Goal: Information Seeking & Learning: Learn about a topic

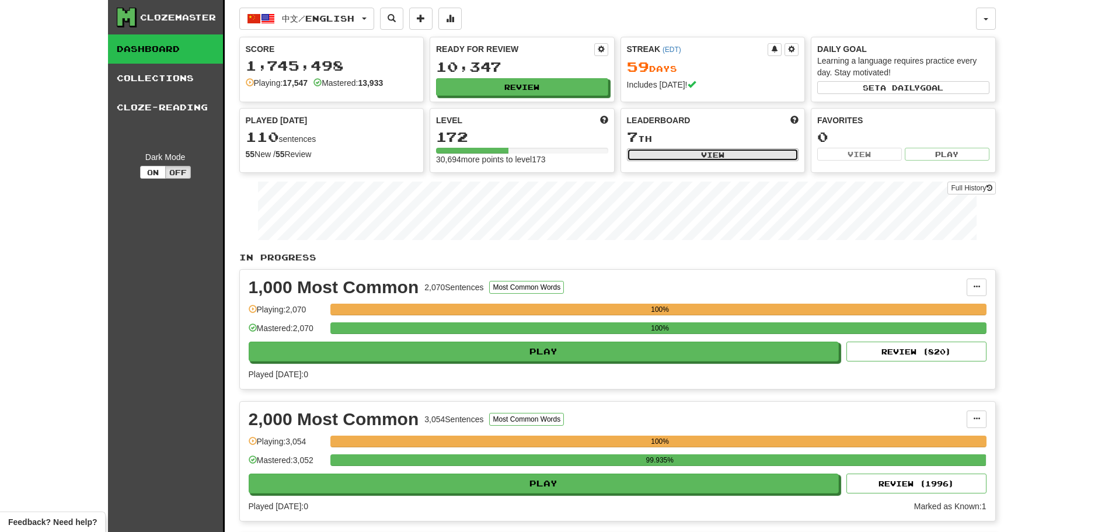
click at [688, 149] on button "View" at bounding box center [713, 154] width 172 height 13
select select "**********"
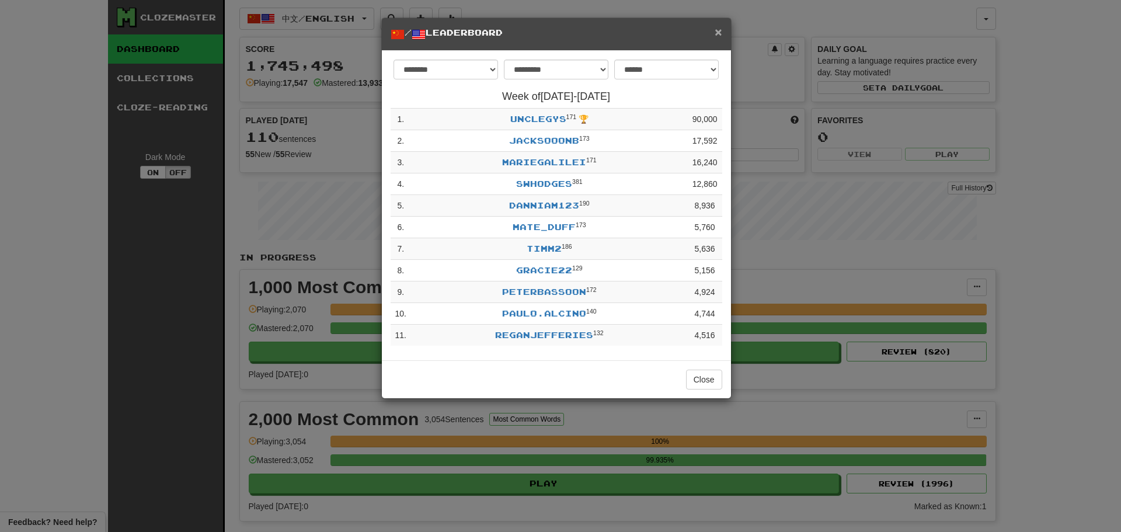
click at [718, 27] on span "×" at bounding box center [718, 31] width 7 height 13
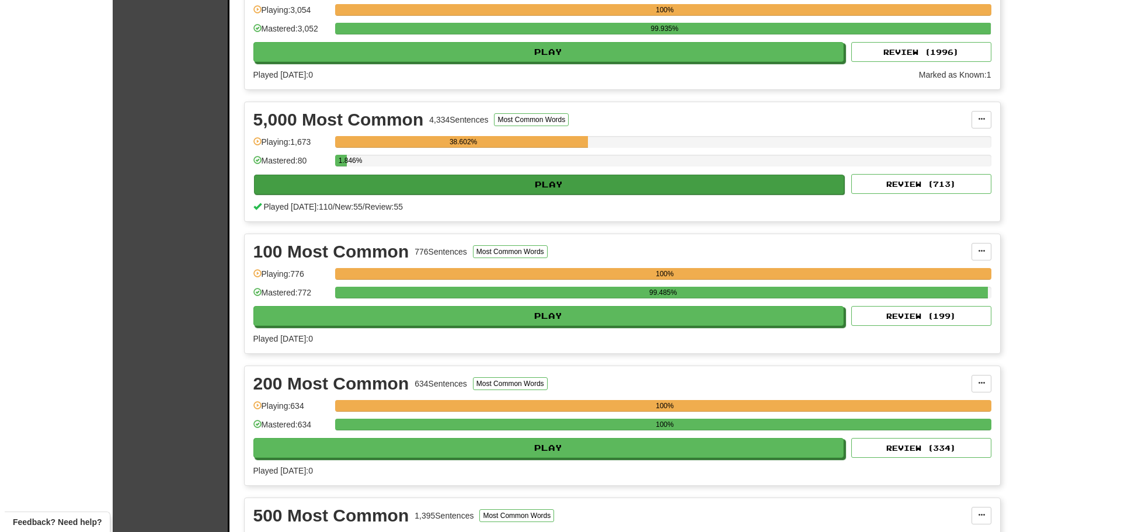
scroll to position [467, 0]
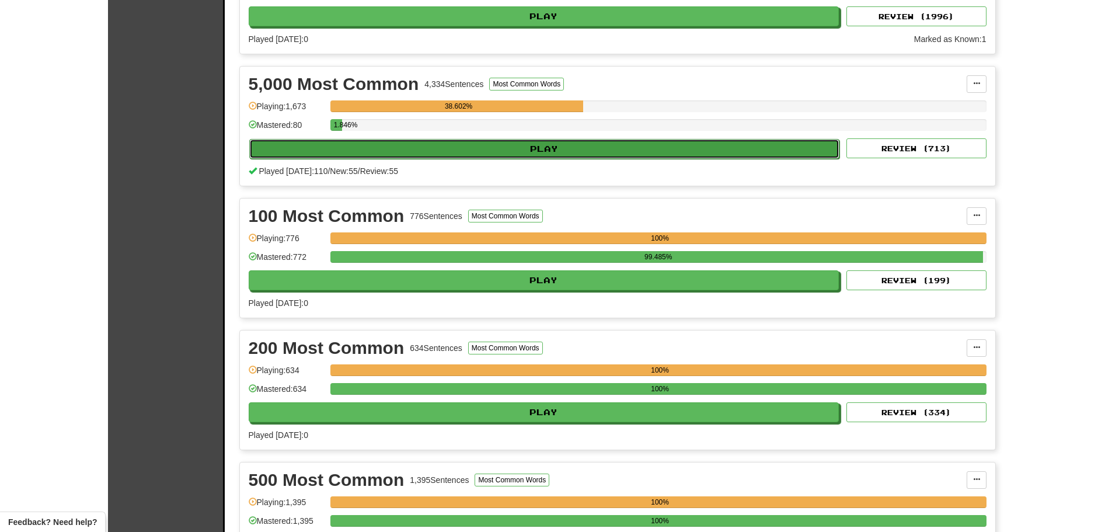
click at [495, 147] on button "Play" at bounding box center [544, 149] width 591 height 20
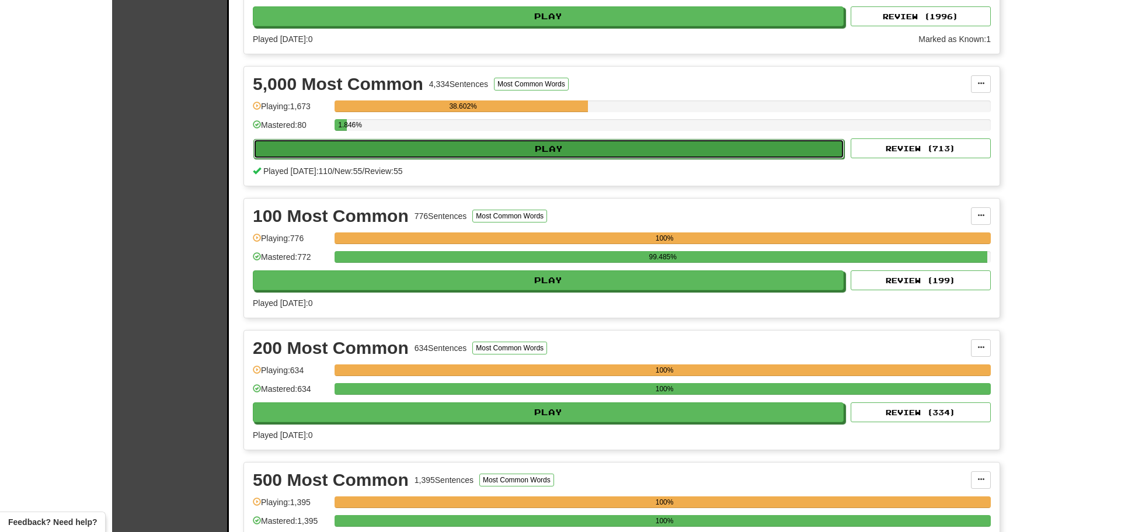
select select "**"
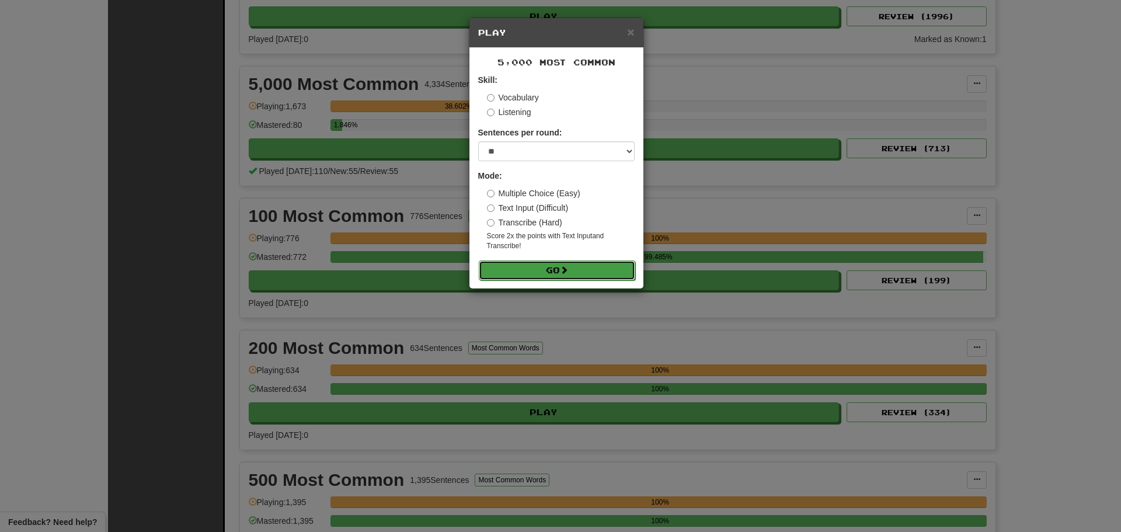
click at [564, 266] on span at bounding box center [564, 270] width 8 height 8
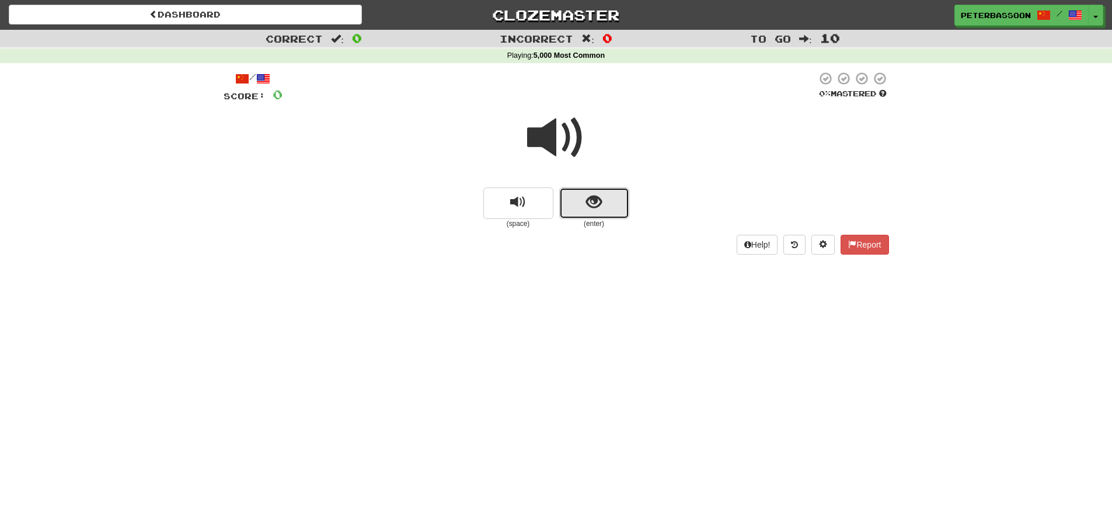
click at [578, 203] on button "show sentence" at bounding box center [594, 203] width 70 height 32
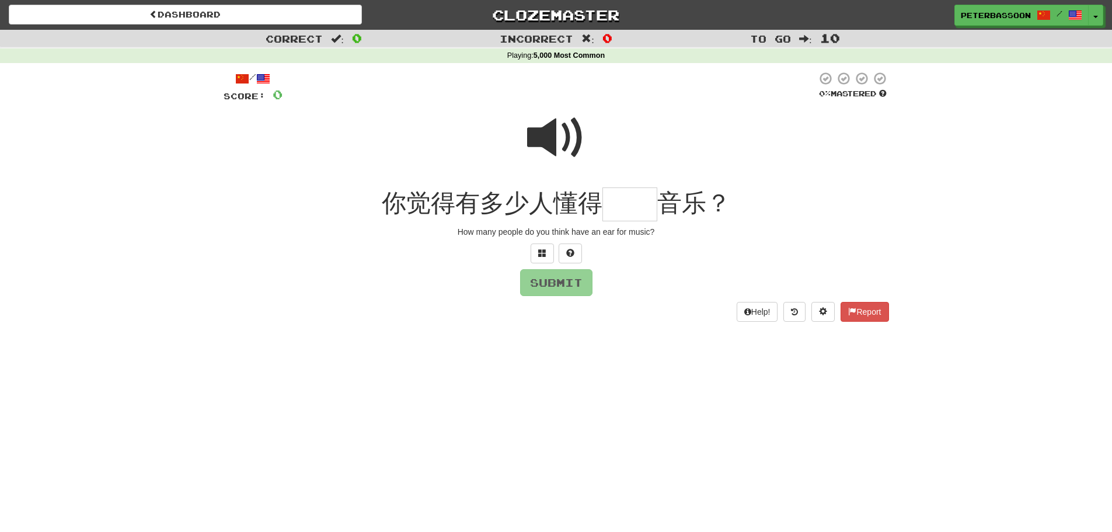
click at [556, 132] on span at bounding box center [556, 138] width 58 height 58
click at [538, 252] on span at bounding box center [542, 253] width 8 height 8
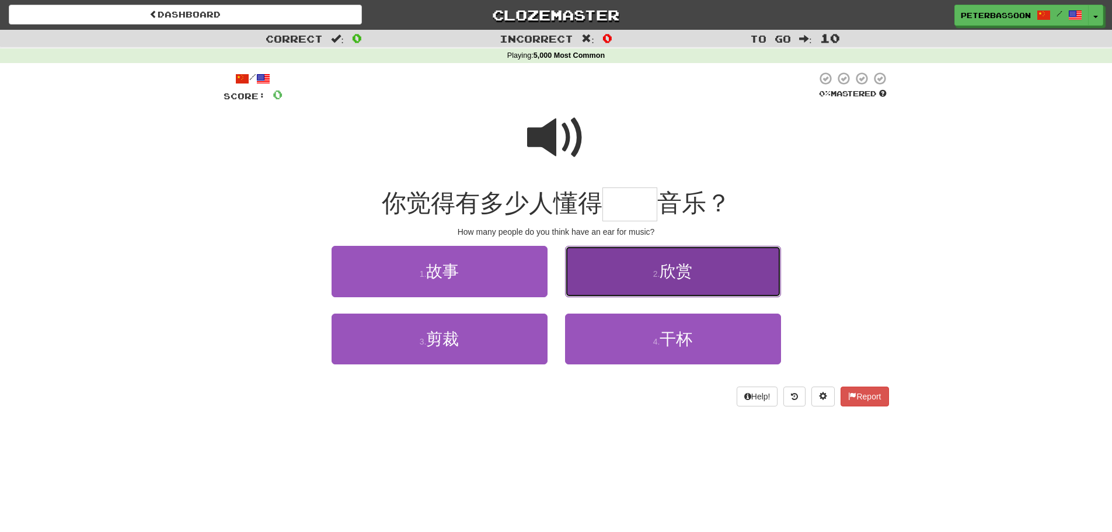
click at [693, 280] on span "欣赏" at bounding box center [676, 271] width 33 height 18
type input "**"
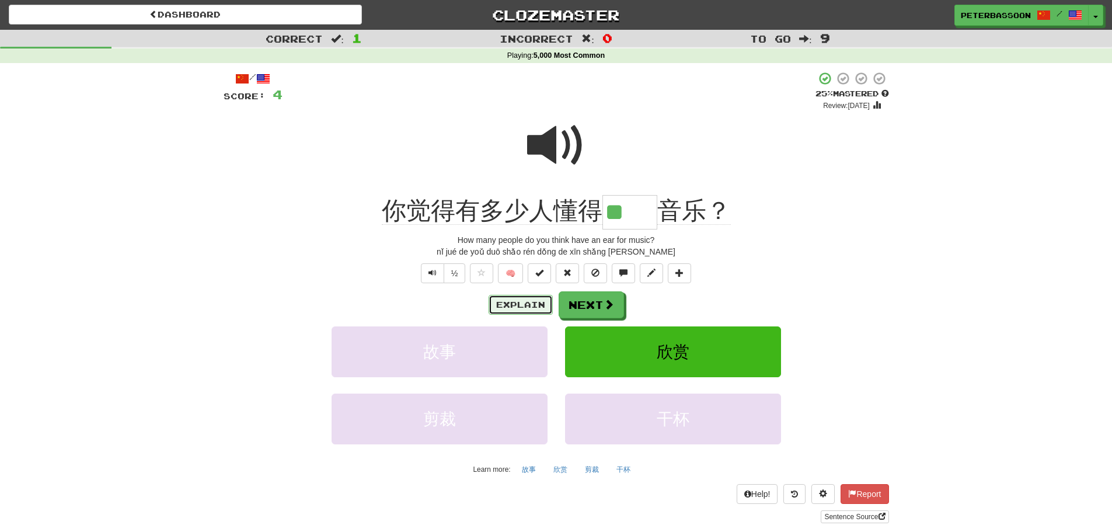
click at [525, 298] on button "Explain" at bounding box center [521, 305] width 64 height 20
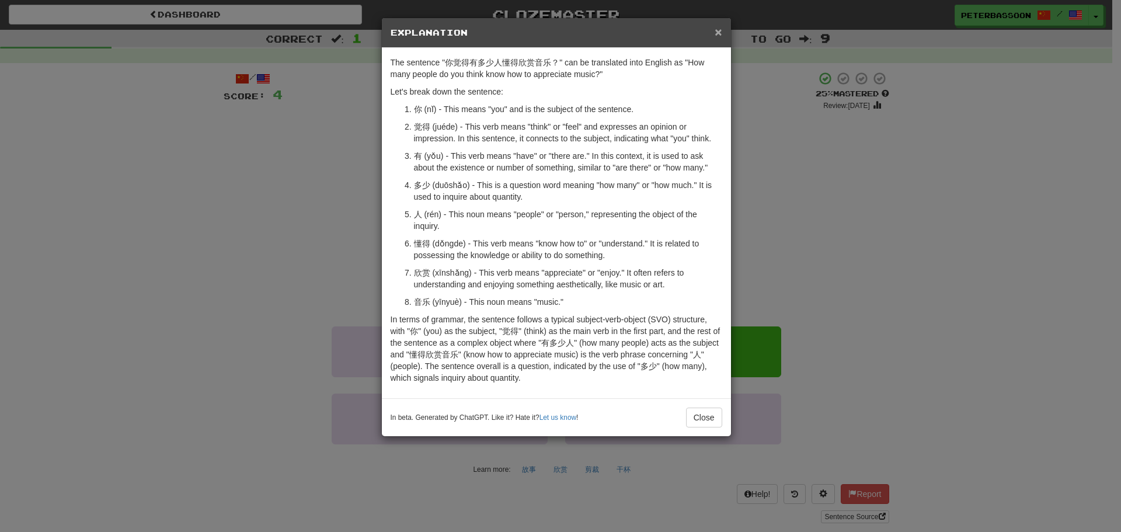
click at [718, 28] on span "×" at bounding box center [718, 31] width 7 height 13
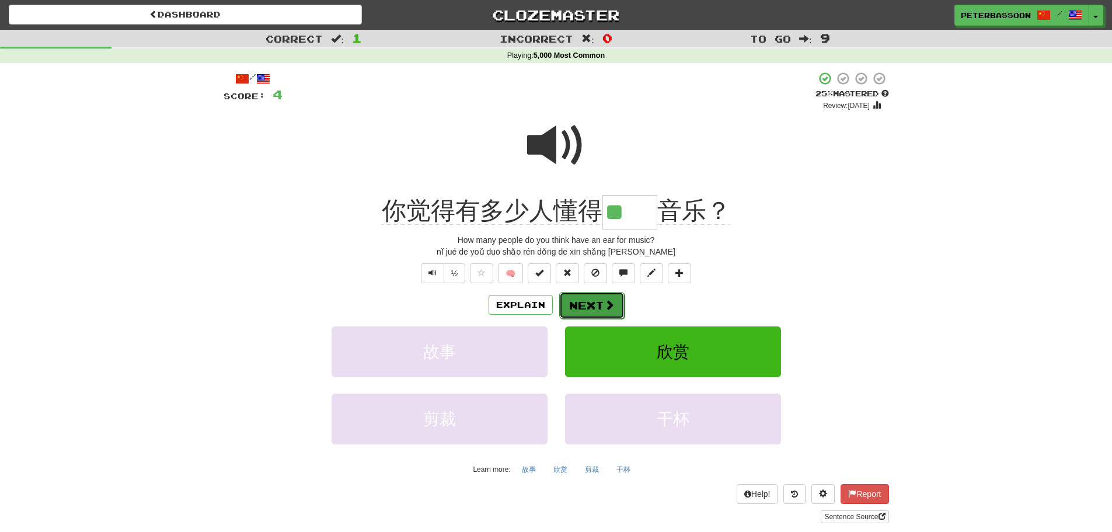
click at [587, 301] on button "Next" at bounding box center [591, 305] width 65 height 27
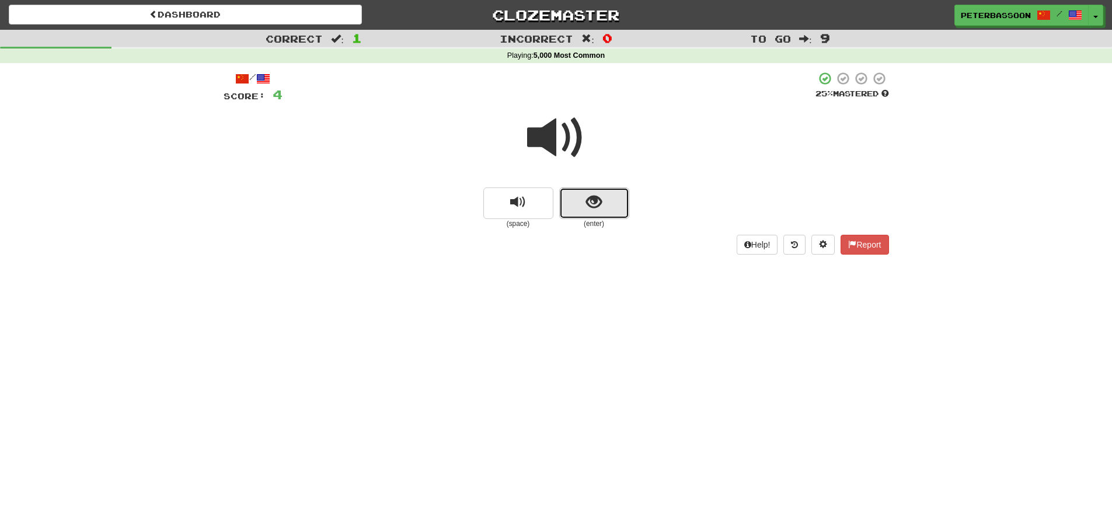
click at [601, 197] on span "show sentence" at bounding box center [594, 202] width 16 height 16
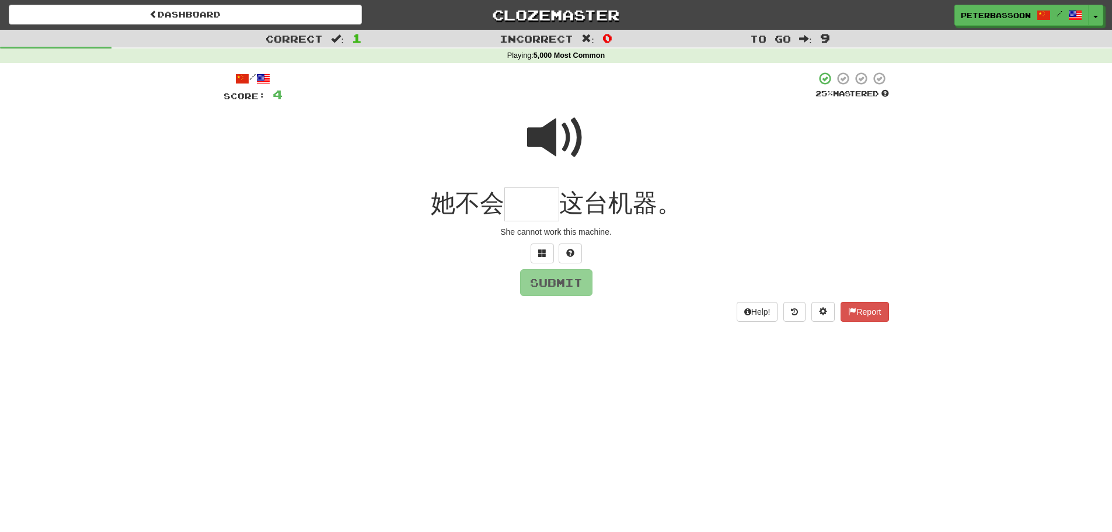
click at [559, 135] on span at bounding box center [556, 138] width 58 height 58
drag, startPoint x: 542, startPoint y: 248, endPoint x: 558, endPoint y: 245, distance: 16.2
click at [543, 249] on span at bounding box center [542, 253] width 8 height 8
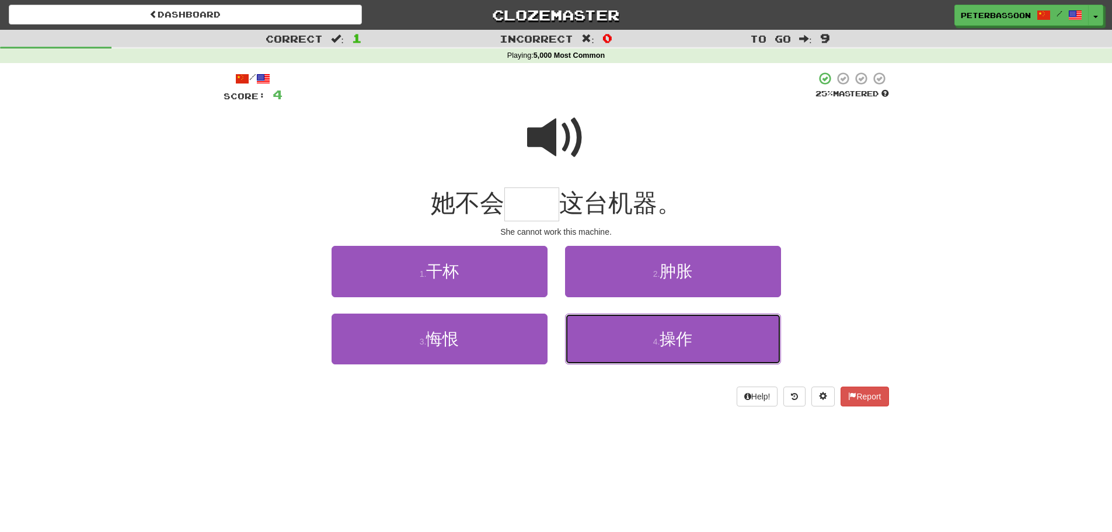
drag, startPoint x: 686, startPoint y: 346, endPoint x: 860, endPoint y: 290, distance: 182.8
click at [694, 341] on button "4 . 操作" at bounding box center [673, 339] width 216 height 51
type input "**"
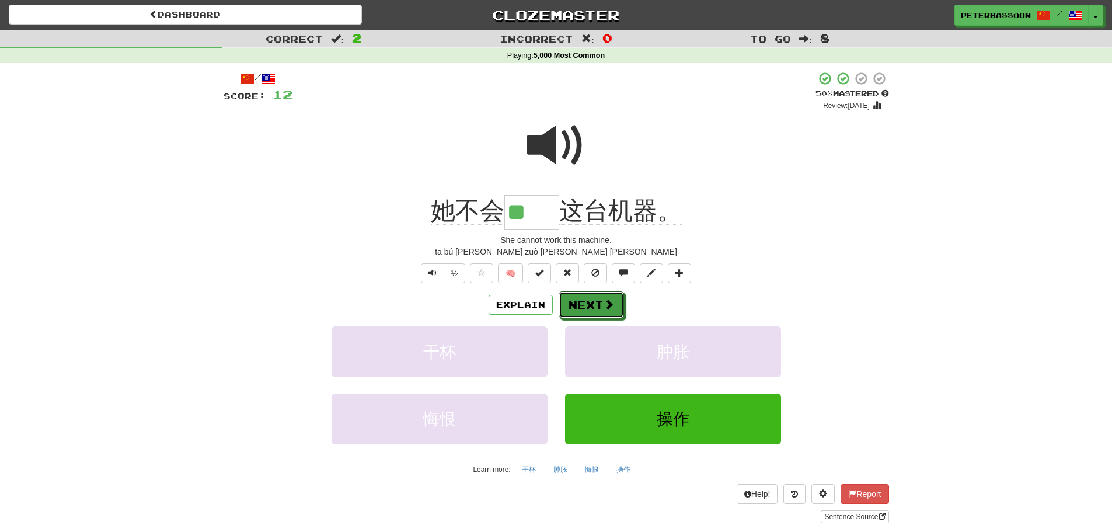
drag, startPoint x: 581, startPoint y: 300, endPoint x: 727, endPoint y: 280, distance: 147.4
click at [586, 300] on button "Next" at bounding box center [591, 304] width 65 height 27
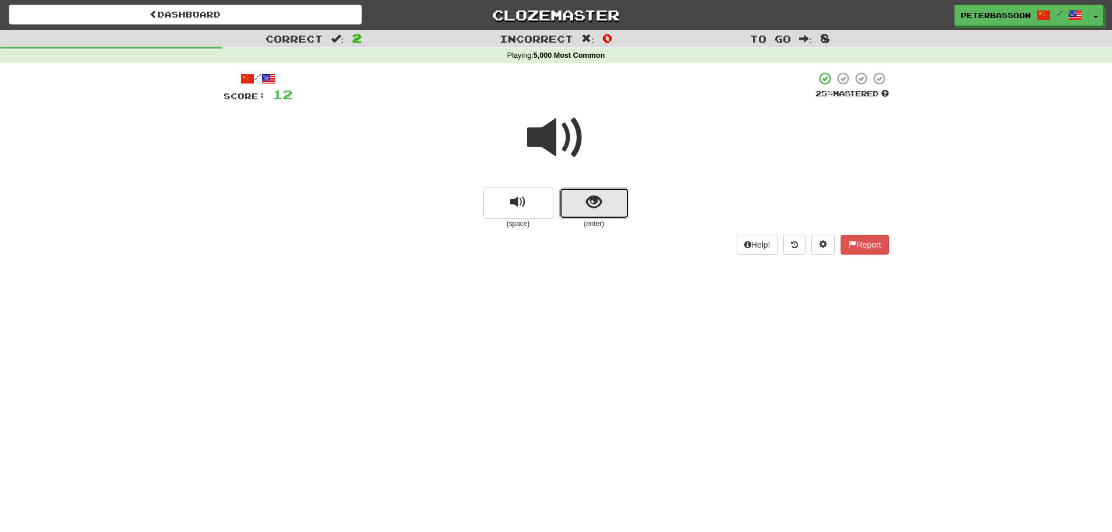
click at [591, 201] on span "show sentence" at bounding box center [594, 202] width 16 height 16
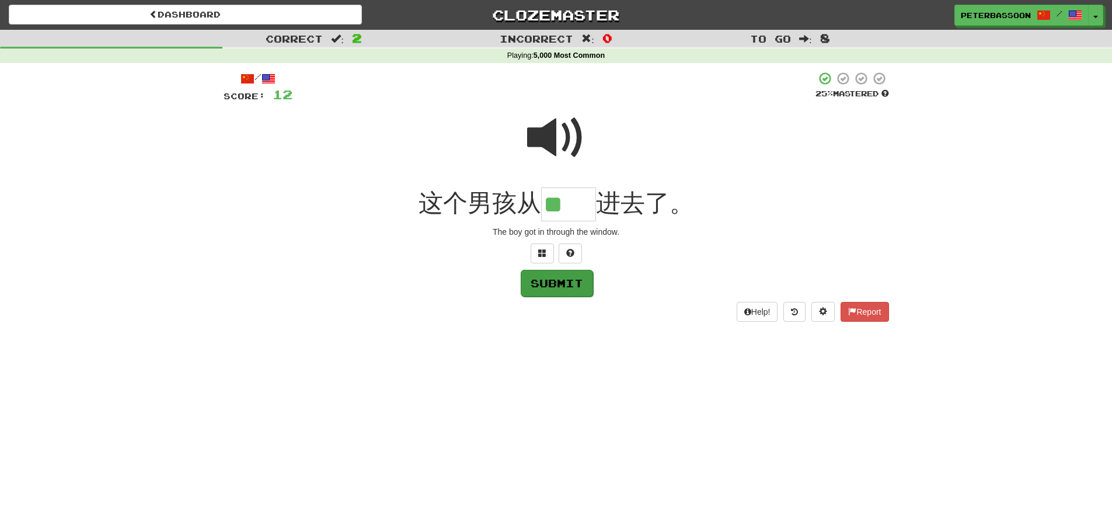
type input "**"
click at [569, 283] on button "Submit" at bounding box center [557, 283] width 72 height 27
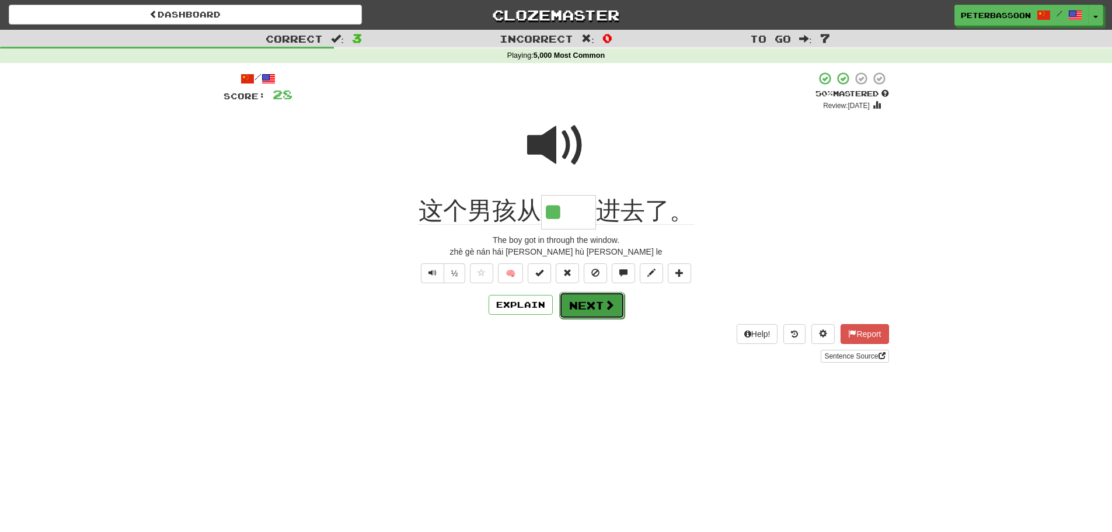
click at [596, 302] on button "Next" at bounding box center [591, 305] width 65 height 27
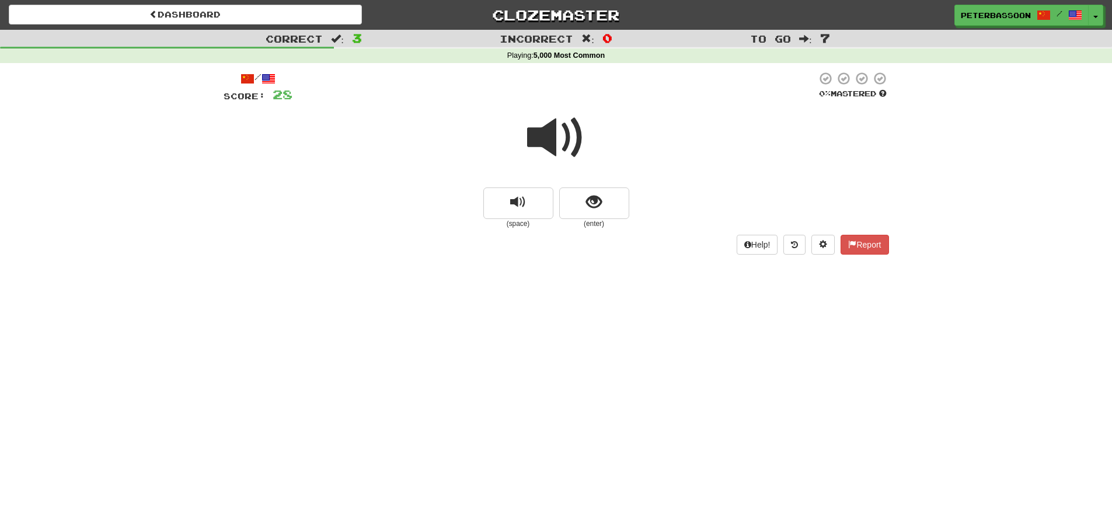
drag, startPoint x: 550, startPoint y: 134, endPoint x: 572, endPoint y: 133, distance: 22.8
click at [550, 134] on span at bounding box center [556, 138] width 58 height 58
drag, startPoint x: 583, startPoint y: 204, endPoint x: 768, endPoint y: 181, distance: 186.5
click at [589, 204] on button "show sentence" at bounding box center [594, 203] width 70 height 32
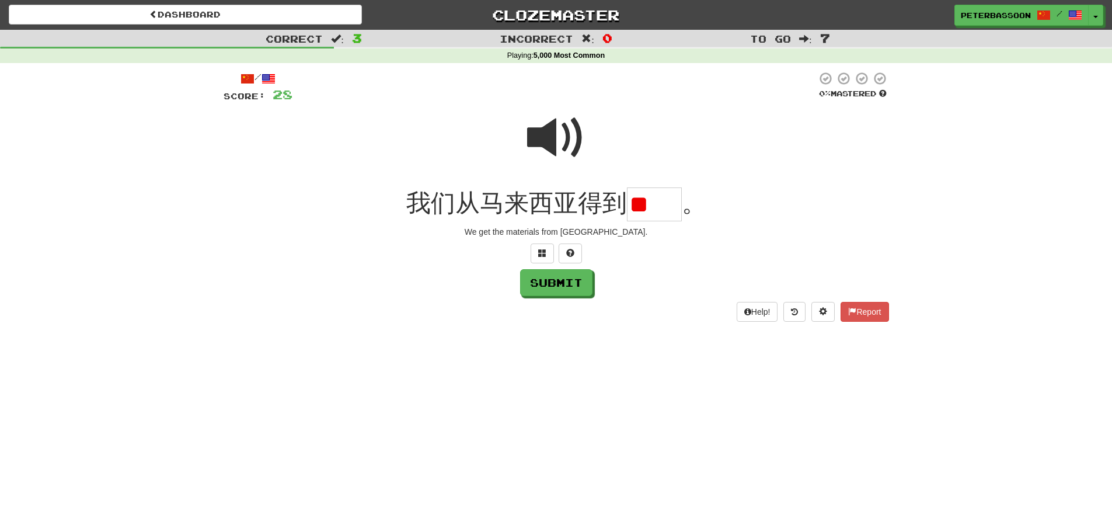
drag, startPoint x: 554, startPoint y: 136, endPoint x: 669, endPoint y: 197, distance: 130.9
click at [557, 138] on span at bounding box center [556, 138] width 58 height 58
click at [677, 204] on input "**" at bounding box center [654, 204] width 55 height 34
type input "*"
type input "**"
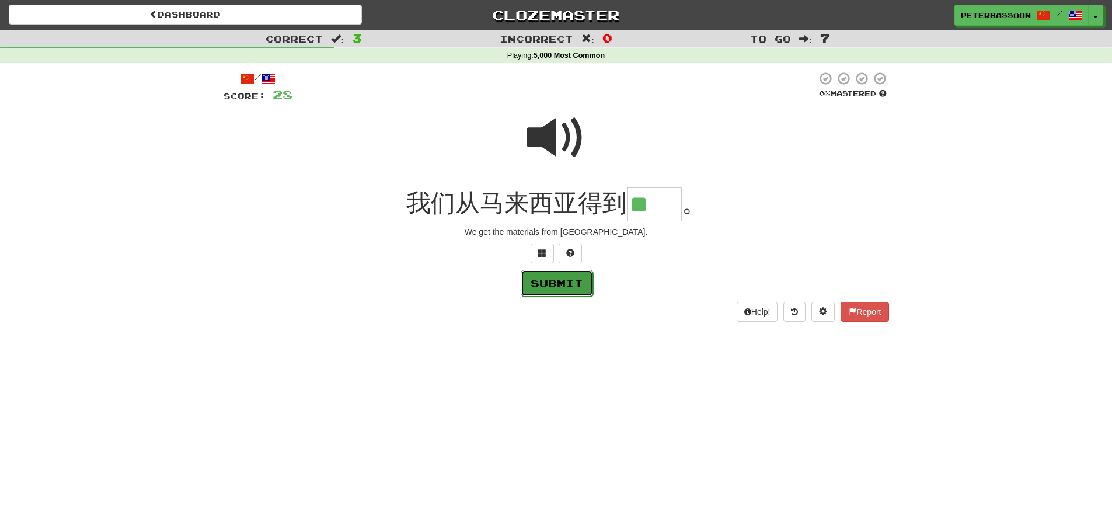
click at [555, 281] on button "Submit" at bounding box center [557, 283] width 72 height 27
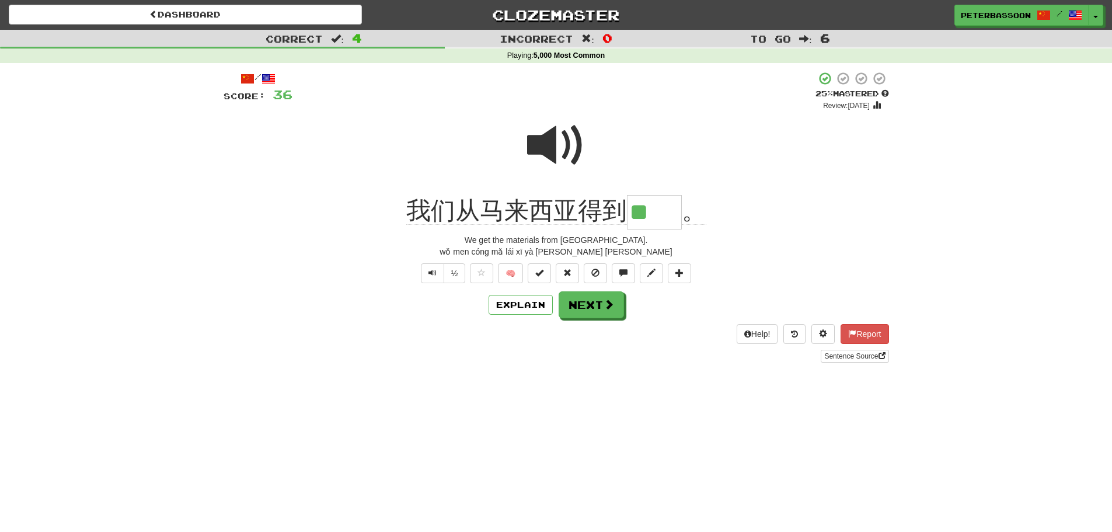
click at [558, 144] on span at bounding box center [556, 145] width 58 height 58
click at [604, 301] on span at bounding box center [609, 305] width 11 height 11
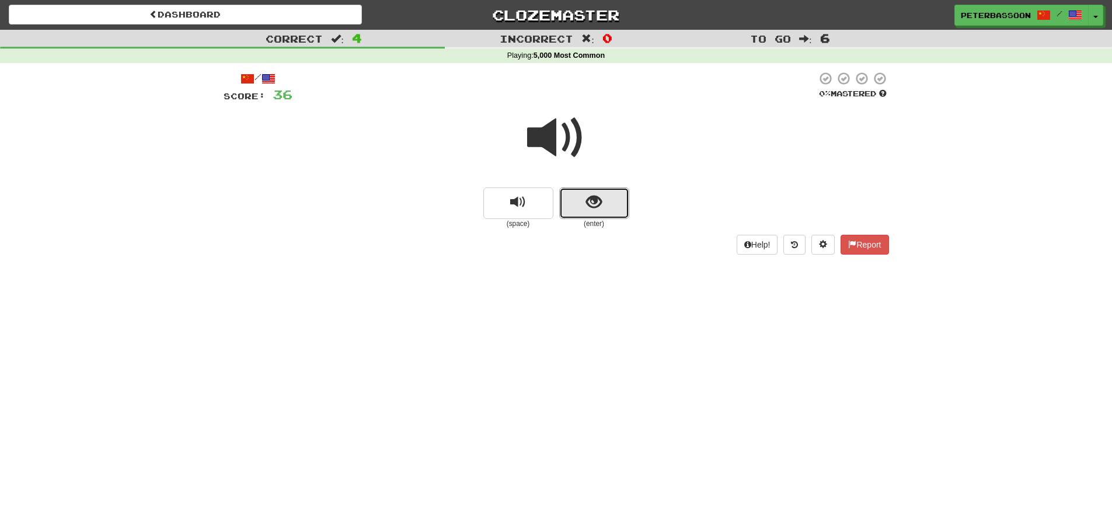
drag, startPoint x: 608, startPoint y: 192, endPoint x: 663, endPoint y: 178, distance: 56.2
click at [638, 183] on div "(space) (enter)" at bounding box center [557, 166] width 666 height 125
click at [615, 204] on button "show sentence" at bounding box center [594, 203] width 70 height 32
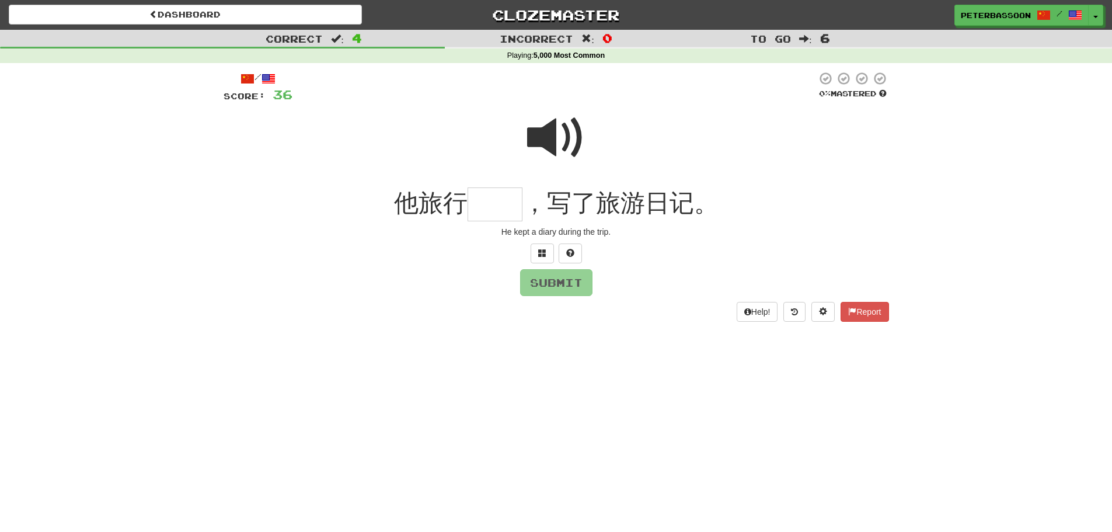
click at [548, 135] on span at bounding box center [556, 138] width 58 height 58
click at [487, 211] on input "text" at bounding box center [495, 204] width 55 height 34
click at [546, 251] on span at bounding box center [542, 253] width 8 height 8
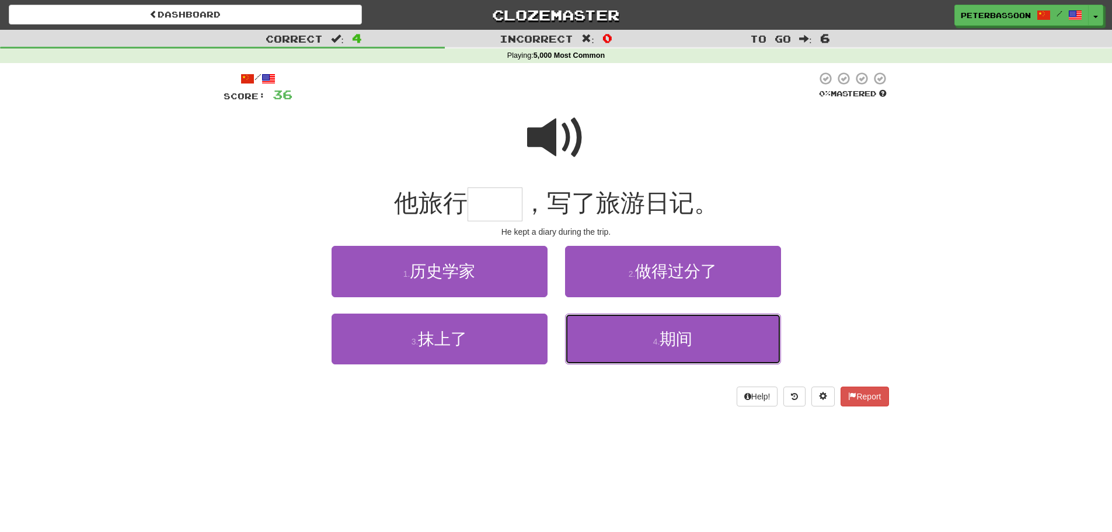
drag, startPoint x: 691, startPoint y: 342, endPoint x: 825, endPoint y: 276, distance: 148.9
click at [704, 331] on button "4 . 期间" at bounding box center [673, 339] width 216 height 51
type input "**"
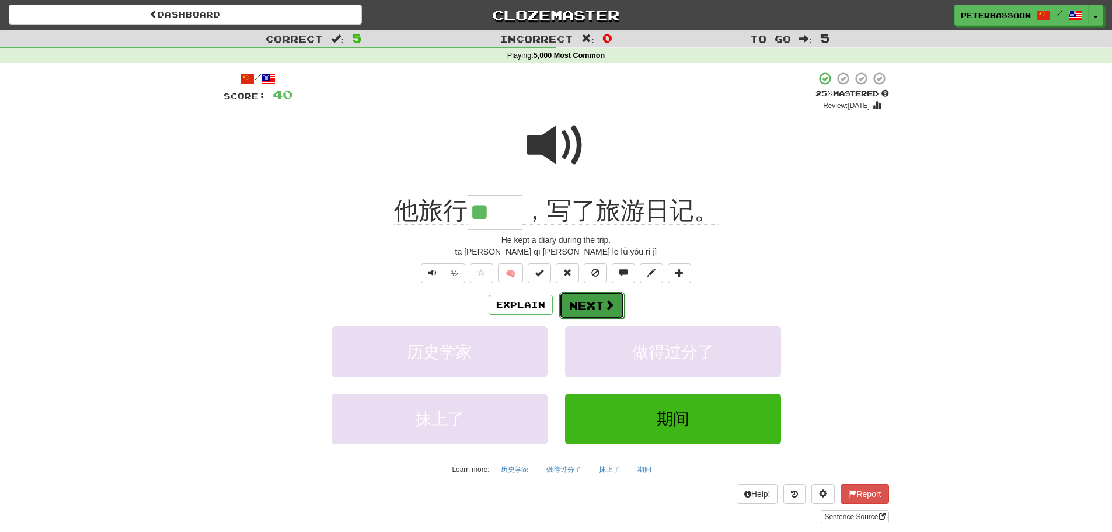
click at [600, 302] on button "Next" at bounding box center [591, 305] width 65 height 27
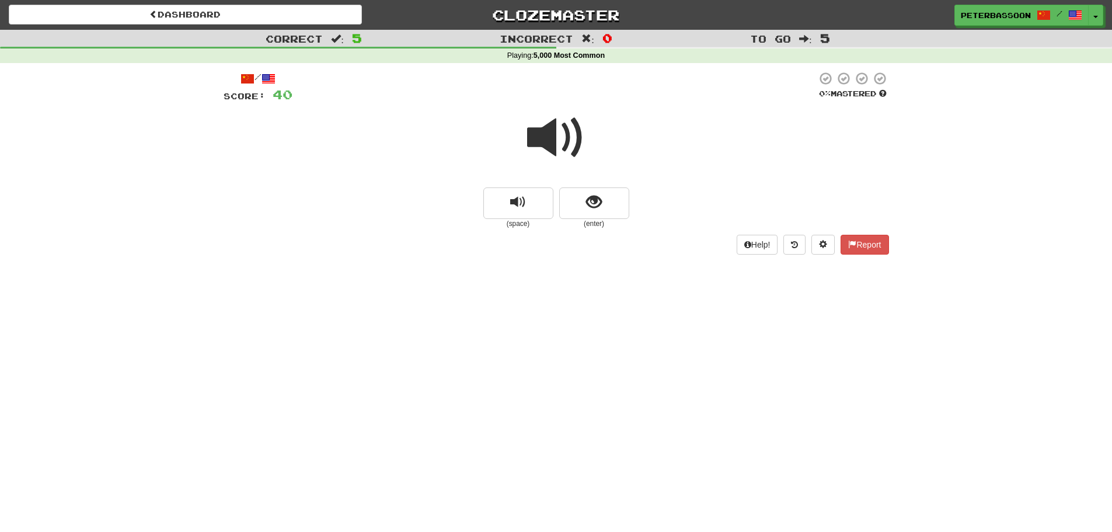
drag, startPoint x: 545, startPoint y: 130, endPoint x: 690, endPoint y: 159, distance: 147.3
click at [551, 130] on span at bounding box center [556, 138] width 58 height 58
click at [611, 199] on button "show sentence" at bounding box center [594, 203] width 70 height 32
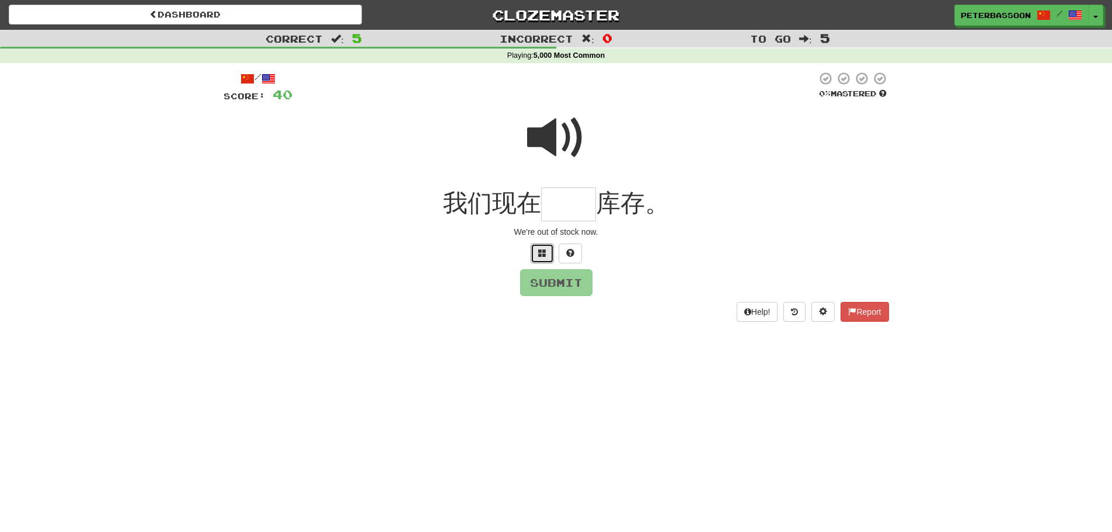
drag, startPoint x: 538, startPoint y: 250, endPoint x: 733, endPoint y: 226, distance: 197.1
click at [540, 252] on button at bounding box center [542, 254] width 23 height 20
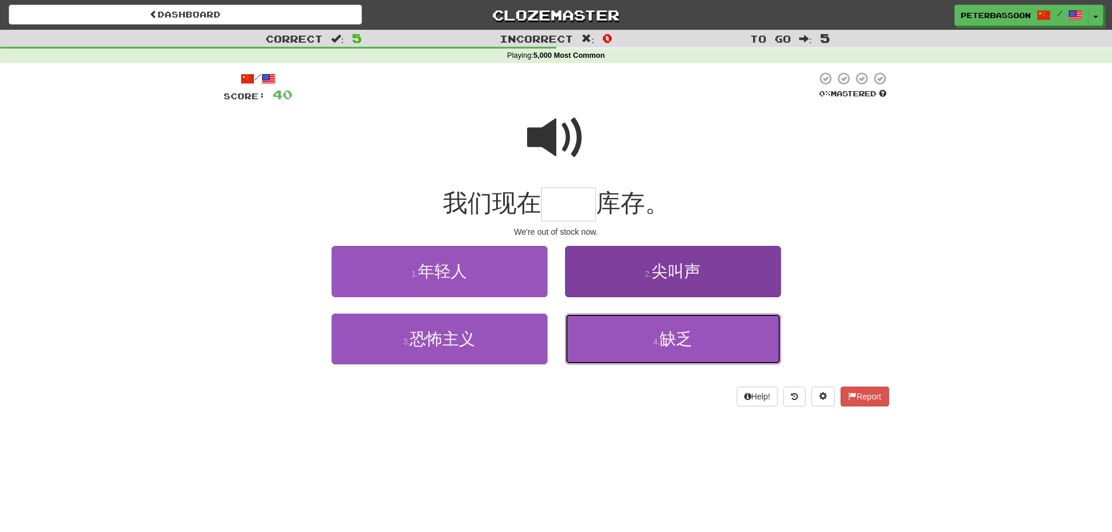
click at [679, 339] on span "缺乏" at bounding box center [676, 339] width 33 height 18
type input "**"
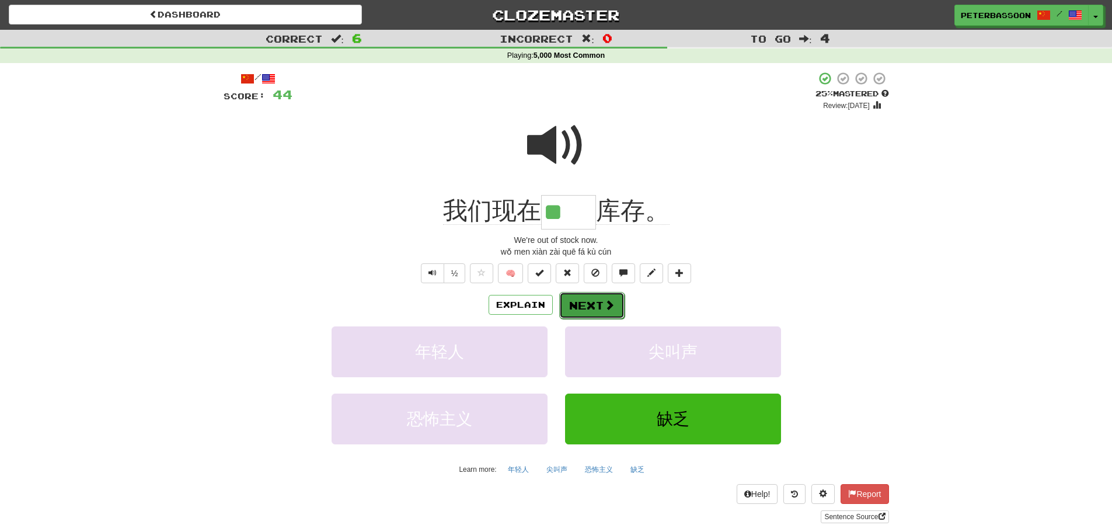
click at [604, 303] on span at bounding box center [609, 305] width 11 height 11
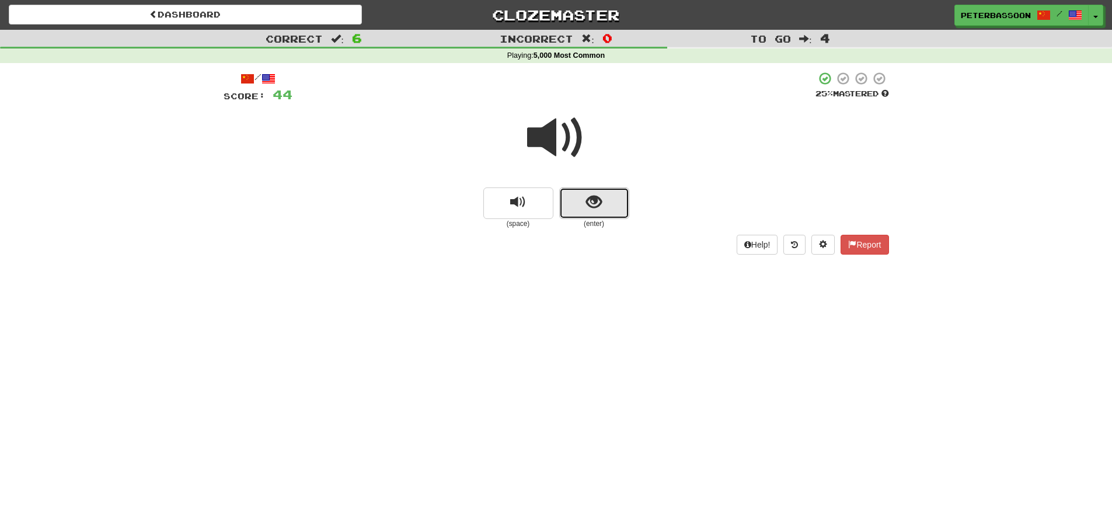
drag, startPoint x: 591, startPoint y: 203, endPoint x: 672, endPoint y: 186, distance: 82.3
click at [597, 202] on span "show sentence" at bounding box center [594, 202] width 16 height 16
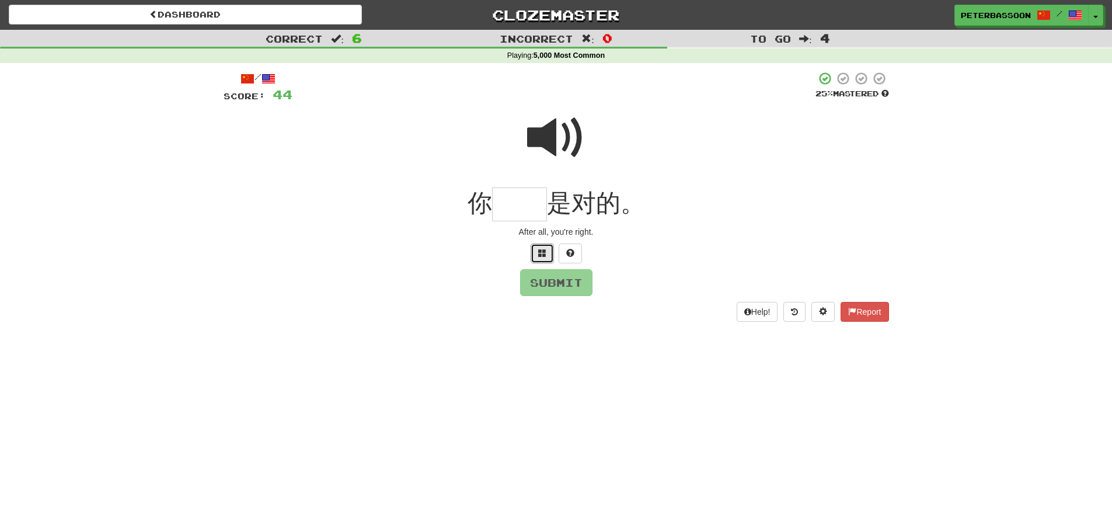
drag, startPoint x: 541, startPoint y: 249, endPoint x: 728, endPoint y: 215, distance: 190.5
click at [541, 249] on span at bounding box center [542, 253] width 8 height 8
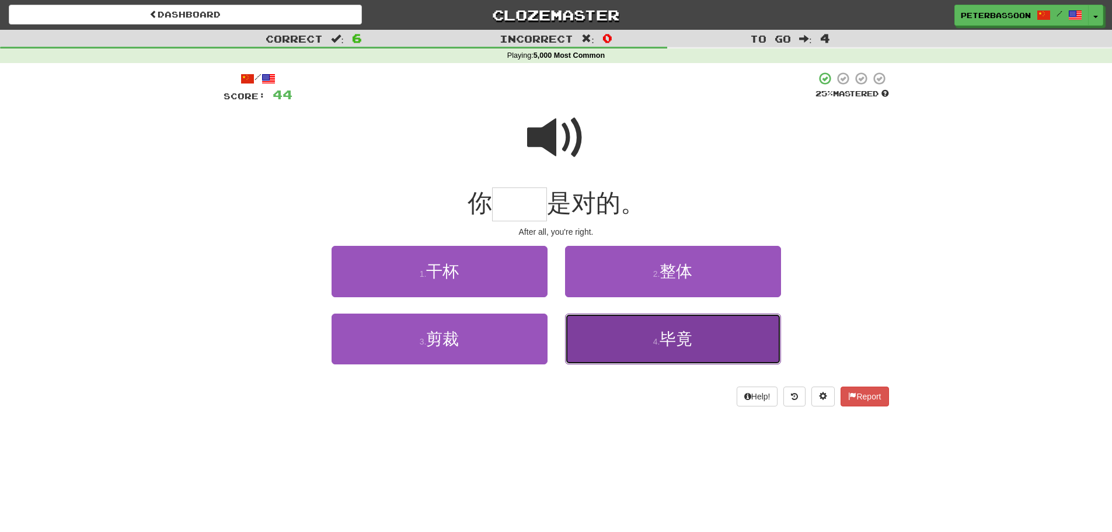
click at [672, 338] on span "毕竟" at bounding box center [676, 339] width 33 height 18
type input "**"
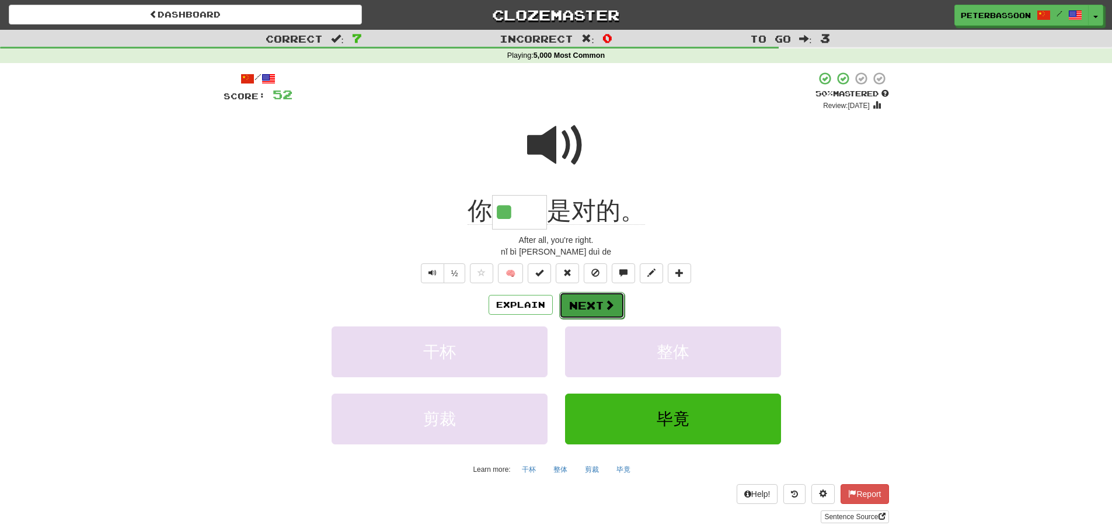
click at [586, 302] on button "Next" at bounding box center [591, 305] width 65 height 27
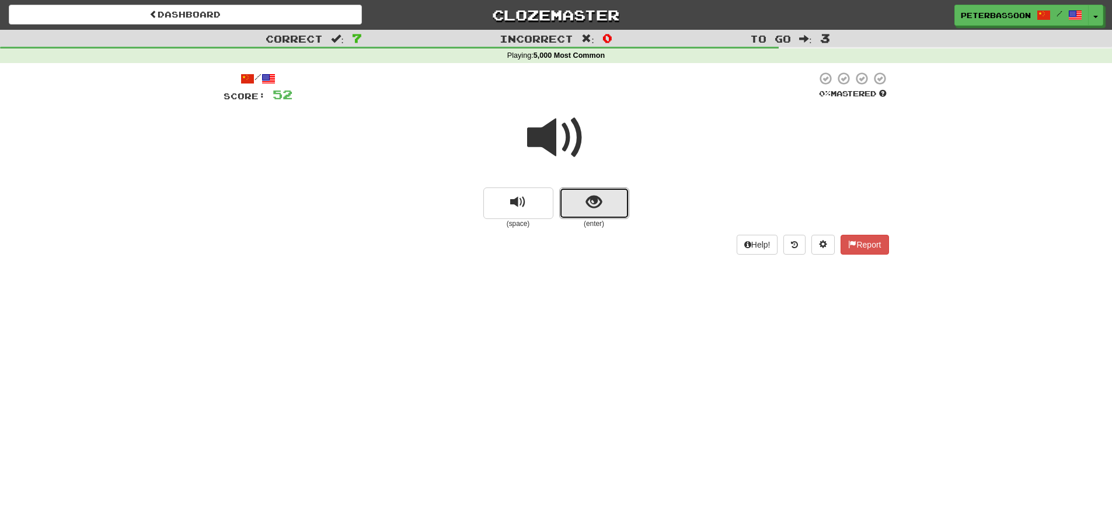
drag, startPoint x: 592, startPoint y: 207, endPoint x: 750, endPoint y: 183, distance: 160.6
click at [596, 202] on span "show sentence" at bounding box center [594, 202] width 16 height 16
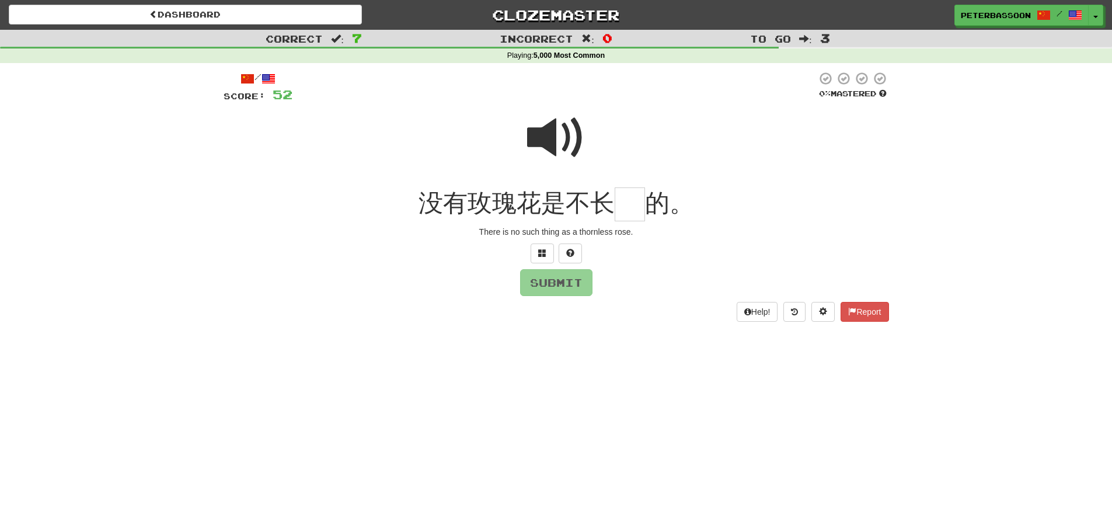
click at [562, 130] on span at bounding box center [556, 138] width 58 height 58
drag, startPoint x: 628, startPoint y: 208, endPoint x: 778, endPoint y: 204, distance: 150.1
click at [628, 208] on input "text" at bounding box center [630, 204] width 30 height 34
click at [543, 249] on span at bounding box center [542, 253] width 8 height 8
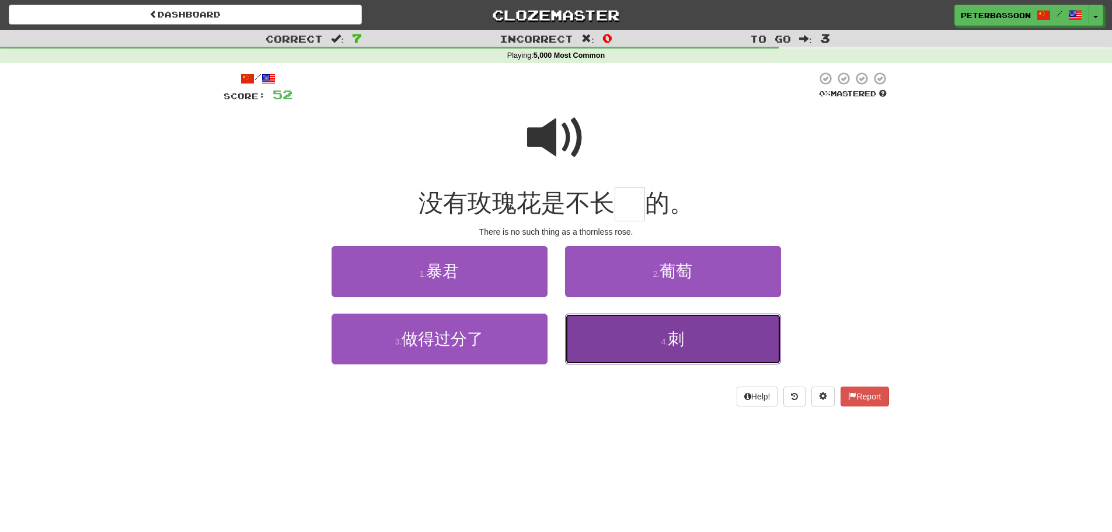
click at [691, 338] on button "4 . 刺" at bounding box center [673, 339] width 216 height 51
type input "*"
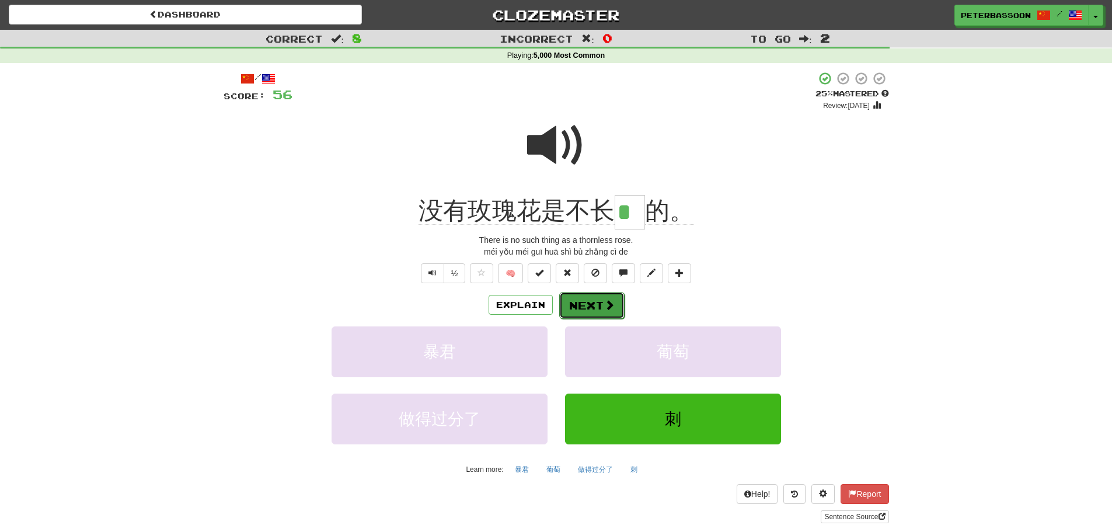
click at [592, 305] on button "Next" at bounding box center [591, 305] width 65 height 27
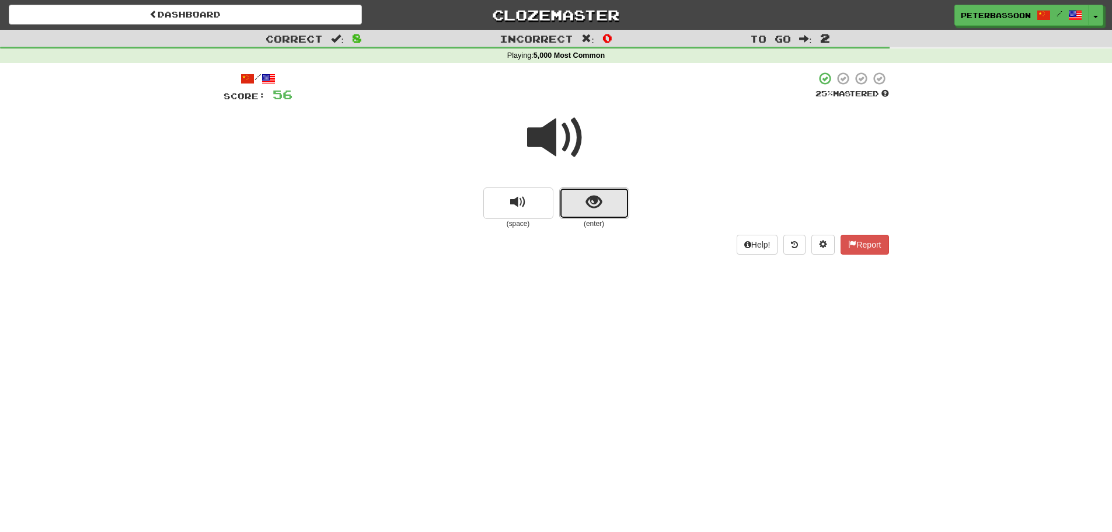
click at [580, 207] on button "show sentence" at bounding box center [594, 203] width 70 height 32
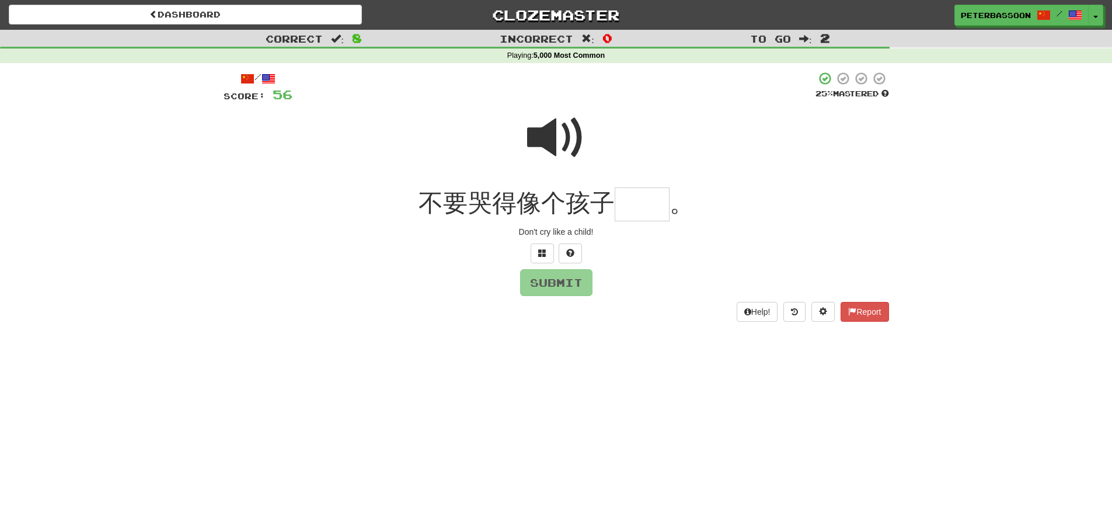
click at [557, 131] on span at bounding box center [556, 138] width 58 height 58
click at [639, 208] on input "text" at bounding box center [642, 204] width 55 height 34
type input "**"
click at [568, 283] on button "Submit" at bounding box center [557, 283] width 72 height 27
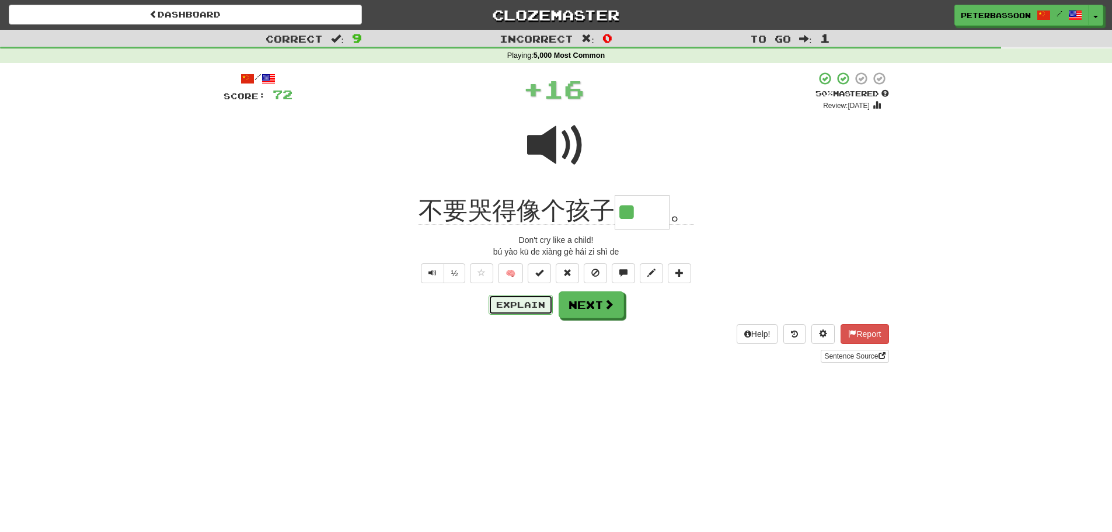
click at [529, 301] on button "Explain" at bounding box center [521, 305] width 64 height 20
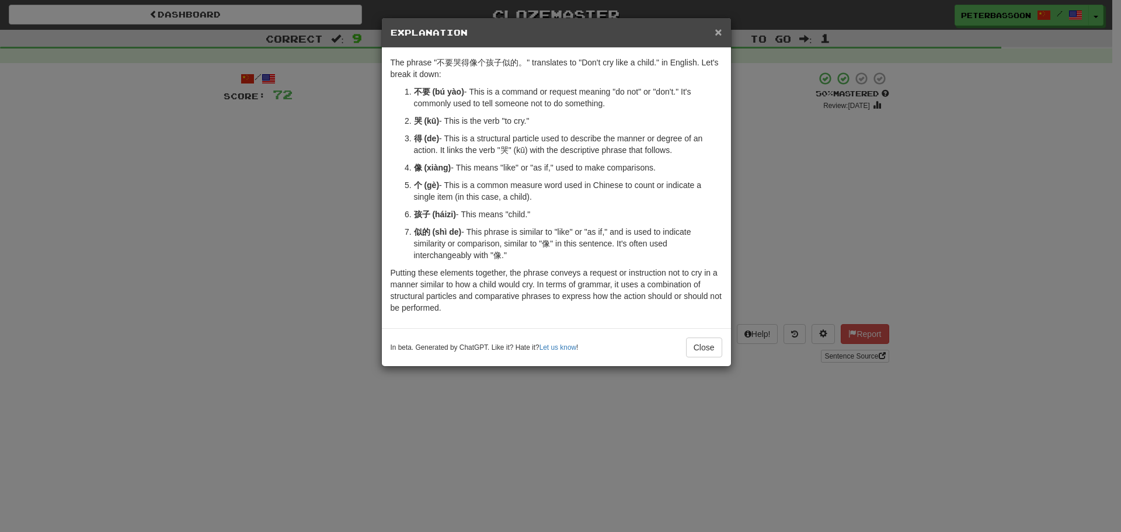
click at [718, 29] on span "×" at bounding box center [718, 31] width 7 height 13
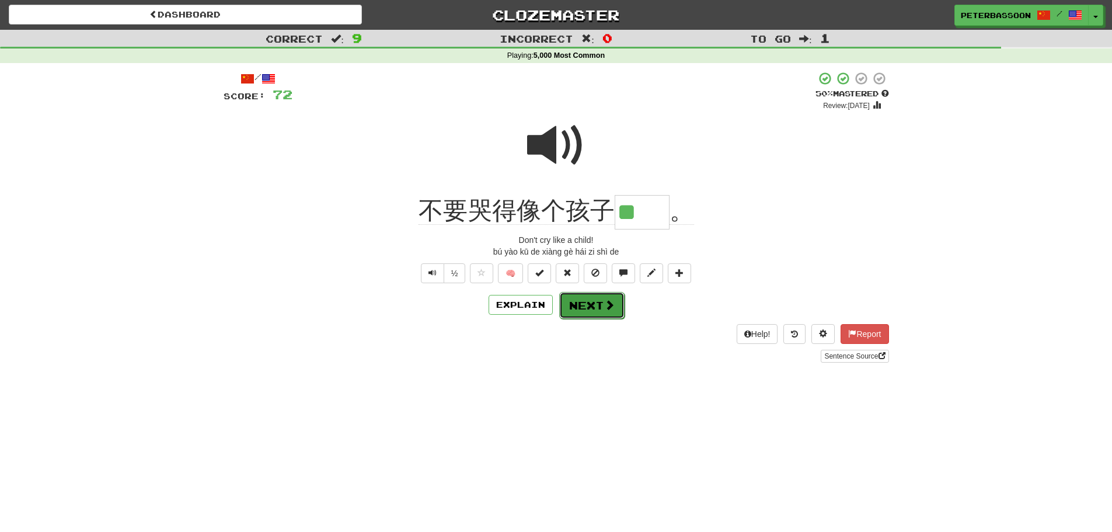
click at [601, 301] on button "Next" at bounding box center [591, 305] width 65 height 27
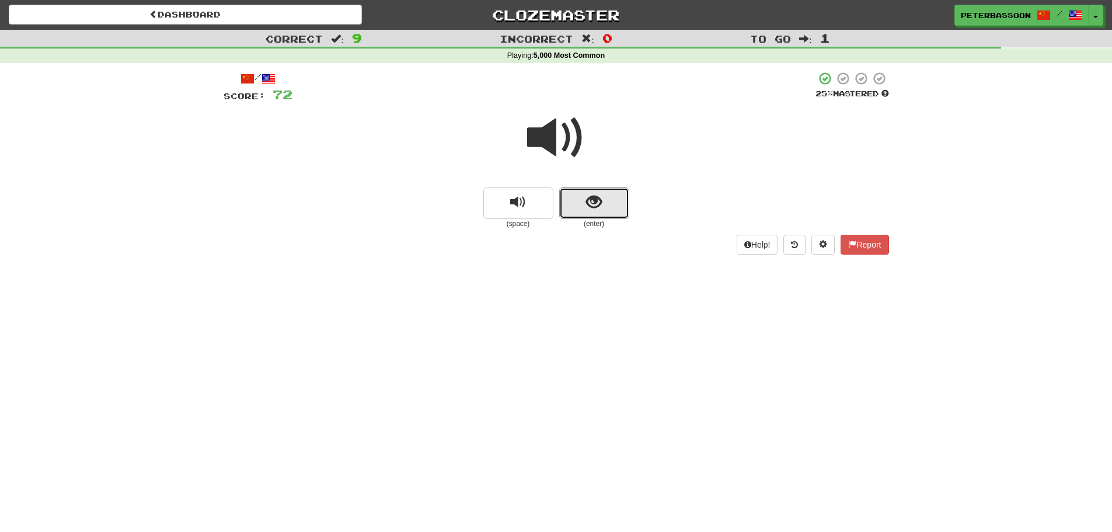
drag, startPoint x: 595, startPoint y: 197, endPoint x: 735, endPoint y: 173, distance: 141.6
click at [600, 194] on span "show sentence" at bounding box center [594, 202] width 16 height 16
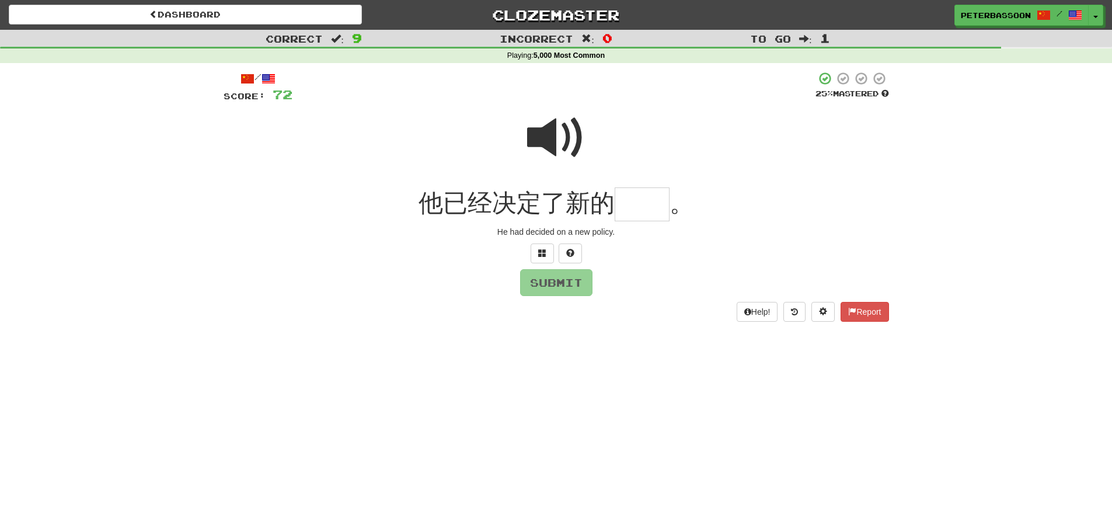
click at [543, 138] on span at bounding box center [556, 138] width 58 height 58
click at [631, 210] on input "text" at bounding box center [642, 204] width 55 height 34
click at [538, 252] on span at bounding box center [542, 253] width 8 height 8
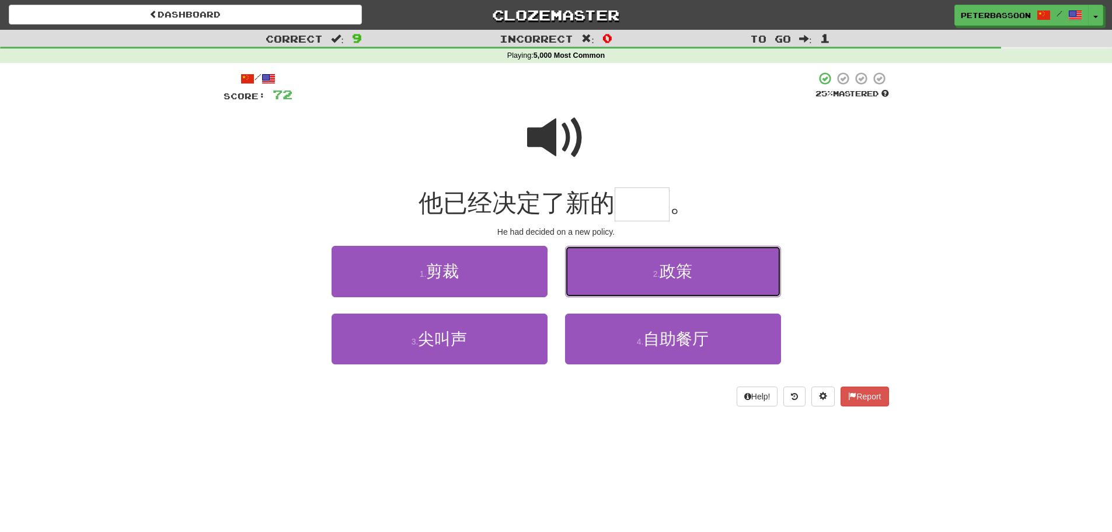
drag, startPoint x: 683, startPoint y: 276, endPoint x: 705, endPoint y: 267, distance: 24.6
click at [683, 276] on span "政策" at bounding box center [676, 271] width 33 height 18
type input "**"
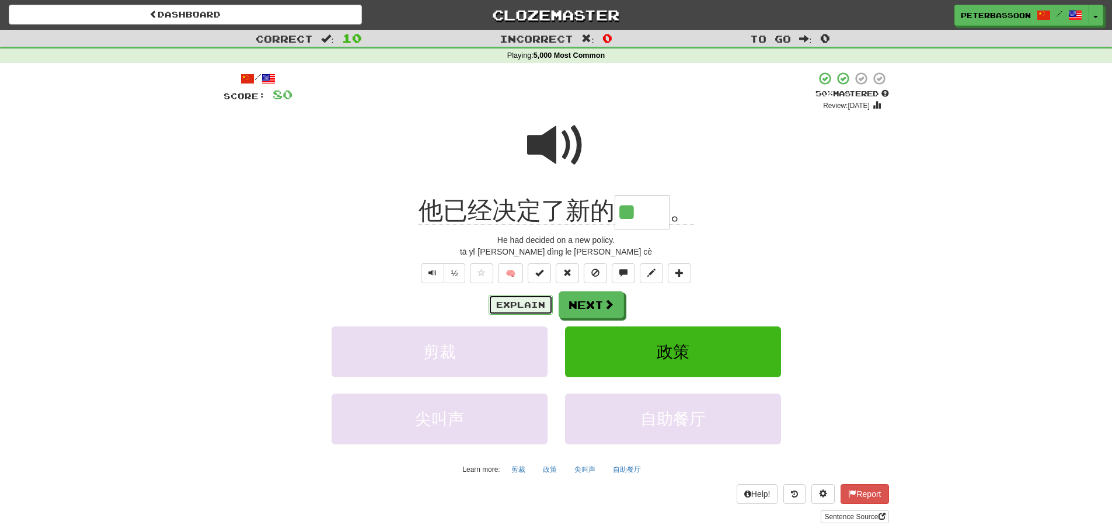
click at [536, 299] on button "Explain" at bounding box center [521, 305] width 64 height 20
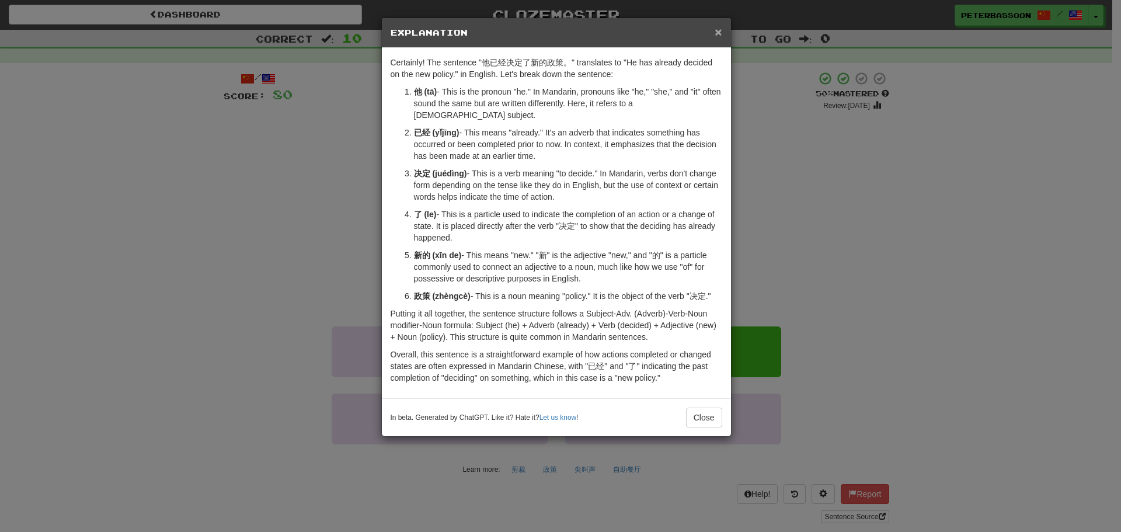
click at [718, 29] on span "×" at bounding box center [718, 31] width 7 height 13
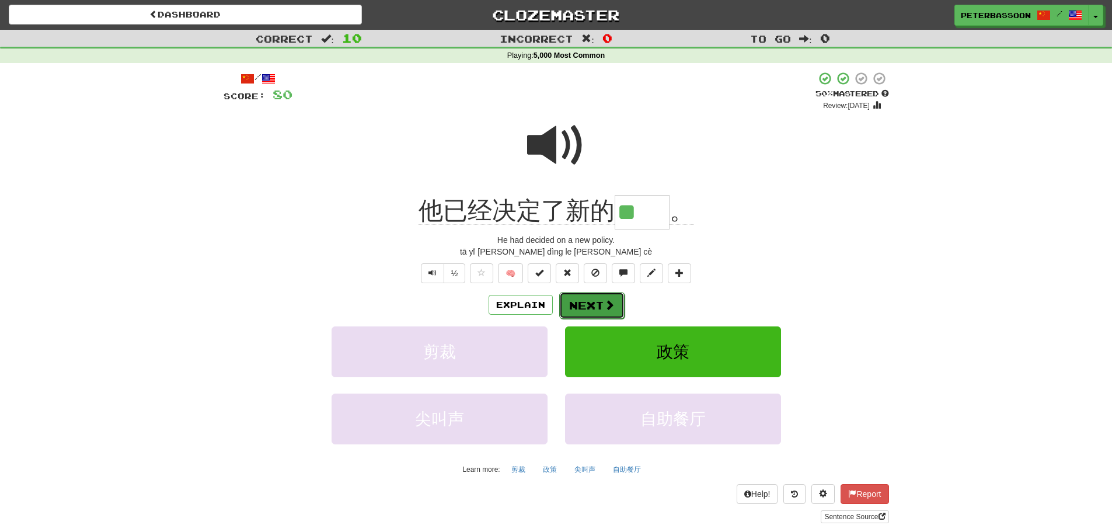
drag, startPoint x: 597, startPoint y: 297, endPoint x: 909, endPoint y: 247, distance: 316.4
click at [597, 297] on button "Next" at bounding box center [591, 304] width 65 height 27
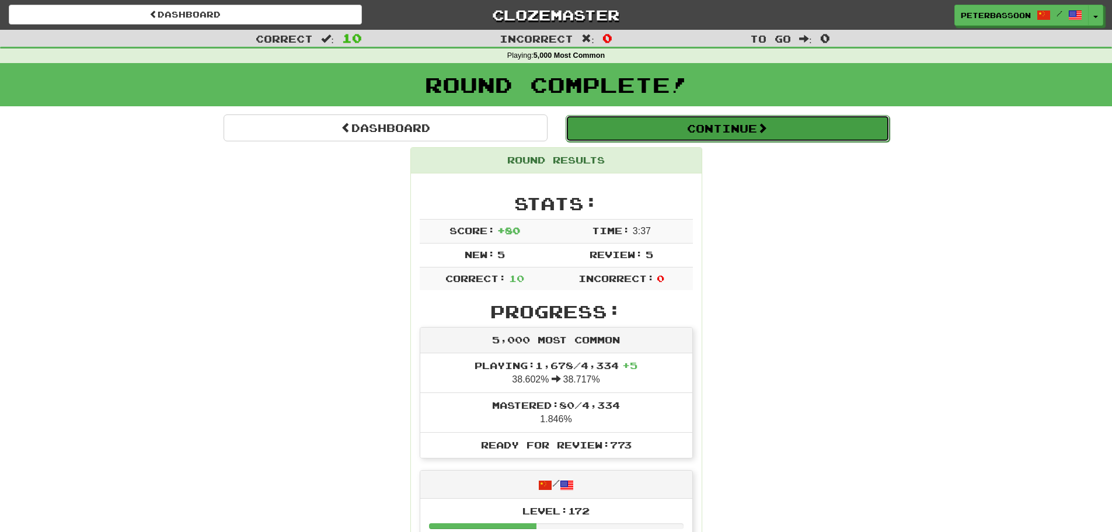
click at [701, 123] on button "Continue" at bounding box center [728, 128] width 324 height 27
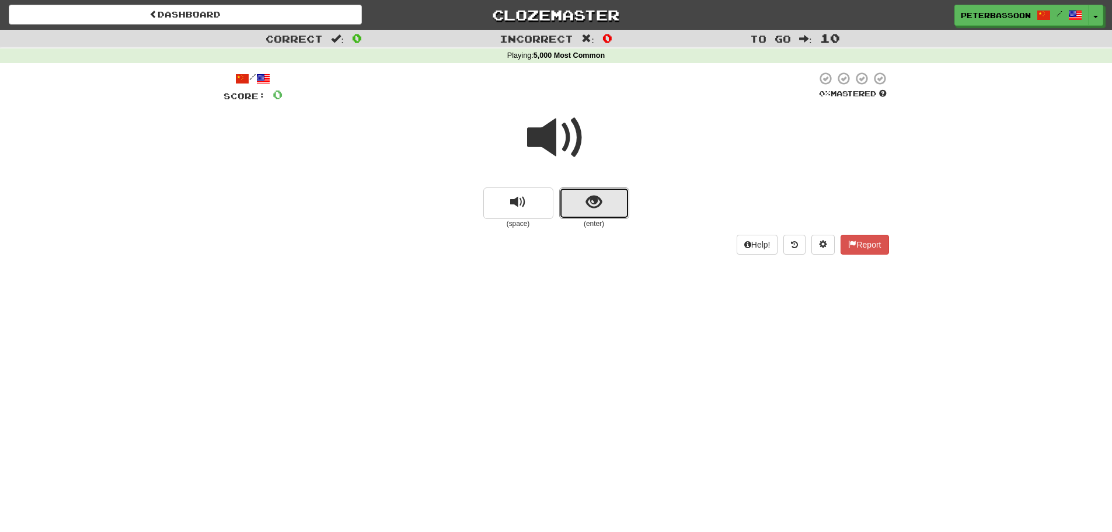
drag, startPoint x: 589, startPoint y: 197, endPoint x: 840, endPoint y: 166, distance: 253.5
click at [601, 192] on button "show sentence" at bounding box center [594, 203] width 70 height 32
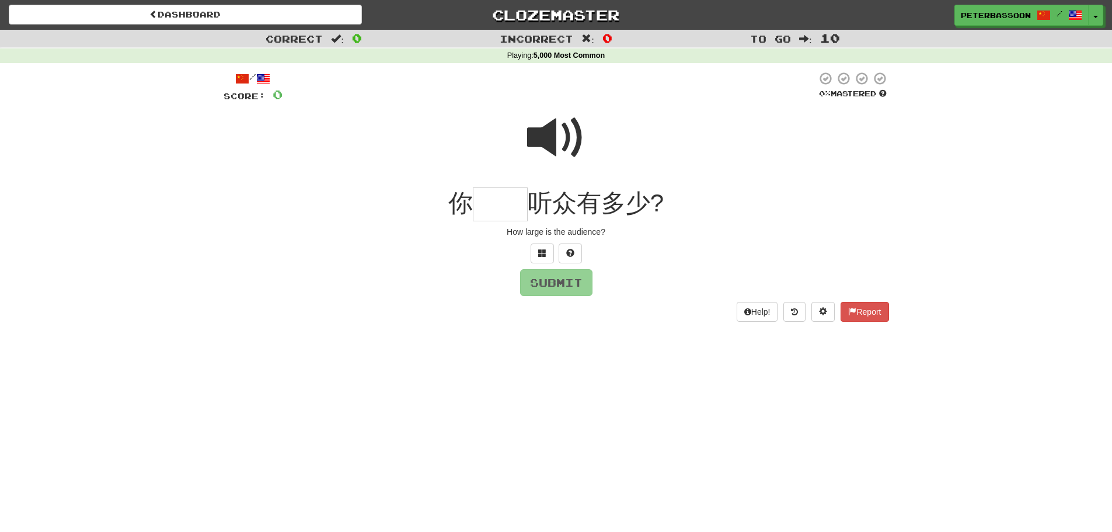
click at [565, 125] on span at bounding box center [556, 138] width 58 height 58
click at [493, 199] on input "text" at bounding box center [500, 204] width 55 height 34
type input "**"
click at [557, 281] on button "Submit" at bounding box center [557, 283] width 72 height 27
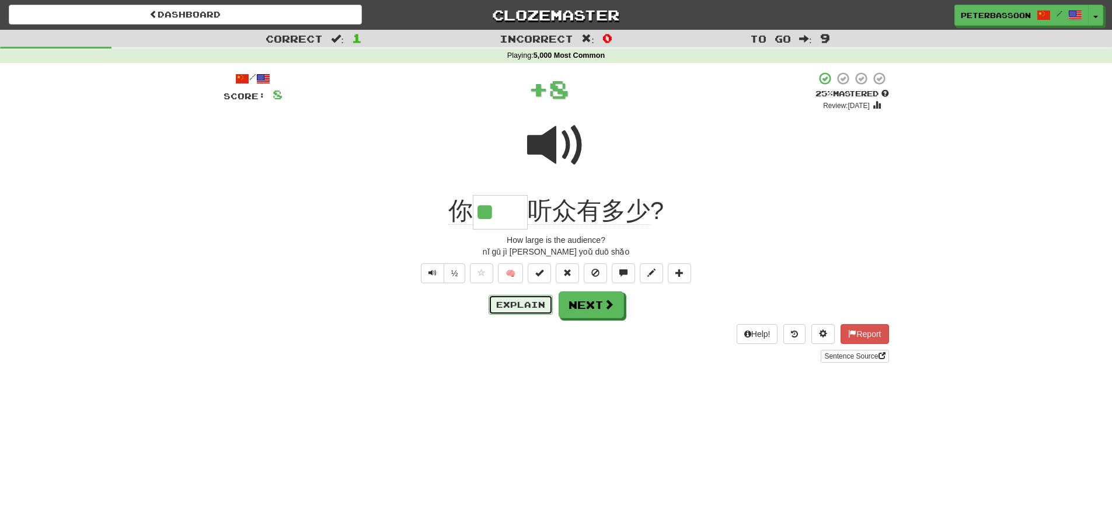
click at [524, 299] on button "Explain" at bounding box center [521, 305] width 64 height 20
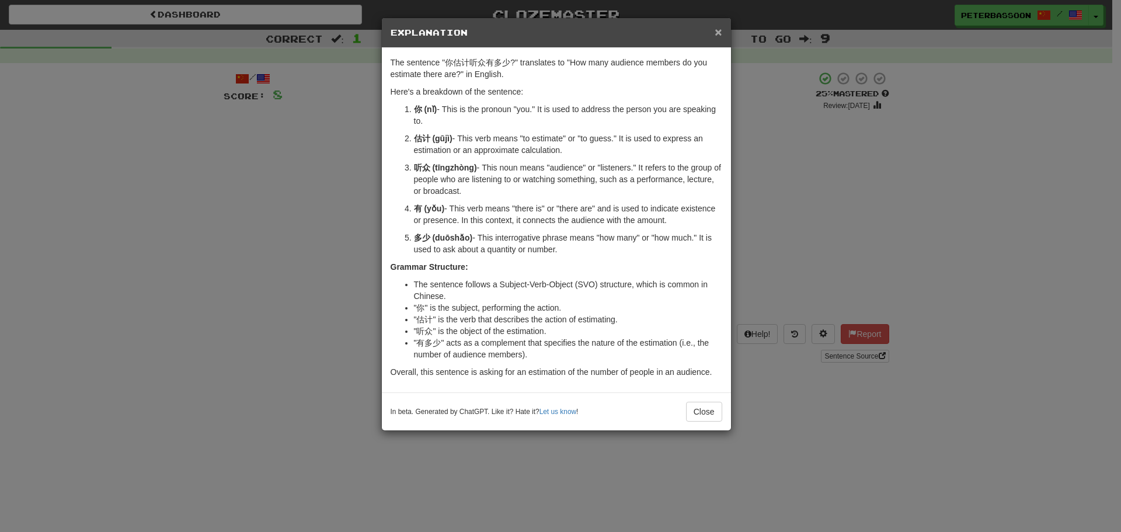
click at [717, 29] on span "×" at bounding box center [718, 31] width 7 height 13
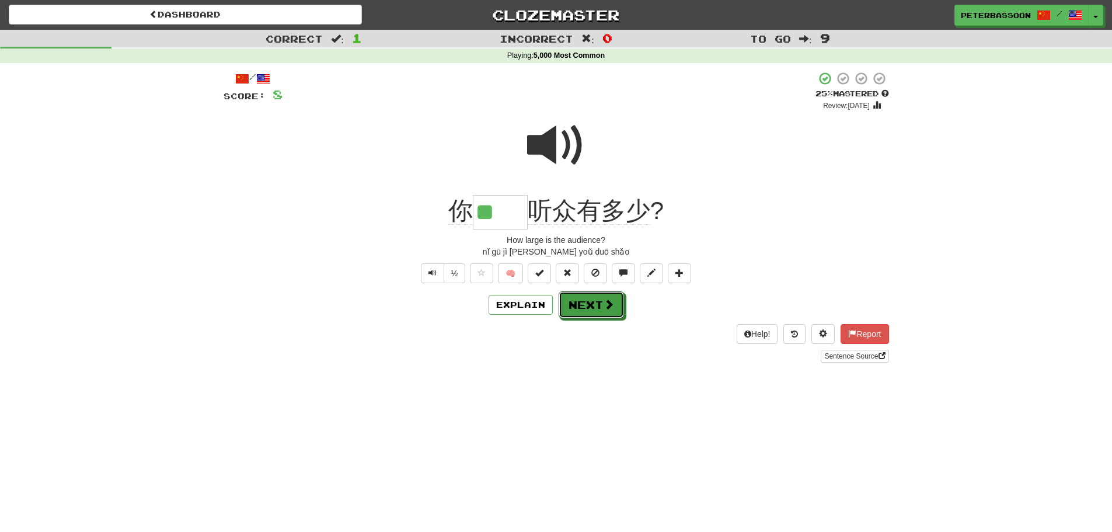
drag, startPoint x: 591, startPoint y: 307, endPoint x: 602, endPoint y: 303, distance: 11.8
click at [592, 307] on button "Next" at bounding box center [591, 304] width 65 height 27
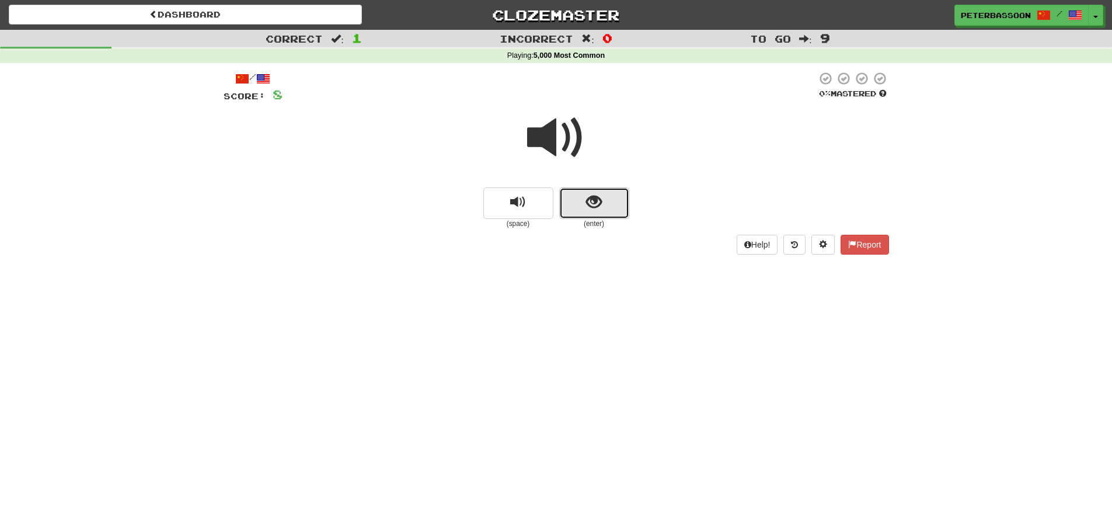
click at [611, 195] on button "show sentence" at bounding box center [594, 203] width 70 height 32
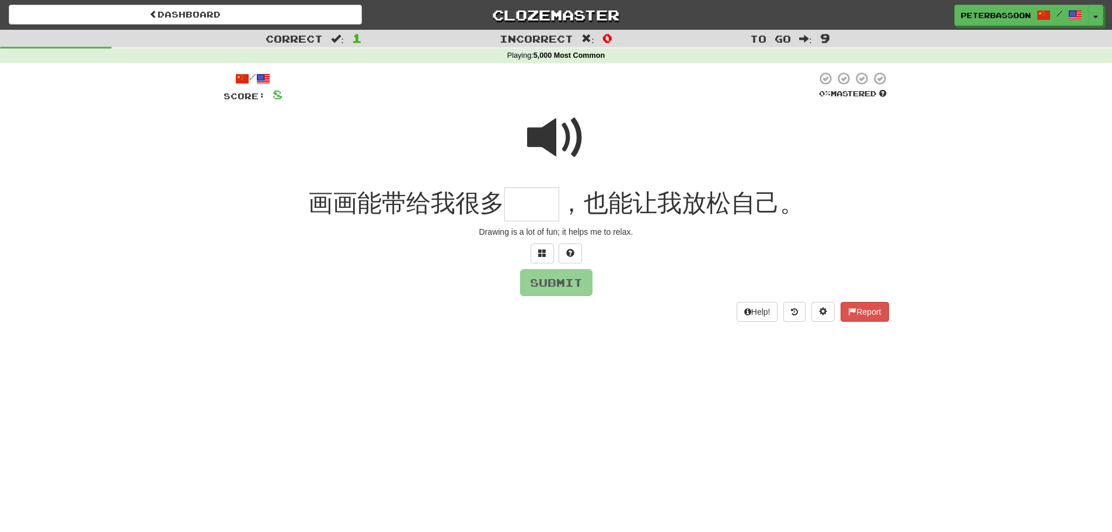
click at [526, 211] on input "text" at bounding box center [532, 204] width 55 height 34
click at [554, 138] on span at bounding box center [556, 138] width 58 height 58
click at [528, 203] on input "**" at bounding box center [532, 204] width 55 height 34
click at [551, 206] on input "**" at bounding box center [532, 204] width 55 height 34
type input "*"
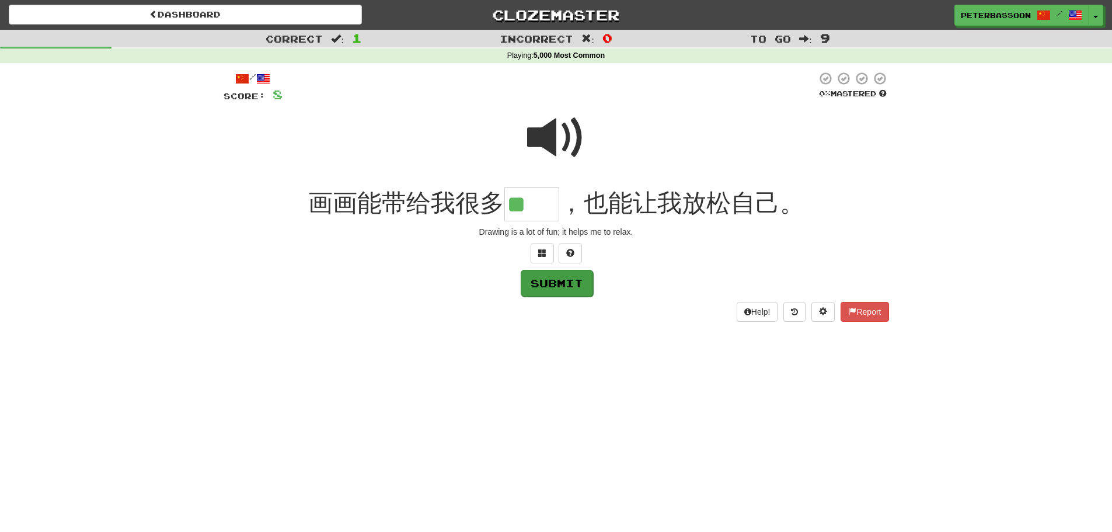
type input "**"
drag, startPoint x: 565, startPoint y: 283, endPoint x: 744, endPoint y: 269, distance: 179.9
click at [570, 283] on button "Submit" at bounding box center [556, 282] width 72 height 27
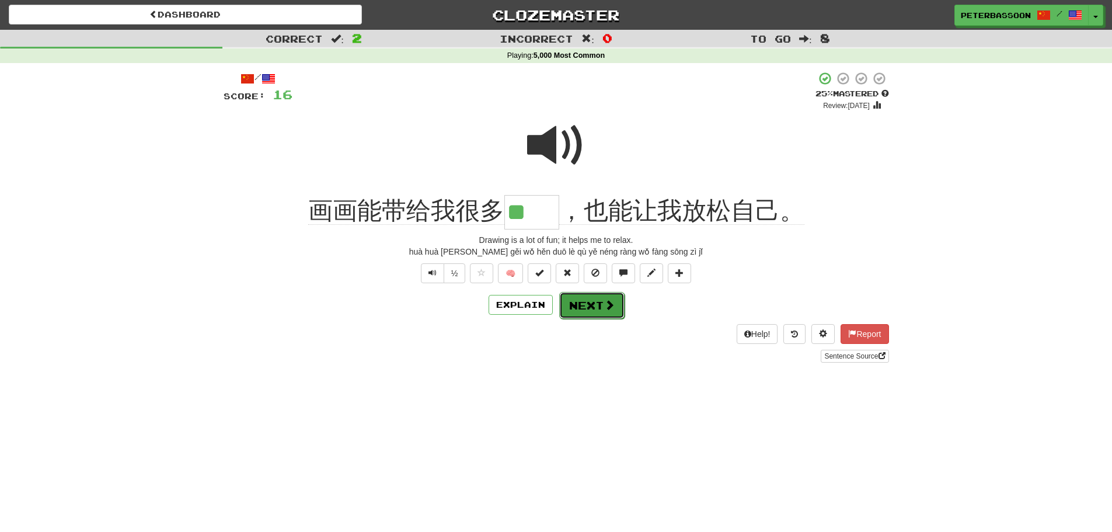
click at [605, 304] on span at bounding box center [609, 305] width 11 height 11
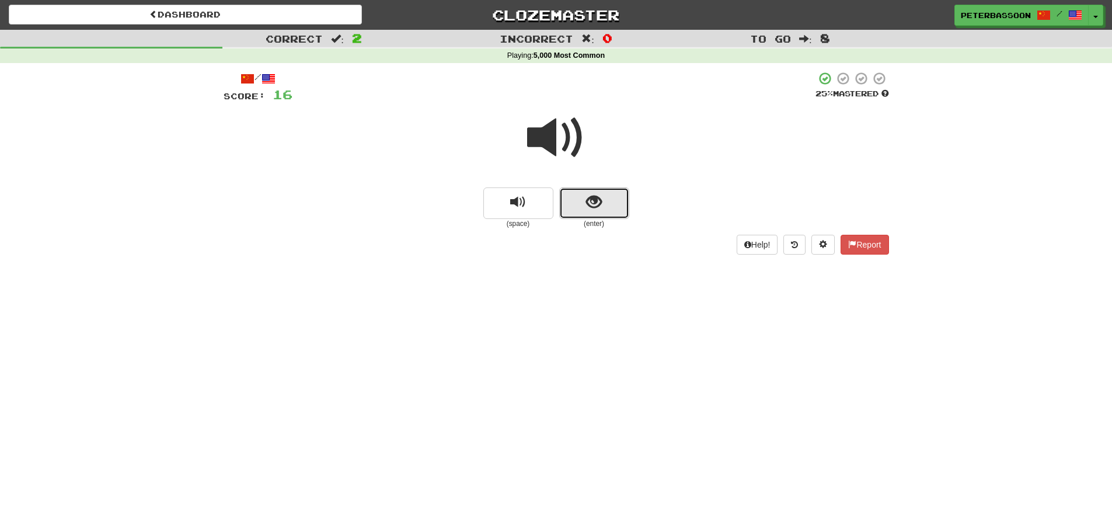
click at [598, 199] on span "show sentence" at bounding box center [594, 202] width 16 height 16
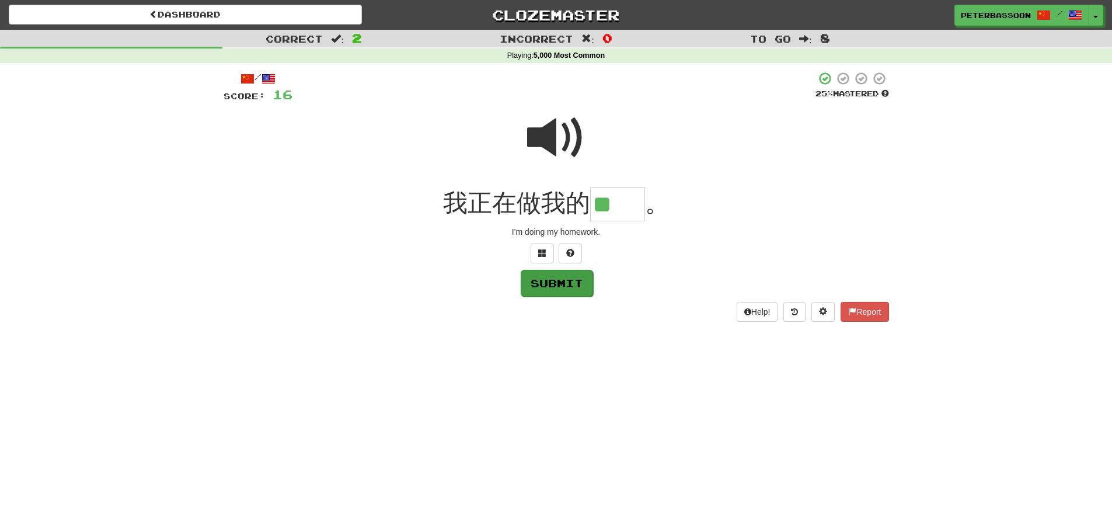
type input "**"
drag, startPoint x: 547, startPoint y: 283, endPoint x: 715, endPoint y: 262, distance: 169.5
click at [547, 282] on button "Submit" at bounding box center [556, 282] width 72 height 27
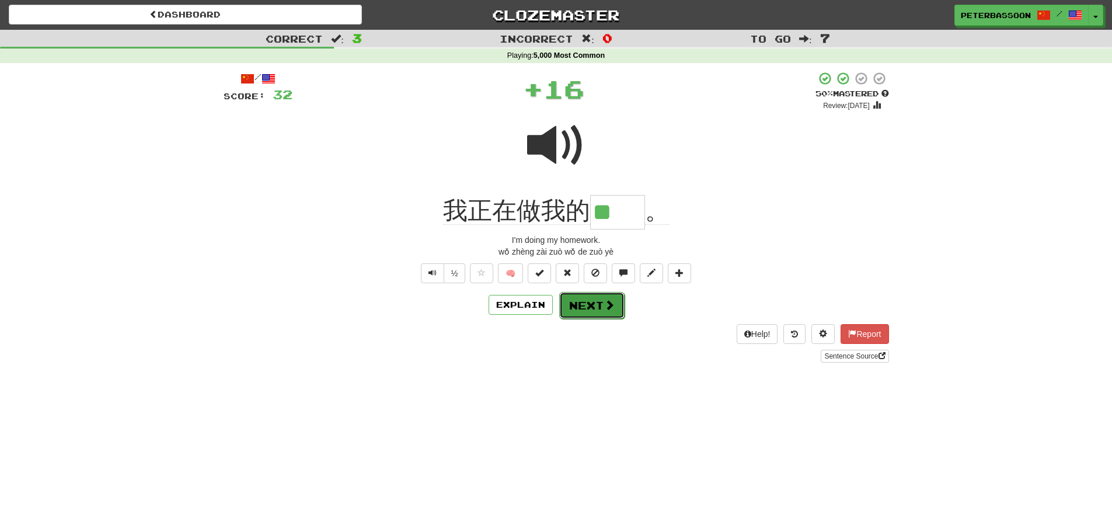
click at [596, 304] on button "Next" at bounding box center [591, 305] width 65 height 27
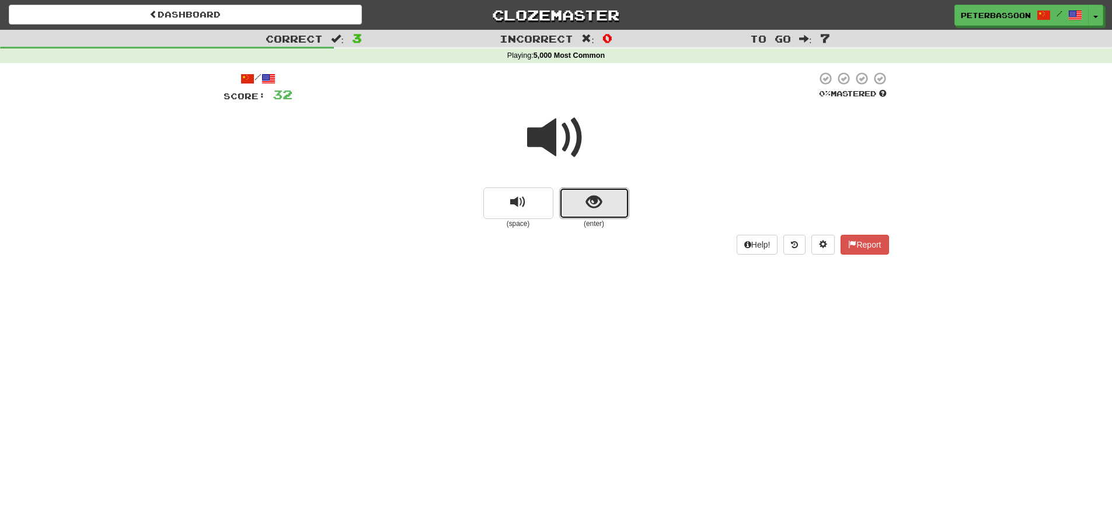
drag, startPoint x: 606, startPoint y: 197, endPoint x: 708, endPoint y: 186, distance: 102.8
click at [613, 196] on button "show sentence" at bounding box center [594, 203] width 70 height 32
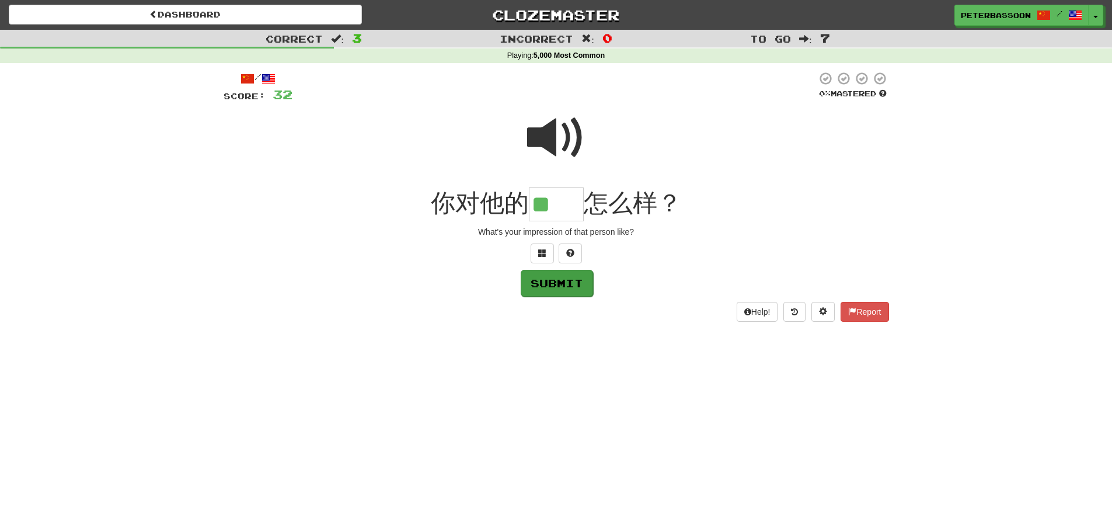
type input "**"
click at [587, 281] on button "Submit" at bounding box center [557, 283] width 72 height 27
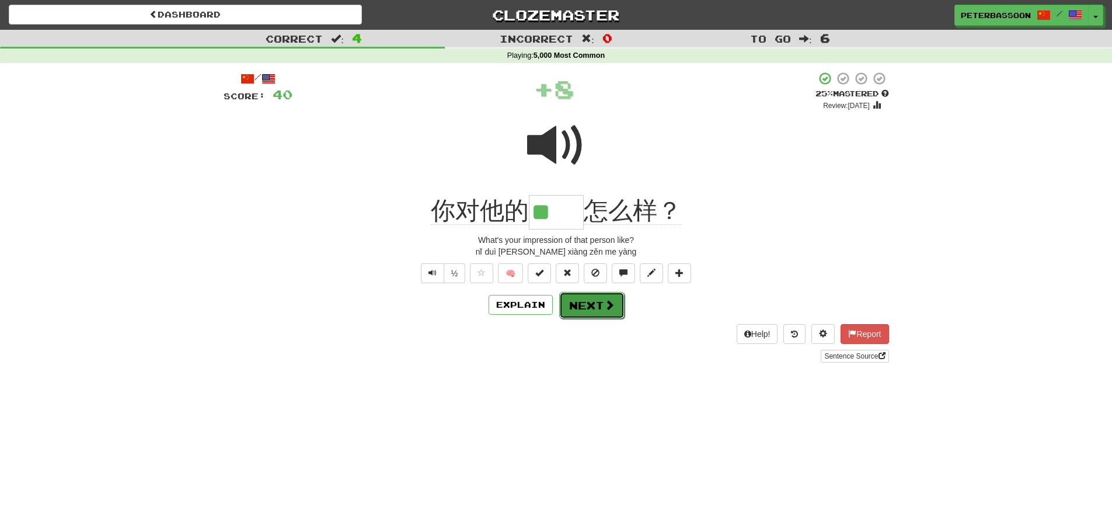
click at [590, 301] on button "Next" at bounding box center [591, 305] width 65 height 27
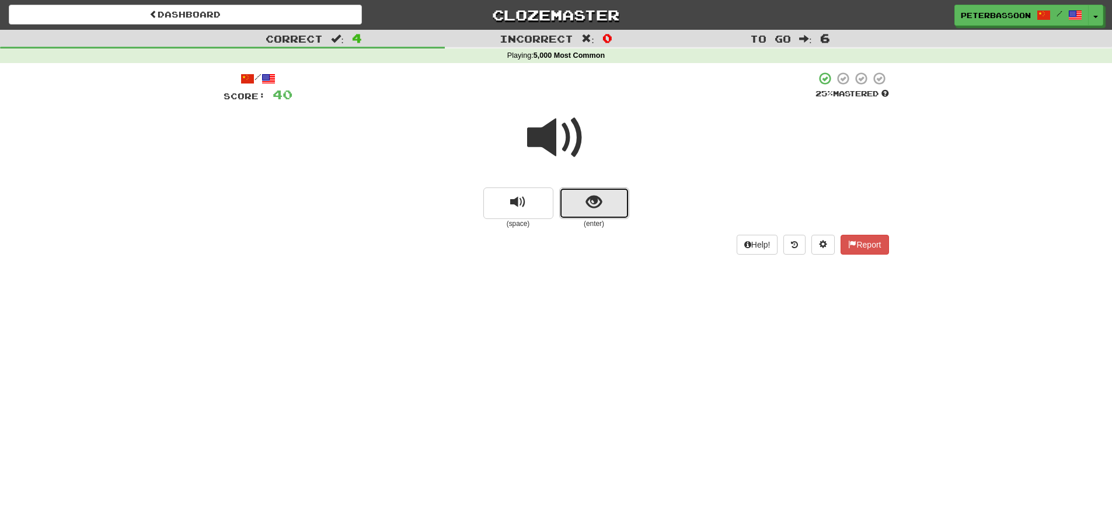
click at [583, 208] on button "show sentence" at bounding box center [594, 203] width 70 height 32
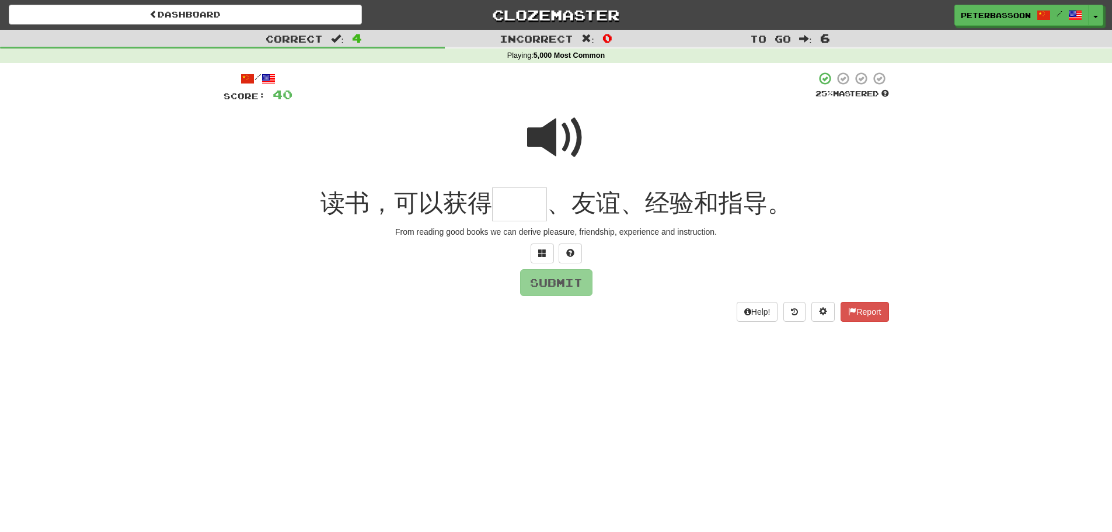
drag, startPoint x: 556, startPoint y: 130, endPoint x: 486, endPoint y: 213, distance: 108.2
click at [556, 130] on span at bounding box center [556, 138] width 58 height 58
click at [514, 211] on input "text" at bounding box center [519, 204] width 55 height 34
type input "**"
click at [565, 280] on button "Submit" at bounding box center [557, 283] width 72 height 27
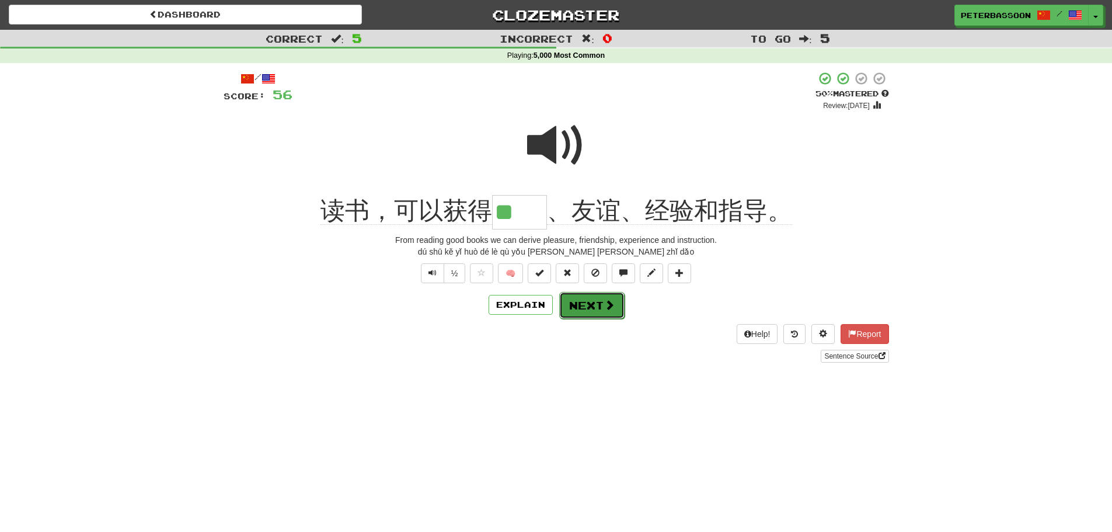
click at [614, 304] on button "Next" at bounding box center [591, 305] width 65 height 27
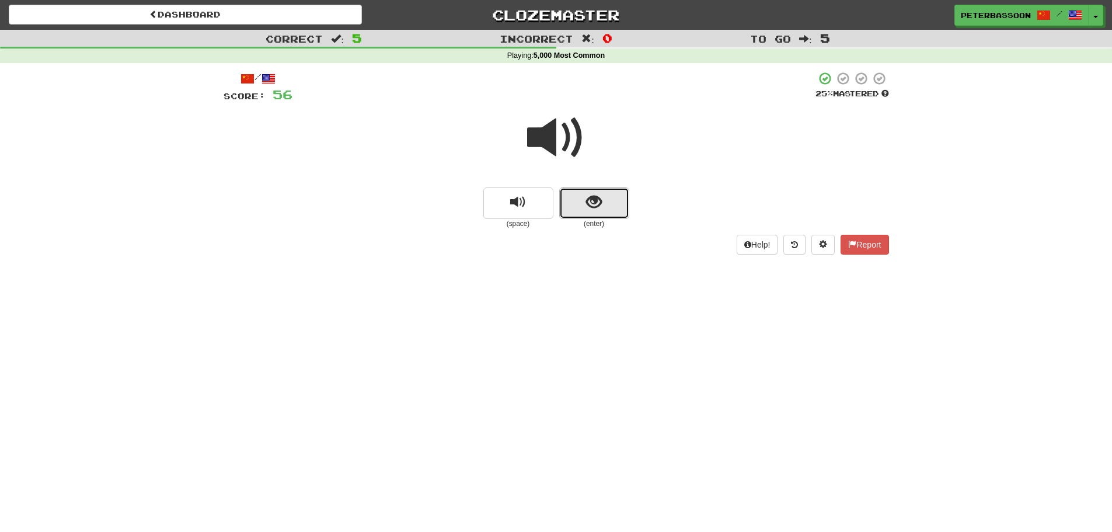
click at [590, 199] on span "show sentence" at bounding box center [594, 202] width 16 height 16
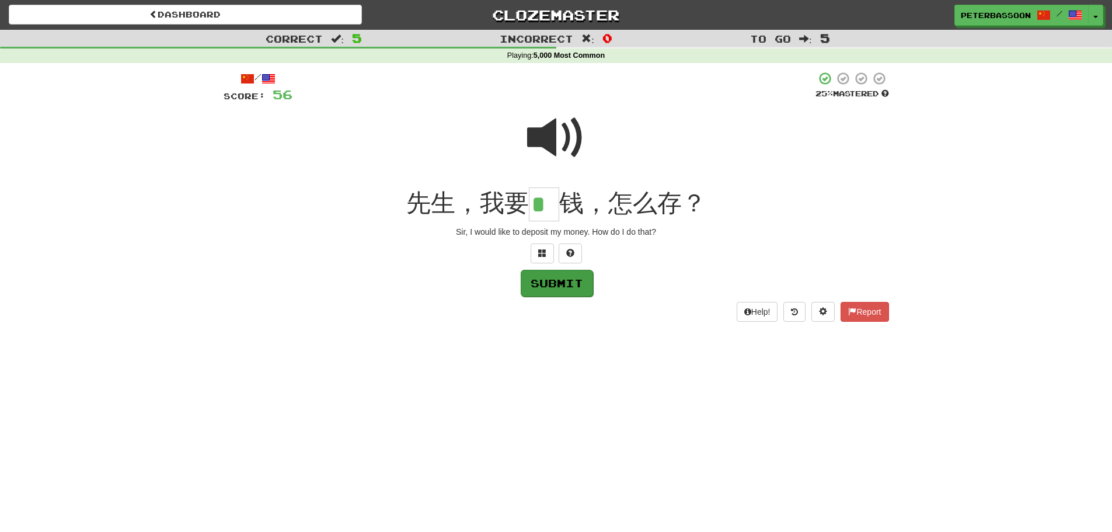
type input "*"
click at [572, 283] on button "Submit" at bounding box center [557, 283] width 72 height 27
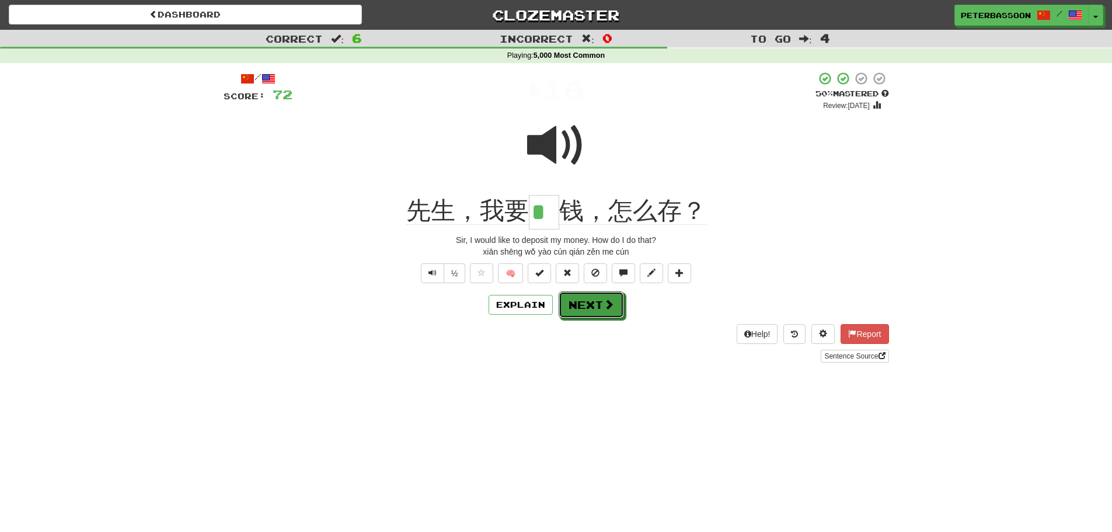
drag, startPoint x: 579, startPoint y: 304, endPoint x: 614, endPoint y: 297, distance: 35.0
click at [587, 302] on button "Next" at bounding box center [591, 304] width 65 height 27
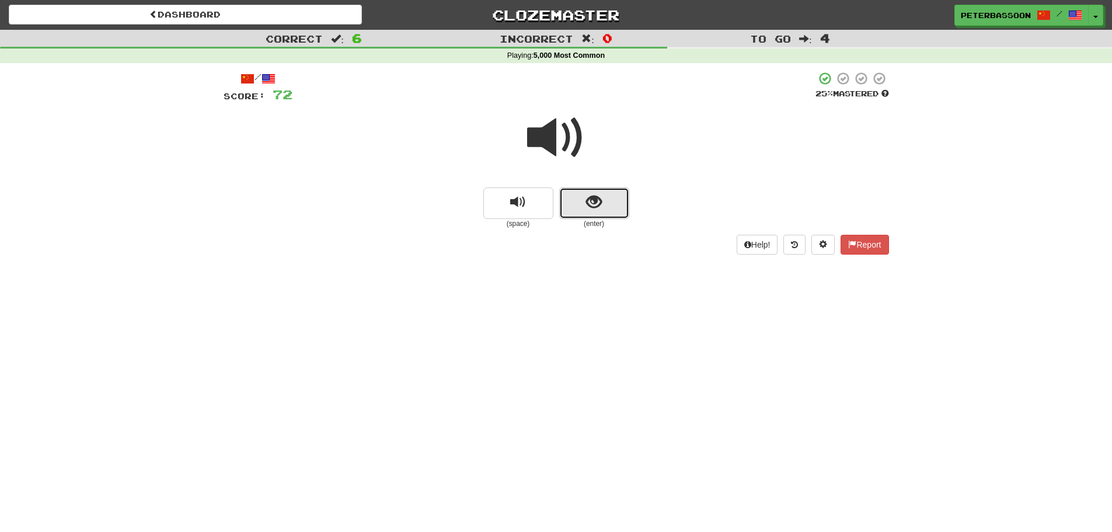
click at [601, 203] on span "show sentence" at bounding box center [594, 202] width 16 height 16
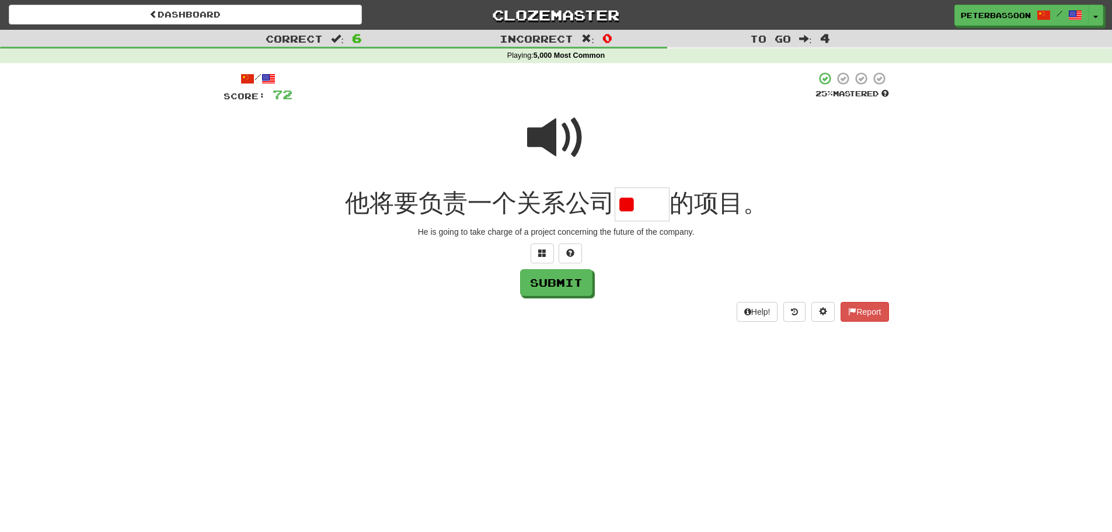
click at [558, 131] on span at bounding box center [556, 138] width 58 height 58
click at [663, 203] on input "**" at bounding box center [642, 204] width 55 height 34
type input "*"
type input "**"
click at [561, 284] on button "Submit" at bounding box center [557, 283] width 72 height 27
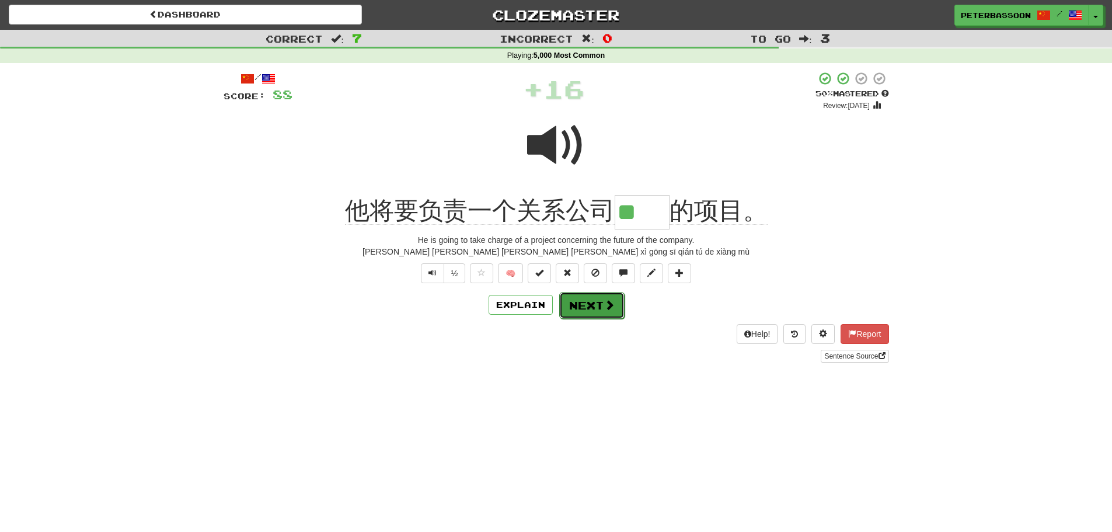
click at [596, 307] on button "Next" at bounding box center [591, 305] width 65 height 27
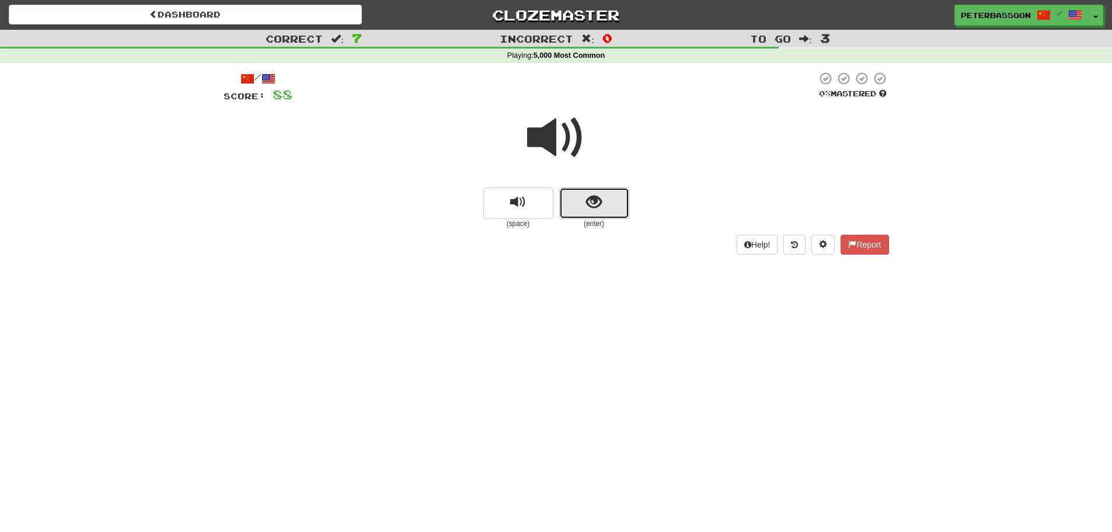
click at [590, 196] on span "show sentence" at bounding box center [594, 202] width 16 height 16
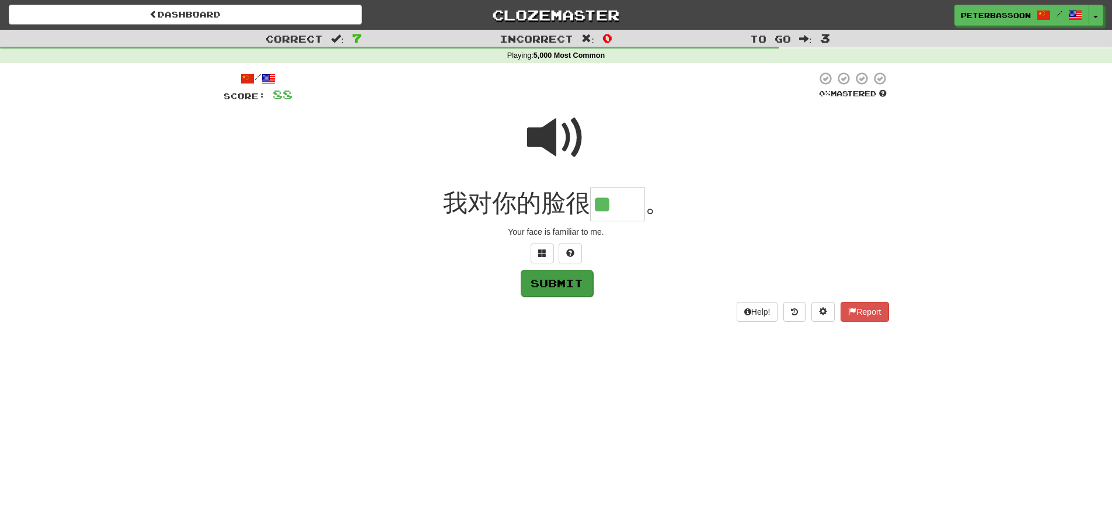
type input "**"
drag, startPoint x: 563, startPoint y: 283, endPoint x: 697, endPoint y: 266, distance: 135.3
click at [564, 283] on button "Submit" at bounding box center [556, 282] width 72 height 27
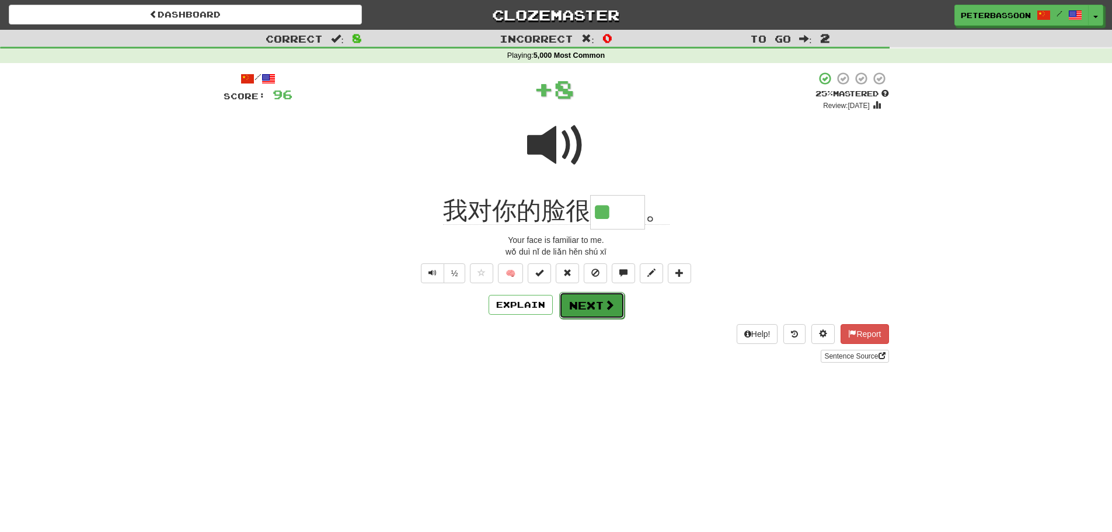
click at [592, 304] on button "Next" at bounding box center [591, 305] width 65 height 27
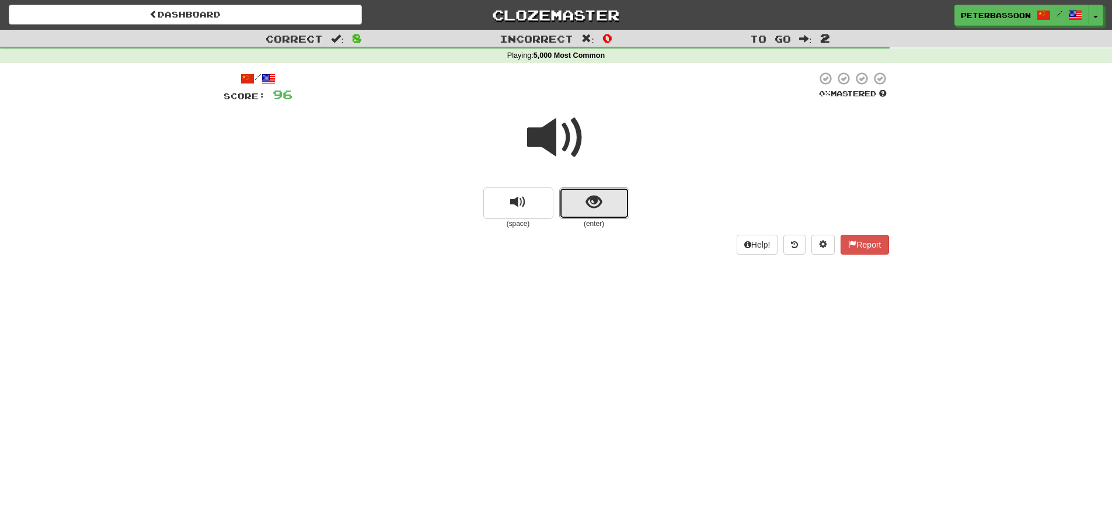
drag, startPoint x: 598, startPoint y: 200, endPoint x: 746, endPoint y: 183, distance: 148.7
click at [604, 198] on button "show sentence" at bounding box center [594, 203] width 70 height 32
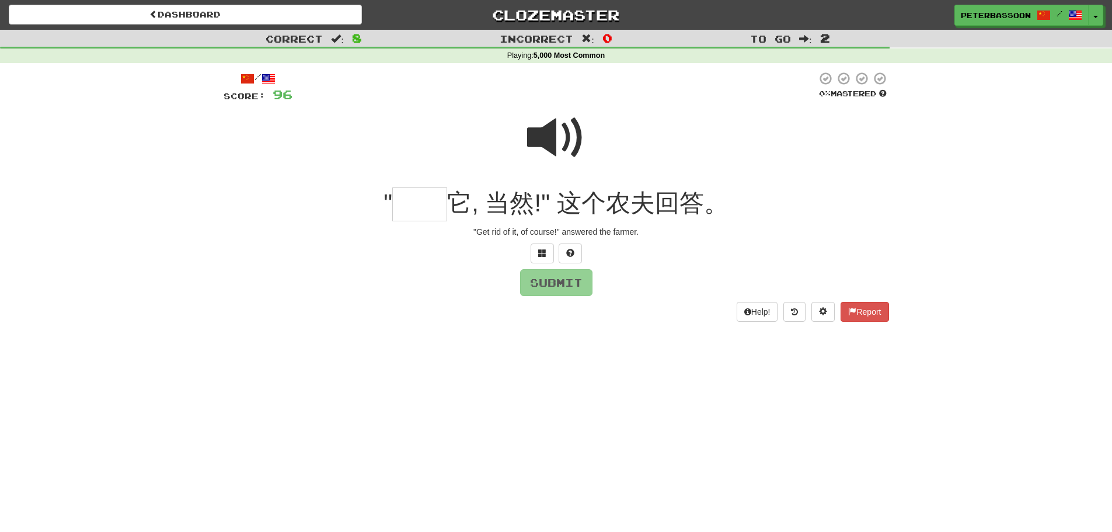
click at [560, 140] on span at bounding box center [556, 138] width 58 height 58
drag, startPoint x: 430, startPoint y: 200, endPoint x: 510, endPoint y: 189, distance: 80.7
click at [441, 197] on input "text" at bounding box center [419, 204] width 55 height 34
click at [543, 251] on span at bounding box center [542, 253] width 8 height 8
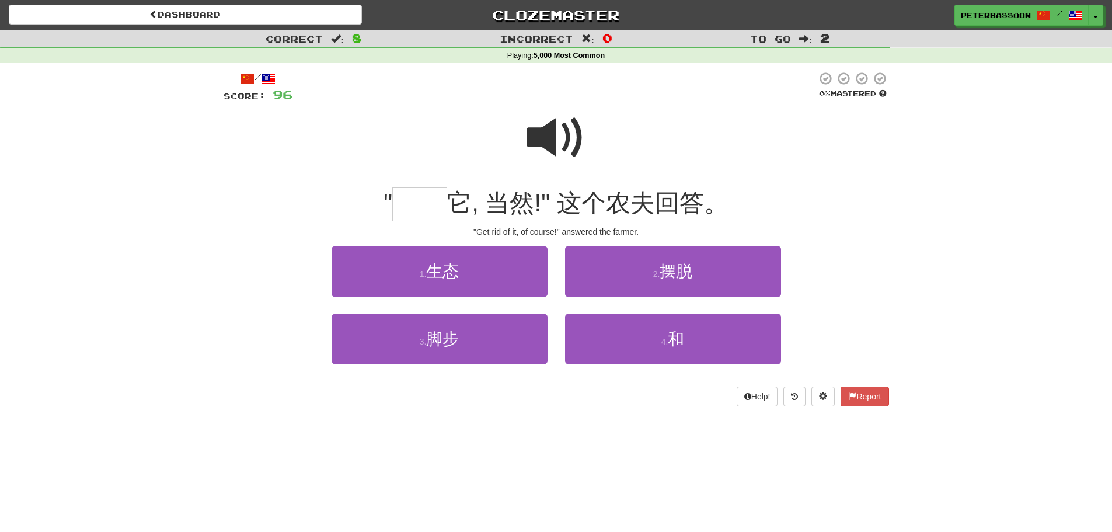
click at [558, 133] on span at bounding box center [556, 138] width 58 height 58
drag, startPoint x: 684, startPoint y: 270, endPoint x: 695, endPoint y: 269, distance: 11.2
click at [684, 270] on span "摆脱" at bounding box center [676, 271] width 33 height 18
type input "**"
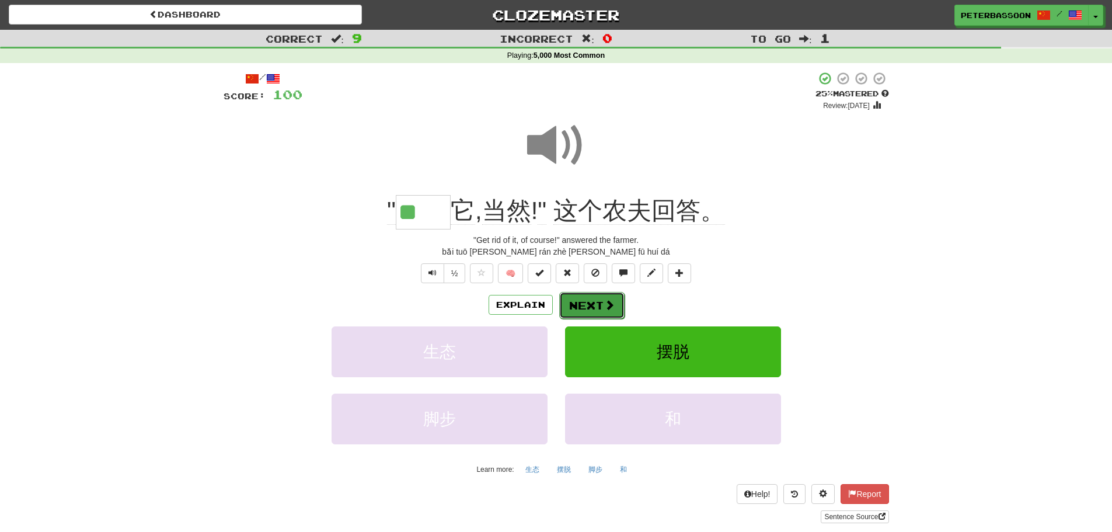
click at [604, 301] on span at bounding box center [609, 305] width 11 height 11
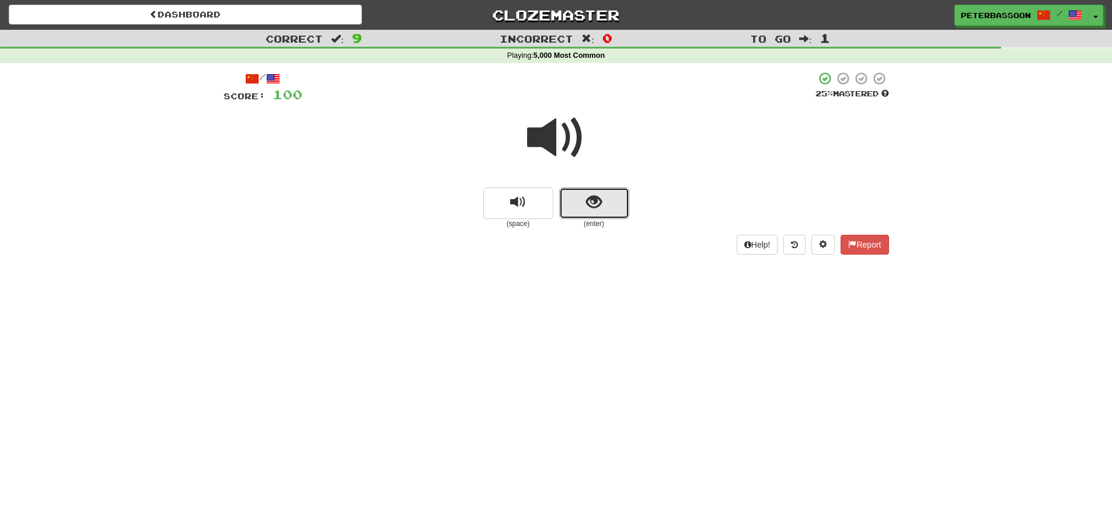
drag, startPoint x: 580, startPoint y: 203, endPoint x: 682, endPoint y: 185, distance: 103.8
click at [581, 203] on button "show sentence" at bounding box center [594, 203] width 70 height 32
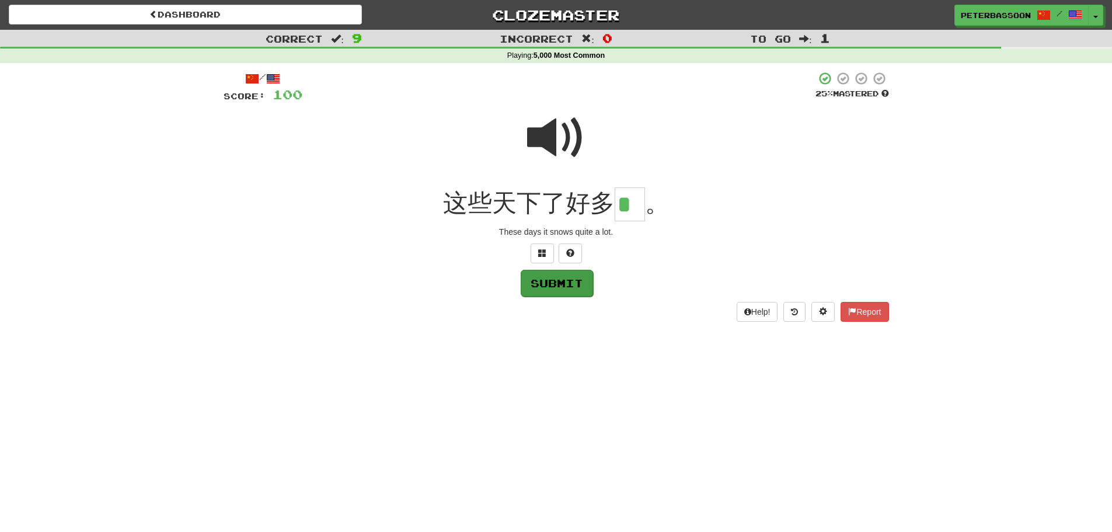
type input "*"
click at [569, 282] on button "Submit" at bounding box center [557, 283] width 72 height 27
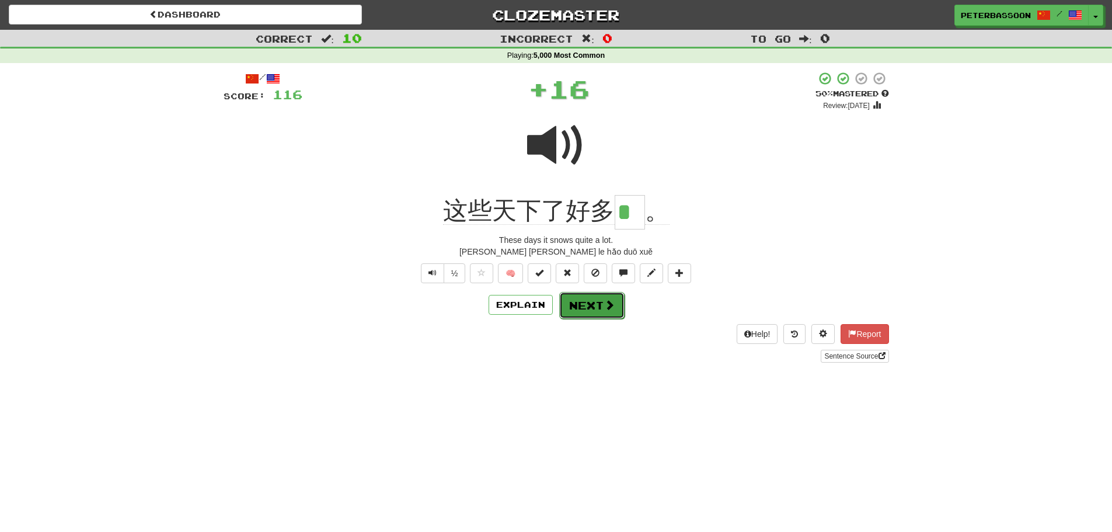
click at [614, 306] on button "Next" at bounding box center [591, 305] width 65 height 27
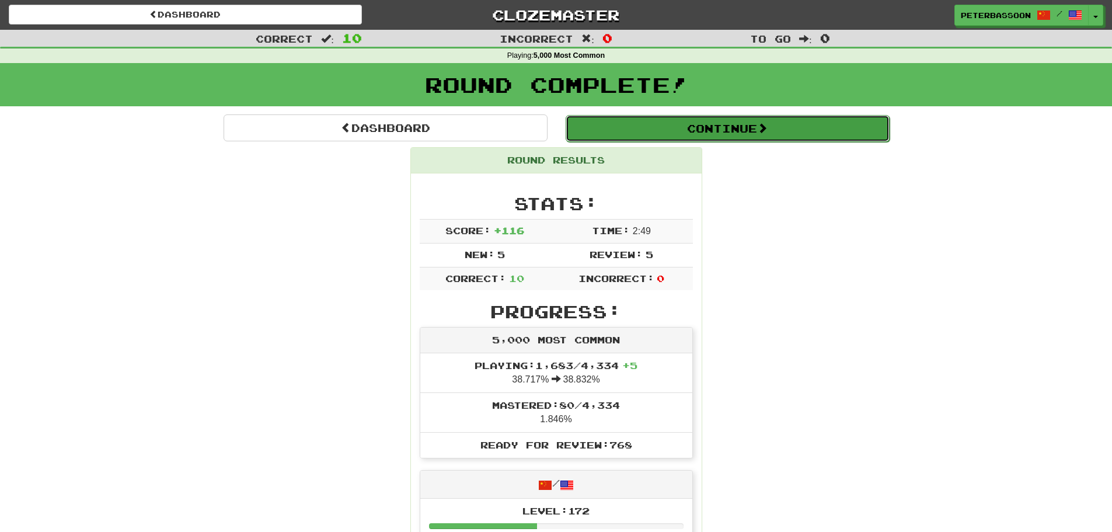
click at [700, 126] on button "Continue" at bounding box center [728, 128] width 324 height 27
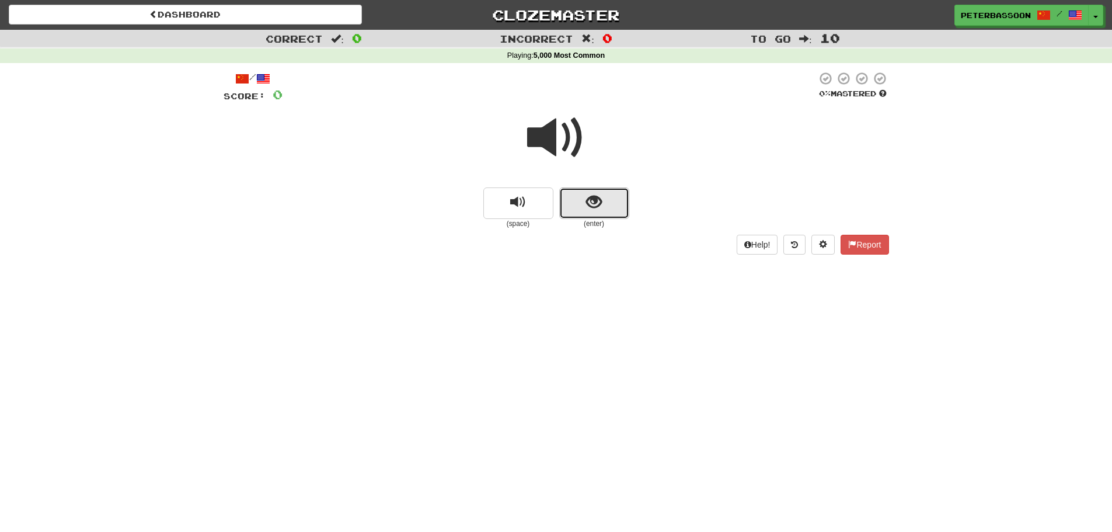
drag, startPoint x: 604, startPoint y: 194, endPoint x: 613, endPoint y: 192, distance: 9.6
click at [613, 192] on button "show sentence" at bounding box center [594, 203] width 70 height 32
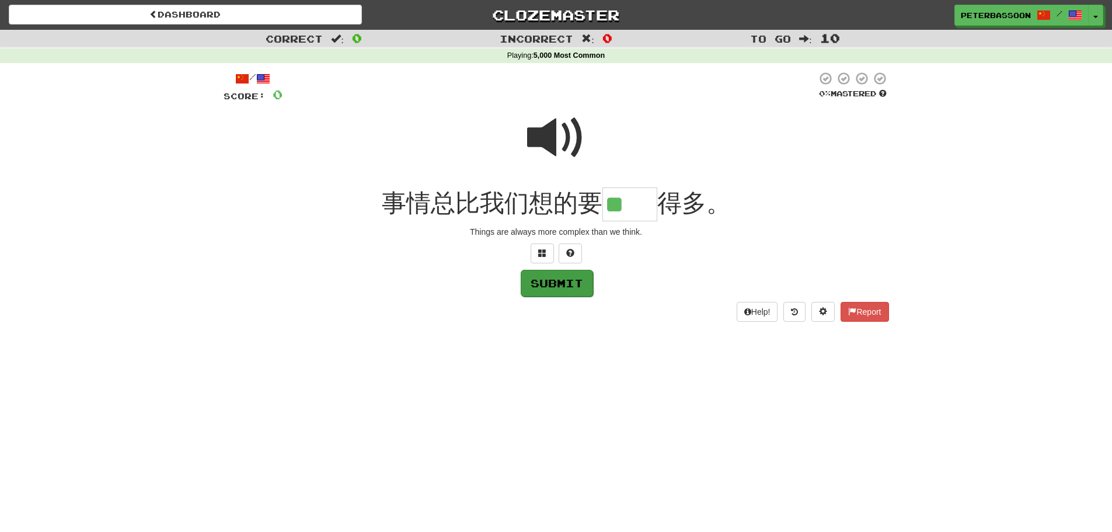
type input "**"
drag, startPoint x: 564, startPoint y: 285, endPoint x: 740, endPoint y: 268, distance: 177.2
click at [568, 284] on button "Submit" at bounding box center [556, 282] width 72 height 27
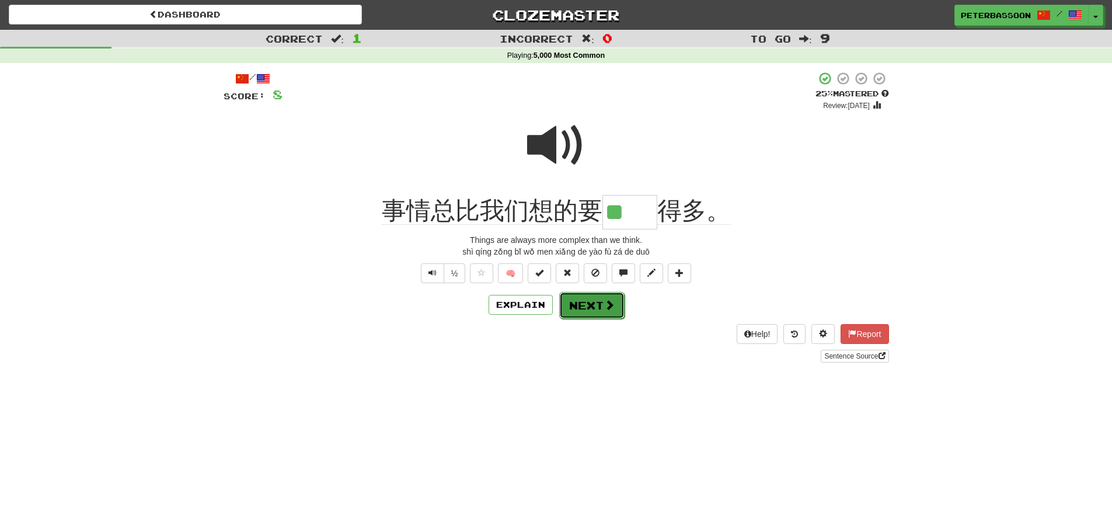
click at [613, 305] on span at bounding box center [609, 305] width 11 height 11
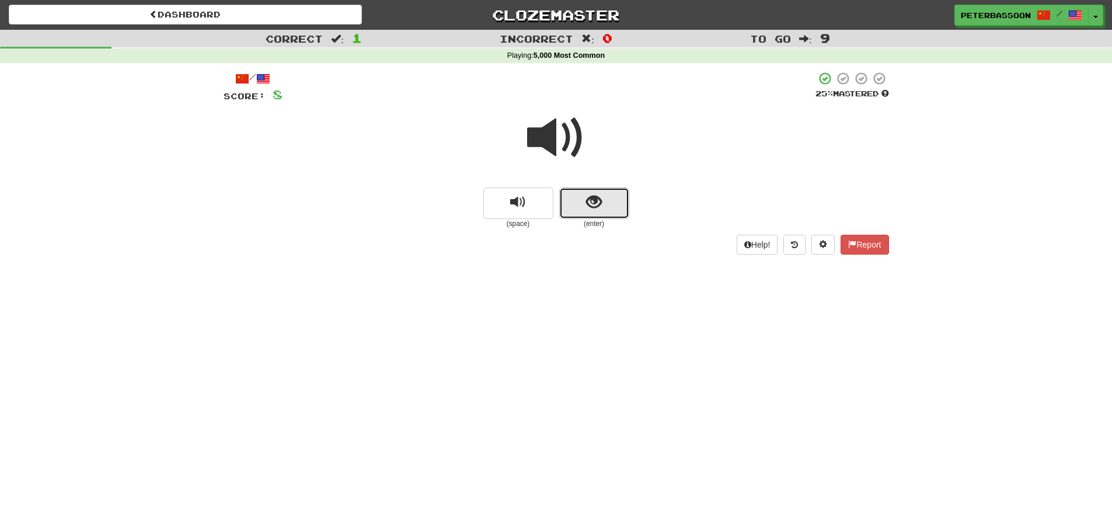
click at [585, 203] on button "show sentence" at bounding box center [594, 203] width 70 height 32
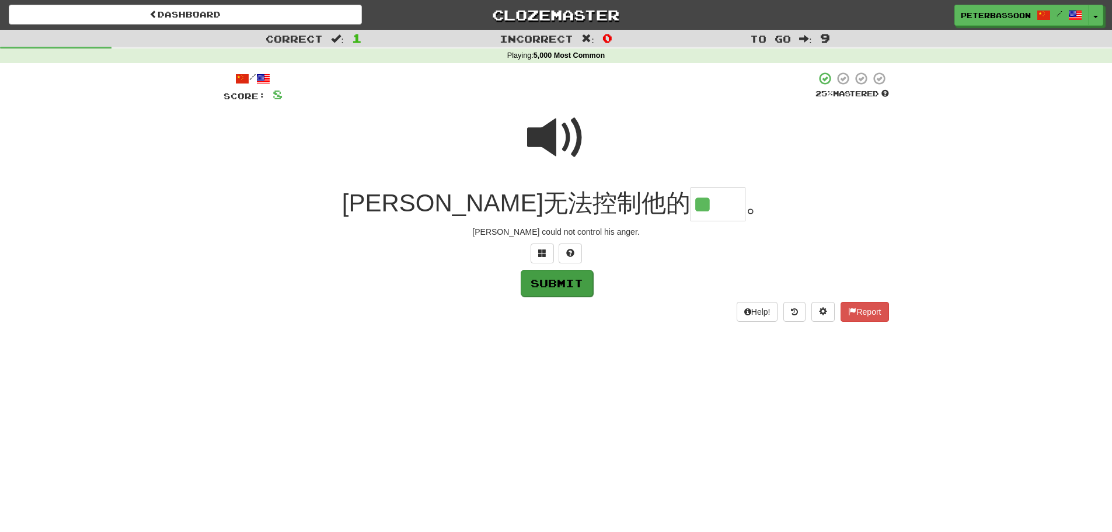
type input "**"
drag, startPoint x: 559, startPoint y: 277, endPoint x: 612, endPoint y: 283, distance: 53.4
click at [563, 278] on button "Submit" at bounding box center [556, 282] width 72 height 27
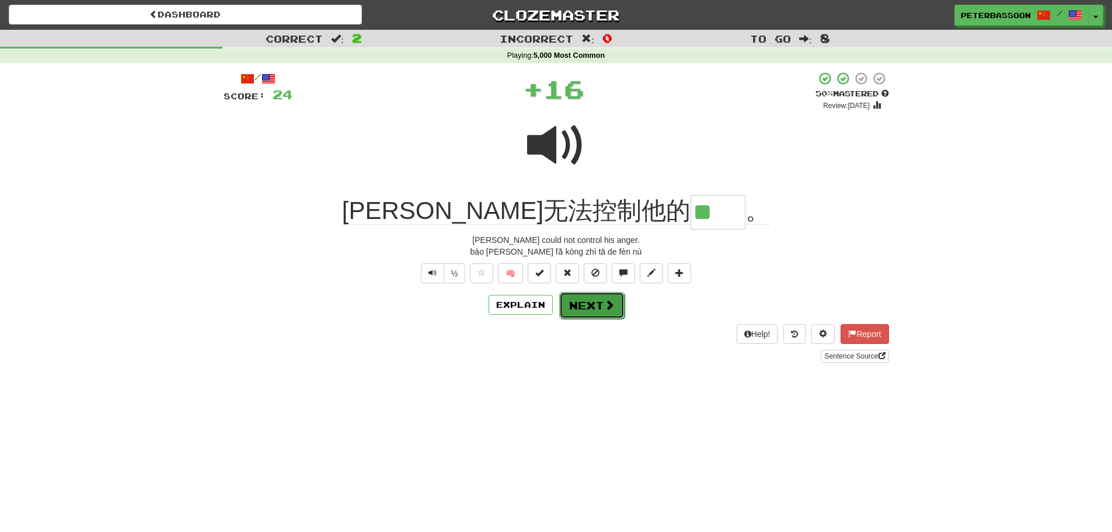
click at [604, 301] on span at bounding box center [609, 305] width 11 height 11
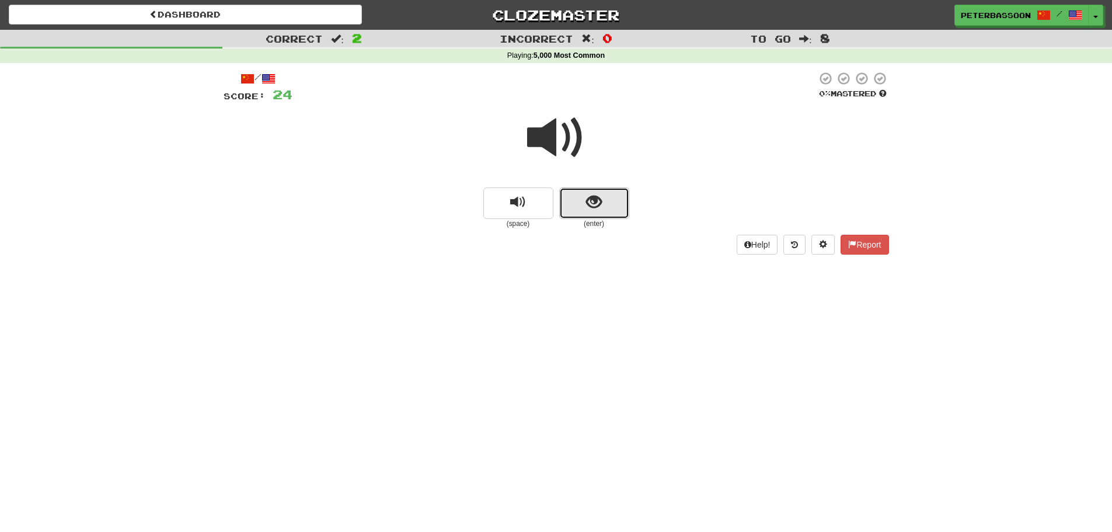
click at [598, 197] on span "show sentence" at bounding box center [594, 202] width 16 height 16
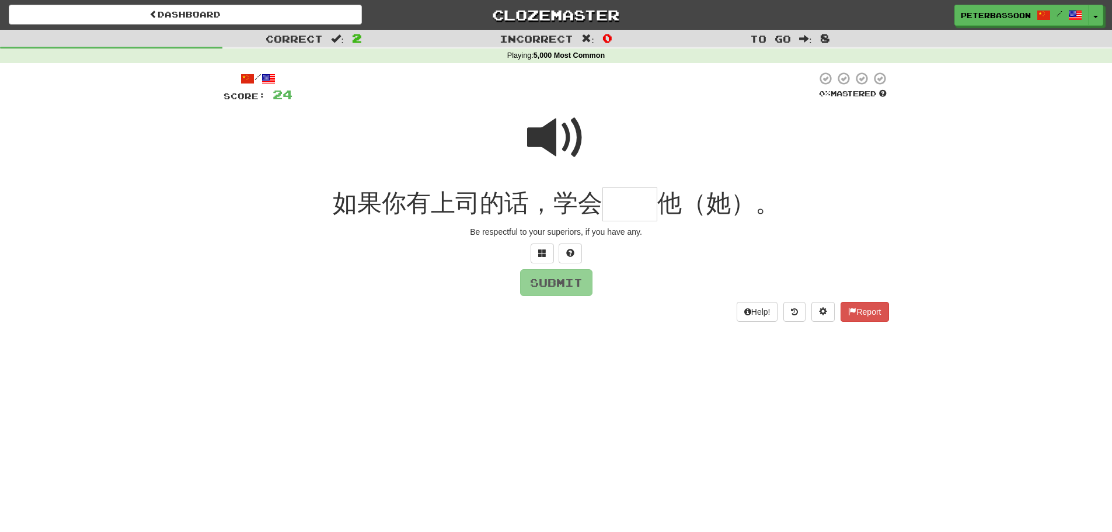
click at [555, 128] on span at bounding box center [556, 138] width 58 height 58
click at [634, 204] on input "text" at bounding box center [630, 204] width 55 height 34
type input "**"
drag, startPoint x: 572, startPoint y: 281, endPoint x: 637, endPoint y: 281, distance: 65.4
click at [576, 280] on button "Submit" at bounding box center [556, 282] width 72 height 27
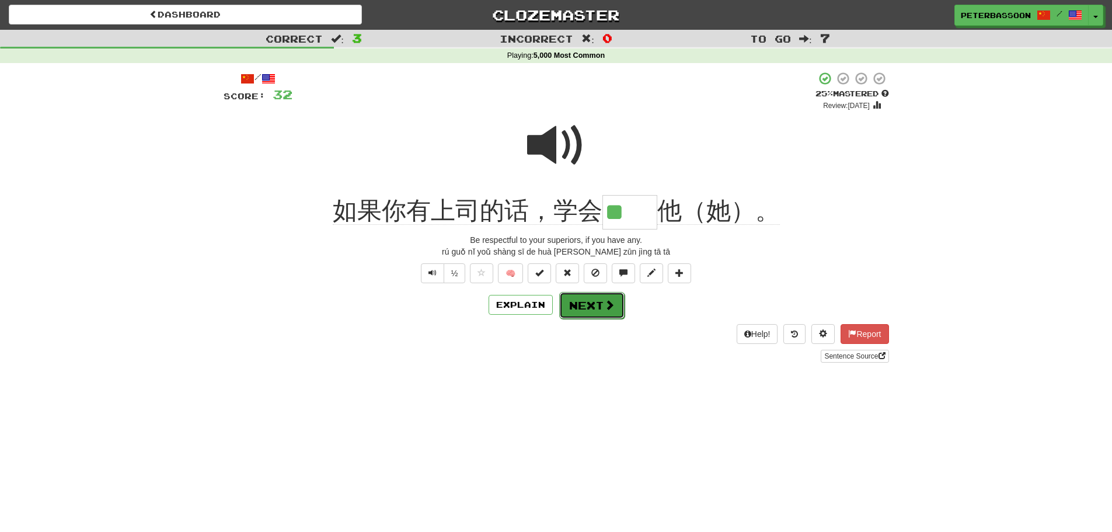
click at [594, 302] on button "Next" at bounding box center [591, 305] width 65 height 27
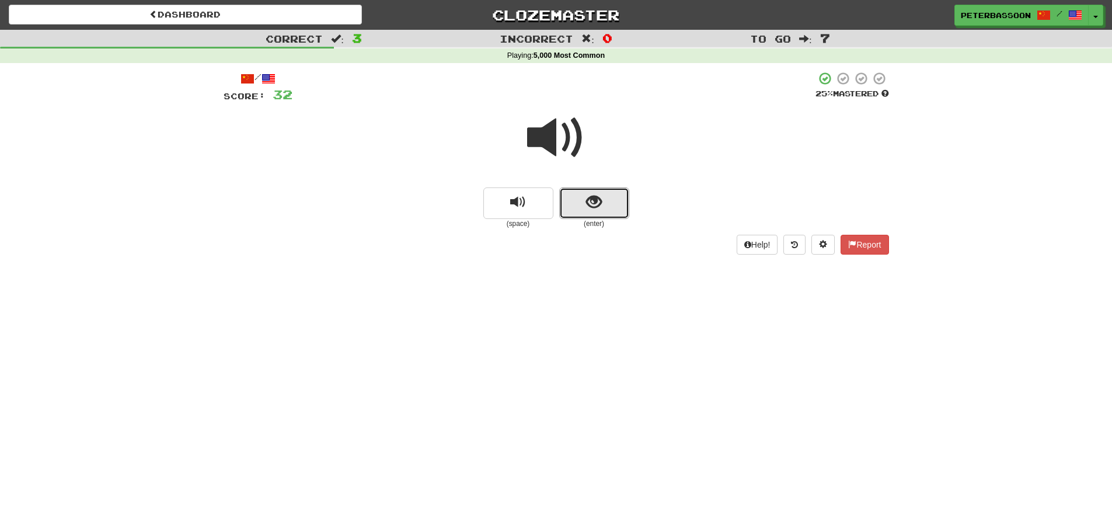
click at [583, 198] on button "show sentence" at bounding box center [594, 203] width 70 height 32
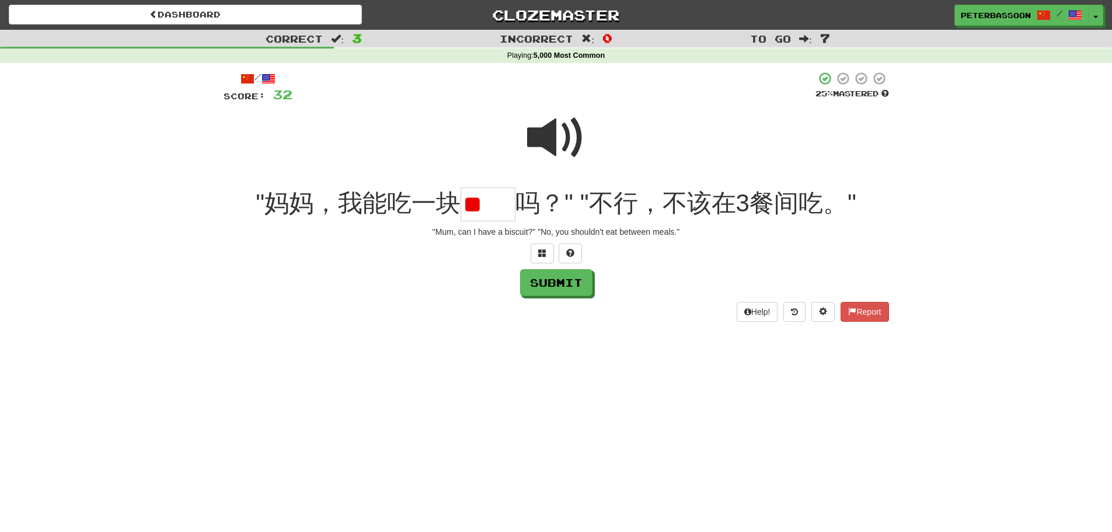
type input "*"
click at [551, 135] on span at bounding box center [556, 138] width 58 height 58
click at [488, 210] on input "text" at bounding box center [488, 204] width 55 height 34
type input "**"
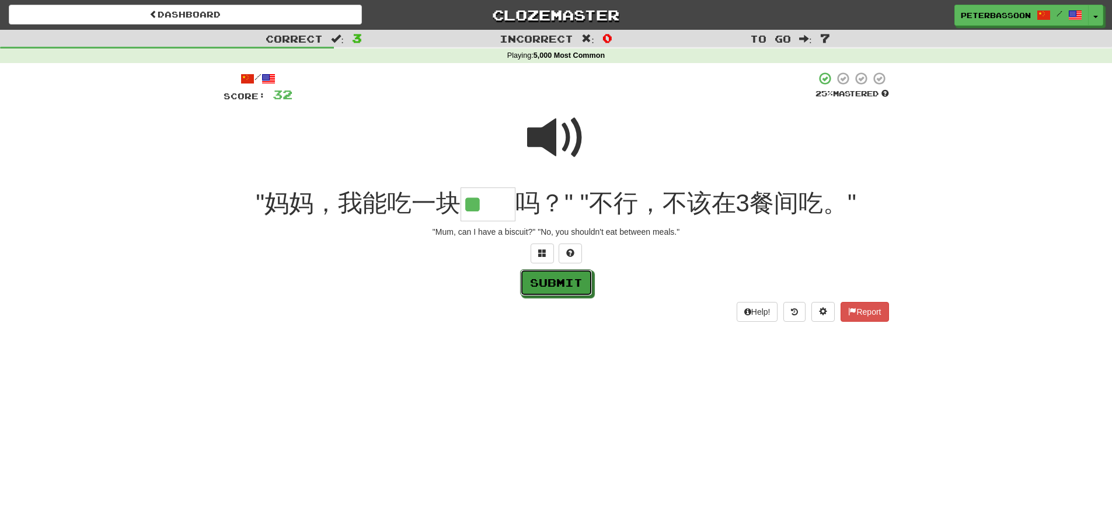
click at [555, 281] on button "Submit" at bounding box center [556, 282] width 72 height 27
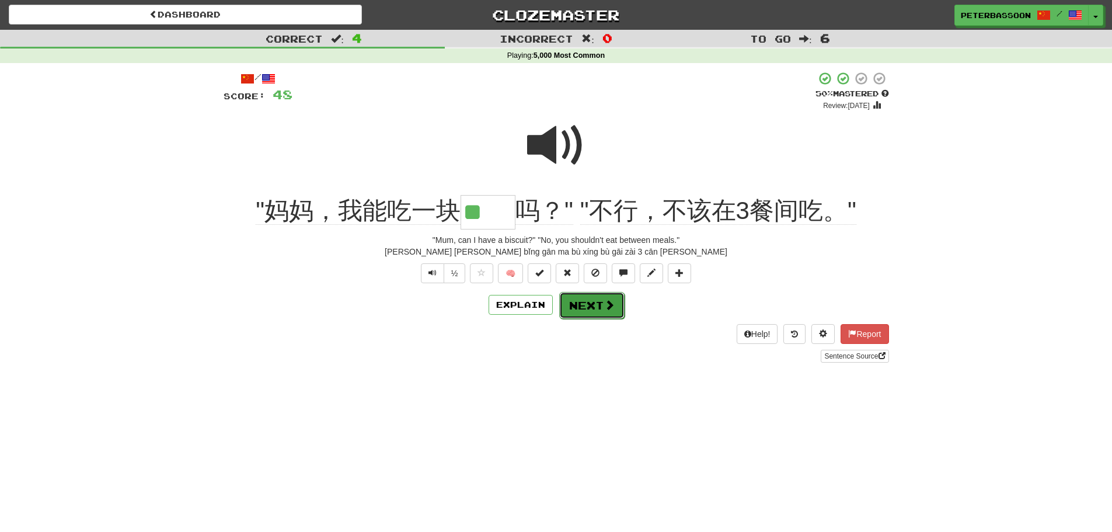
click at [588, 303] on button "Next" at bounding box center [591, 305] width 65 height 27
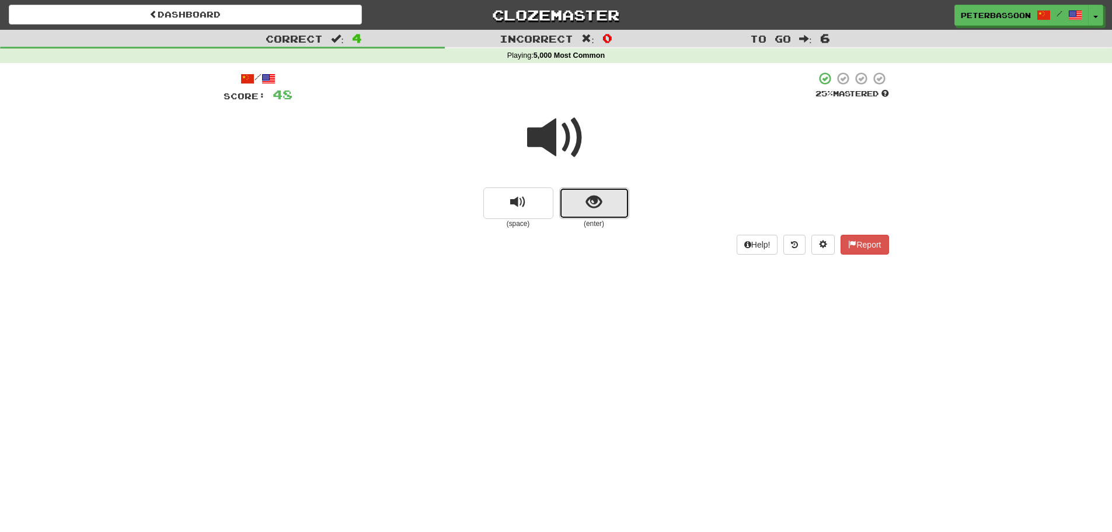
click at [598, 194] on span "show sentence" at bounding box center [594, 202] width 16 height 16
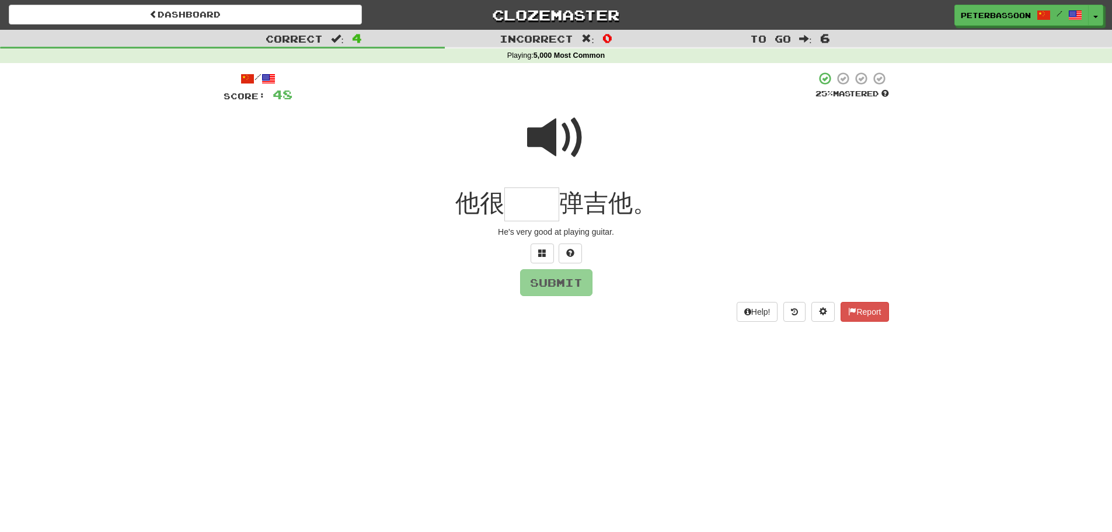
click at [561, 127] on span at bounding box center [556, 138] width 58 height 58
click at [520, 208] on input "text" at bounding box center [532, 204] width 55 height 34
click at [549, 251] on button at bounding box center [542, 254] width 23 height 20
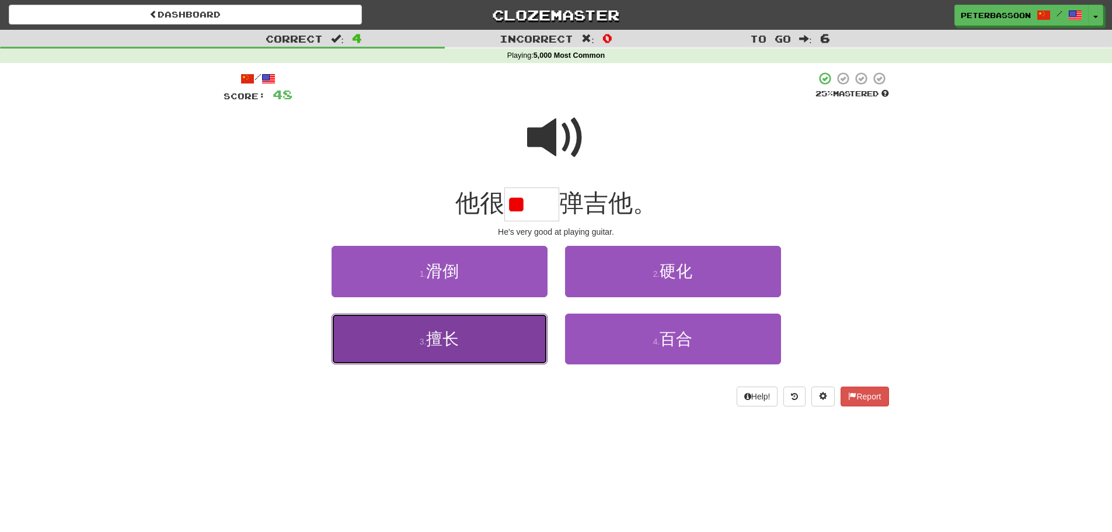
click at [507, 335] on button "3 . 擅长" at bounding box center [440, 339] width 216 height 51
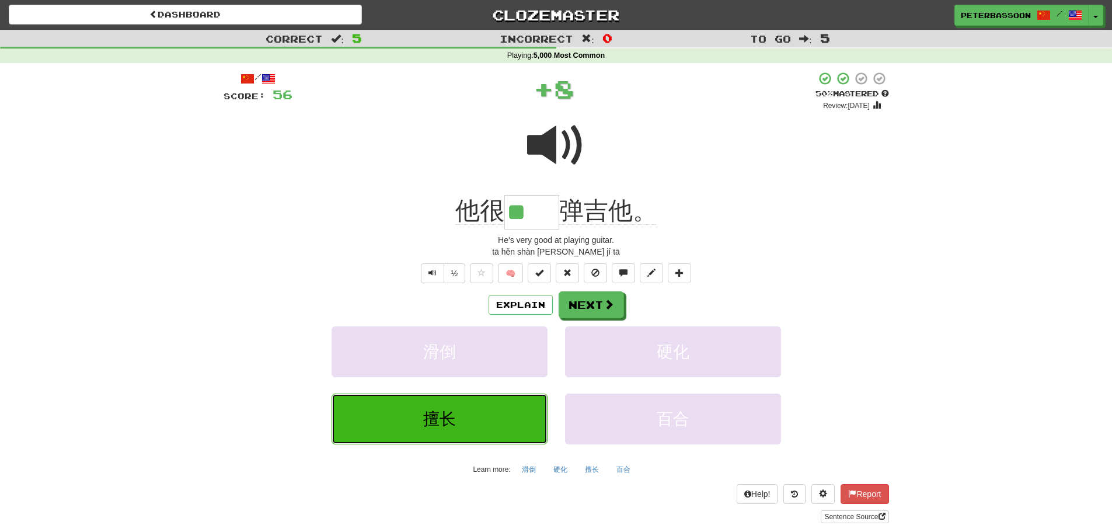
type input "**"
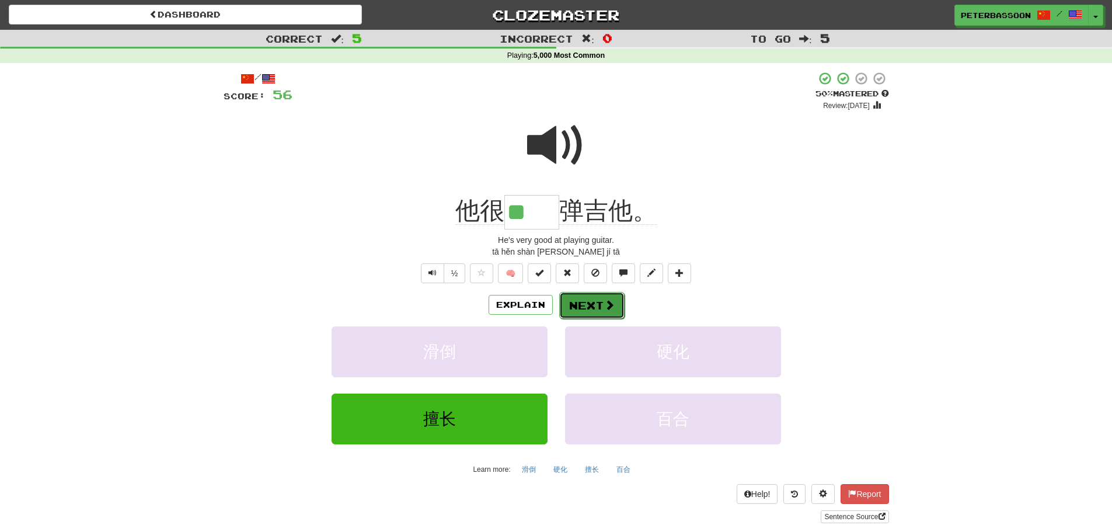
click at [599, 302] on button "Next" at bounding box center [591, 305] width 65 height 27
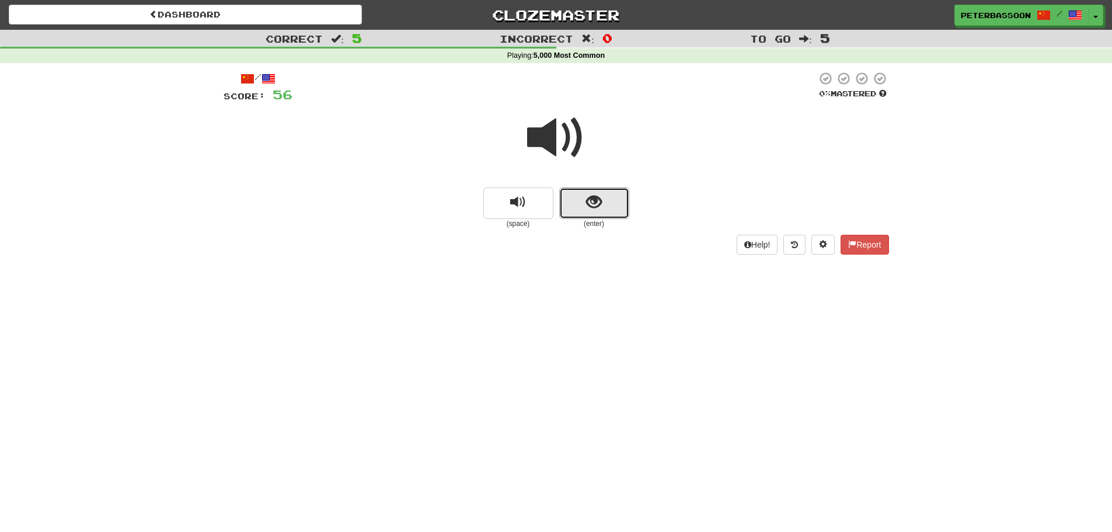
drag, startPoint x: 580, startPoint y: 197, endPoint x: 731, endPoint y: 180, distance: 151.6
click at [587, 196] on button "show sentence" at bounding box center [594, 203] width 70 height 32
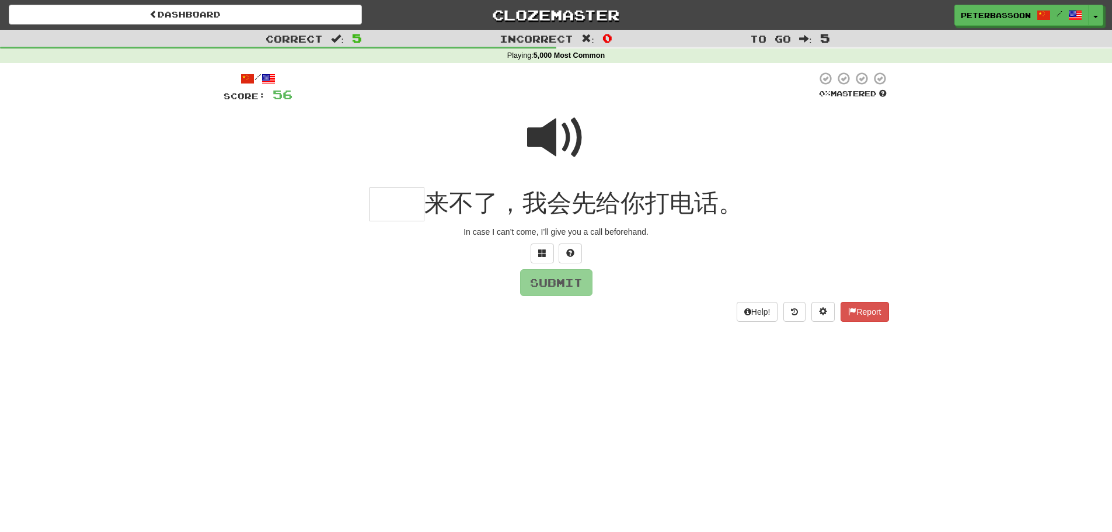
click at [550, 133] on span at bounding box center [556, 138] width 58 height 58
click at [405, 208] on input "text" at bounding box center [397, 204] width 55 height 34
click at [543, 251] on span at bounding box center [542, 253] width 8 height 8
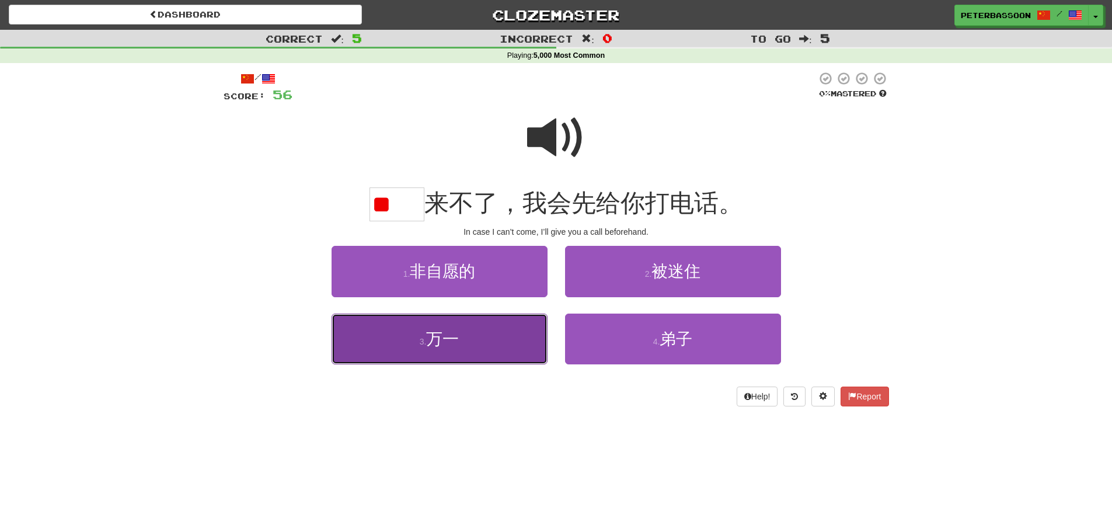
click at [469, 345] on button "3 . 万一" at bounding box center [440, 339] width 216 height 51
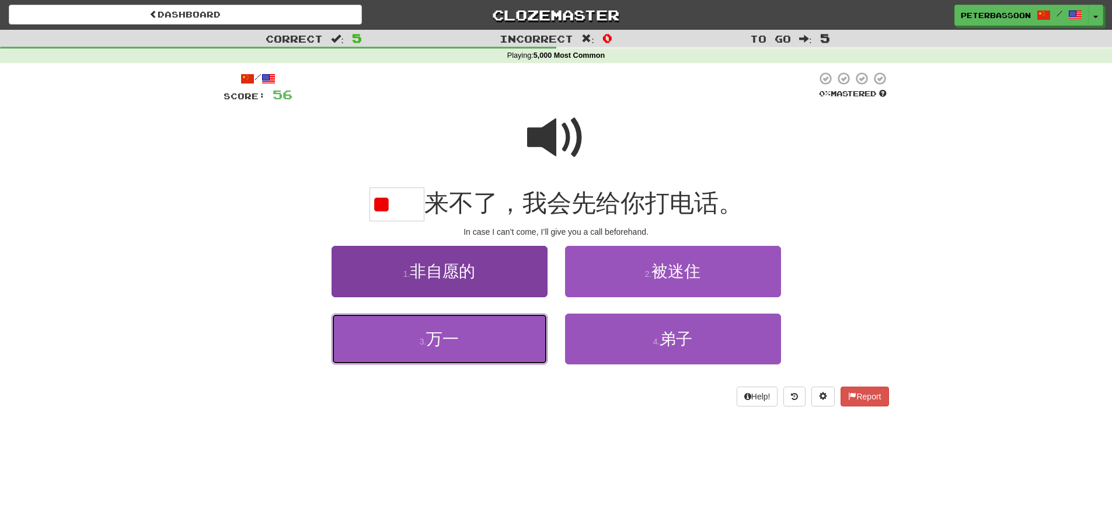
type input "**"
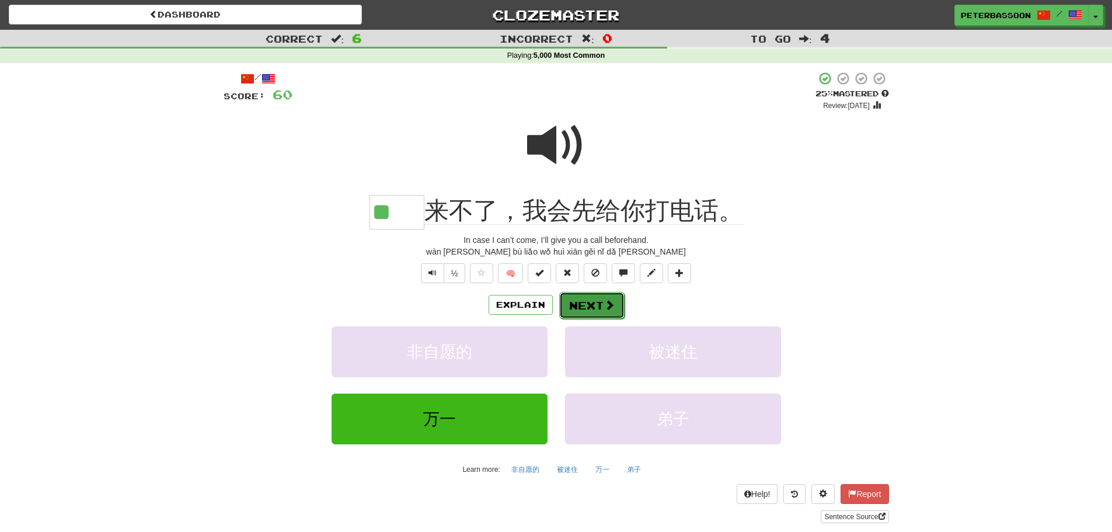
click at [587, 302] on button "Next" at bounding box center [591, 305] width 65 height 27
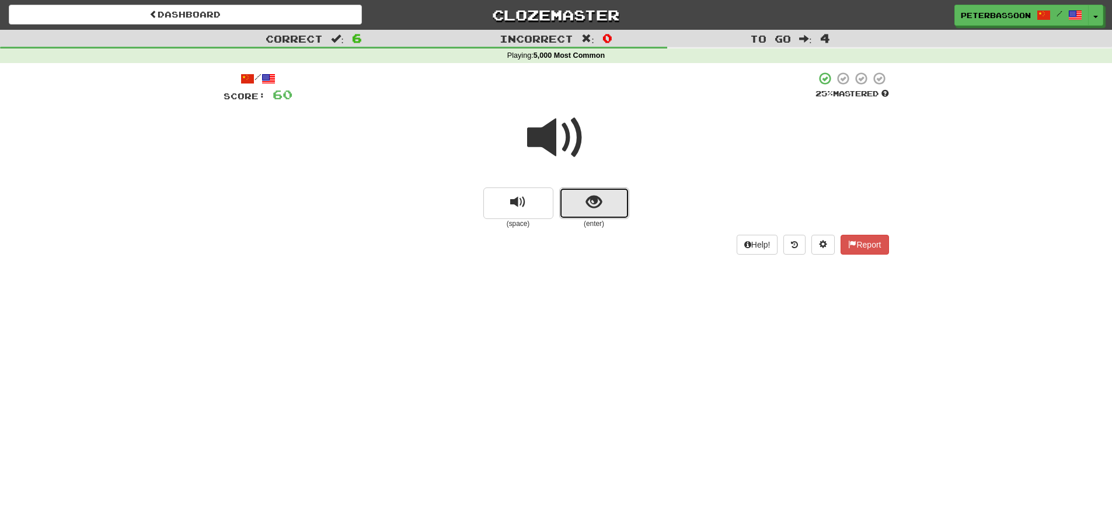
click at [575, 196] on button "show sentence" at bounding box center [594, 203] width 70 height 32
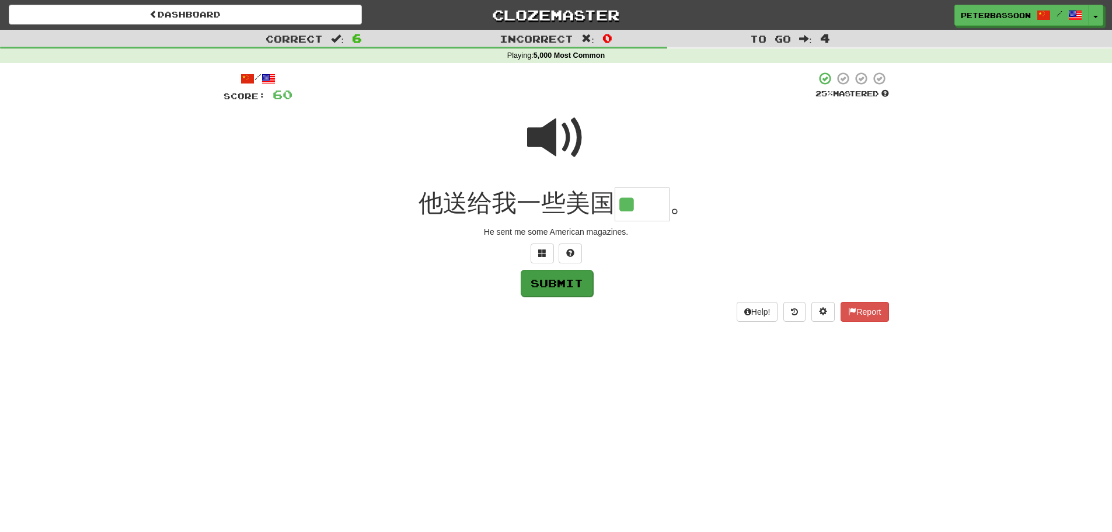
type input "**"
click at [558, 284] on button "Submit" at bounding box center [556, 282] width 72 height 27
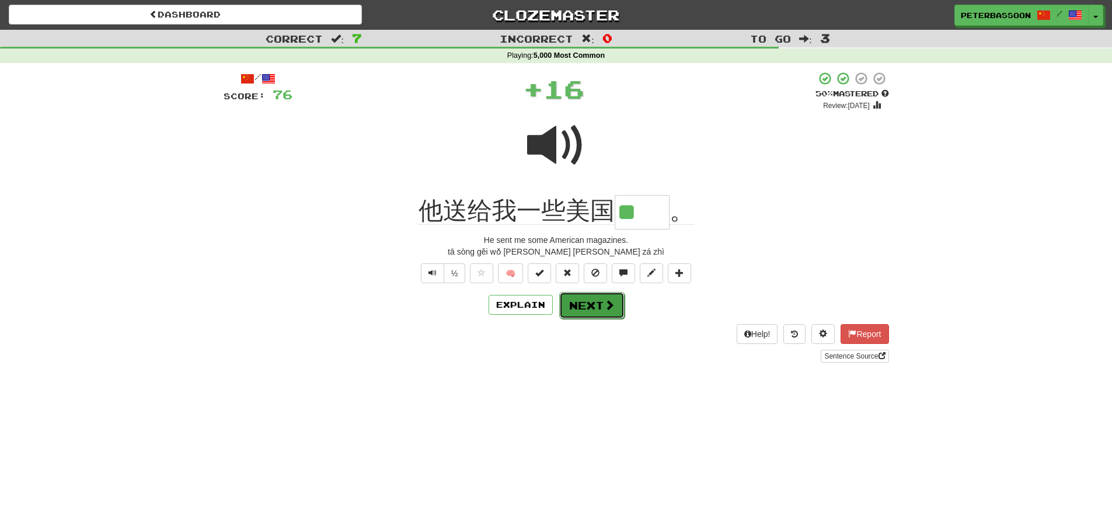
click at [599, 307] on button "Next" at bounding box center [591, 305] width 65 height 27
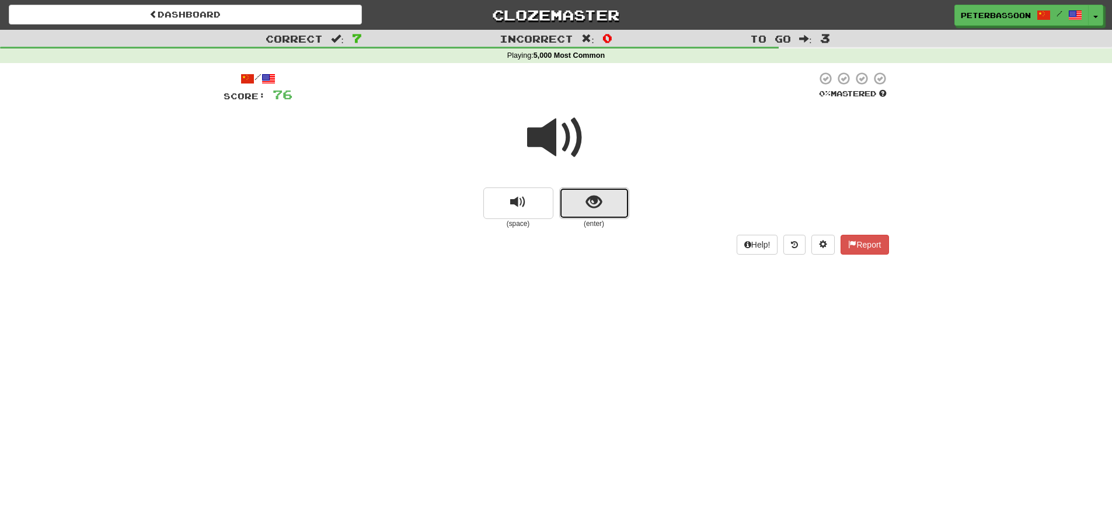
click at [589, 207] on span "show sentence" at bounding box center [594, 202] width 16 height 16
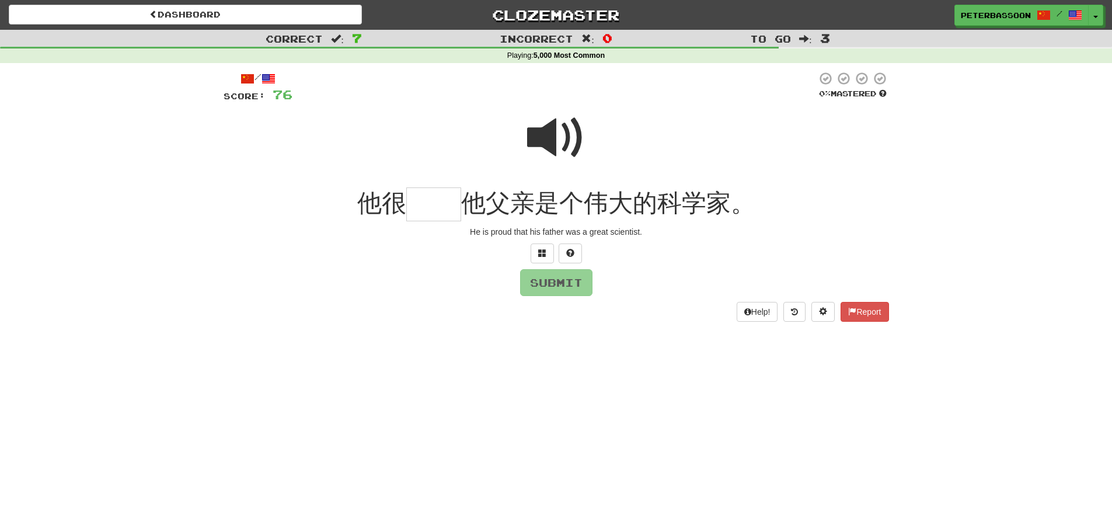
click at [551, 134] on span at bounding box center [556, 138] width 58 height 58
drag, startPoint x: 440, startPoint y: 205, endPoint x: 458, endPoint y: 201, distance: 19.0
click at [442, 204] on input "text" at bounding box center [433, 204] width 55 height 34
type input "**"
click at [555, 281] on button "Submit" at bounding box center [556, 282] width 72 height 27
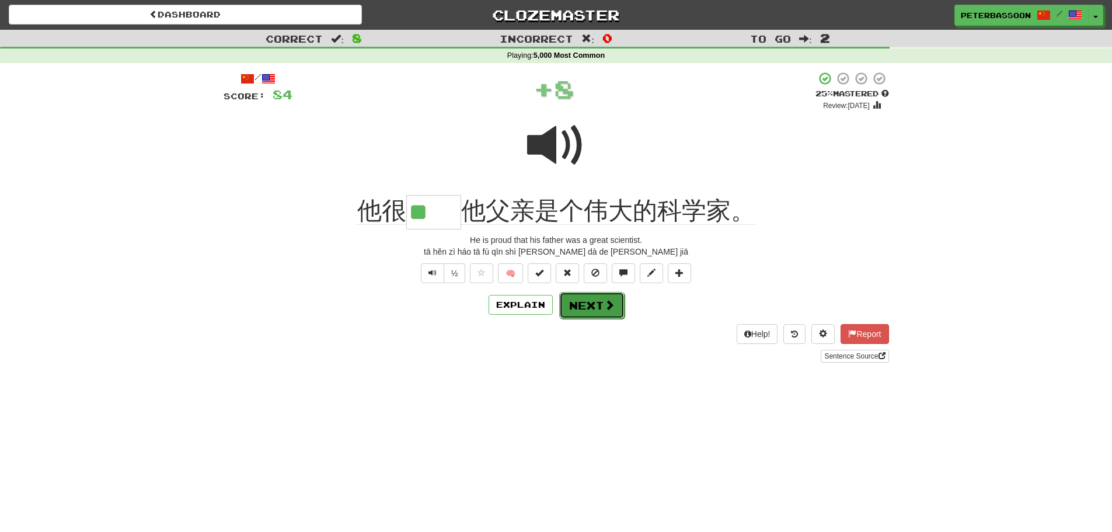
click at [585, 307] on button "Next" at bounding box center [591, 305] width 65 height 27
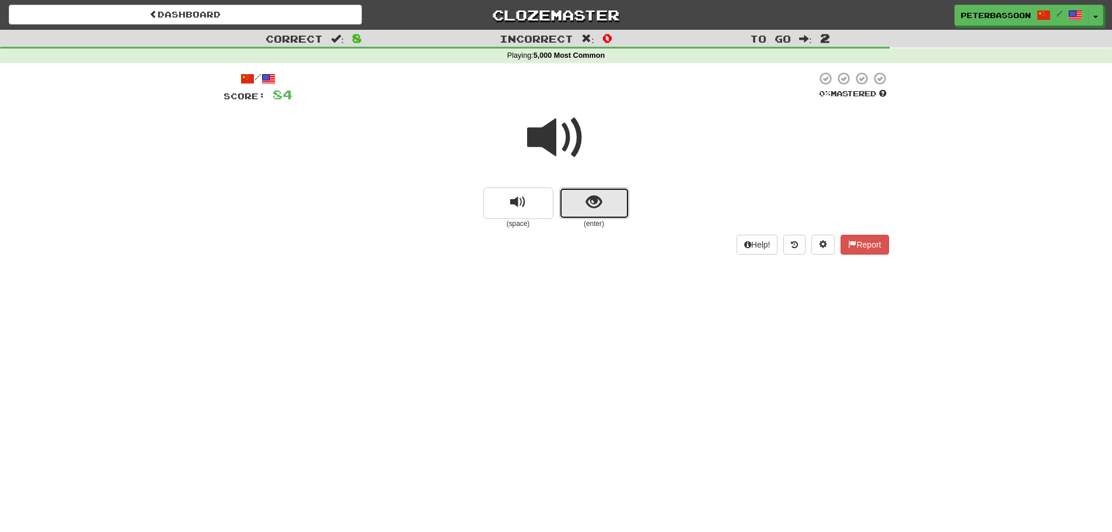
click at [594, 199] on span "show sentence" at bounding box center [594, 202] width 16 height 16
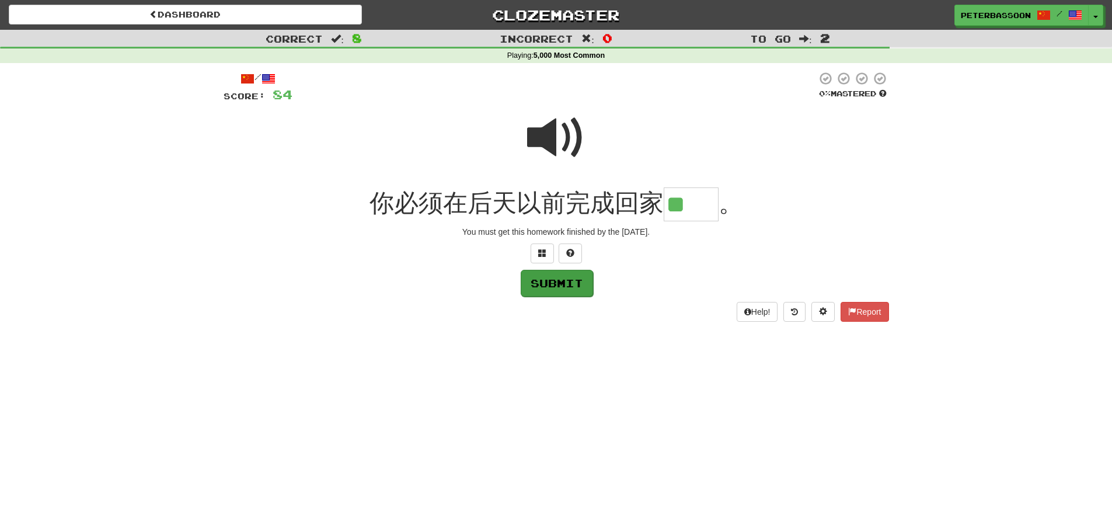
type input "**"
click at [573, 283] on button "Submit" at bounding box center [557, 283] width 72 height 27
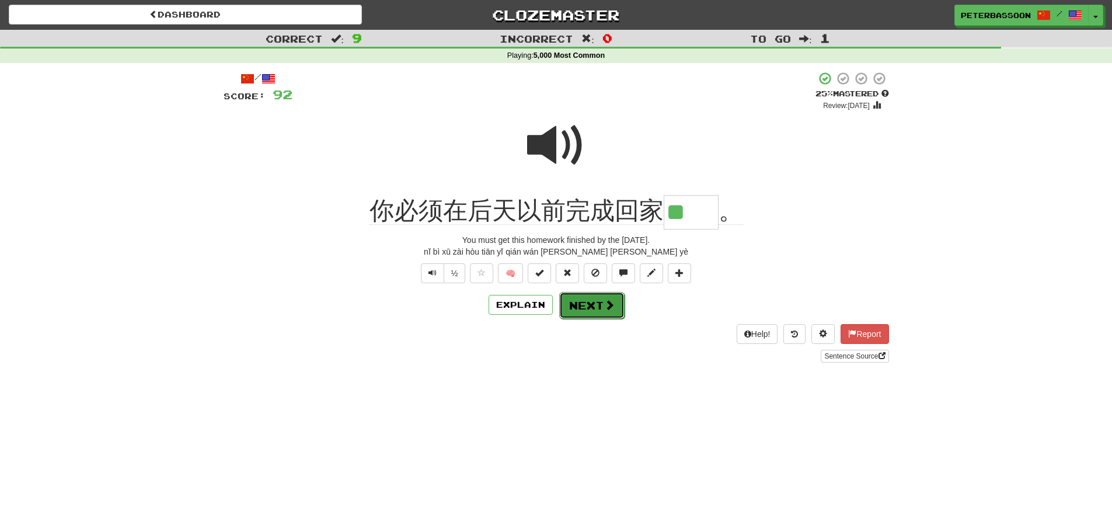
click at [605, 301] on span at bounding box center [609, 305] width 11 height 11
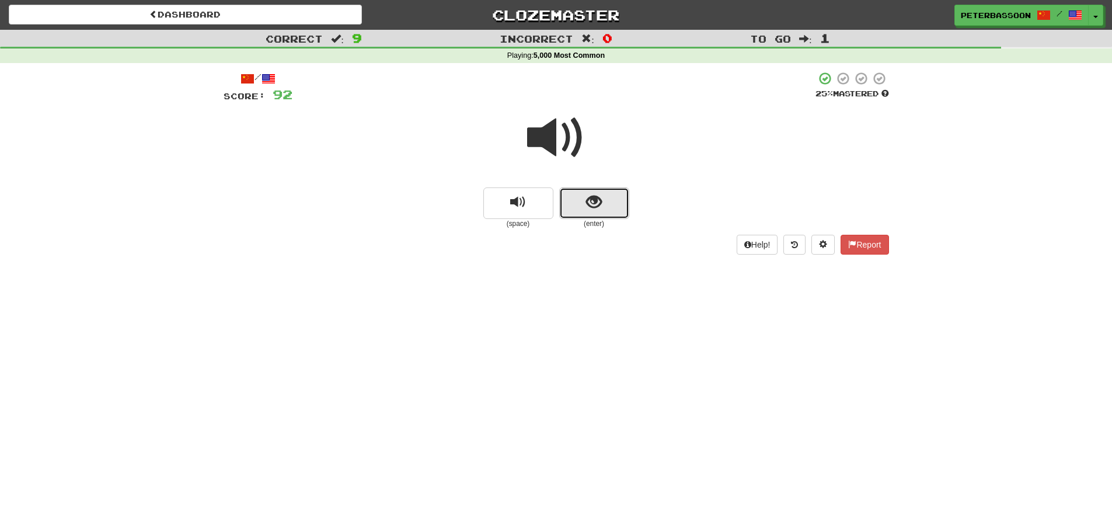
click at [594, 196] on span "show sentence" at bounding box center [594, 202] width 16 height 16
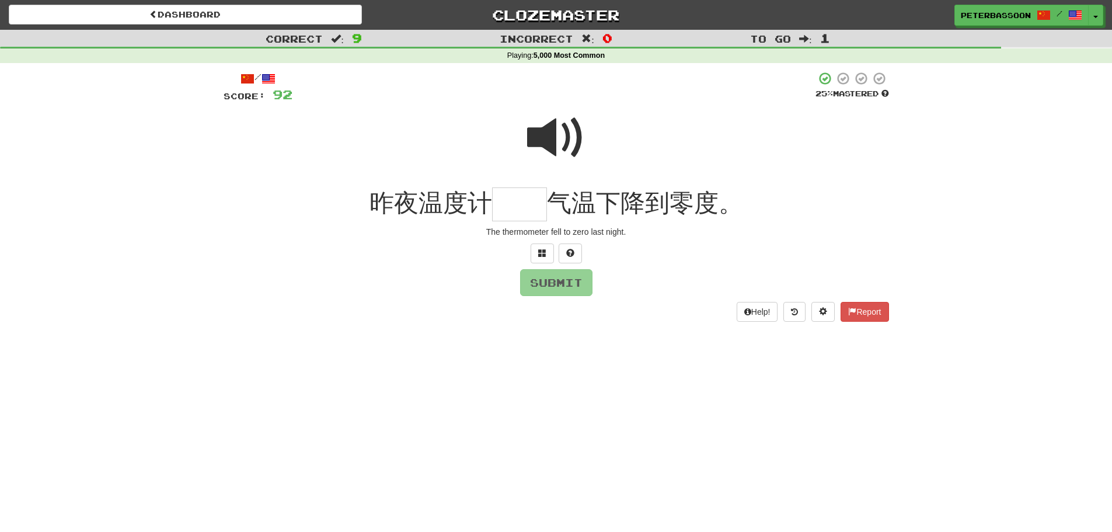
click at [565, 135] on span at bounding box center [556, 138] width 58 height 58
click at [538, 252] on span at bounding box center [542, 253] width 8 height 8
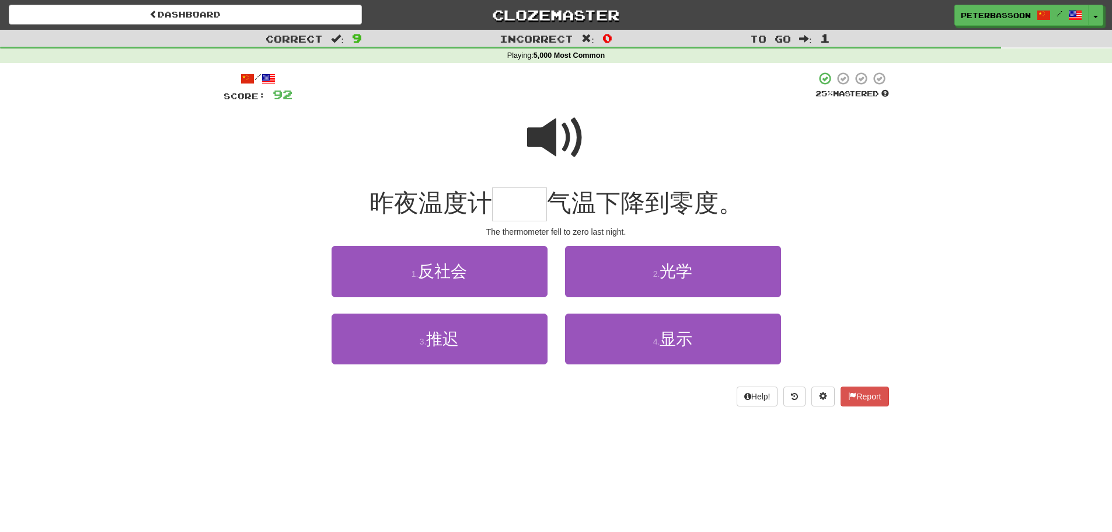
click at [562, 131] on span at bounding box center [556, 138] width 58 height 58
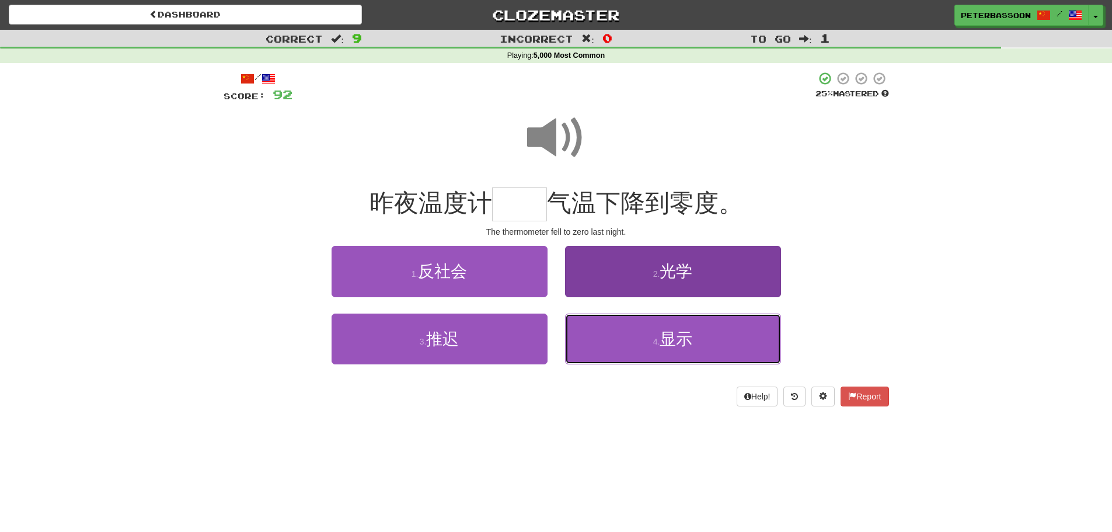
click at [682, 332] on span "显示" at bounding box center [676, 339] width 33 height 18
type input "**"
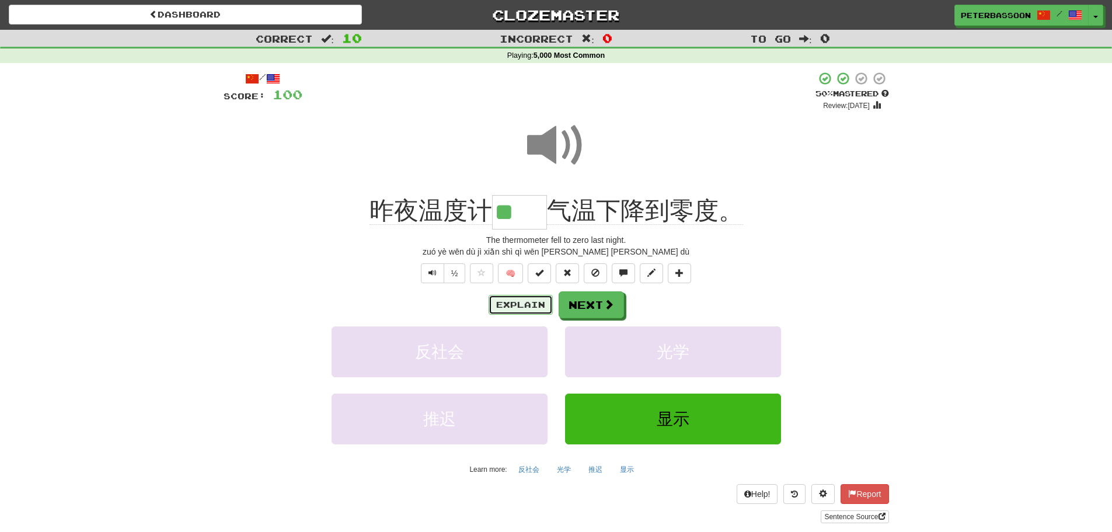
click at [533, 302] on button "Explain" at bounding box center [521, 305] width 64 height 20
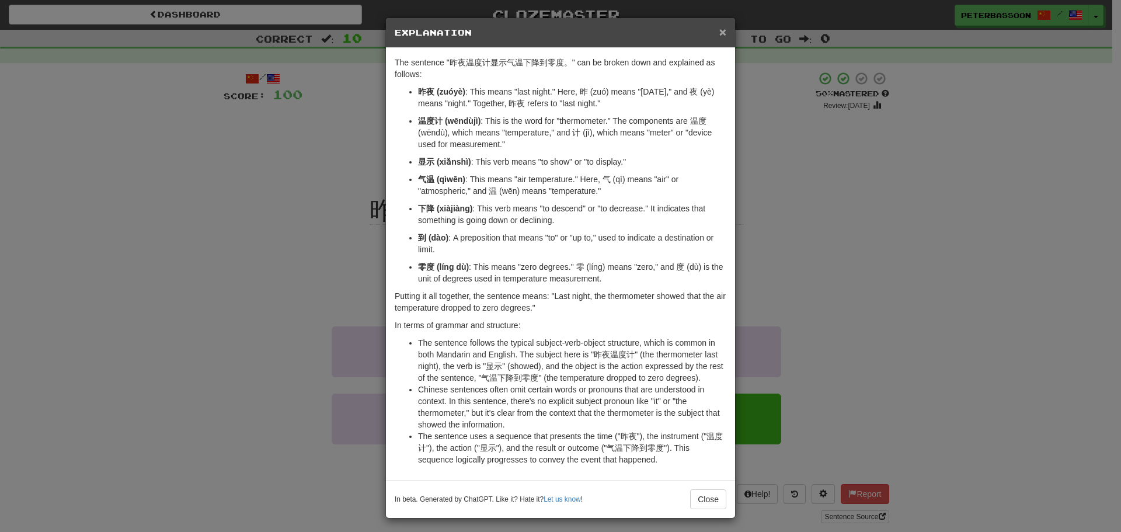
click at [719, 28] on span "×" at bounding box center [722, 31] width 7 height 13
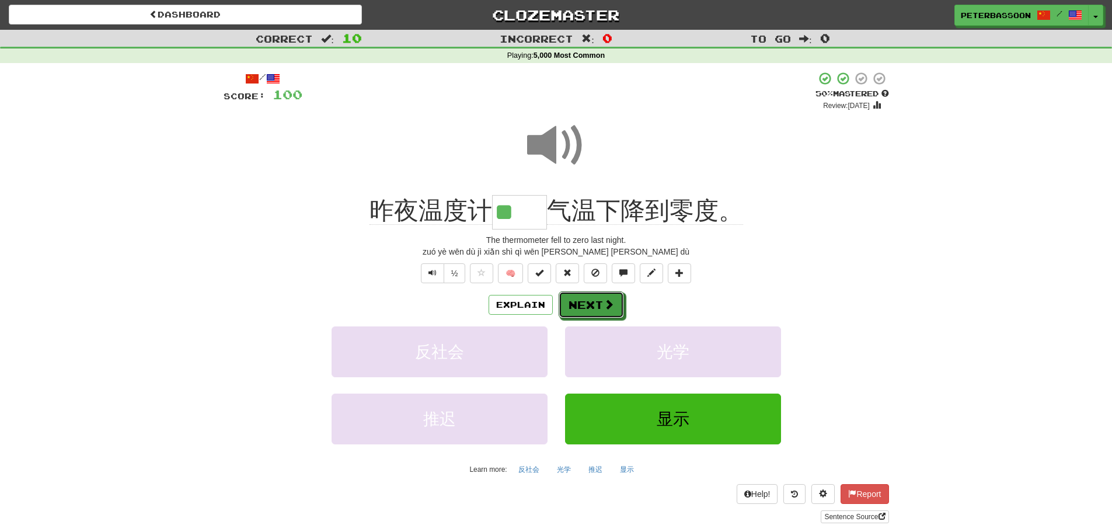
drag, startPoint x: 600, startPoint y: 295, endPoint x: 767, endPoint y: 285, distance: 167.3
click at [600, 295] on button "Next" at bounding box center [591, 304] width 65 height 27
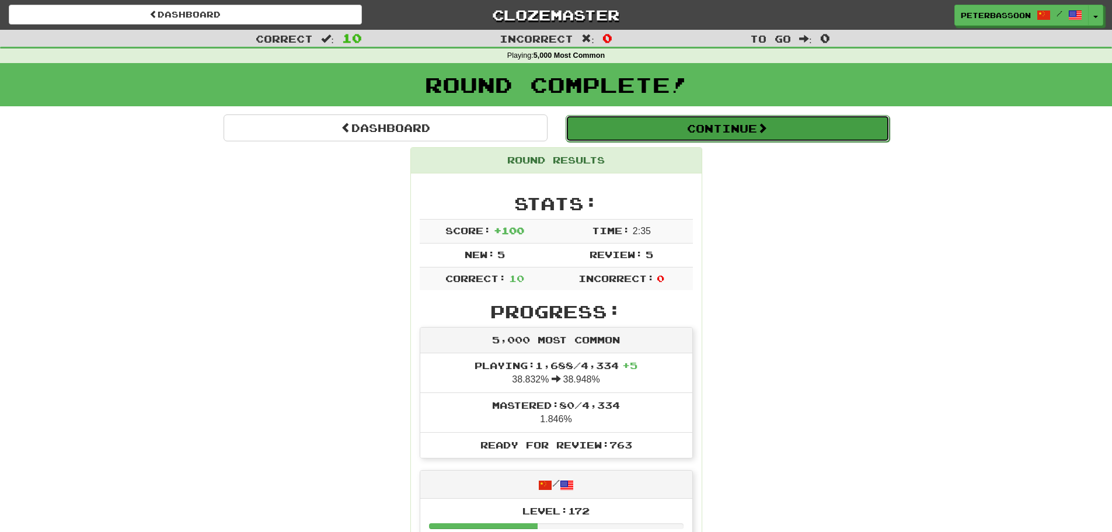
click at [750, 124] on button "Continue" at bounding box center [728, 128] width 324 height 27
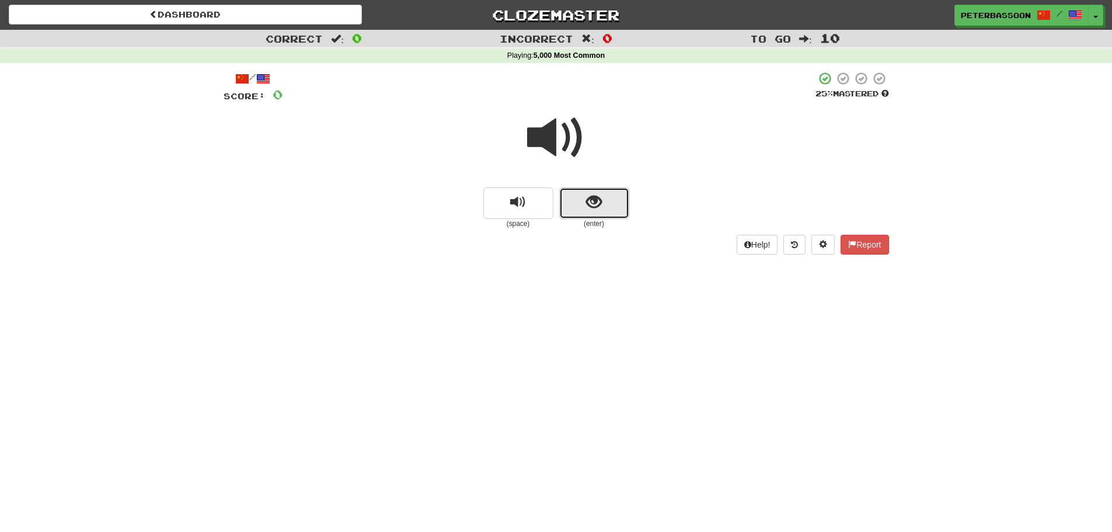
click at [608, 194] on button "show sentence" at bounding box center [594, 203] width 70 height 32
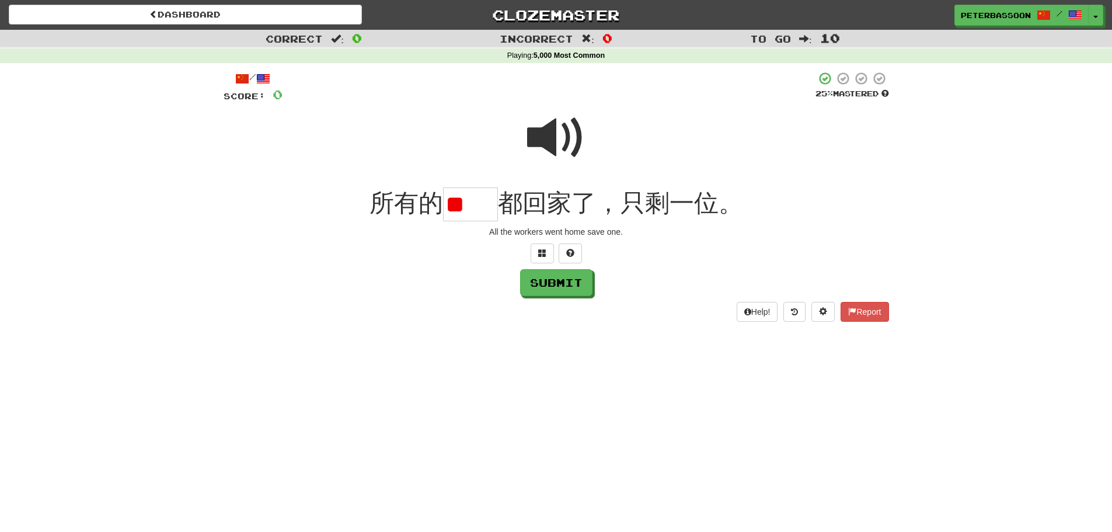
click at [550, 130] on span at bounding box center [556, 138] width 58 height 58
drag, startPoint x: 491, startPoint y: 208, endPoint x: 498, endPoint y: 204, distance: 8.6
click at [492, 206] on input "**" at bounding box center [470, 204] width 55 height 34
click at [558, 133] on span at bounding box center [556, 138] width 58 height 58
click at [495, 202] on input "**" at bounding box center [470, 204] width 55 height 34
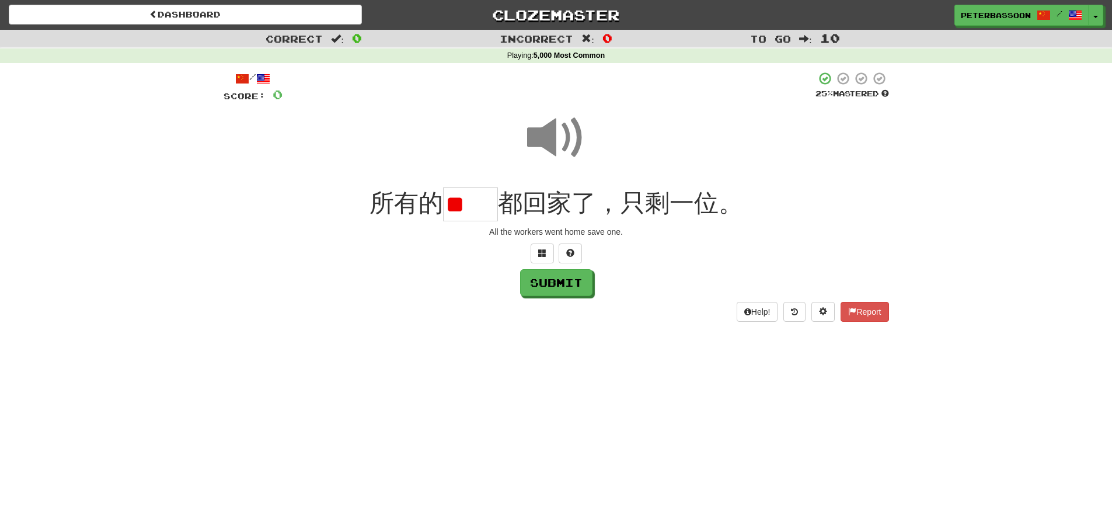
type input "*"
type input "**"
drag, startPoint x: 559, startPoint y: 277, endPoint x: 602, endPoint y: 290, distance: 44.4
click at [562, 280] on button "Submit" at bounding box center [556, 282] width 72 height 27
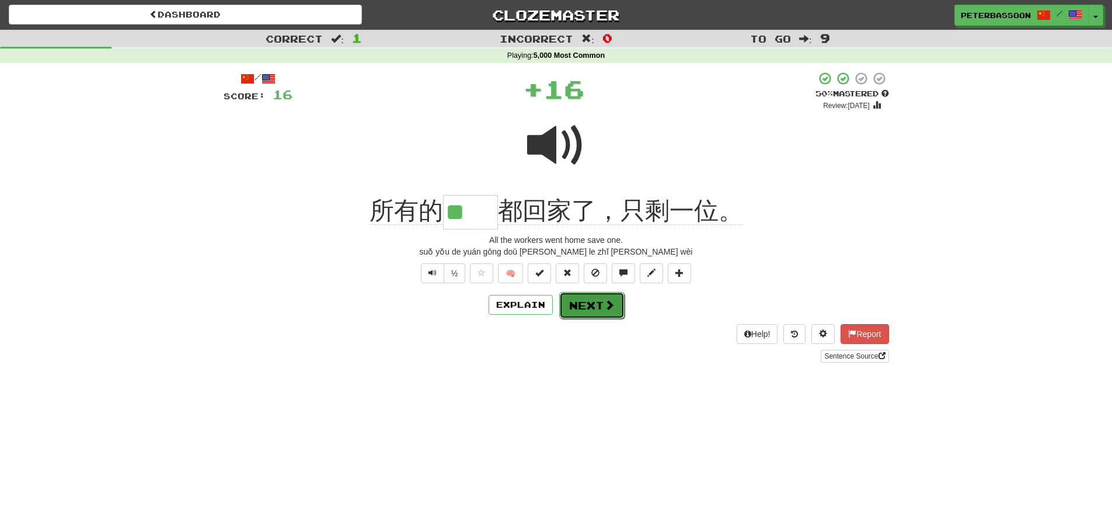
click at [599, 299] on button "Next" at bounding box center [591, 305] width 65 height 27
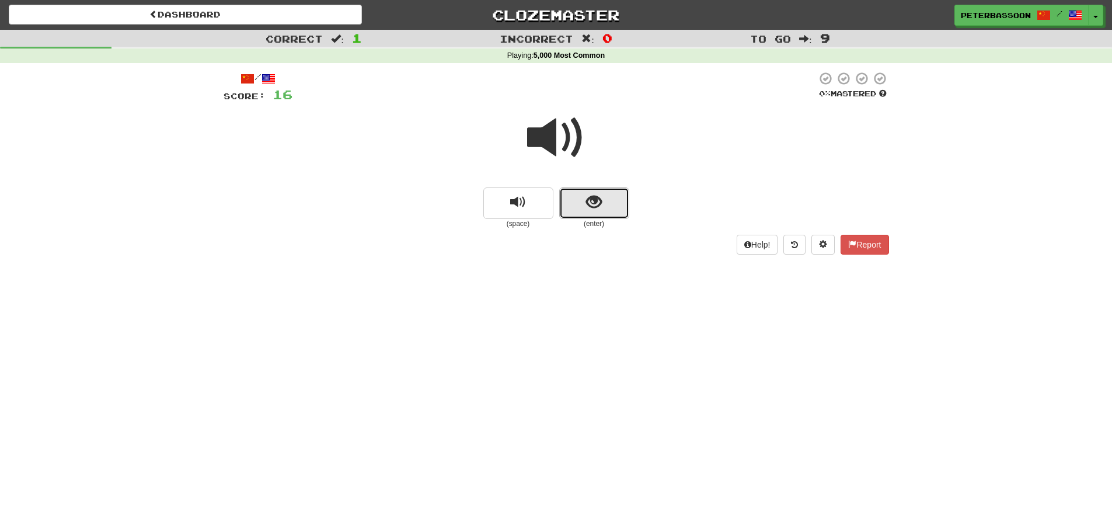
click at [587, 204] on span "show sentence" at bounding box center [594, 202] width 16 height 16
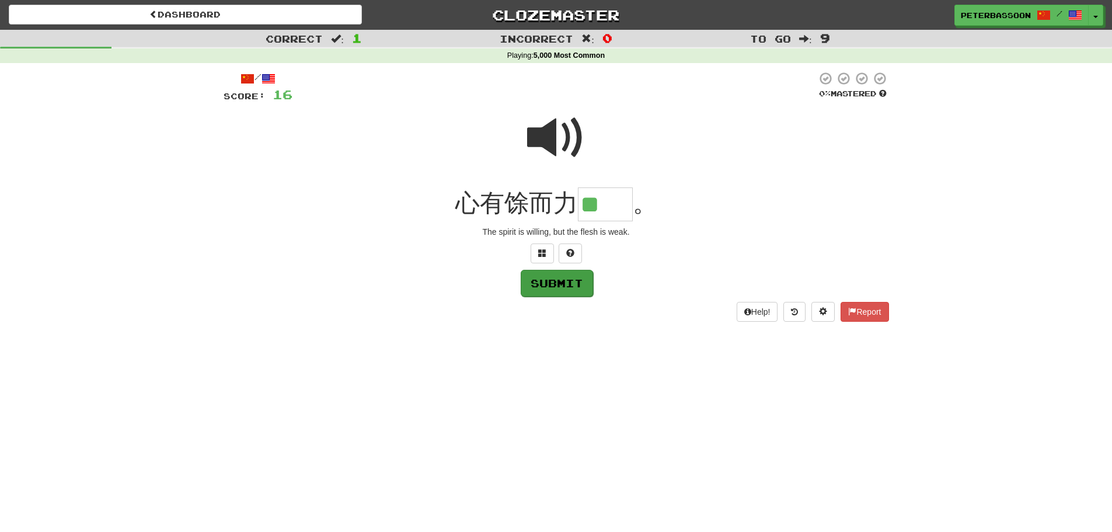
type input "**"
click at [561, 286] on button "Submit" at bounding box center [557, 283] width 72 height 27
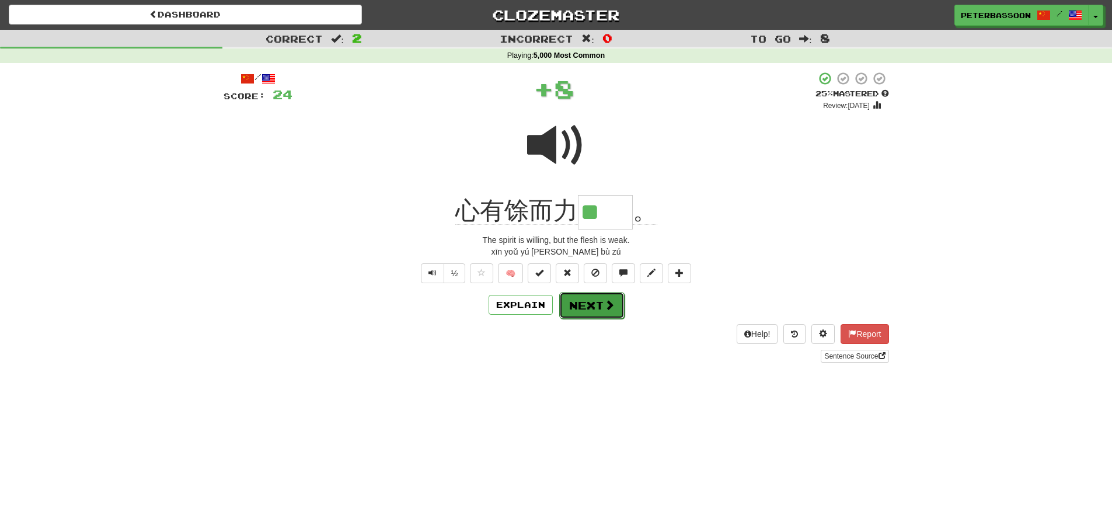
click at [581, 311] on button "Next" at bounding box center [591, 305] width 65 height 27
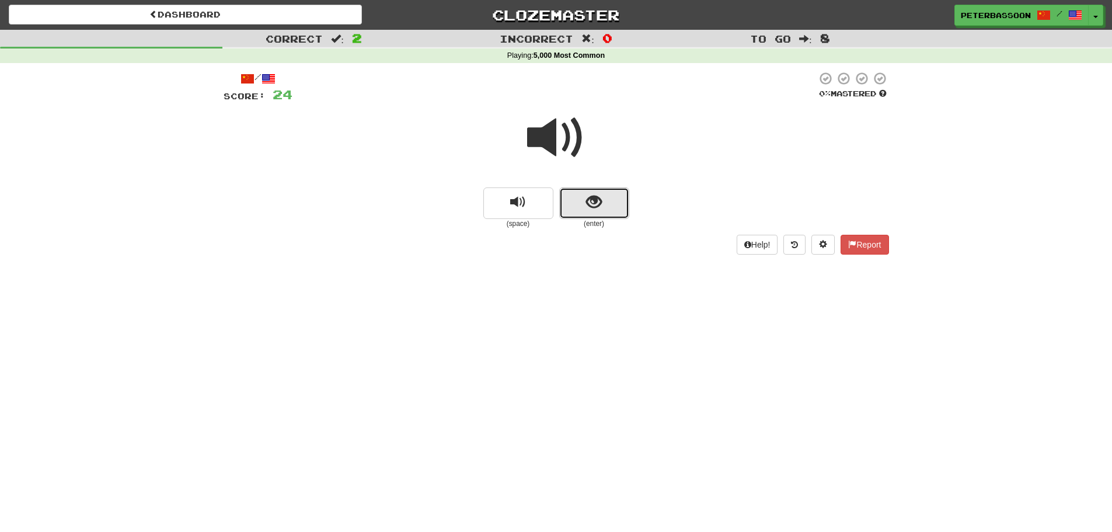
click at [594, 202] on span "show sentence" at bounding box center [594, 202] width 16 height 16
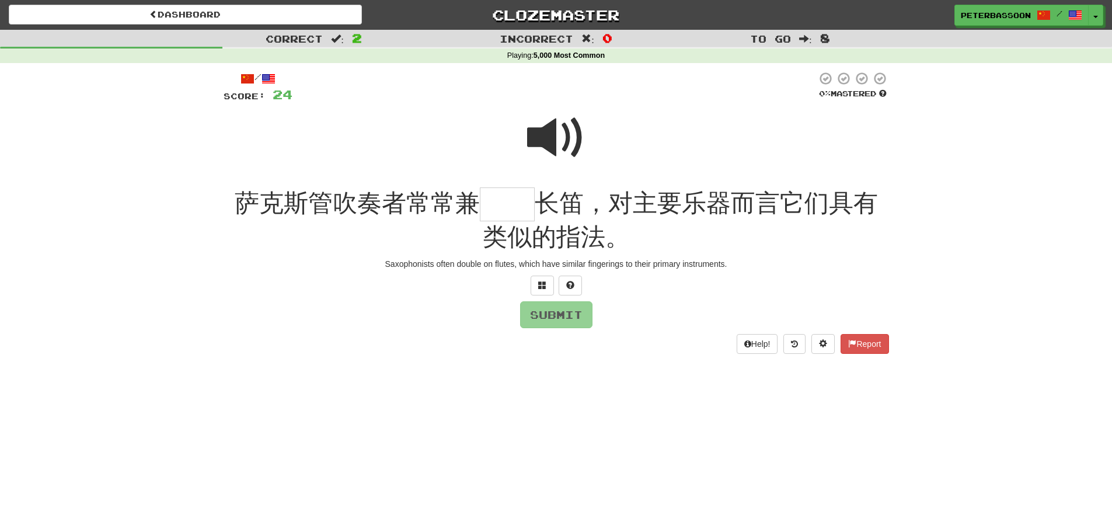
drag, startPoint x: 559, startPoint y: 135, endPoint x: 488, endPoint y: 151, distance: 72.8
click at [559, 135] on span at bounding box center [556, 138] width 58 height 58
click at [545, 281] on span at bounding box center [542, 285] width 8 height 8
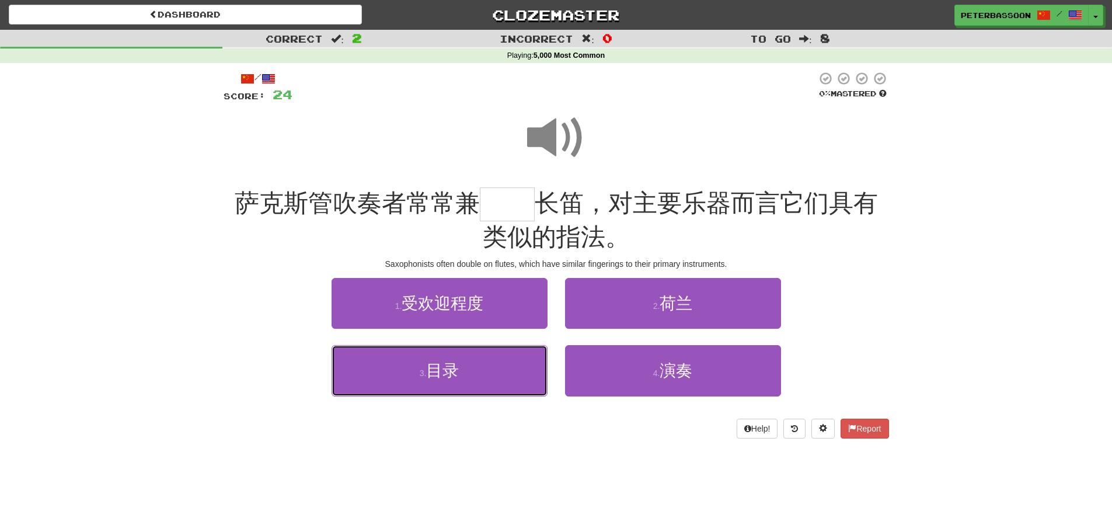
drag, startPoint x: 484, startPoint y: 373, endPoint x: 589, endPoint y: 353, distance: 106.9
click at [489, 371] on button "3 . 目录" at bounding box center [440, 370] width 216 height 51
type input "**"
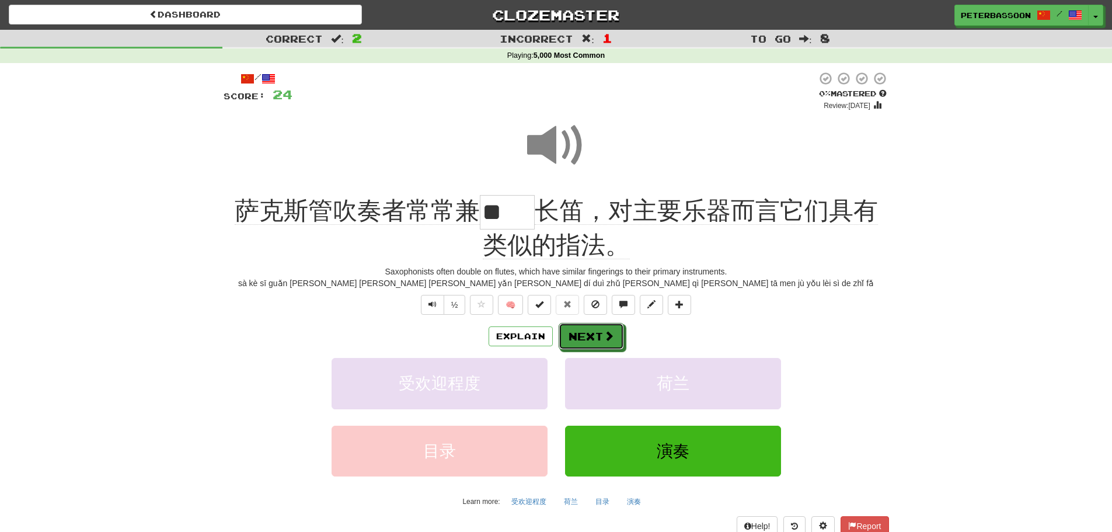
drag, startPoint x: 600, startPoint y: 334, endPoint x: 634, endPoint y: 327, distance: 35.2
click at [608, 333] on button "Next" at bounding box center [591, 336] width 65 height 27
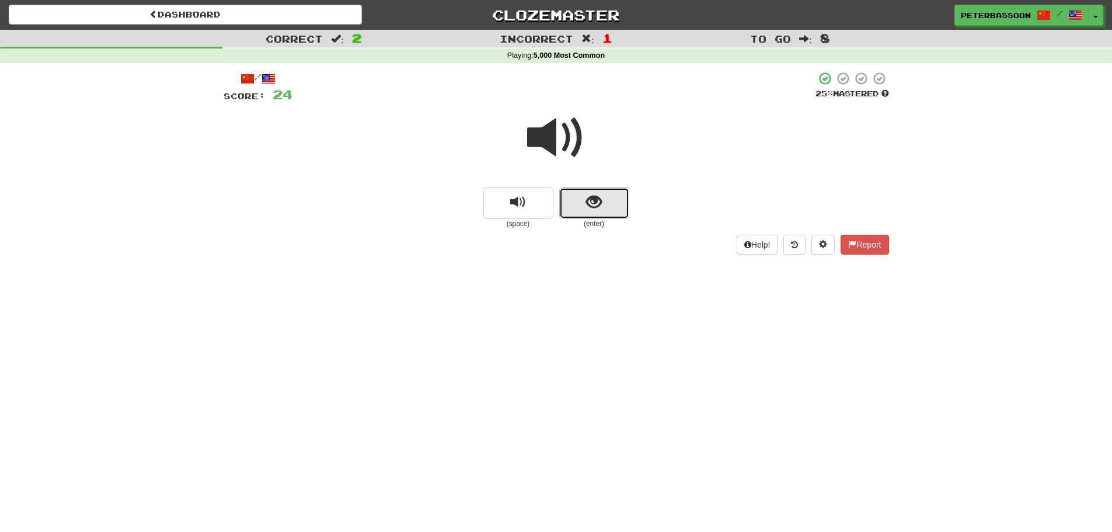
click at [581, 194] on button "show sentence" at bounding box center [594, 203] width 70 height 32
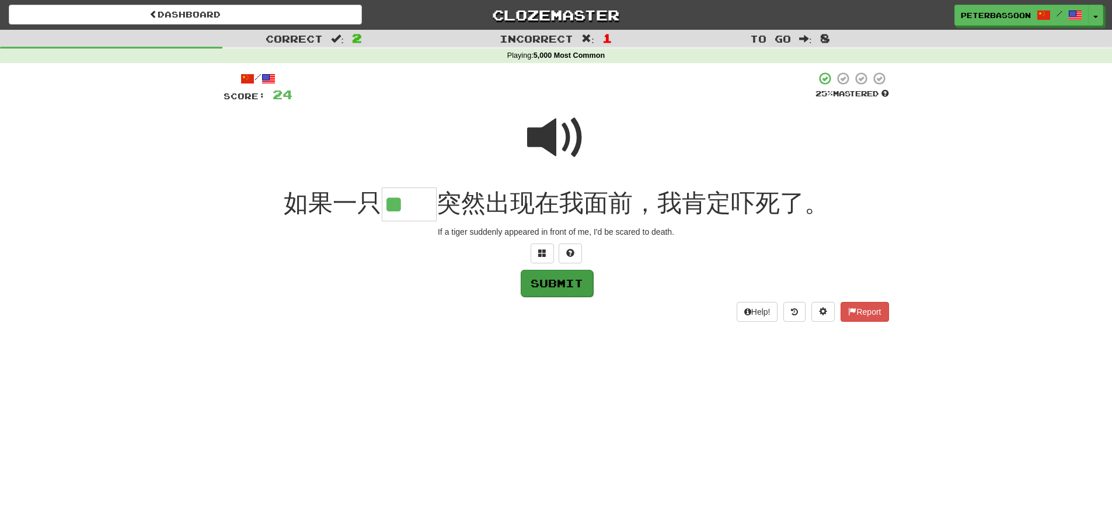
type input "**"
click at [575, 281] on button "Submit" at bounding box center [557, 283] width 72 height 27
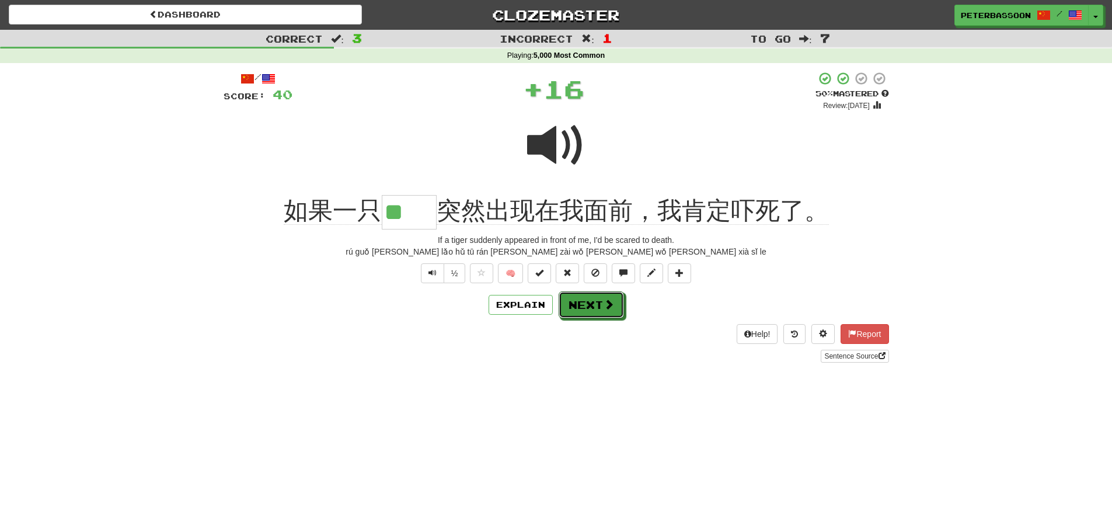
drag, startPoint x: 586, startPoint y: 305, endPoint x: 753, endPoint y: 294, distance: 168.0
click at [586, 305] on button "Next" at bounding box center [591, 304] width 65 height 27
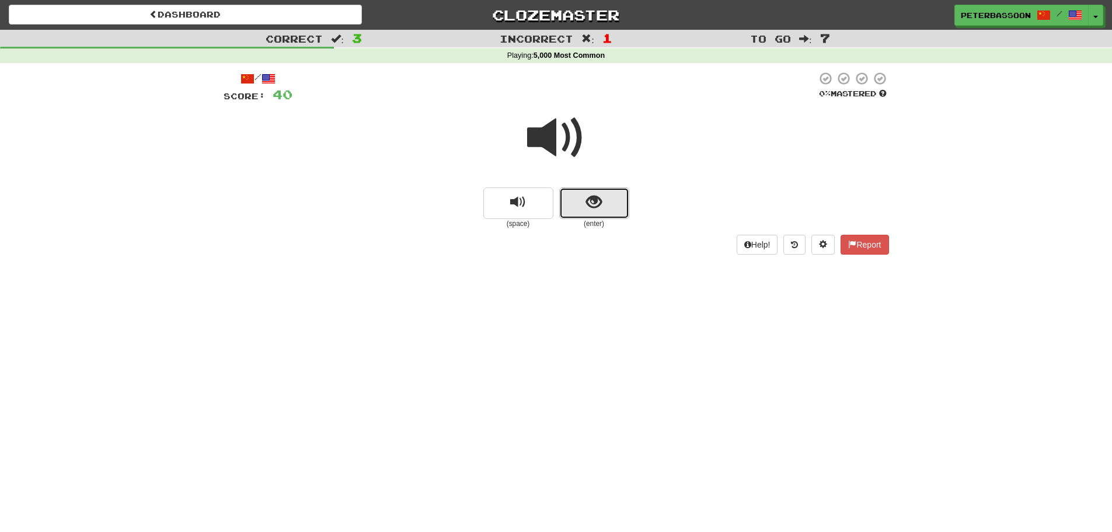
click at [603, 205] on button "show sentence" at bounding box center [594, 203] width 70 height 32
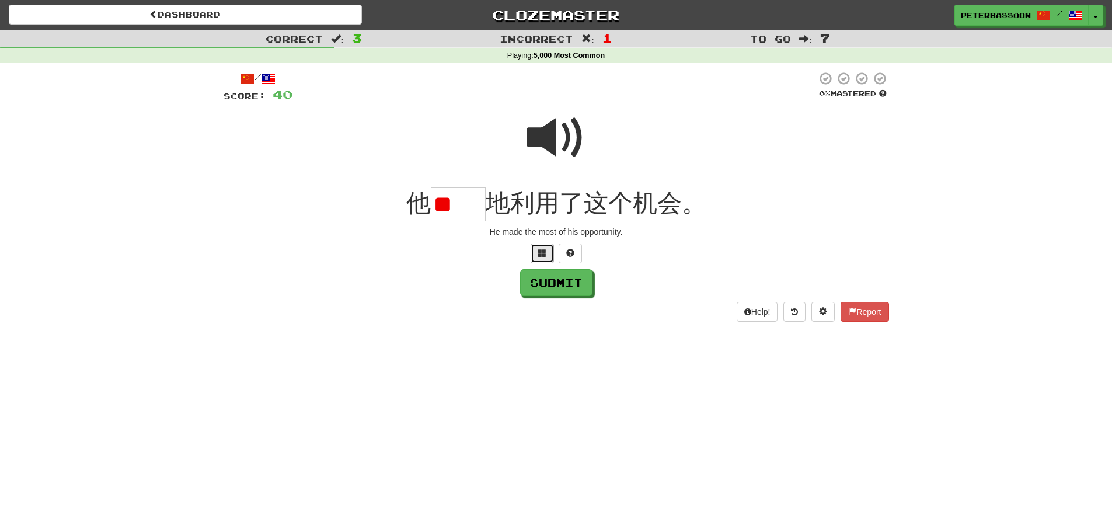
click at [544, 251] on span at bounding box center [542, 253] width 8 height 8
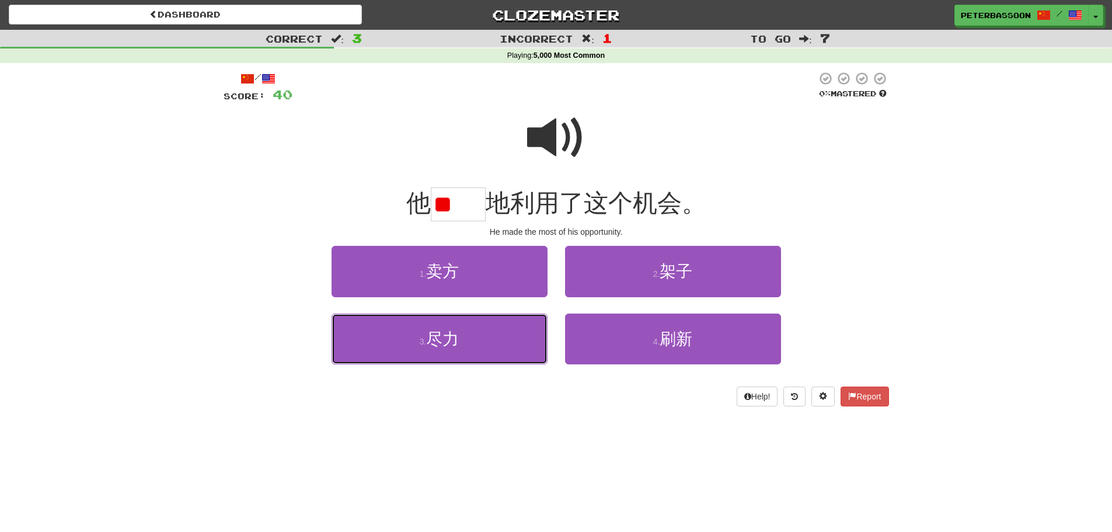
drag, startPoint x: 501, startPoint y: 332, endPoint x: 530, endPoint y: 322, distance: 30.8
click at [512, 328] on button "3 . 尽力" at bounding box center [440, 339] width 216 height 51
type input "**"
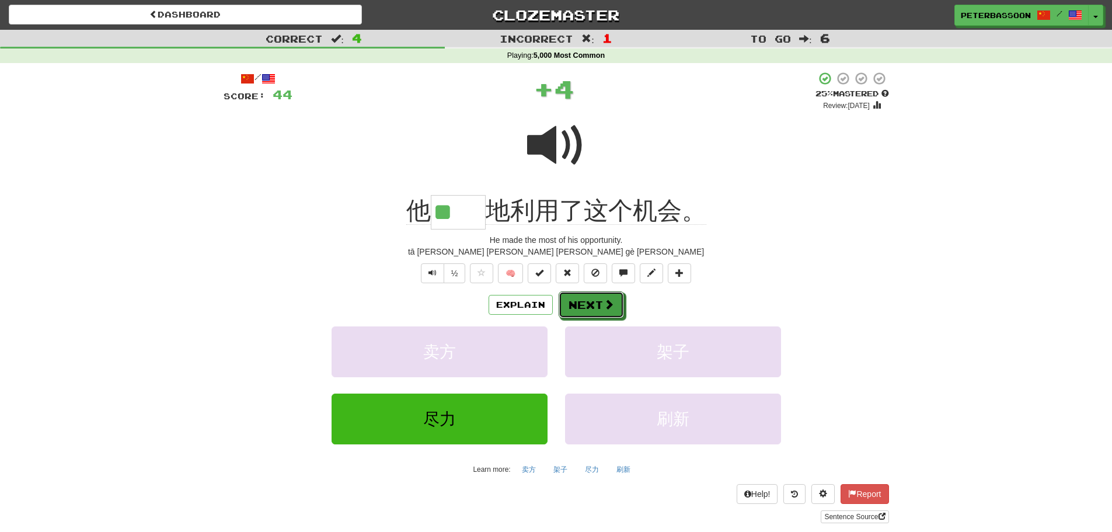
drag, startPoint x: 577, startPoint y: 299, endPoint x: 603, endPoint y: 297, distance: 25.8
click at [583, 298] on button "Next" at bounding box center [591, 304] width 65 height 27
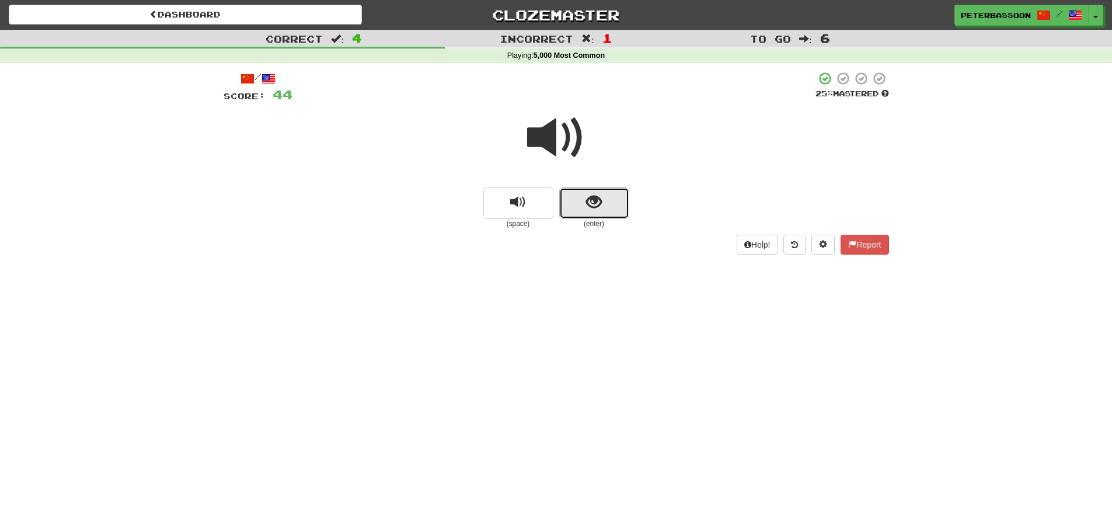
click at [577, 201] on button "show sentence" at bounding box center [594, 203] width 70 height 32
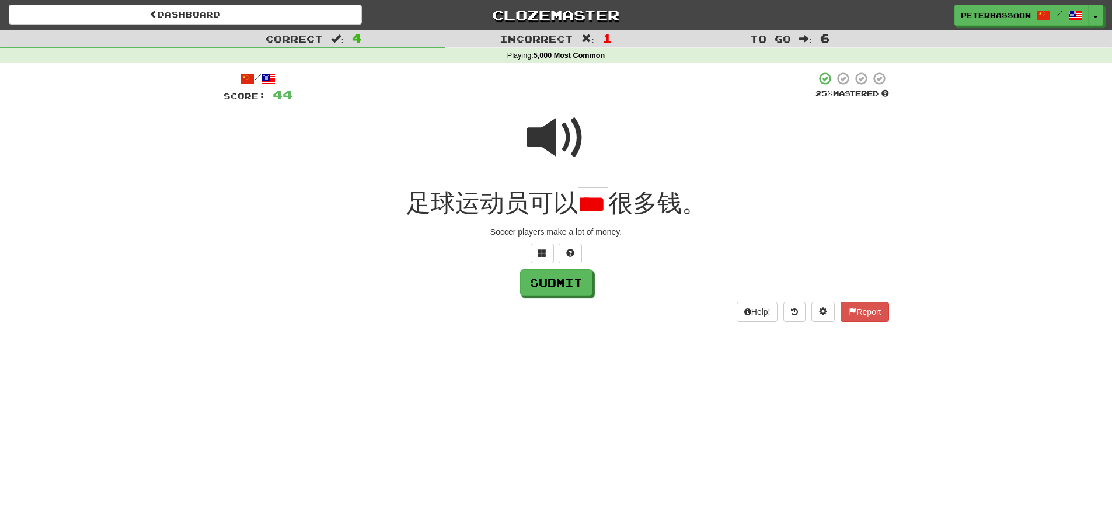
scroll to position [0, 29]
click at [554, 138] on span at bounding box center [556, 138] width 58 height 58
click at [554, 137] on span at bounding box center [556, 138] width 58 height 58
click at [599, 214] on input "****" at bounding box center [593, 204] width 30 height 34
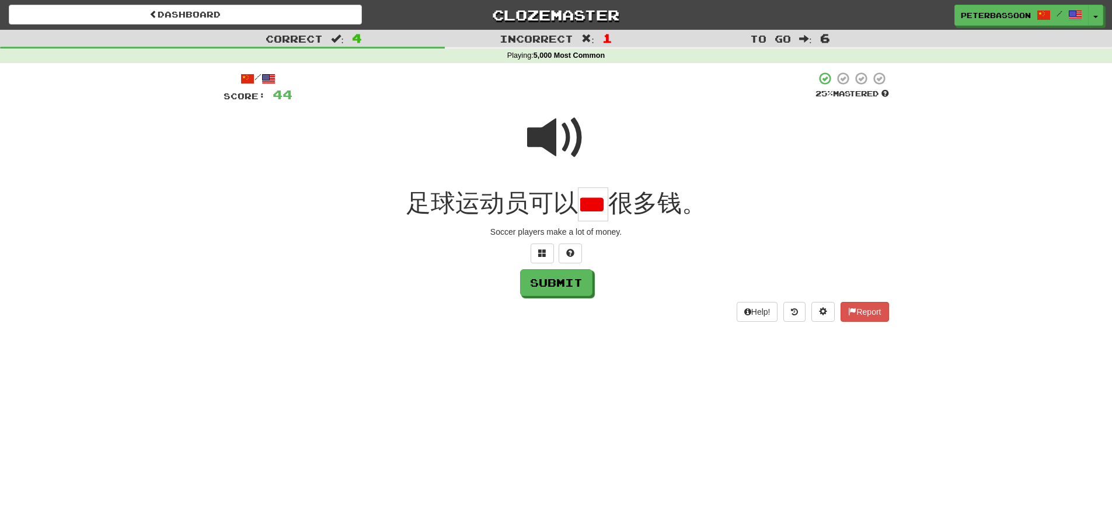
scroll to position [0, 15]
type input "*"
click at [545, 249] on span at bounding box center [542, 253] width 8 height 8
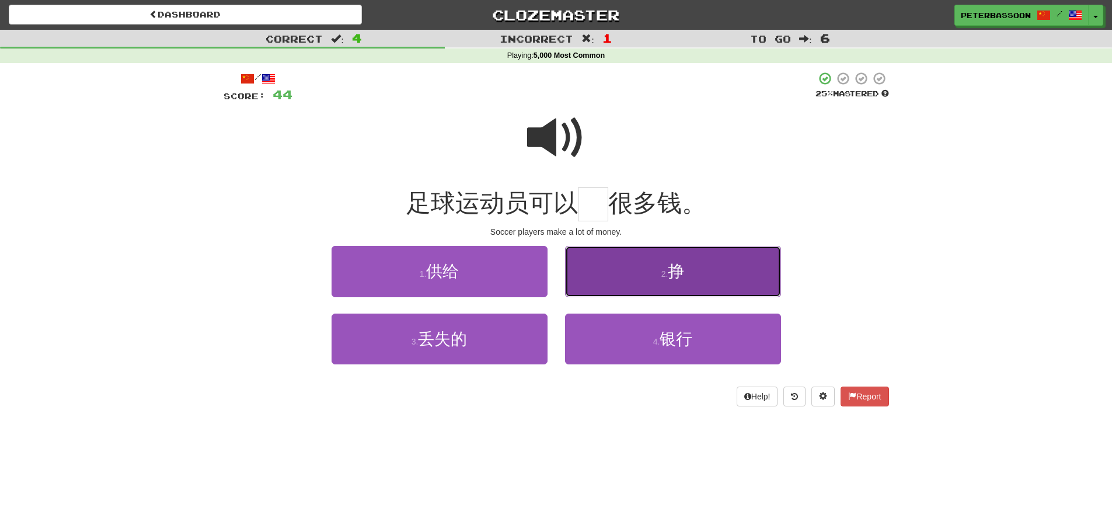
click at [673, 280] on span "挣" at bounding box center [676, 271] width 16 height 18
type input "*"
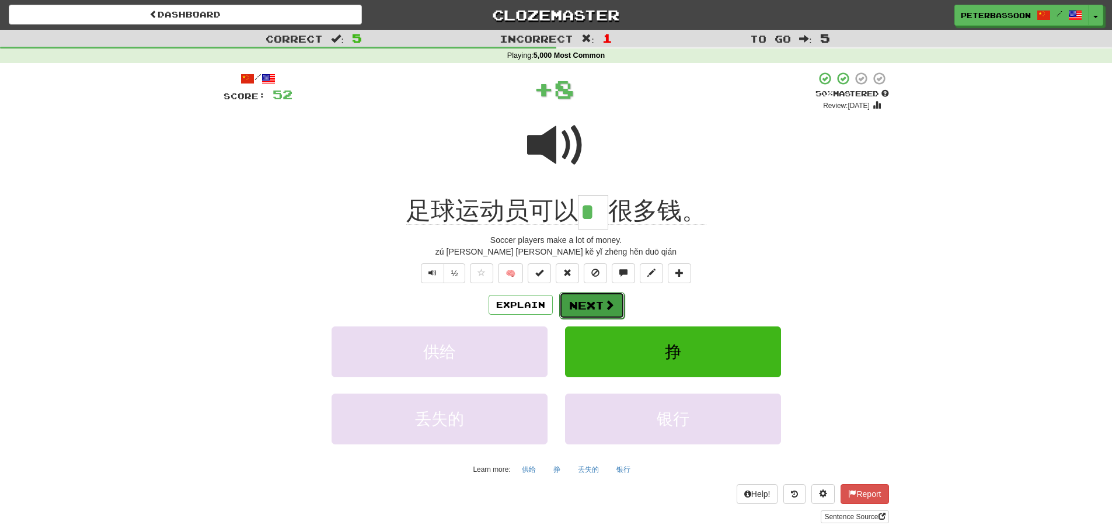
click at [584, 301] on button "Next" at bounding box center [591, 305] width 65 height 27
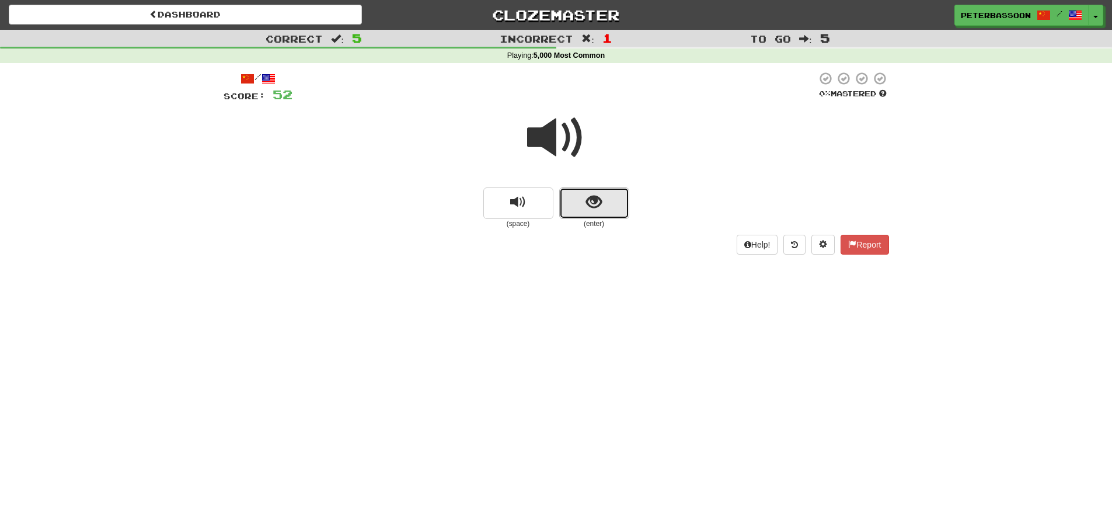
click at [587, 204] on span "show sentence" at bounding box center [594, 202] width 16 height 16
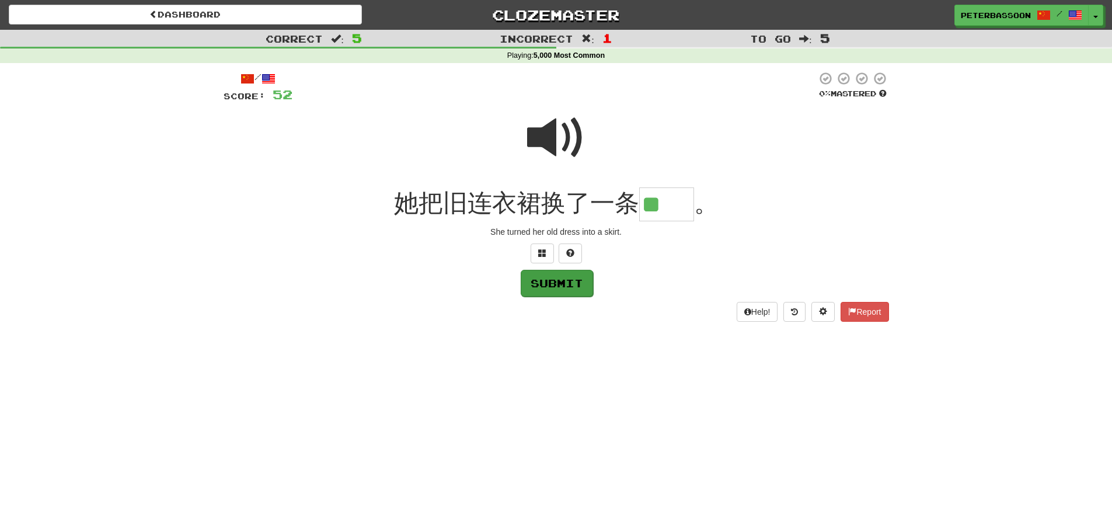
type input "**"
drag, startPoint x: 576, startPoint y: 276, endPoint x: 610, endPoint y: 279, distance: 34.1
click at [590, 277] on button "Submit" at bounding box center [556, 282] width 72 height 27
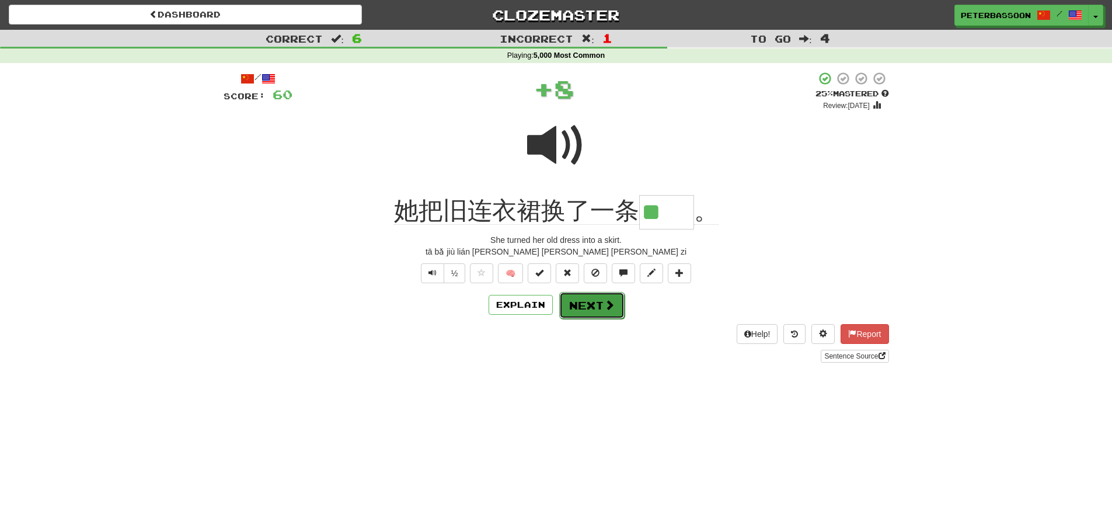
click at [597, 305] on button "Next" at bounding box center [591, 305] width 65 height 27
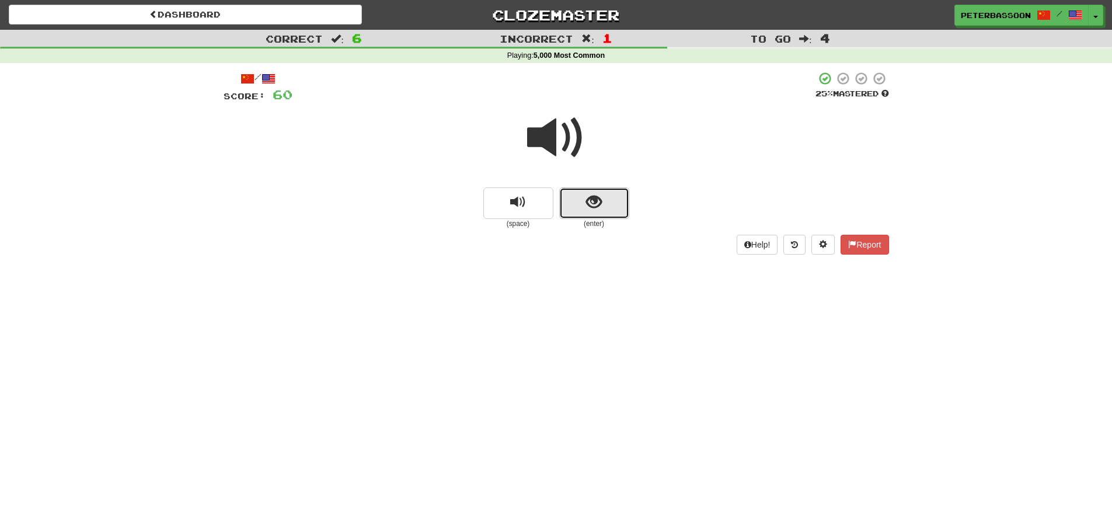
click at [586, 200] on button "show sentence" at bounding box center [594, 203] width 70 height 32
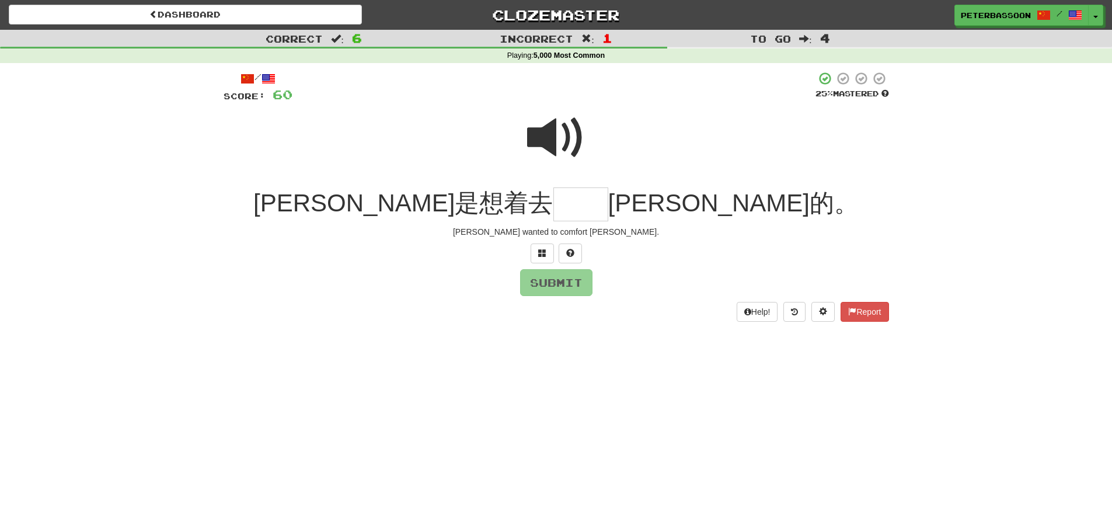
click at [553, 140] on span at bounding box center [556, 138] width 58 height 58
click at [565, 208] on input "text" at bounding box center [581, 204] width 55 height 34
type input "**"
click at [559, 282] on button "Submit" at bounding box center [557, 283] width 72 height 27
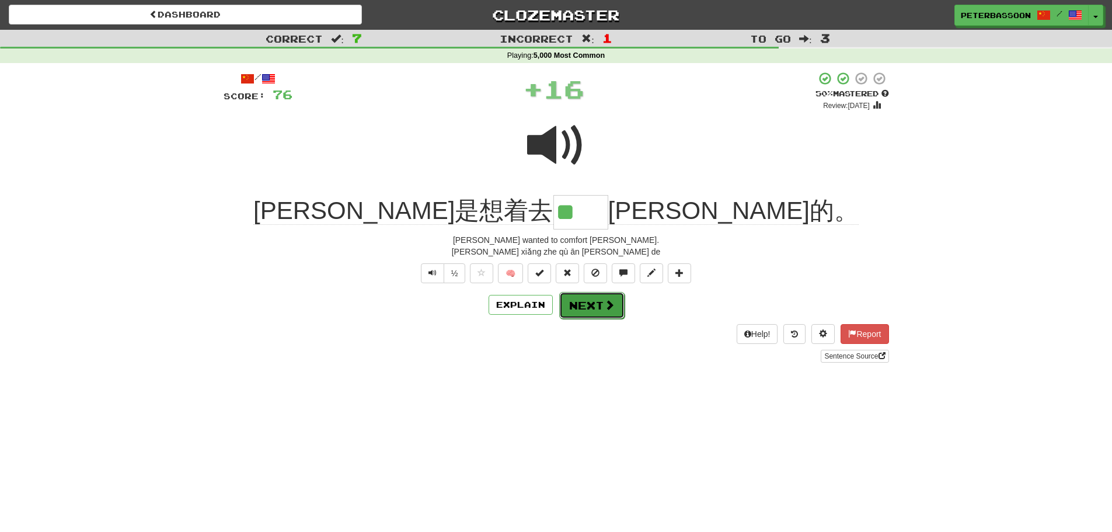
click at [596, 308] on button "Next" at bounding box center [591, 305] width 65 height 27
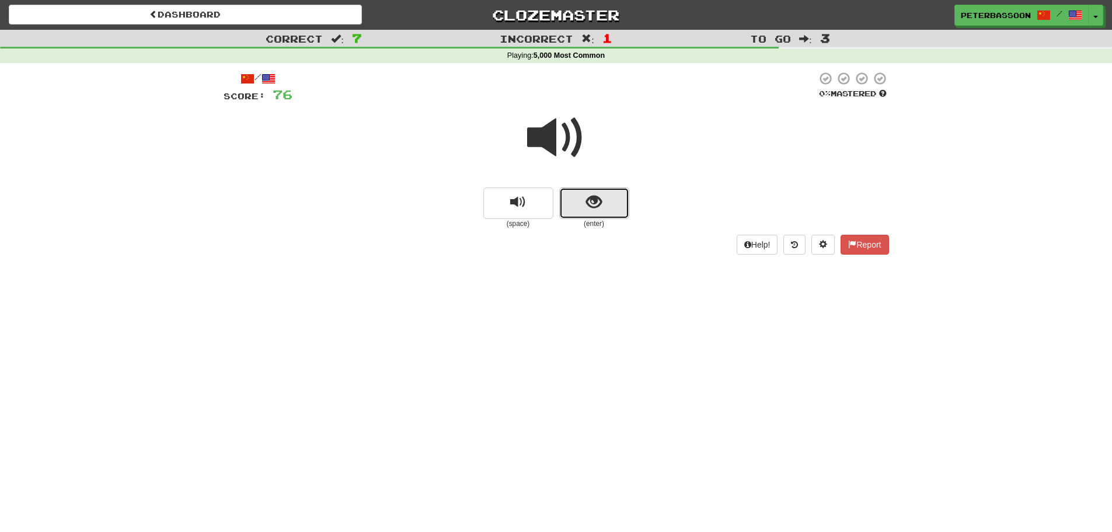
click at [593, 200] on span "show sentence" at bounding box center [594, 202] width 16 height 16
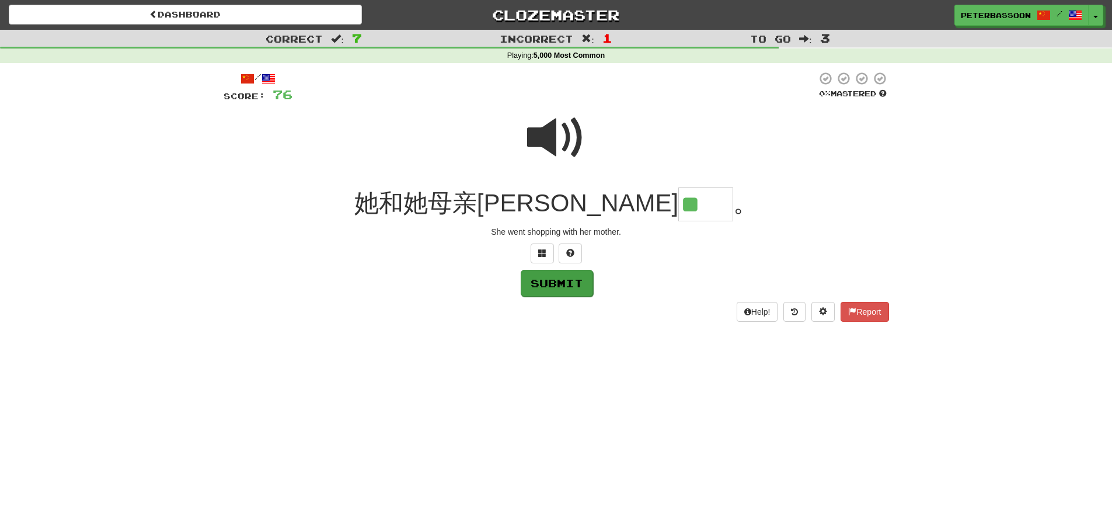
type input "**"
drag, startPoint x: 564, startPoint y: 284, endPoint x: 655, endPoint y: 324, distance: 99.1
click at [565, 284] on button "Submit" at bounding box center [556, 282] width 72 height 27
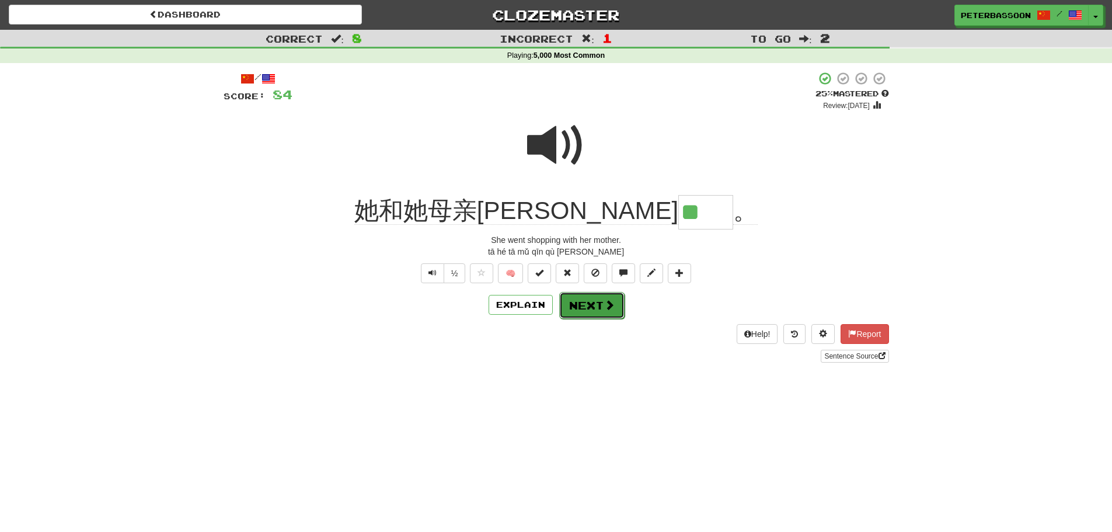
click at [593, 300] on button "Next" at bounding box center [591, 305] width 65 height 27
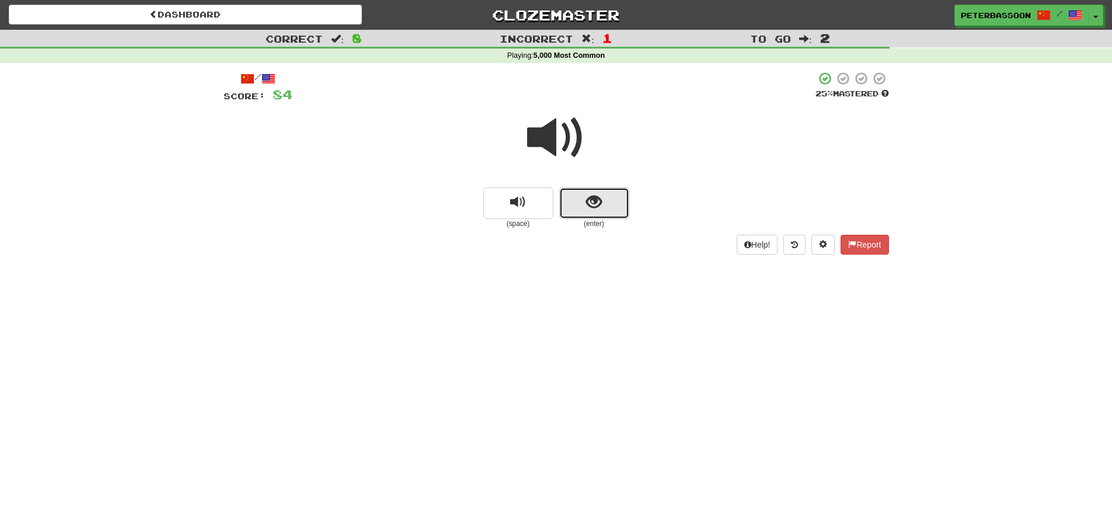
click at [599, 200] on span "show sentence" at bounding box center [594, 202] width 16 height 16
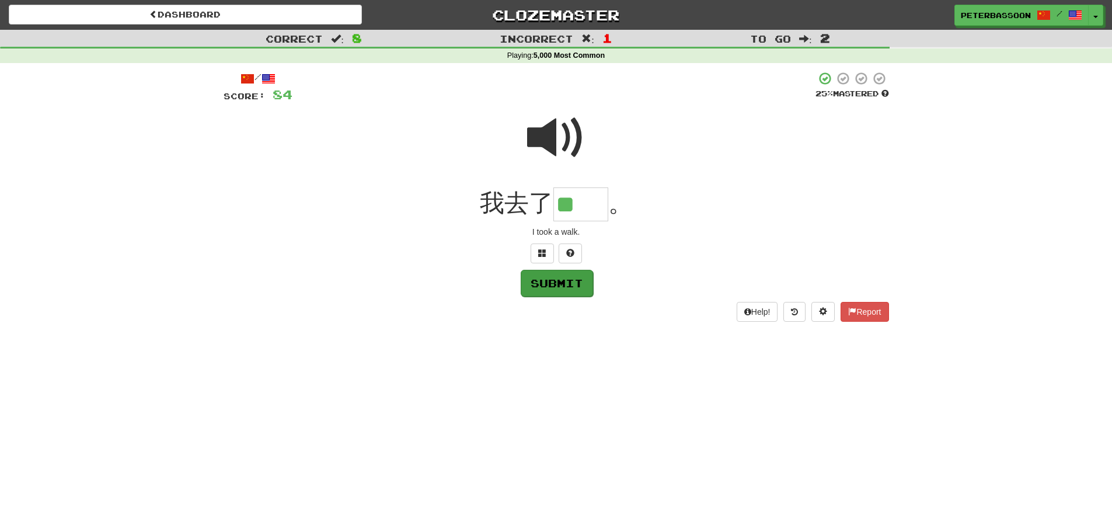
type input "**"
click at [563, 284] on button "Submit" at bounding box center [557, 283] width 72 height 27
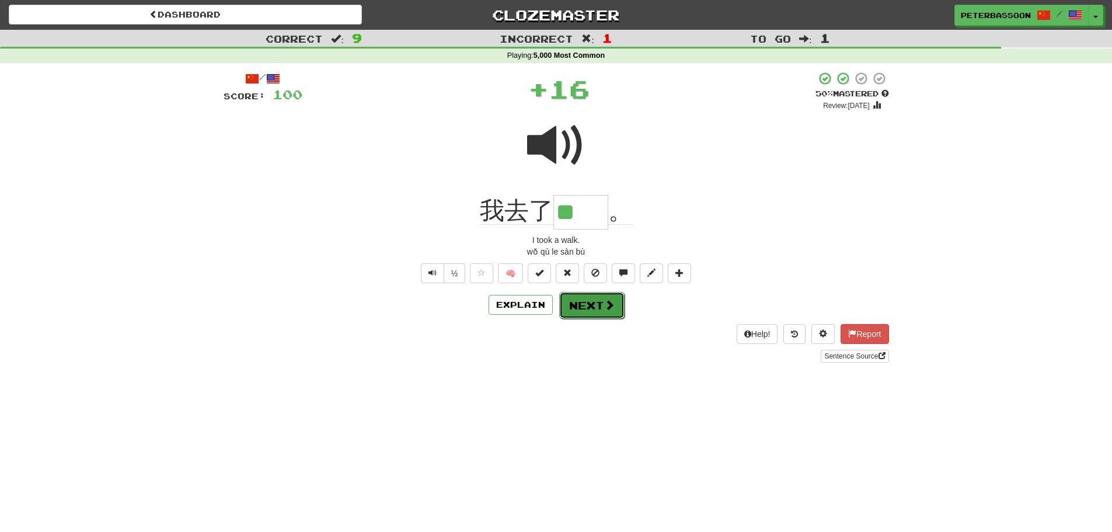
click at [604, 302] on span at bounding box center [609, 305] width 11 height 11
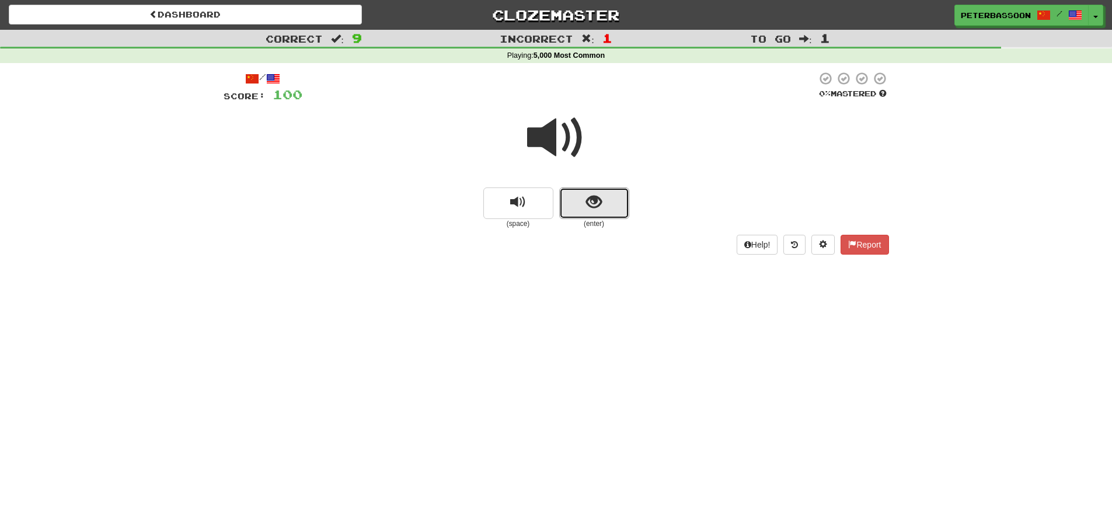
click at [591, 196] on span "show sentence" at bounding box center [594, 202] width 16 height 16
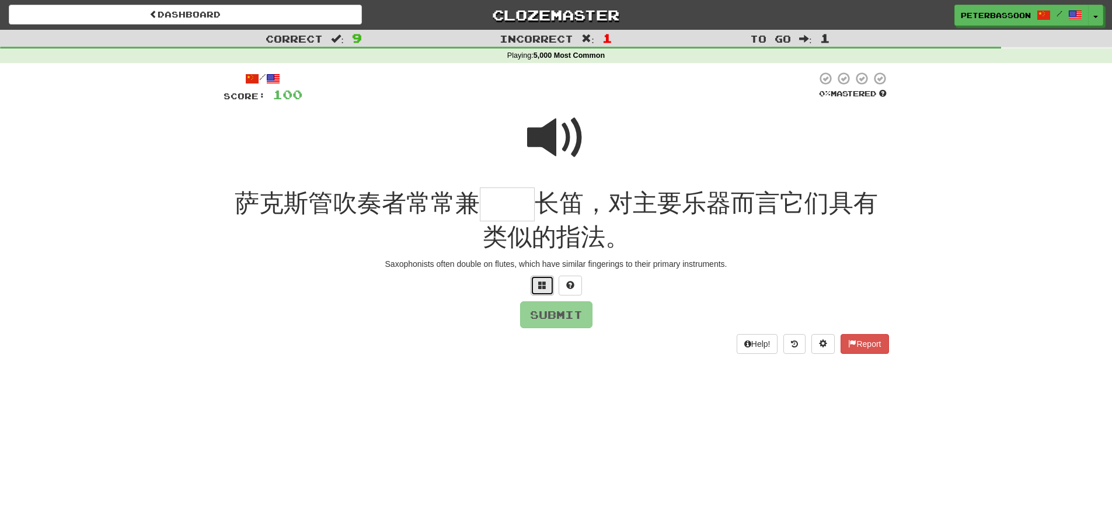
click at [535, 281] on button at bounding box center [542, 286] width 23 height 20
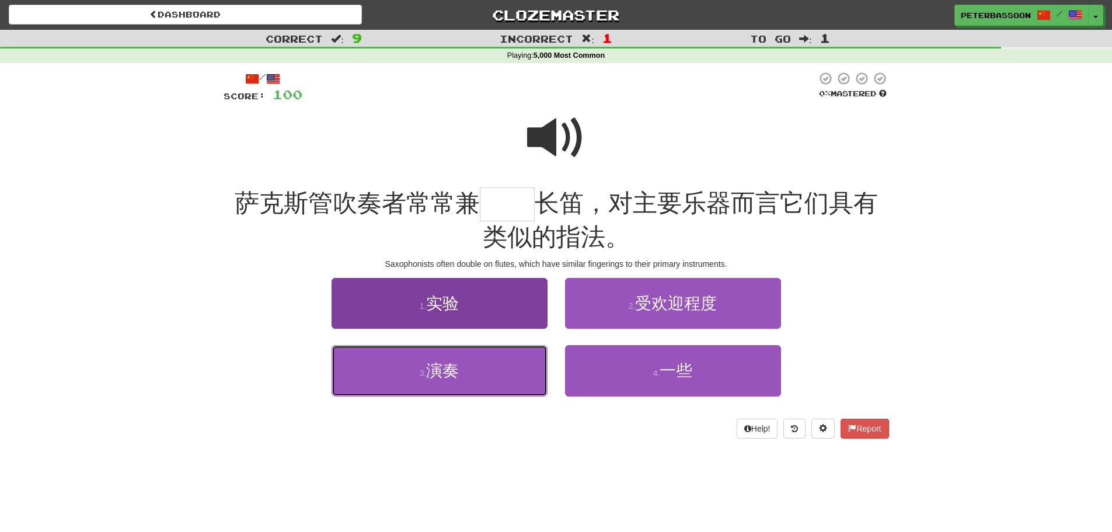
drag, startPoint x: 472, startPoint y: 366, endPoint x: 491, endPoint y: 359, distance: 19.4
click at [479, 364] on button "3 . 演奏" at bounding box center [440, 370] width 216 height 51
type input "**"
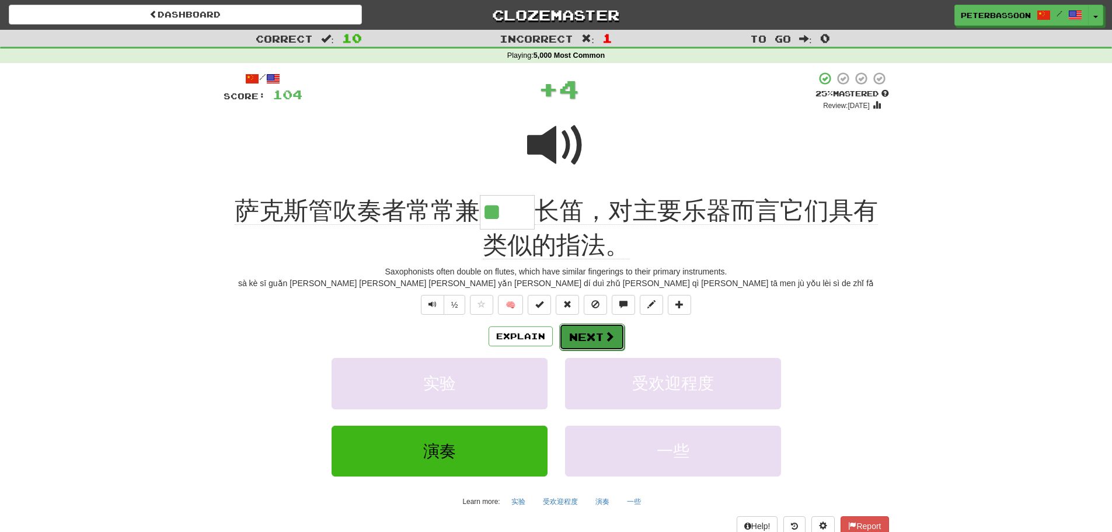
click at [587, 331] on button "Next" at bounding box center [591, 337] width 65 height 27
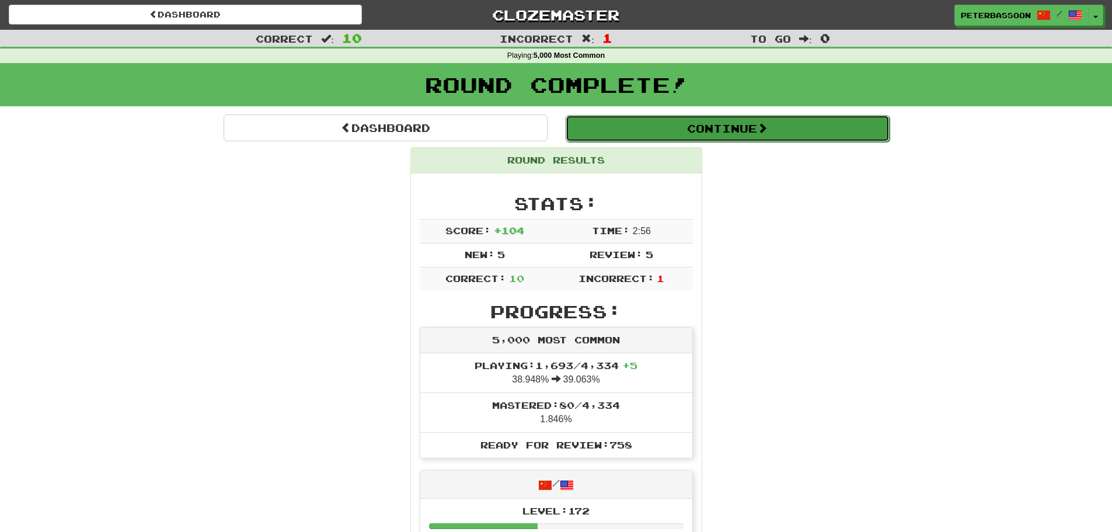
click at [710, 127] on button "Continue" at bounding box center [728, 128] width 324 height 27
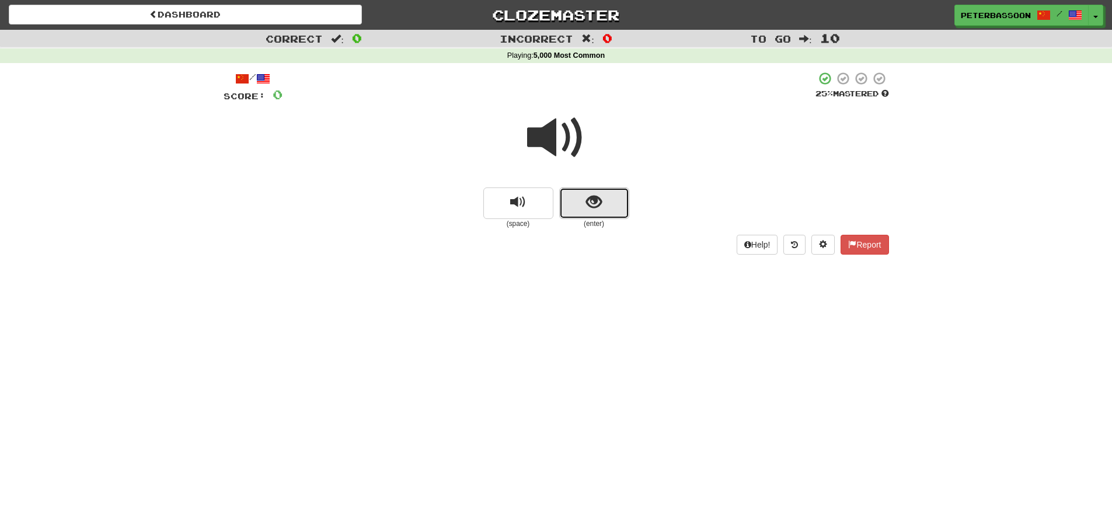
click at [602, 201] on button "show sentence" at bounding box center [594, 203] width 70 height 32
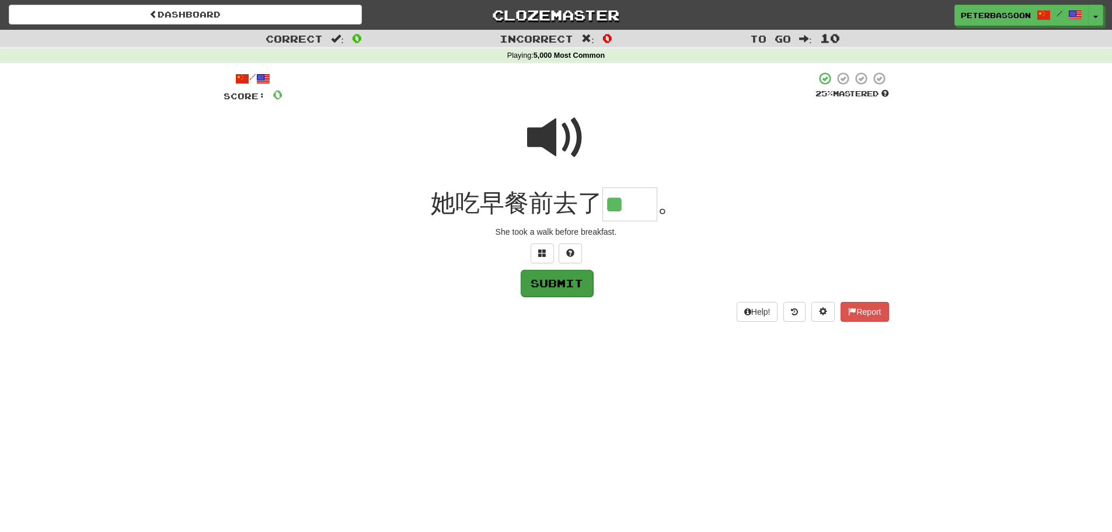
type input "**"
click at [555, 281] on button "Submit" at bounding box center [557, 283] width 72 height 27
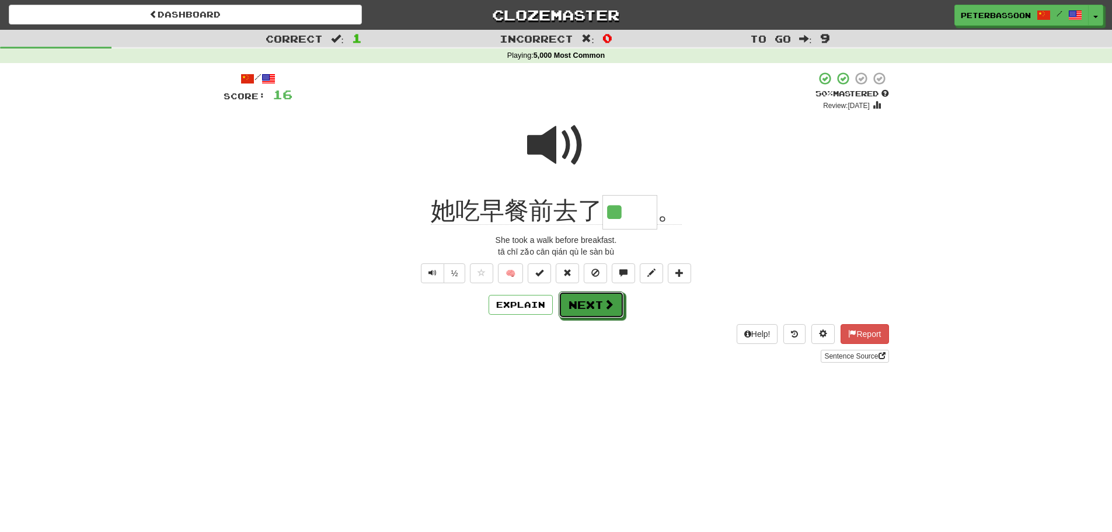
drag, startPoint x: 601, startPoint y: 304, endPoint x: 620, endPoint y: 304, distance: 18.1
click at [601, 304] on button "Next" at bounding box center [591, 304] width 65 height 27
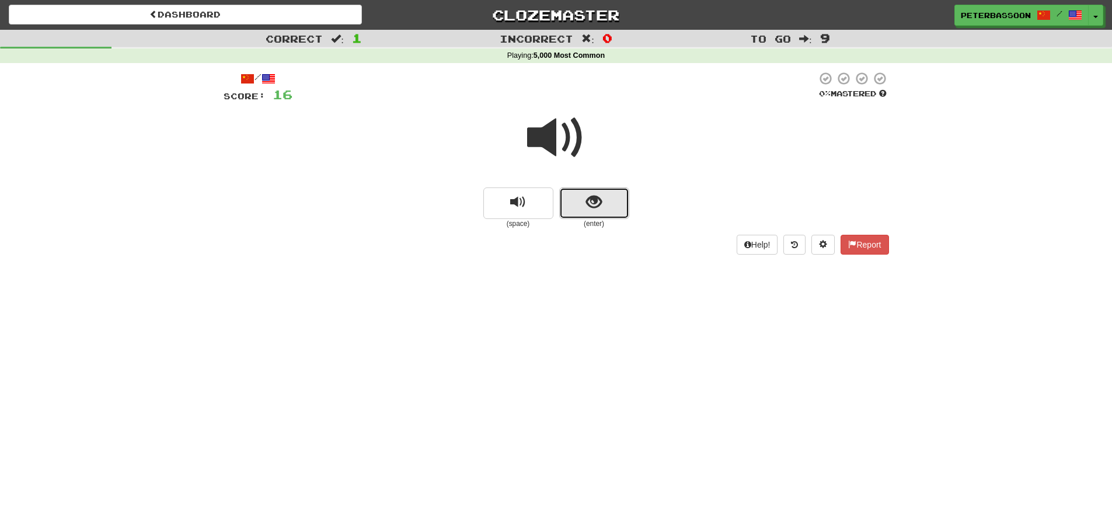
drag, startPoint x: 597, startPoint y: 203, endPoint x: 714, endPoint y: 224, distance: 118.7
click at [599, 203] on span "show sentence" at bounding box center [594, 202] width 16 height 16
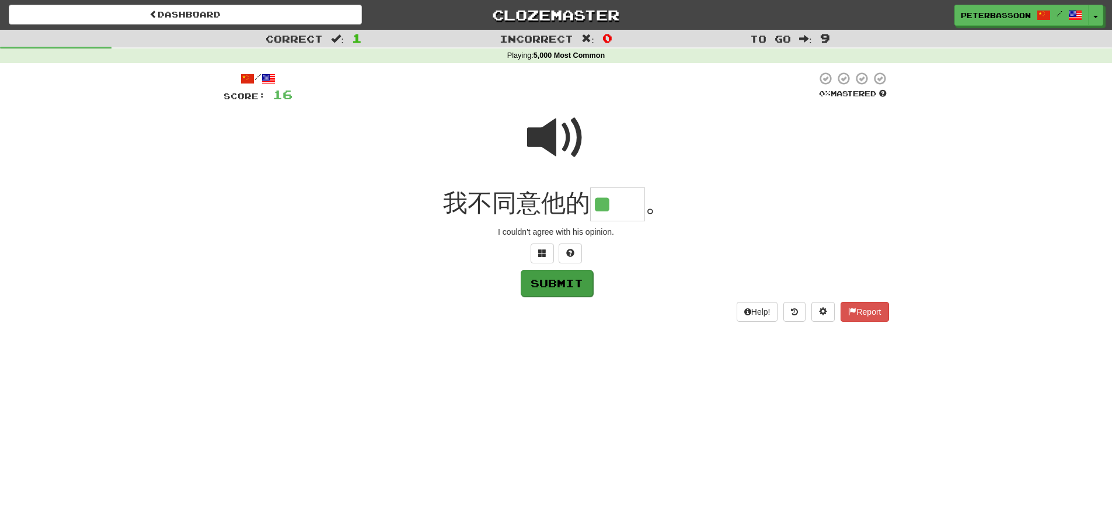
type input "**"
click at [573, 282] on button "Submit" at bounding box center [557, 283] width 72 height 27
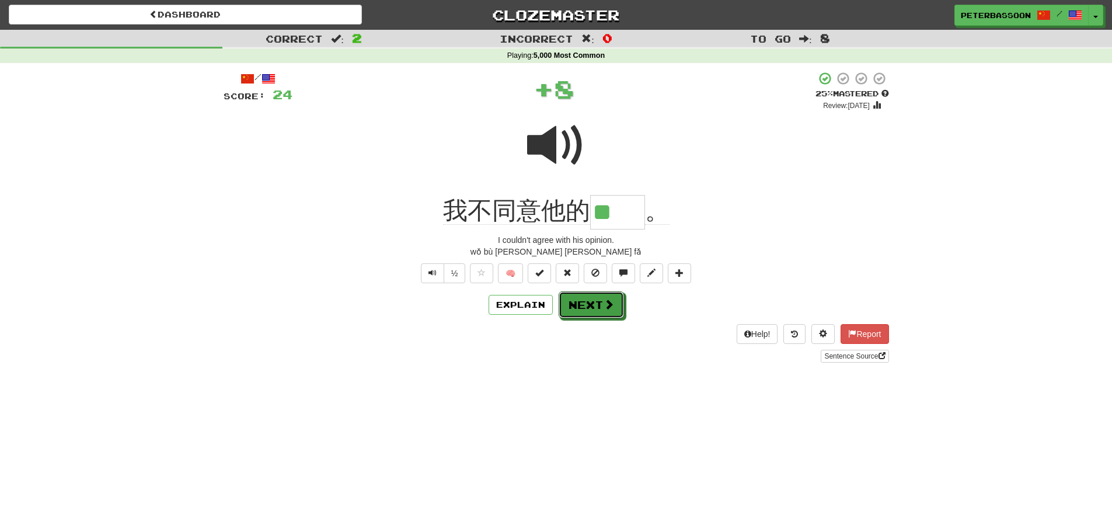
drag, startPoint x: 600, startPoint y: 306, endPoint x: 634, endPoint y: 309, distance: 33.4
click at [600, 305] on button "Next" at bounding box center [591, 304] width 65 height 27
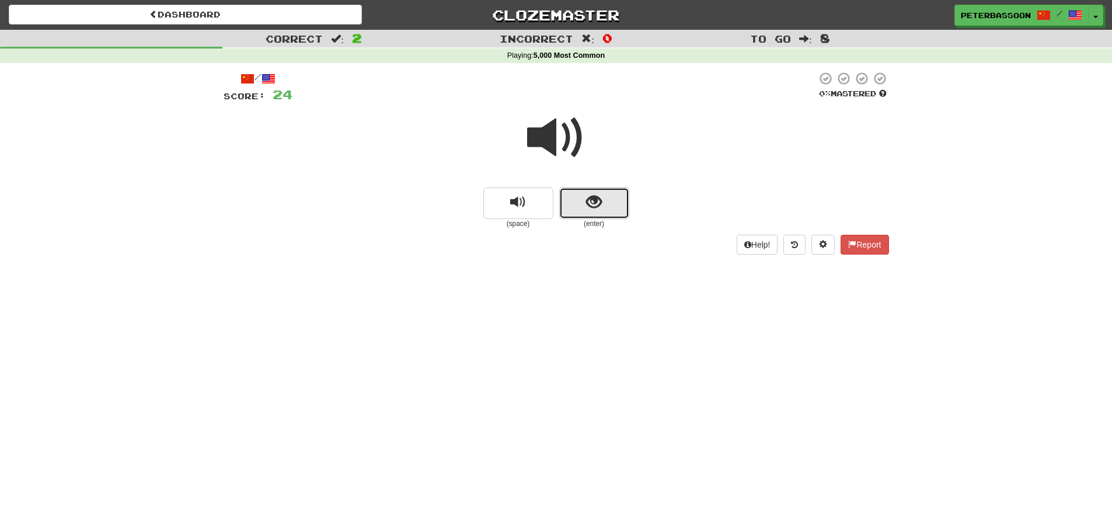
click at [607, 207] on button "show sentence" at bounding box center [594, 203] width 70 height 32
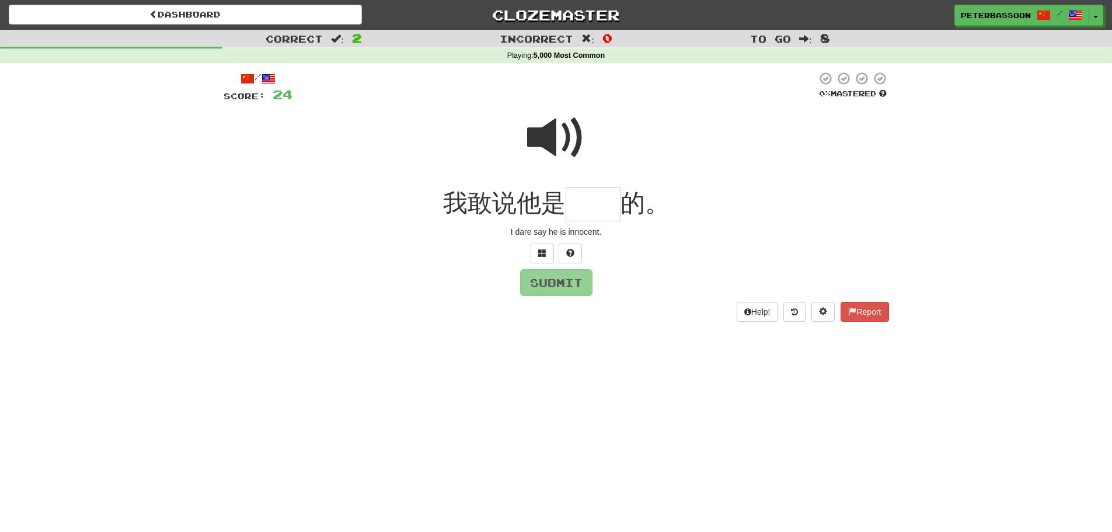
drag, startPoint x: 542, startPoint y: 134, endPoint x: 540, endPoint y: 170, distance: 35.7
click at [541, 140] on span at bounding box center [556, 138] width 58 height 58
click at [548, 248] on button at bounding box center [542, 254] width 23 height 20
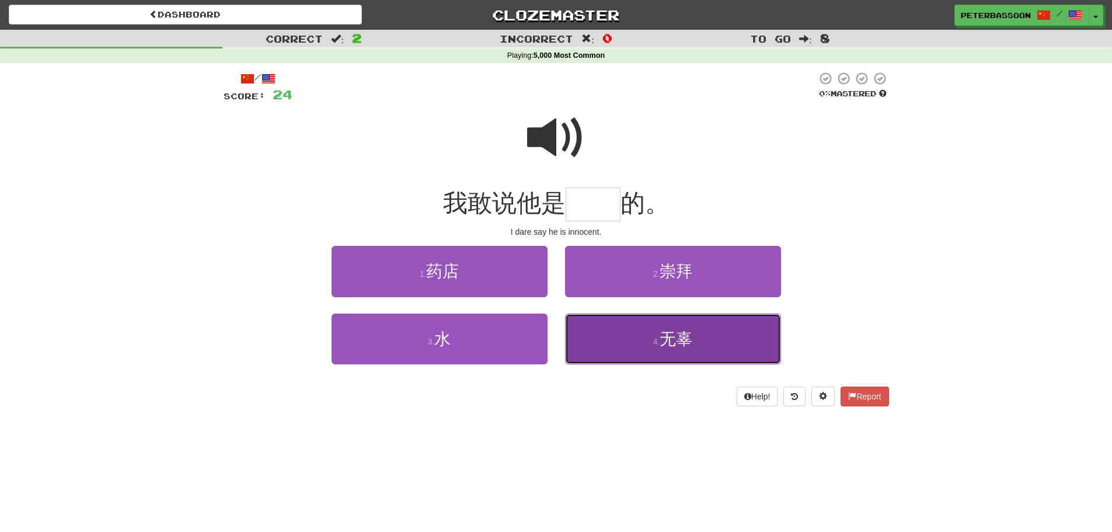
click at [695, 346] on button "4 . 无辜" at bounding box center [673, 339] width 216 height 51
type input "**"
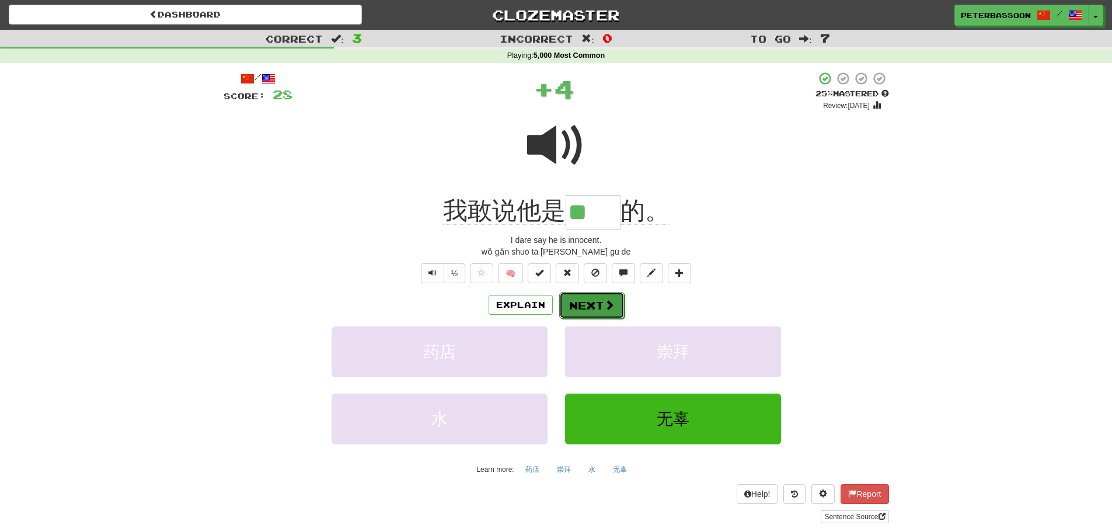
click at [582, 304] on button "Next" at bounding box center [591, 305] width 65 height 27
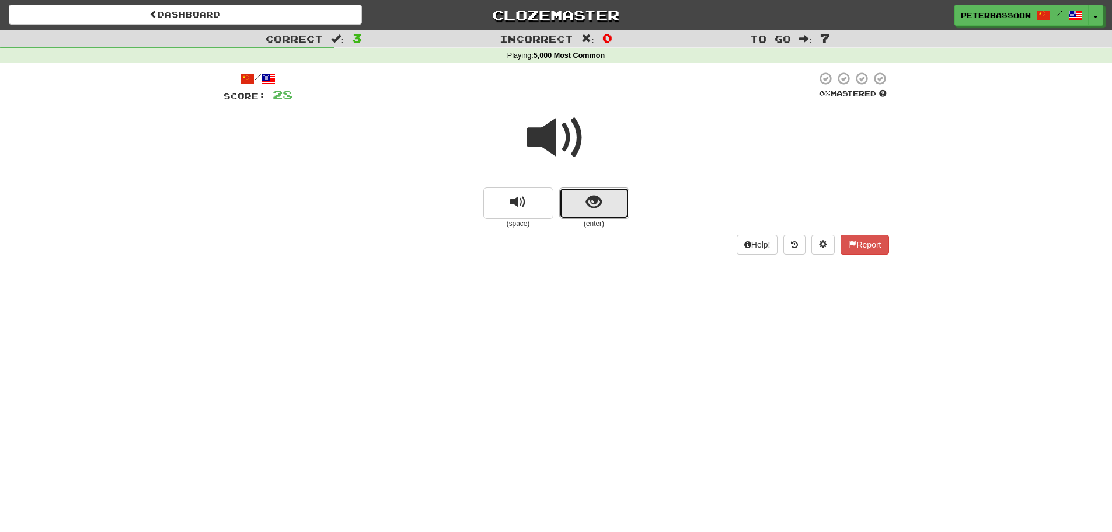
click at [585, 199] on button "show sentence" at bounding box center [594, 203] width 70 height 32
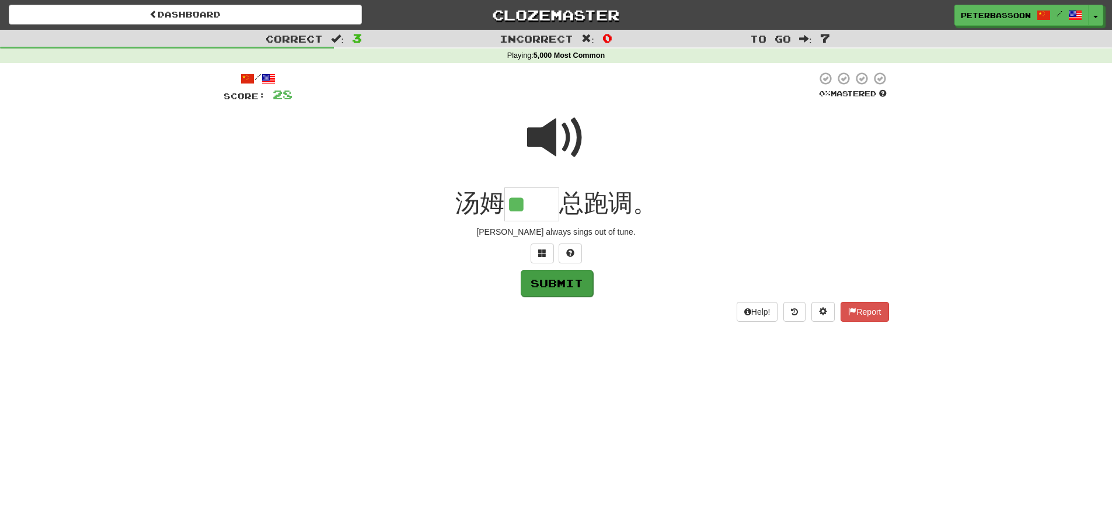
type input "**"
click at [546, 286] on button "Submit" at bounding box center [557, 283] width 72 height 27
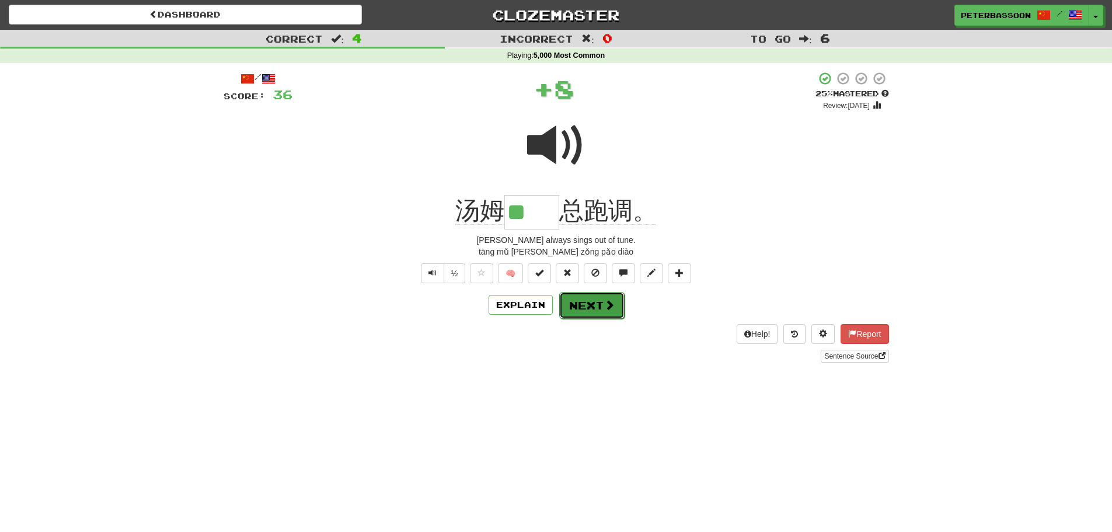
click at [593, 304] on button "Next" at bounding box center [591, 305] width 65 height 27
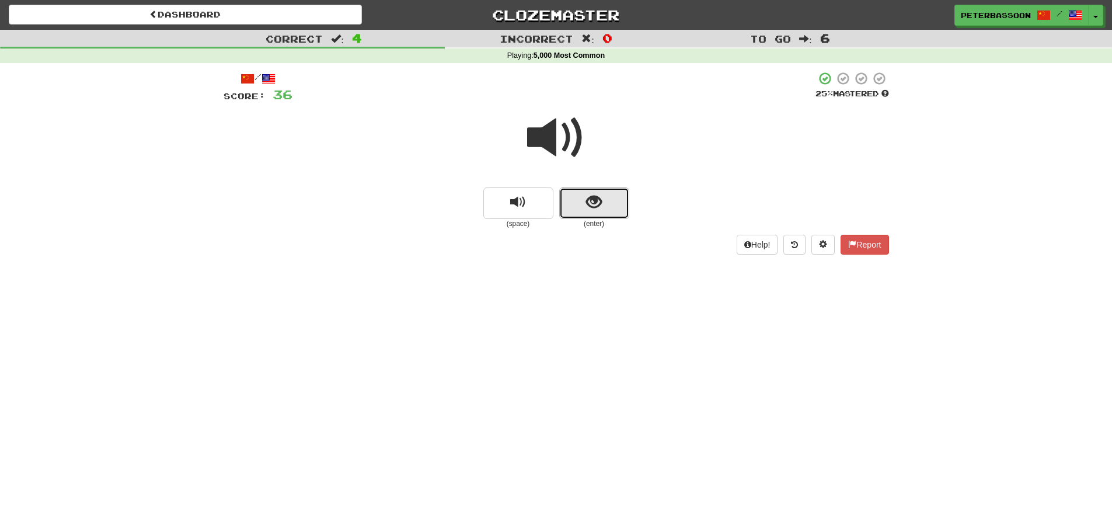
click at [598, 196] on span "show sentence" at bounding box center [594, 202] width 16 height 16
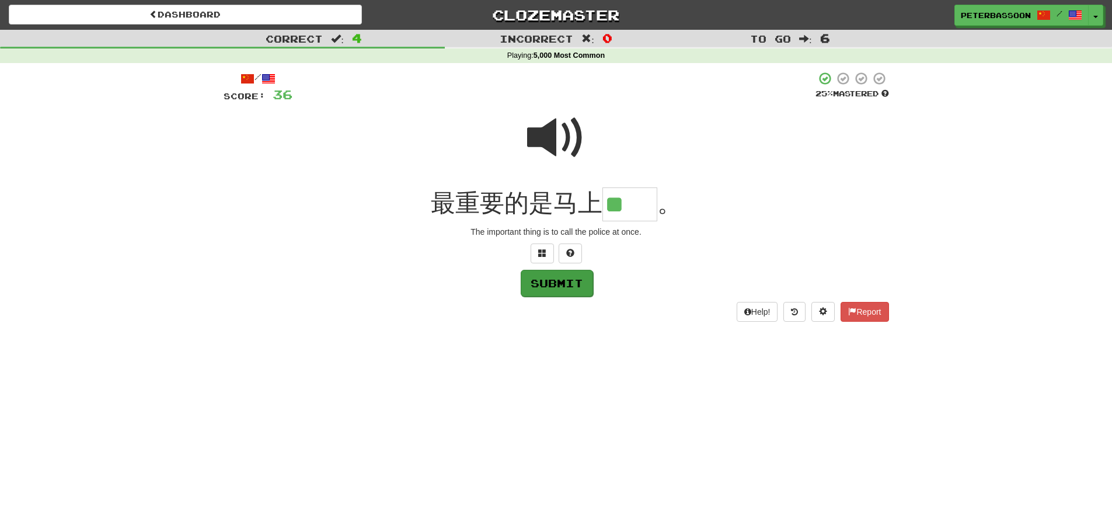
type input "**"
click at [553, 282] on button "Submit" at bounding box center [557, 283] width 72 height 27
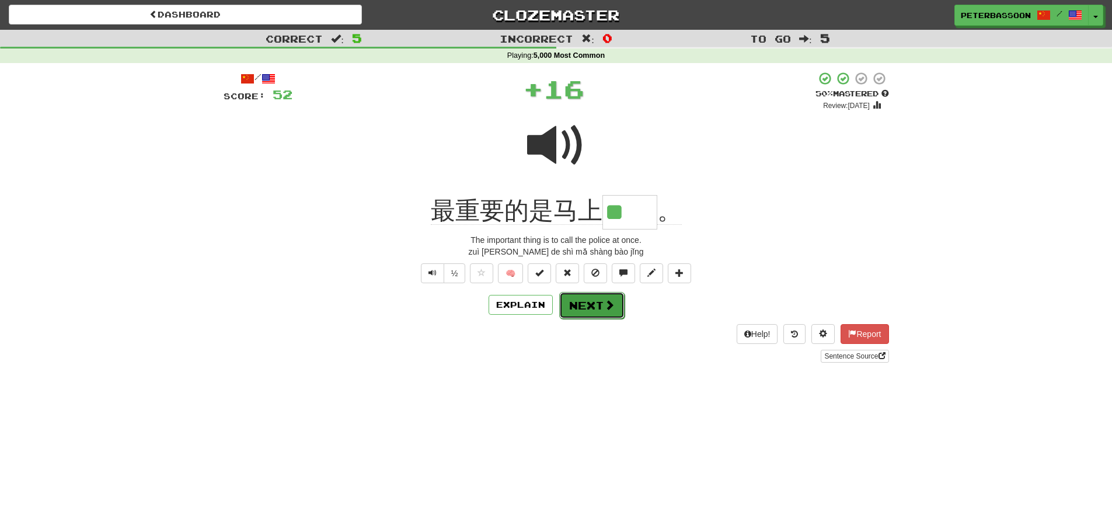
click at [587, 306] on button "Next" at bounding box center [591, 305] width 65 height 27
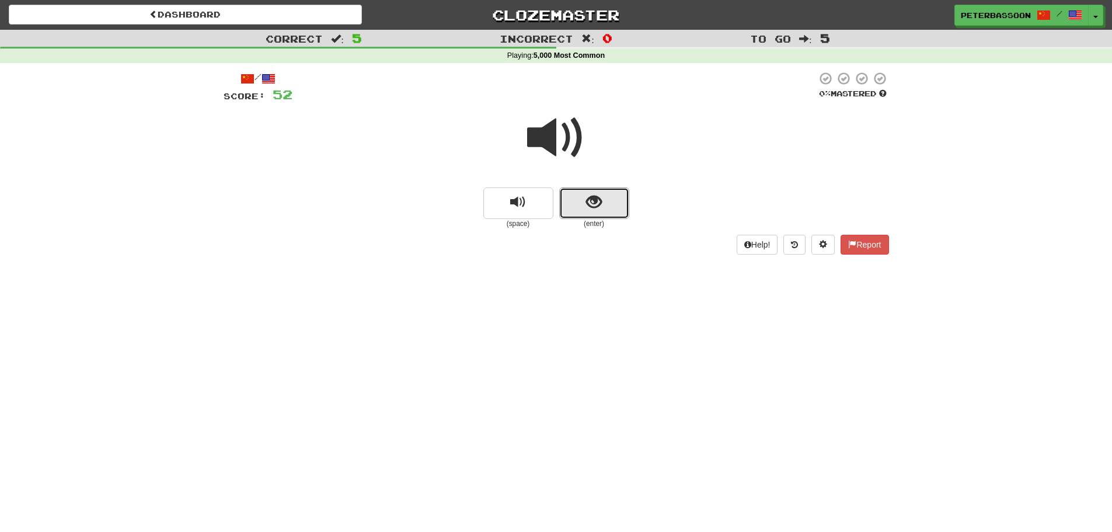
click at [601, 204] on span "show sentence" at bounding box center [594, 202] width 16 height 16
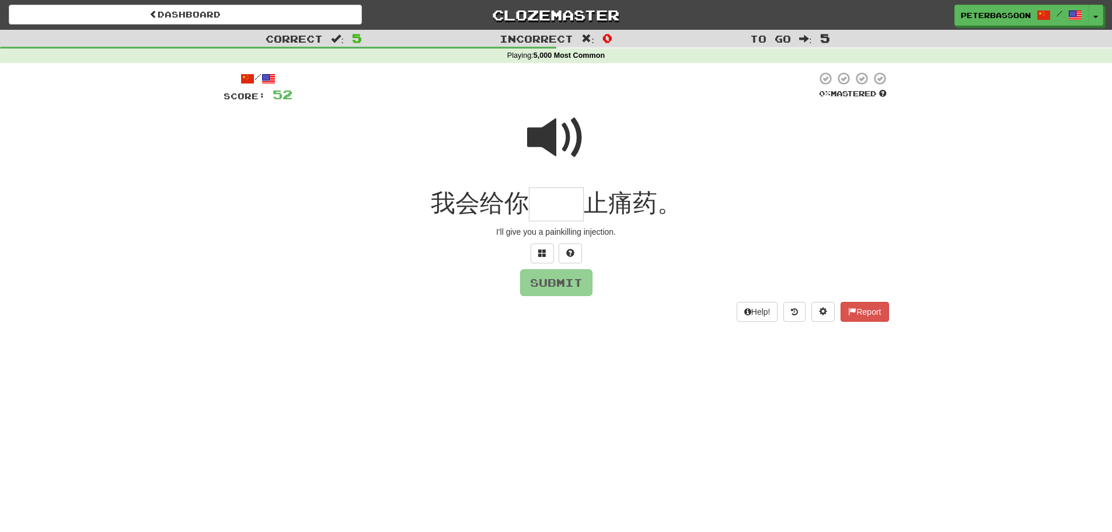
click at [547, 137] on span at bounding box center [556, 138] width 58 height 58
click at [559, 209] on input "text" at bounding box center [556, 204] width 55 height 34
click at [544, 253] on span at bounding box center [542, 253] width 8 height 8
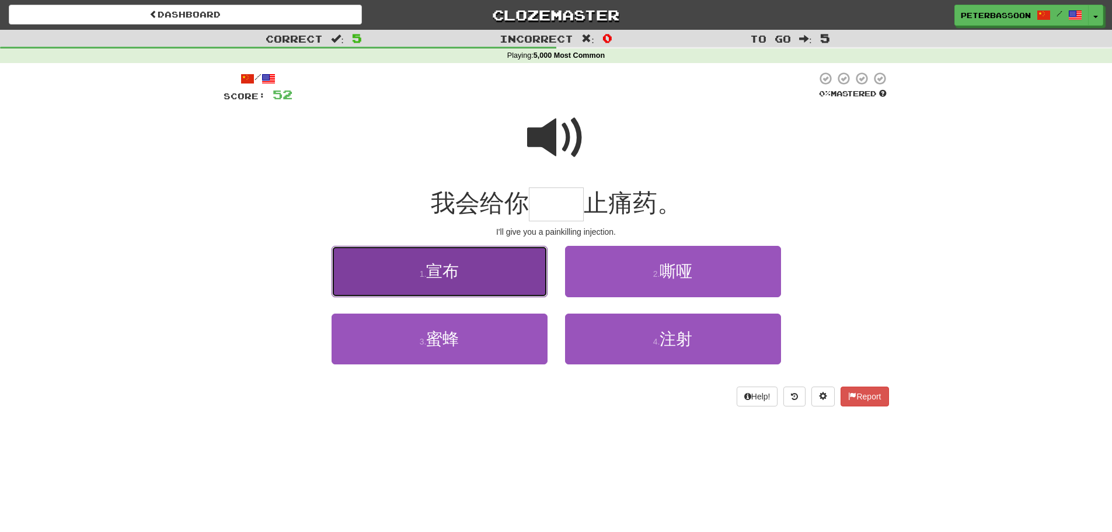
click at [468, 271] on button "1 . 宣布" at bounding box center [440, 271] width 216 height 51
type input "**"
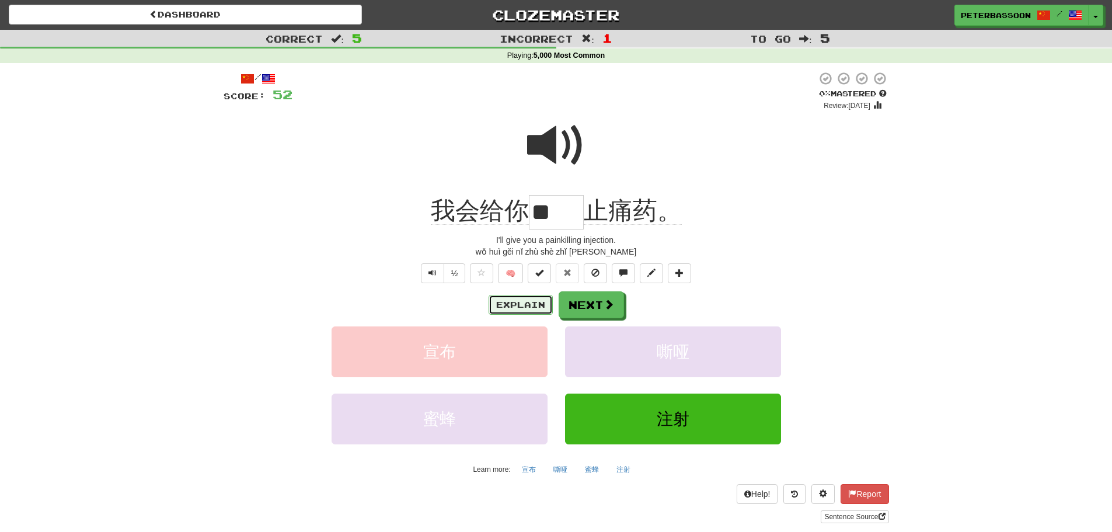
click at [516, 301] on button "Explain" at bounding box center [521, 305] width 64 height 20
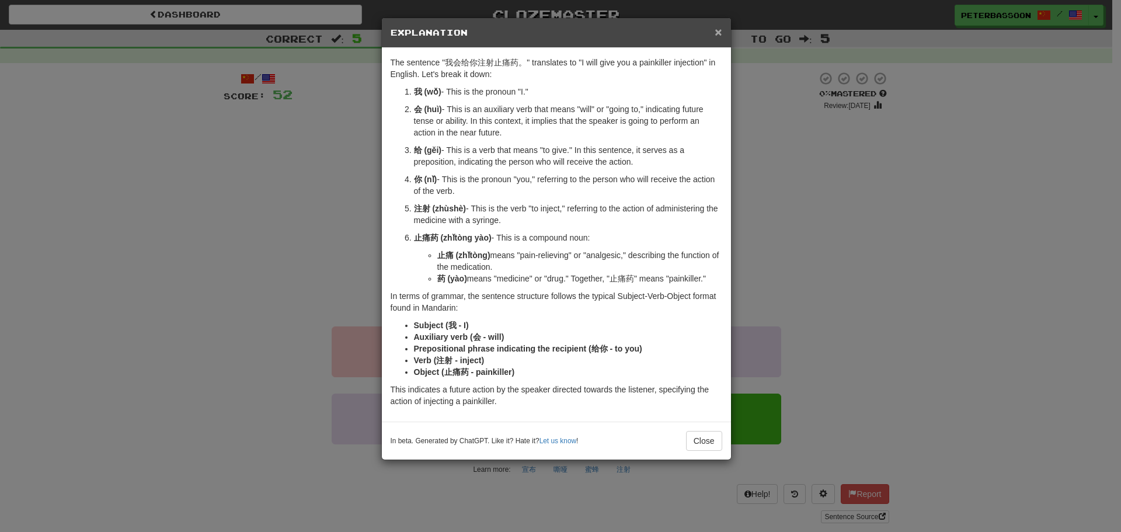
click at [718, 29] on span "×" at bounding box center [718, 31] width 7 height 13
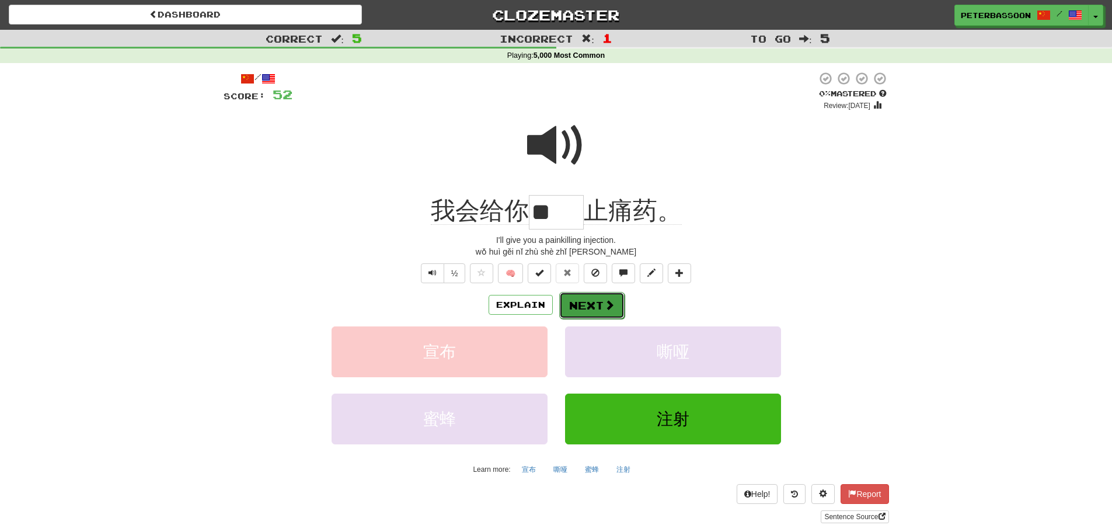
click at [601, 305] on button "Next" at bounding box center [591, 305] width 65 height 27
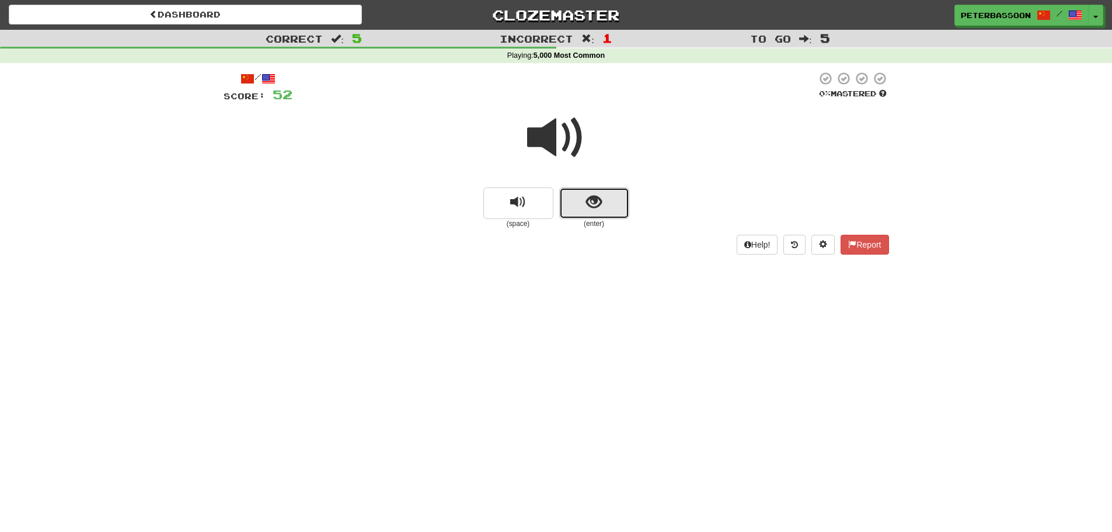
click at [597, 194] on span "show sentence" at bounding box center [594, 202] width 16 height 16
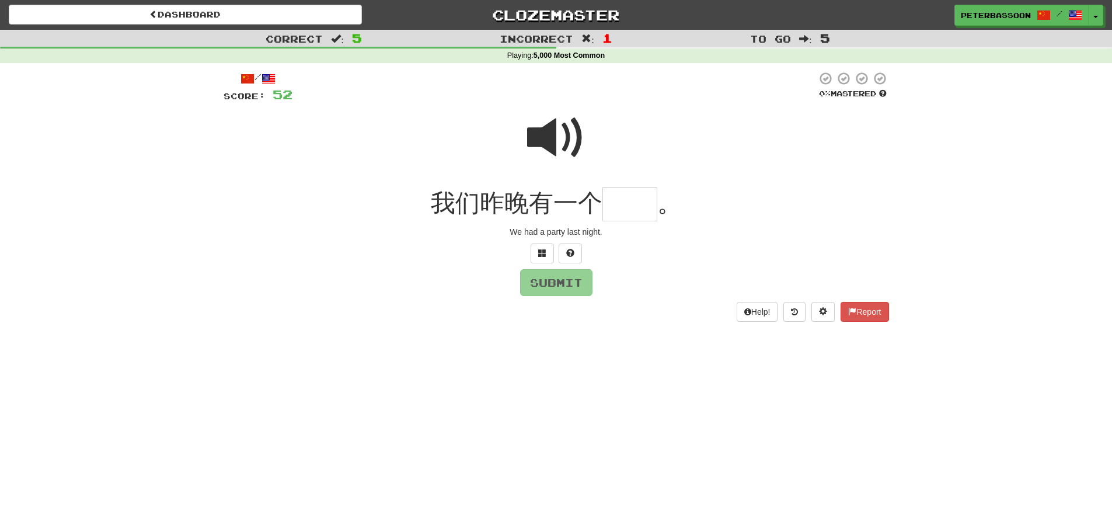
click at [564, 140] on span at bounding box center [556, 138] width 58 height 58
click at [632, 207] on input "text" at bounding box center [630, 204] width 55 height 34
type input "**"
click at [552, 281] on button "Submit" at bounding box center [557, 283] width 72 height 27
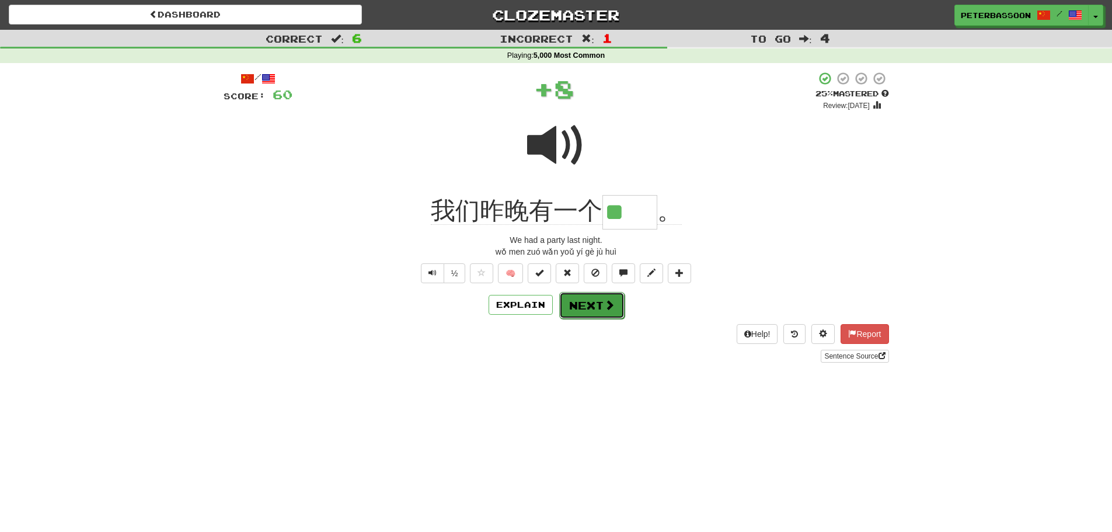
click at [606, 306] on span at bounding box center [609, 305] width 11 height 11
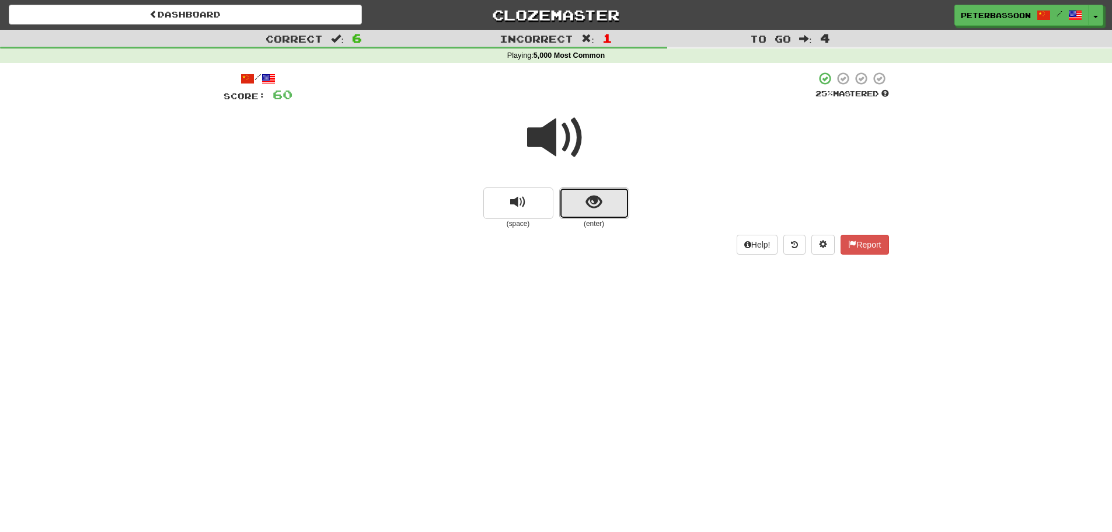
click at [618, 200] on button "show sentence" at bounding box center [594, 203] width 70 height 32
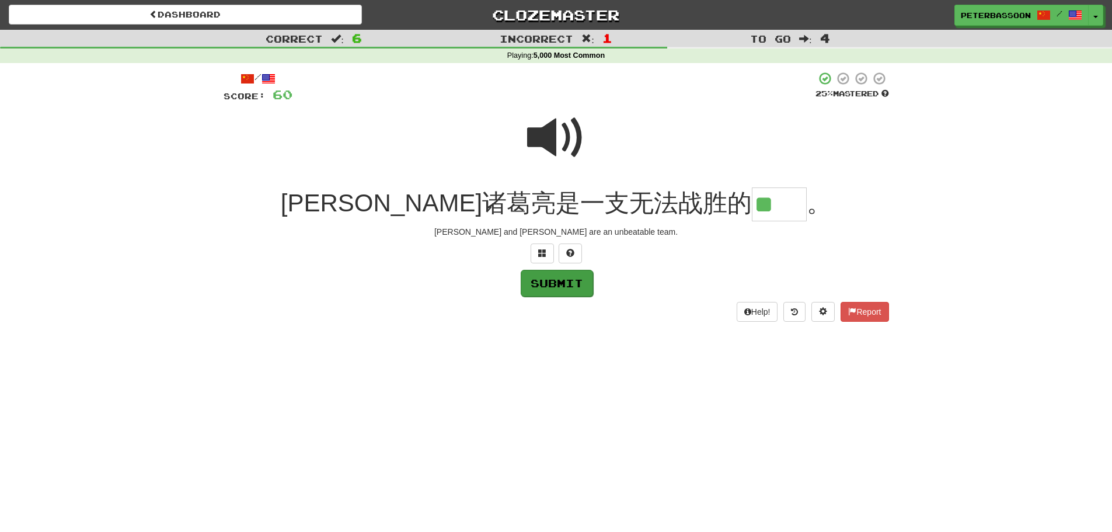
type input "**"
click at [559, 283] on button "Submit" at bounding box center [557, 283] width 72 height 27
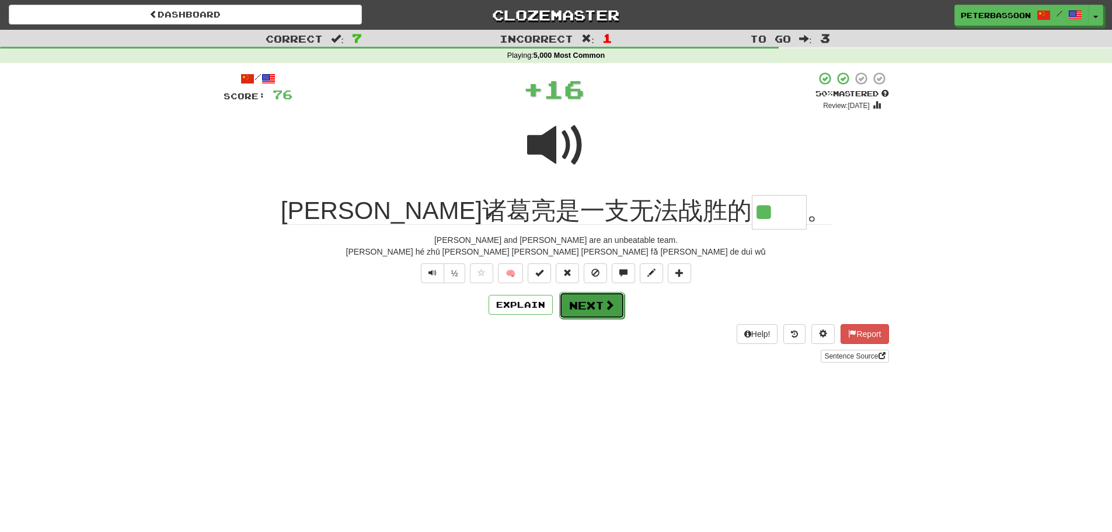
click at [600, 310] on button "Next" at bounding box center [591, 305] width 65 height 27
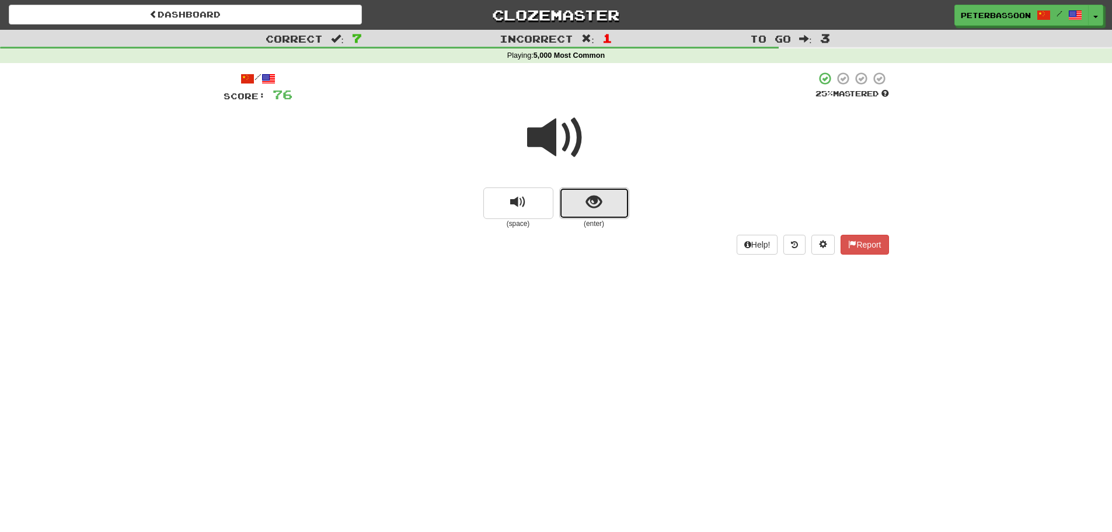
click at [600, 208] on span "show sentence" at bounding box center [594, 202] width 16 height 16
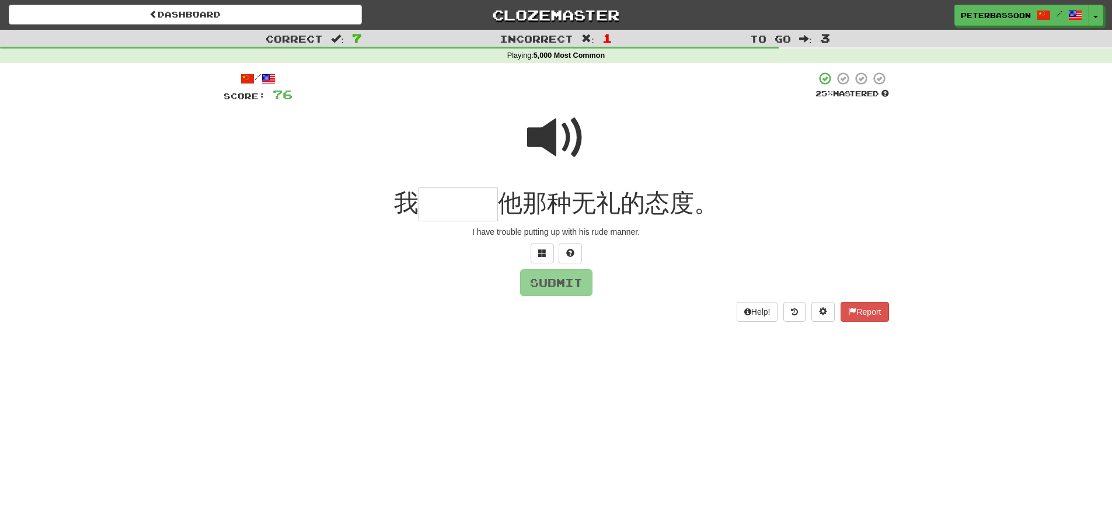
click at [561, 133] on span at bounding box center [556, 138] width 58 height 58
drag, startPoint x: 461, startPoint y: 208, endPoint x: 597, endPoint y: 204, distance: 136.7
click at [461, 207] on input "text" at bounding box center [458, 204] width 79 height 34
type input "***"
click at [565, 281] on button "Submit" at bounding box center [557, 283] width 72 height 27
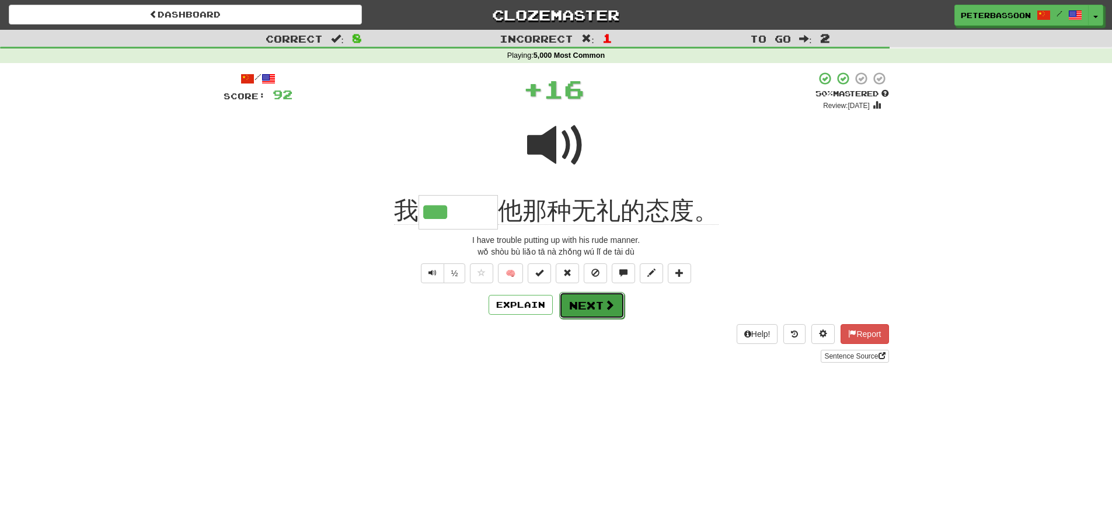
click at [589, 306] on button "Next" at bounding box center [591, 305] width 65 height 27
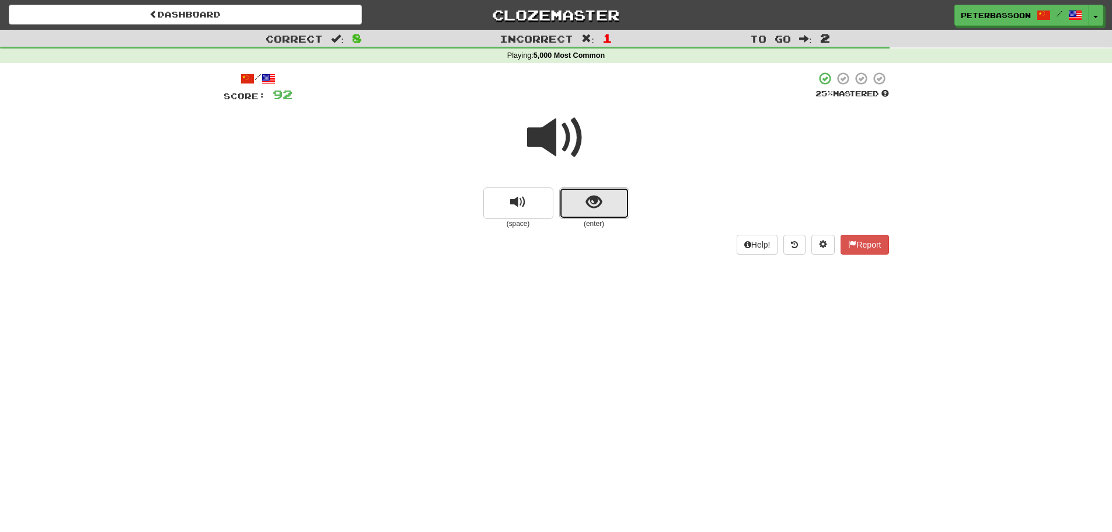
click at [613, 200] on button "show sentence" at bounding box center [594, 203] width 70 height 32
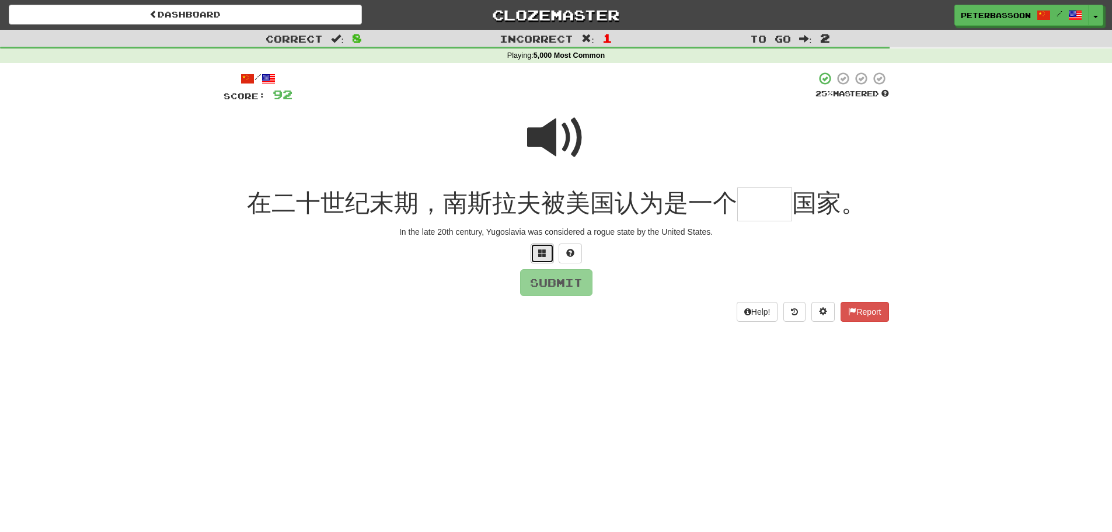
click at [547, 253] on button at bounding box center [542, 254] width 23 height 20
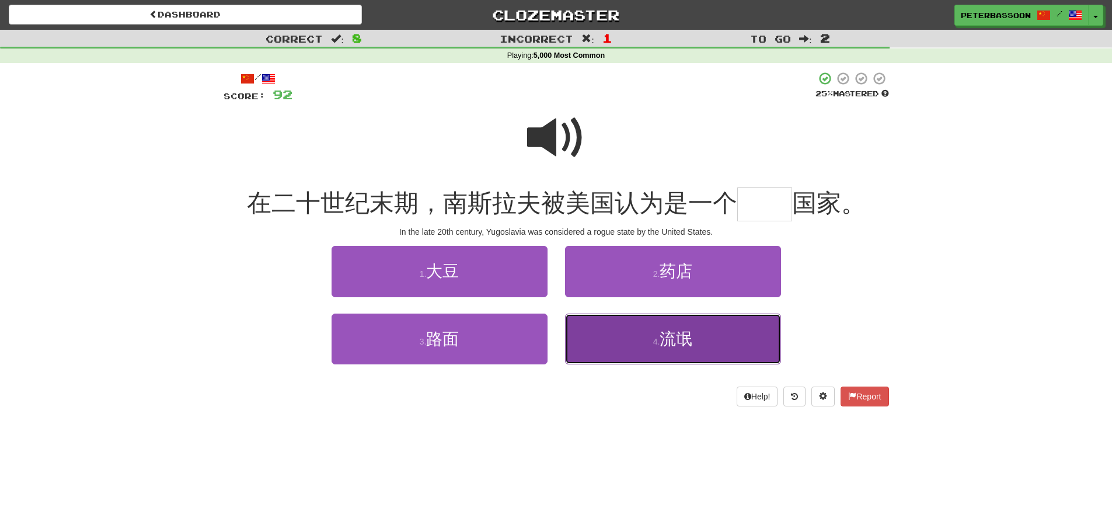
click at [679, 338] on span "流氓" at bounding box center [676, 339] width 33 height 18
type input "**"
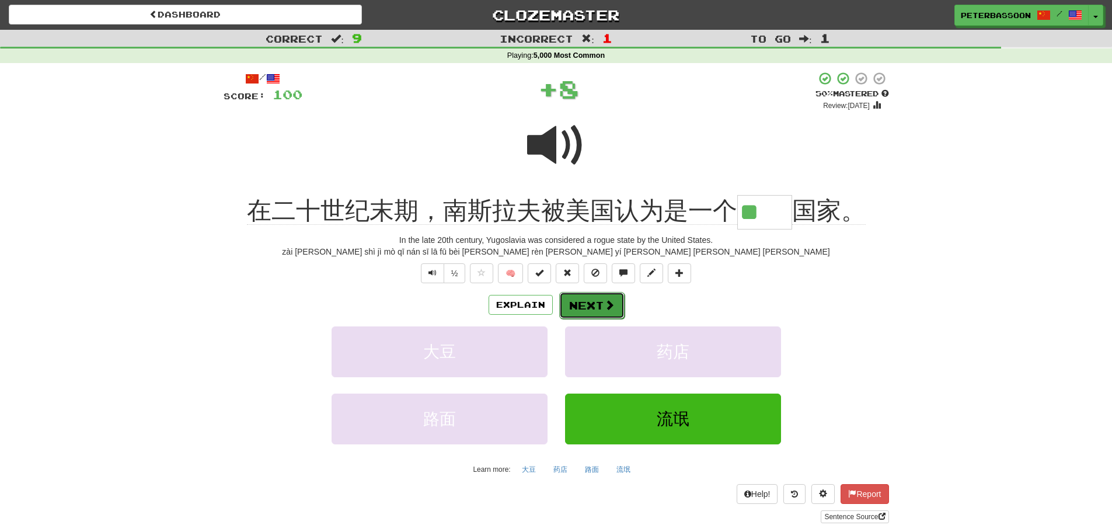
click at [595, 300] on button "Next" at bounding box center [591, 305] width 65 height 27
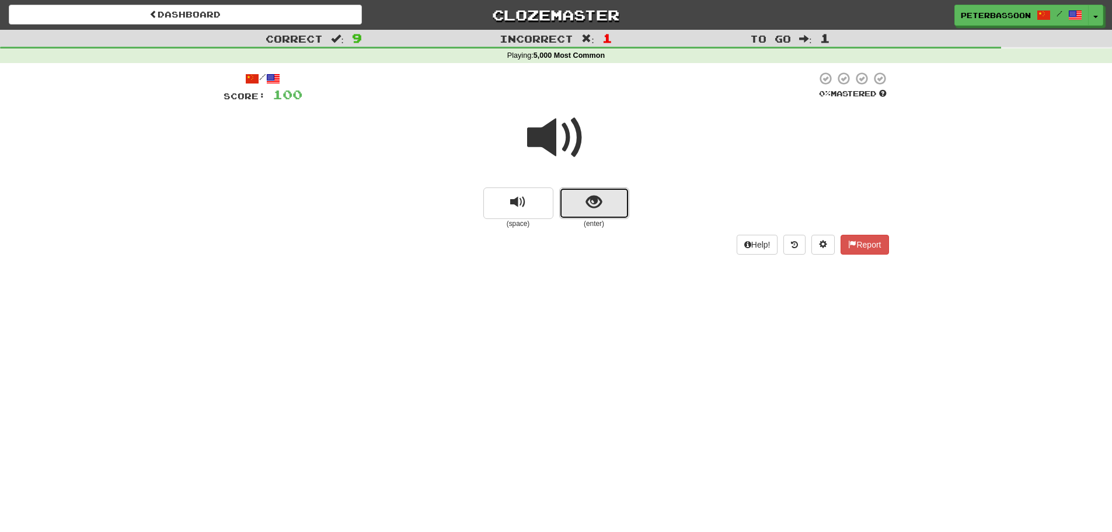
click at [583, 199] on button "show sentence" at bounding box center [594, 203] width 70 height 32
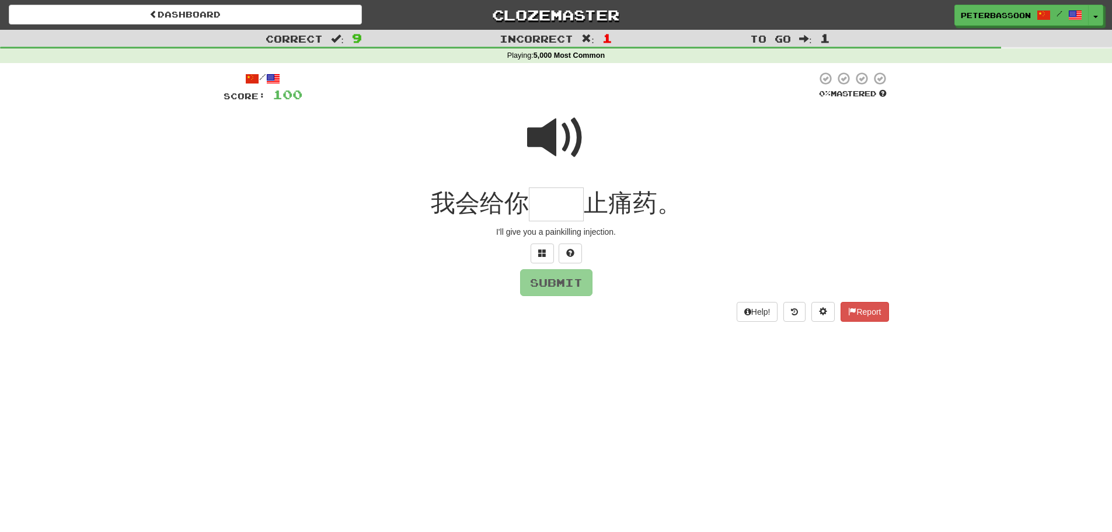
click at [552, 144] on span at bounding box center [556, 138] width 58 height 58
click at [565, 210] on input "text" at bounding box center [556, 204] width 55 height 34
type input "**"
click at [557, 278] on button "Submit" at bounding box center [557, 283] width 72 height 27
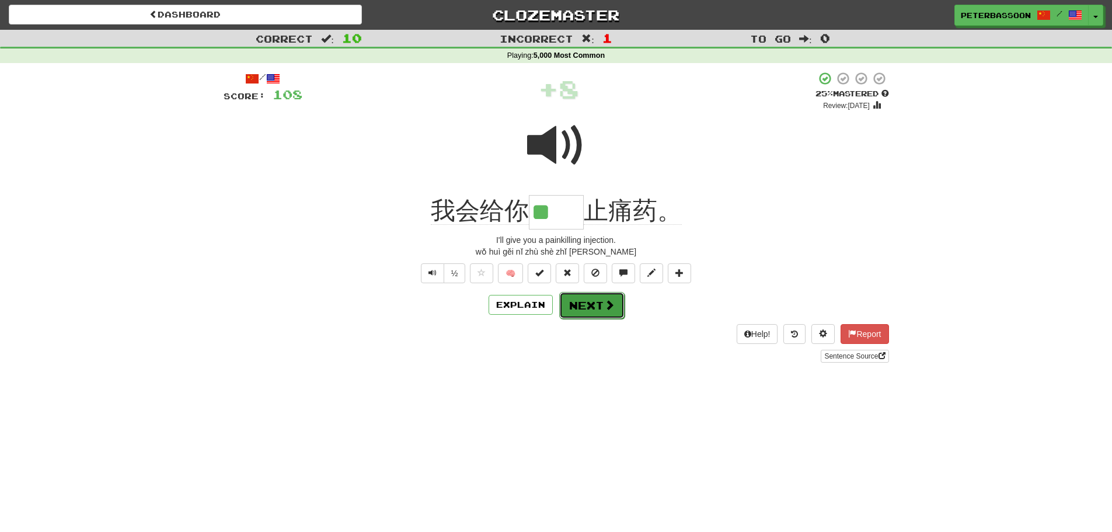
click at [587, 305] on button "Next" at bounding box center [591, 305] width 65 height 27
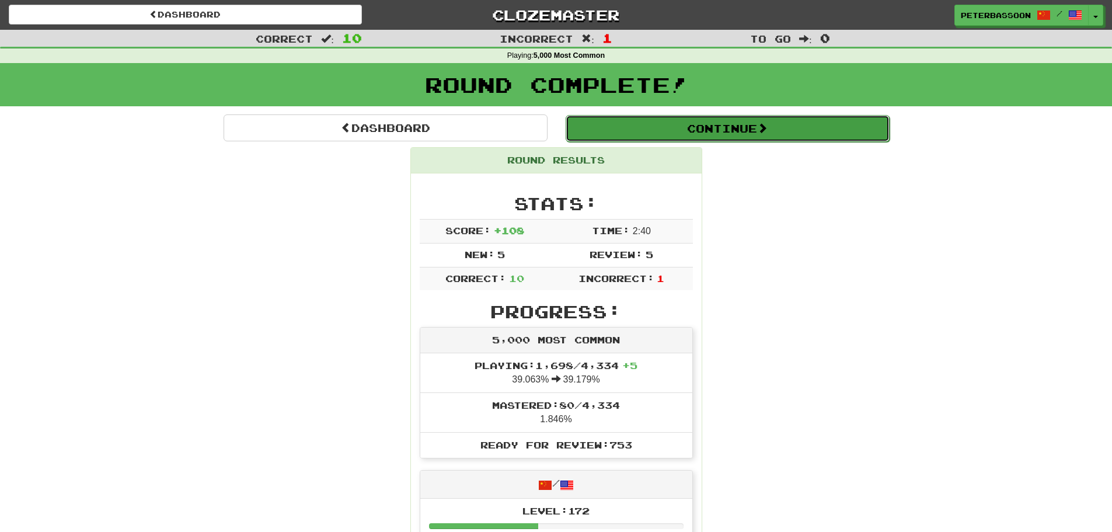
click at [711, 126] on button "Continue" at bounding box center [728, 128] width 324 height 27
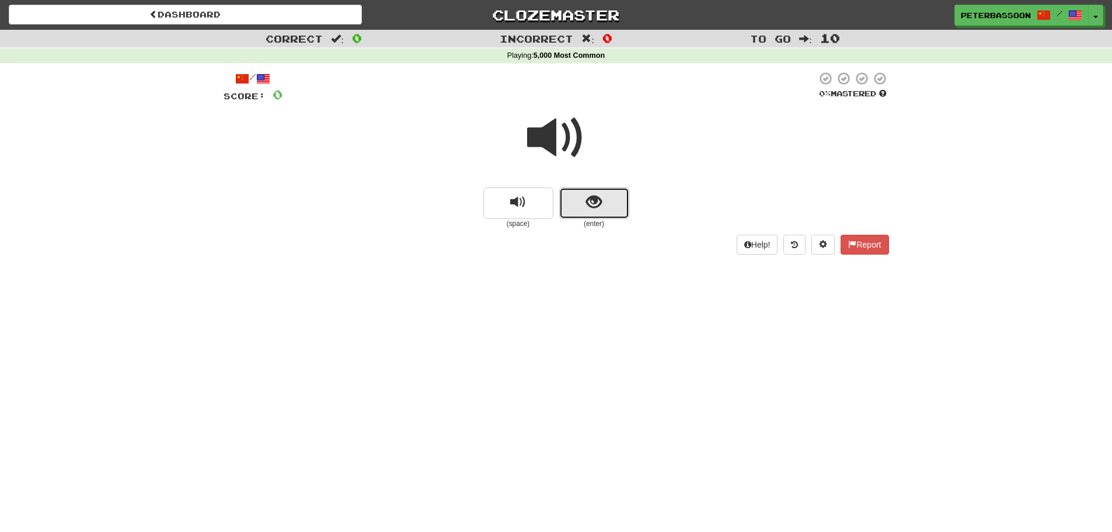
click at [604, 202] on button "show sentence" at bounding box center [594, 203] width 70 height 32
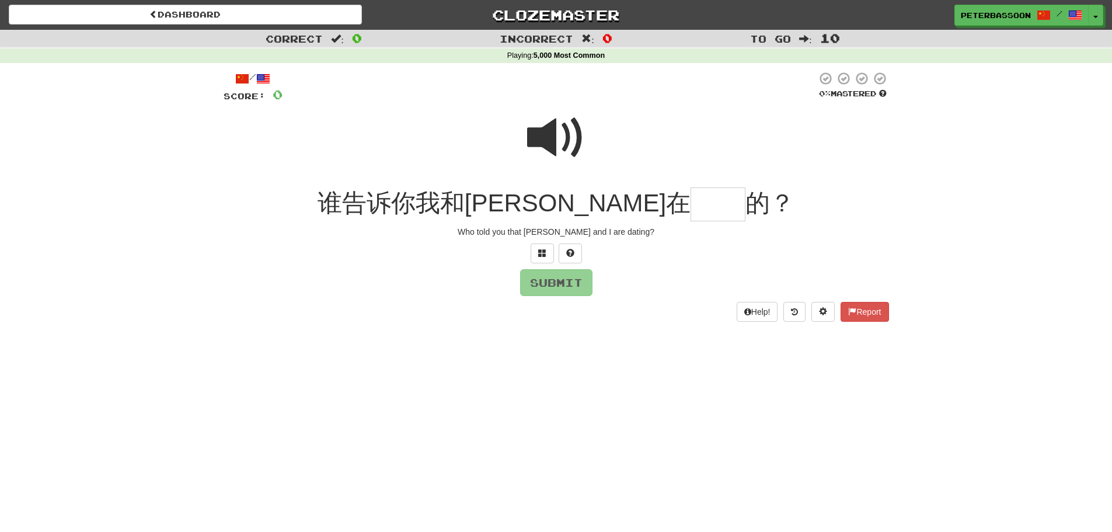
click at [555, 138] on span at bounding box center [556, 138] width 58 height 58
click at [542, 249] on span at bounding box center [542, 253] width 8 height 8
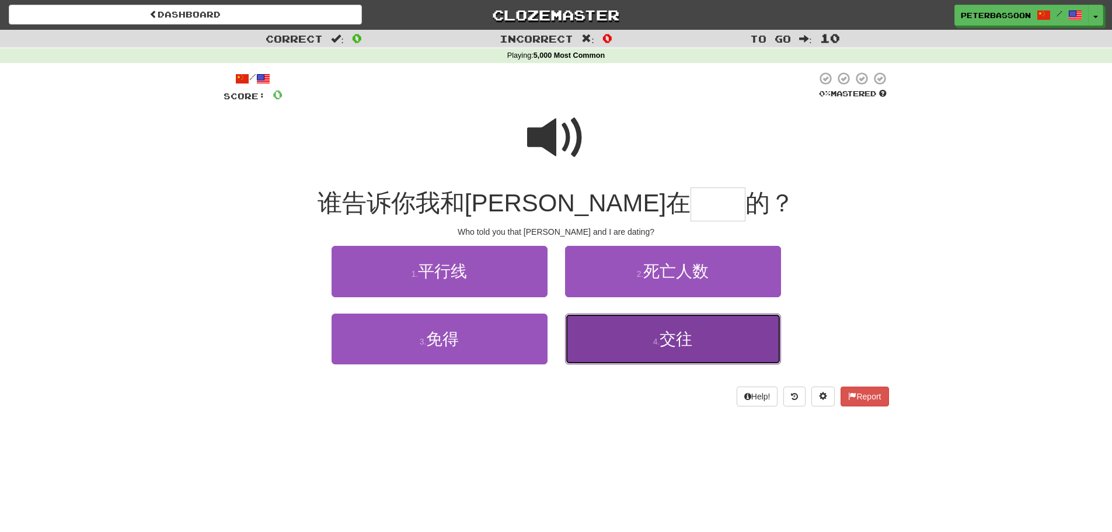
click at [686, 339] on span "交往" at bounding box center [676, 339] width 33 height 18
type input "**"
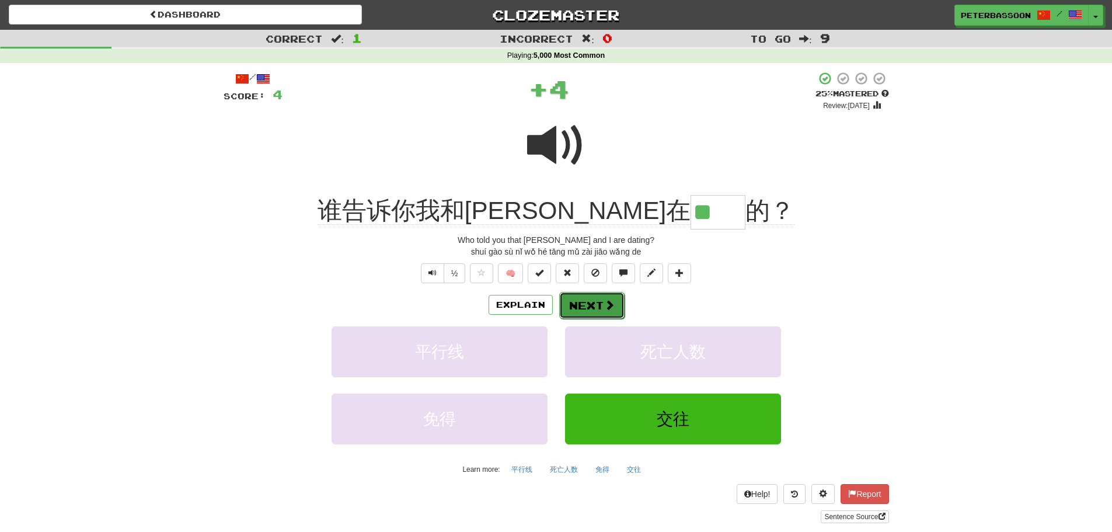
click at [595, 302] on button "Next" at bounding box center [591, 305] width 65 height 27
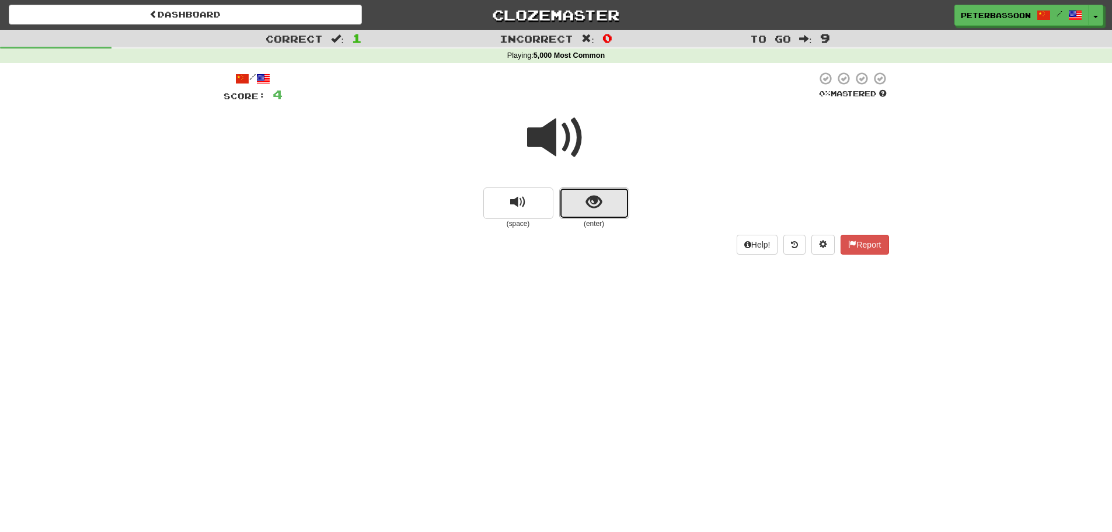
click at [615, 196] on button "show sentence" at bounding box center [594, 203] width 70 height 32
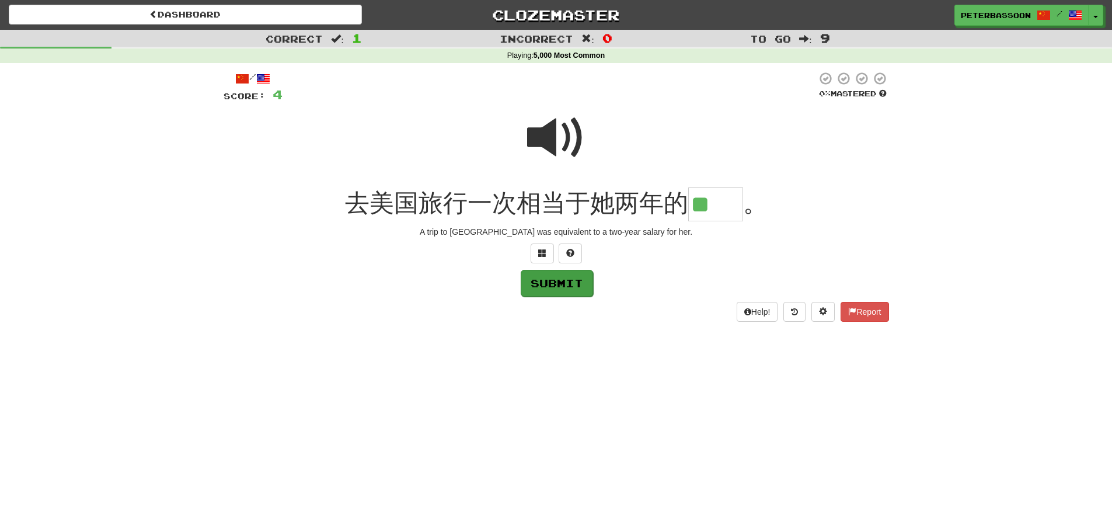
type input "**"
click at [550, 278] on button "Submit" at bounding box center [557, 283] width 72 height 27
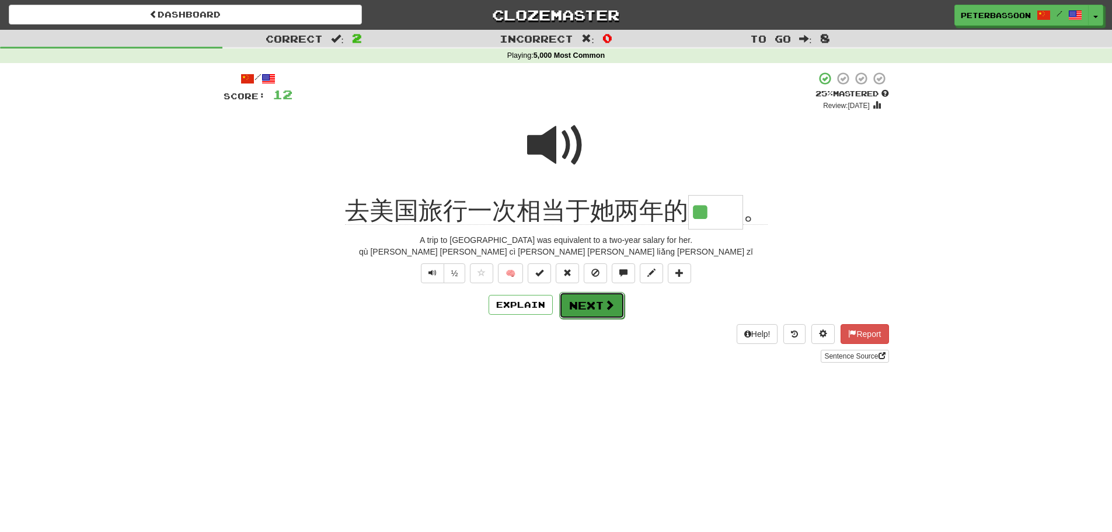
click at [587, 307] on button "Next" at bounding box center [591, 305] width 65 height 27
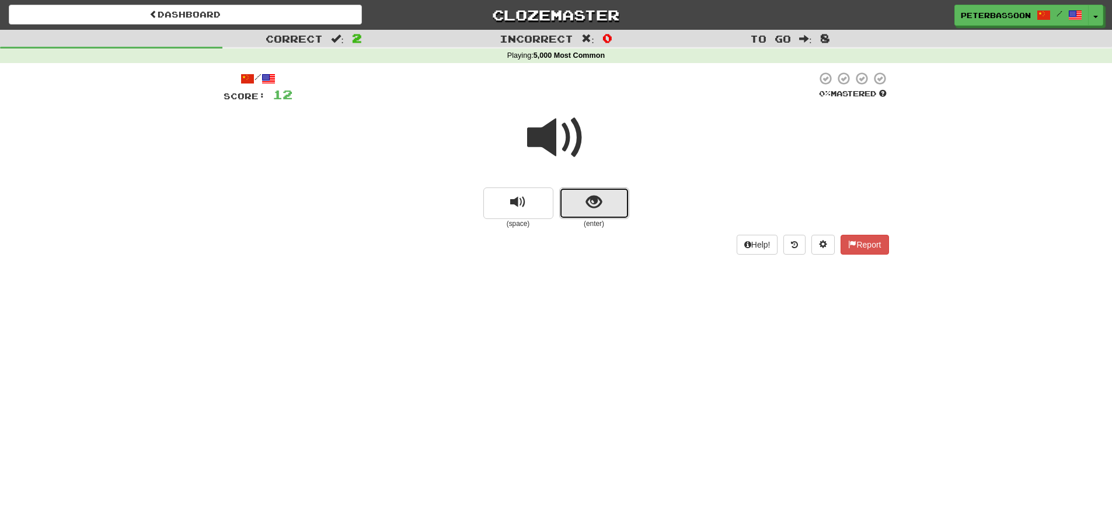
click at [610, 193] on button "show sentence" at bounding box center [594, 203] width 70 height 32
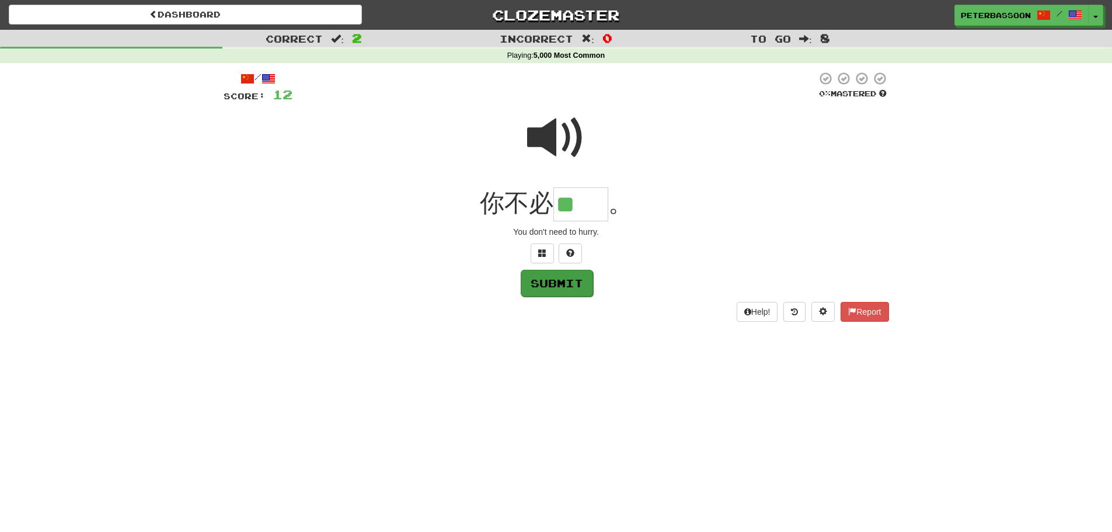
type input "**"
click at [557, 280] on button "Submit" at bounding box center [557, 283] width 72 height 27
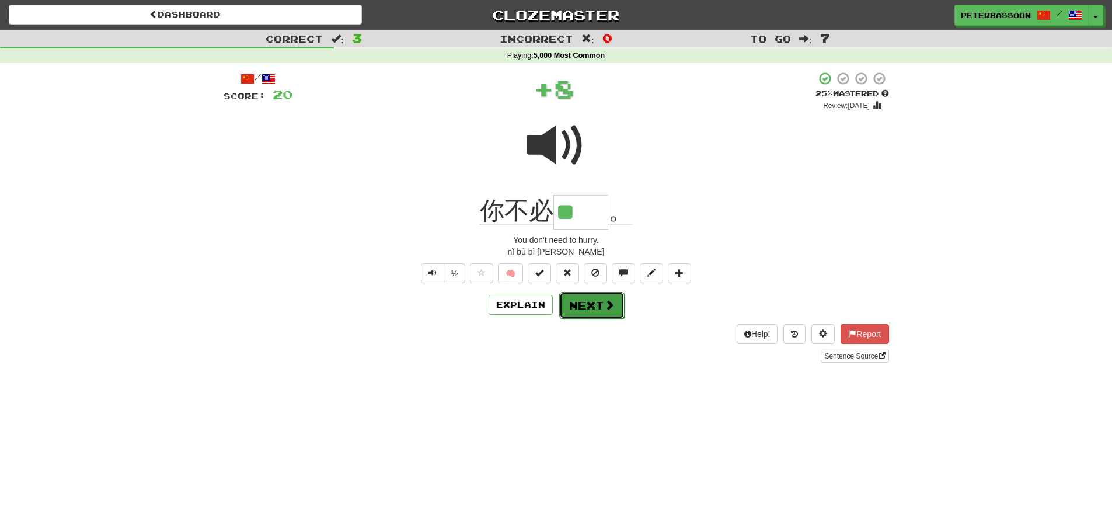
click at [587, 303] on button "Next" at bounding box center [591, 305] width 65 height 27
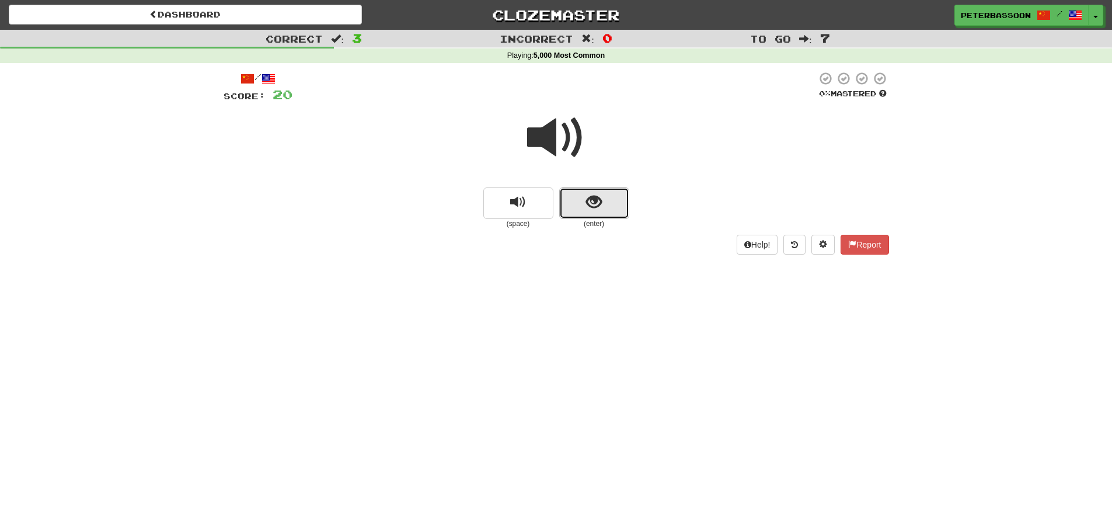
click at [588, 196] on span "show sentence" at bounding box center [594, 202] width 16 height 16
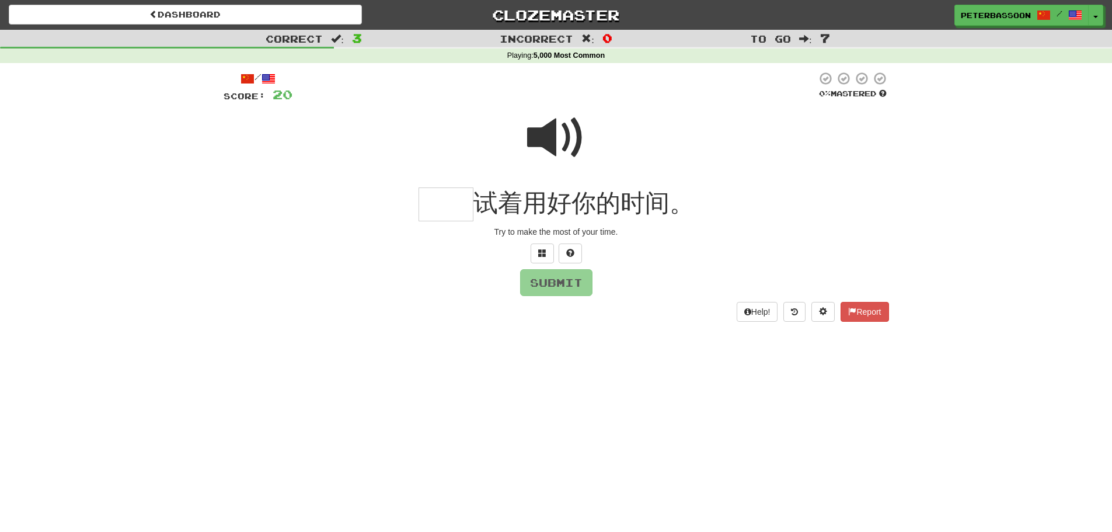
click at [558, 134] on span at bounding box center [556, 138] width 58 height 58
click at [446, 213] on input "text" at bounding box center [446, 204] width 55 height 34
type input "**"
click at [559, 284] on button "Submit" at bounding box center [557, 283] width 72 height 27
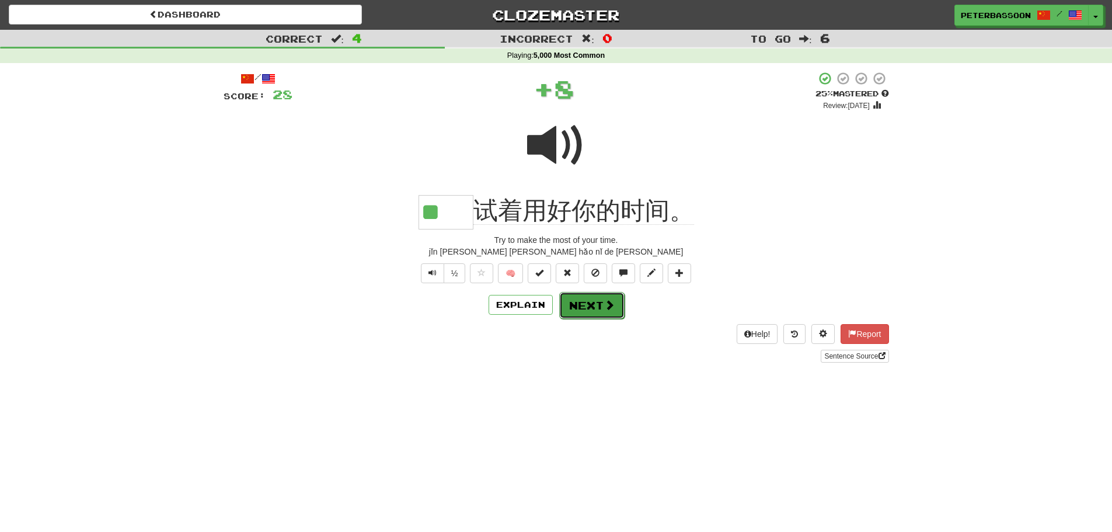
click at [609, 300] on span at bounding box center [609, 305] width 11 height 11
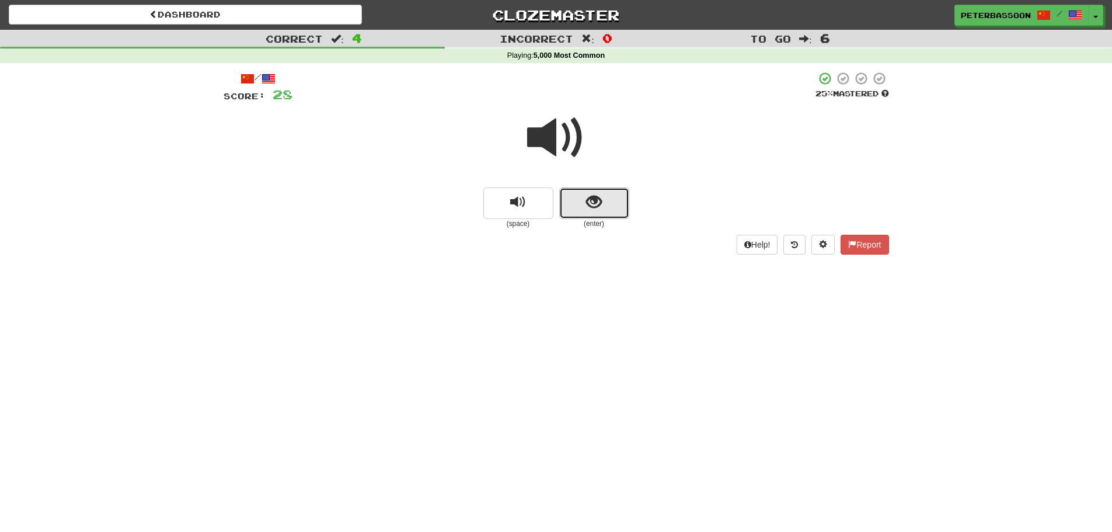
click at [579, 203] on button "show sentence" at bounding box center [594, 203] width 70 height 32
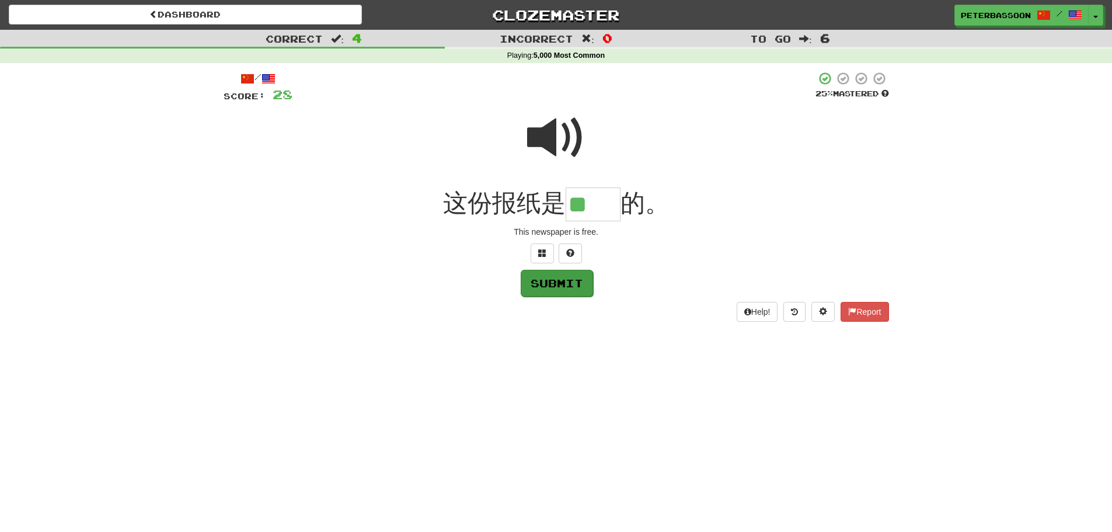
type input "**"
click at [548, 281] on button "Submit" at bounding box center [557, 283] width 72 height 27
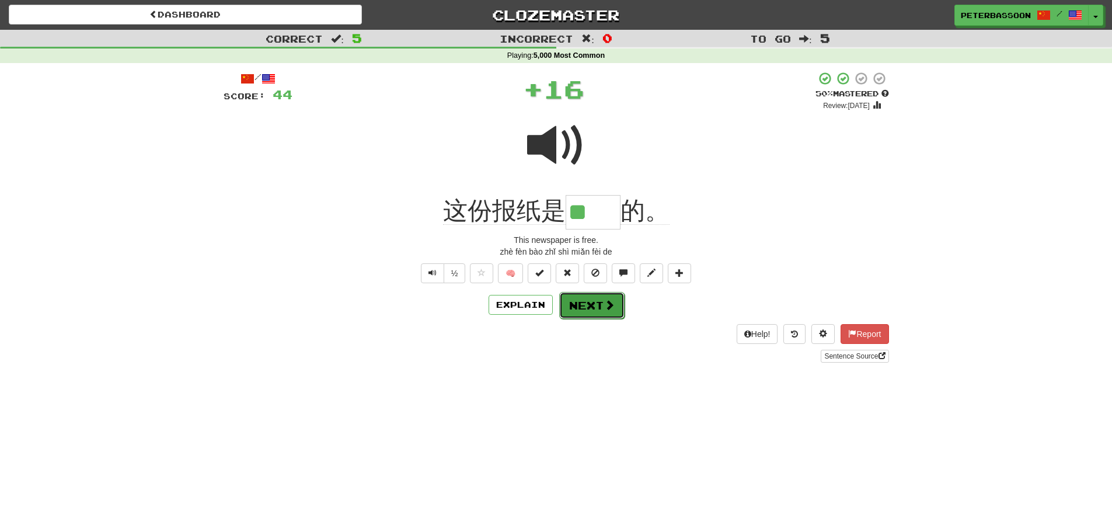
click at [582, 304] on button "Next" at bounding box center [591, 305] width 65 height 27
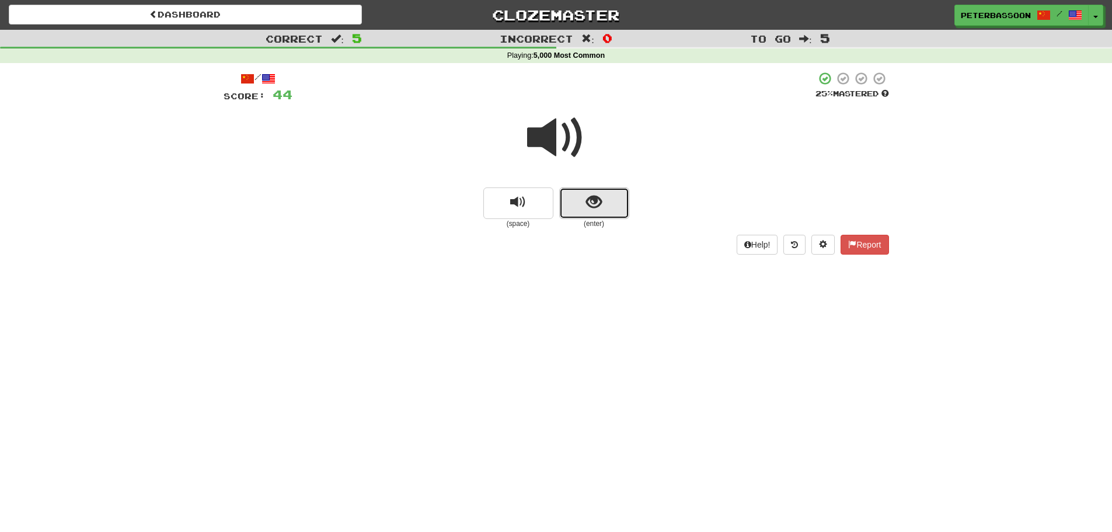
click at [602, 199] on button "show sentence" at bounding box center [594, 203] width 70 height 32
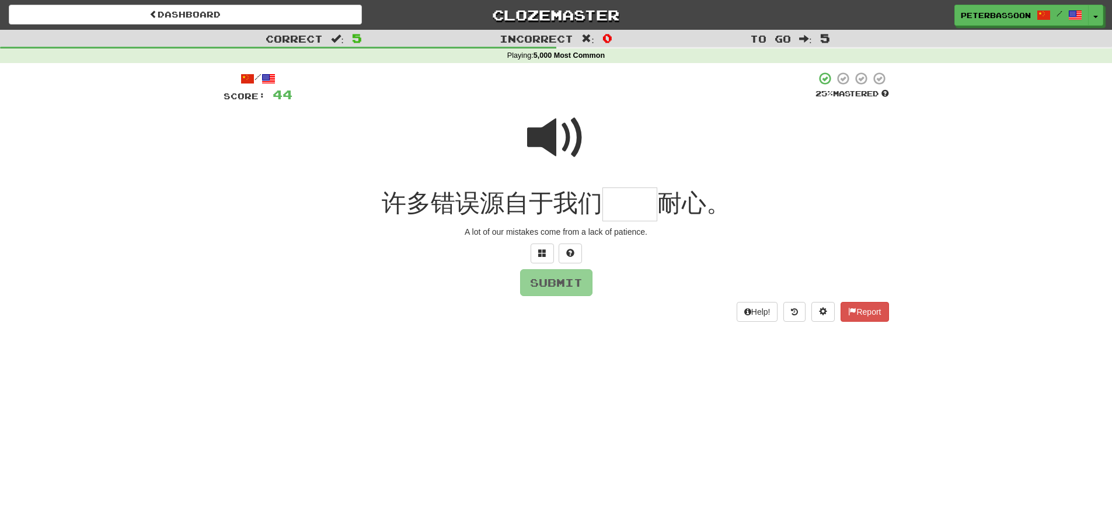
click at [559, 133] on span at bounding box center [556, 138] width 58 height 58
click at [537, 249] on button at bounding box center [542, 254] width 23 height 20
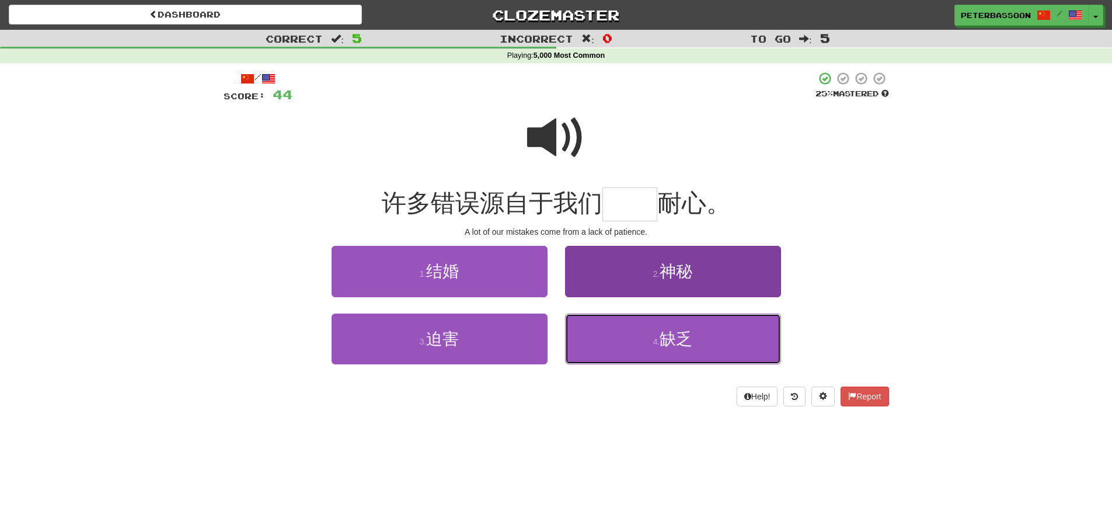
click at [672, 338] on span "缺乏" at bounding box center [676, 339] width 33 height 18
type input "**"
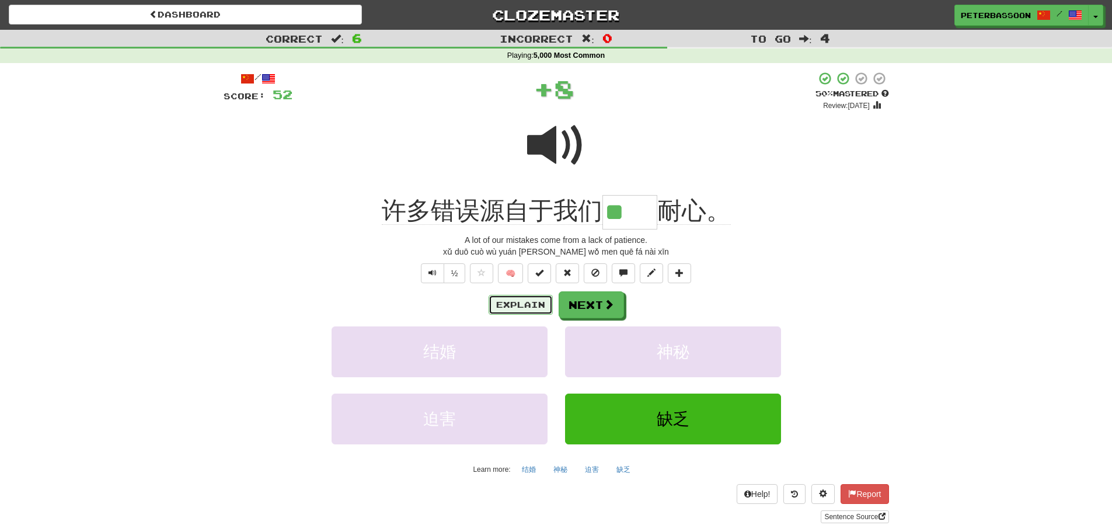
click at [531, 298] on button "Explain" at bounding box center [521, 305] width 64 height 20
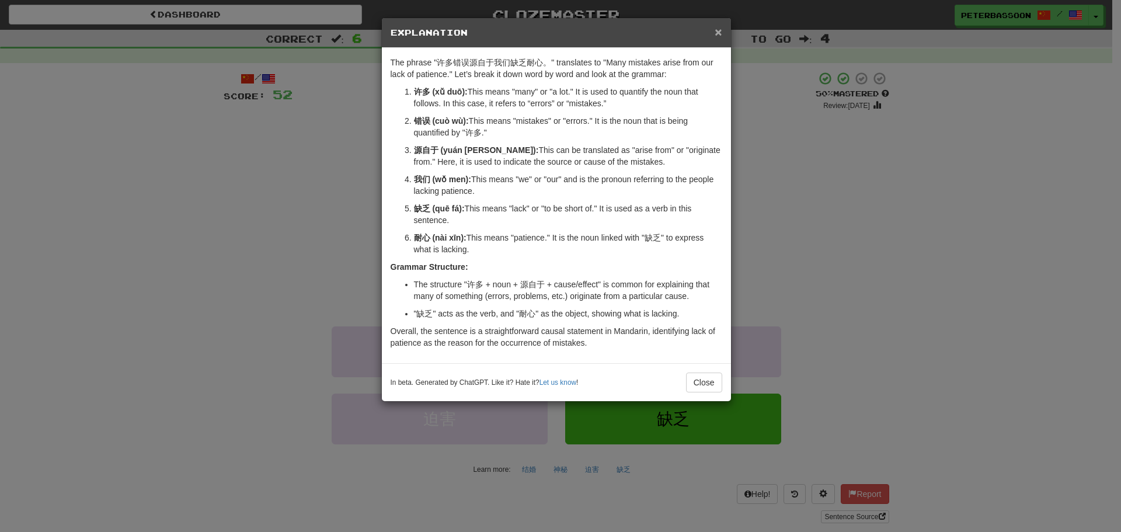
click at [718, 26] on span "×" at bounding box center [718, 31] width 7 height 13
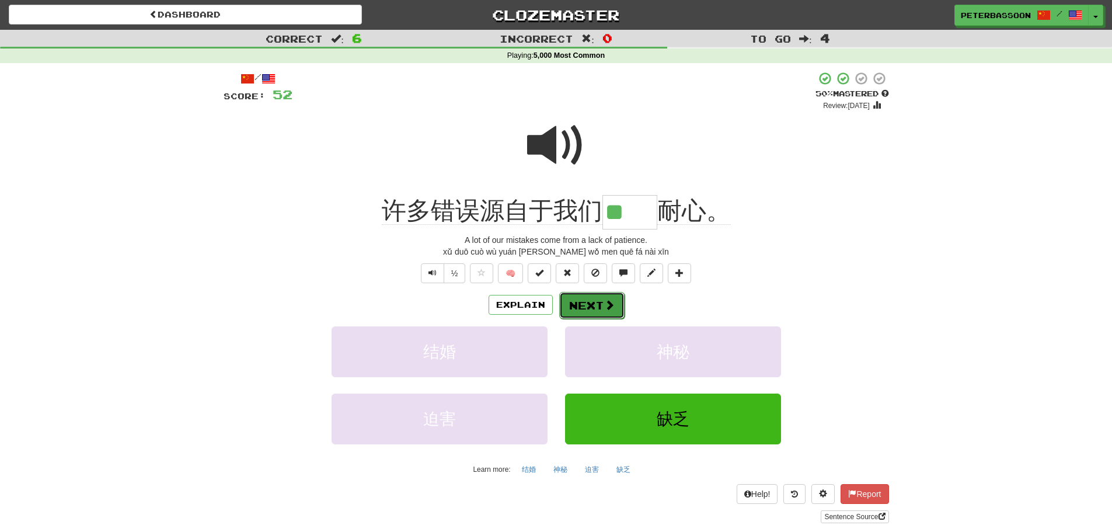
click at [606, 306] on span at bounding box center [609, 305] width 11 height 11
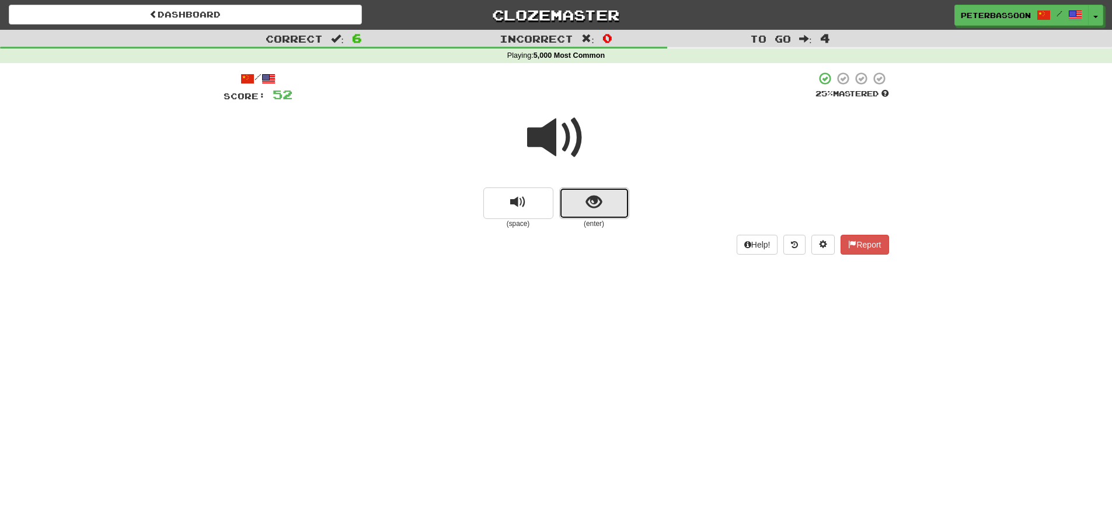
click at [602, 195] on button "show sentence" at bounding box center [594, 203] width 70 height 32
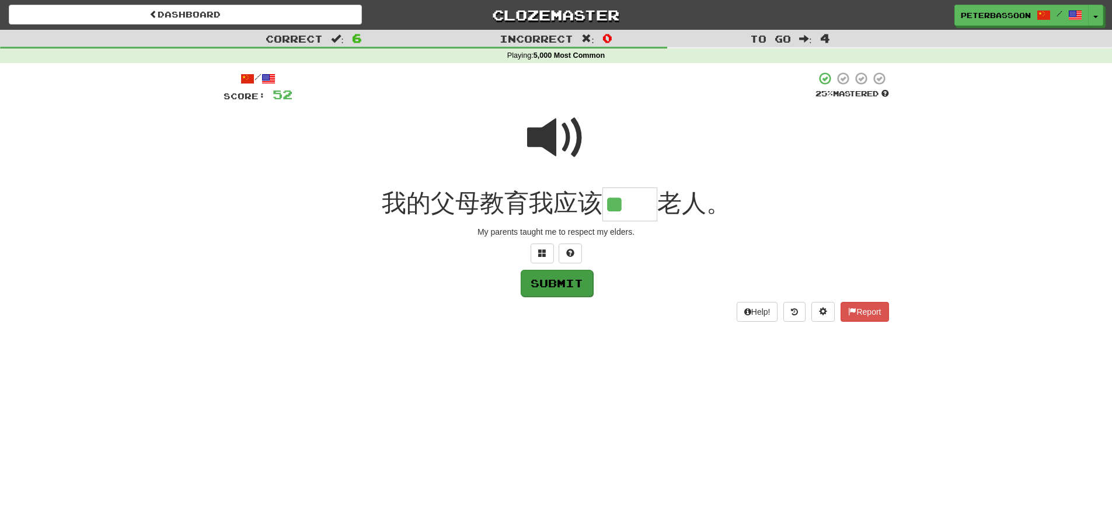
type input "**"
click at [555, 285] on button "Submit" at bounding box center [557, 283] width 72 height 27
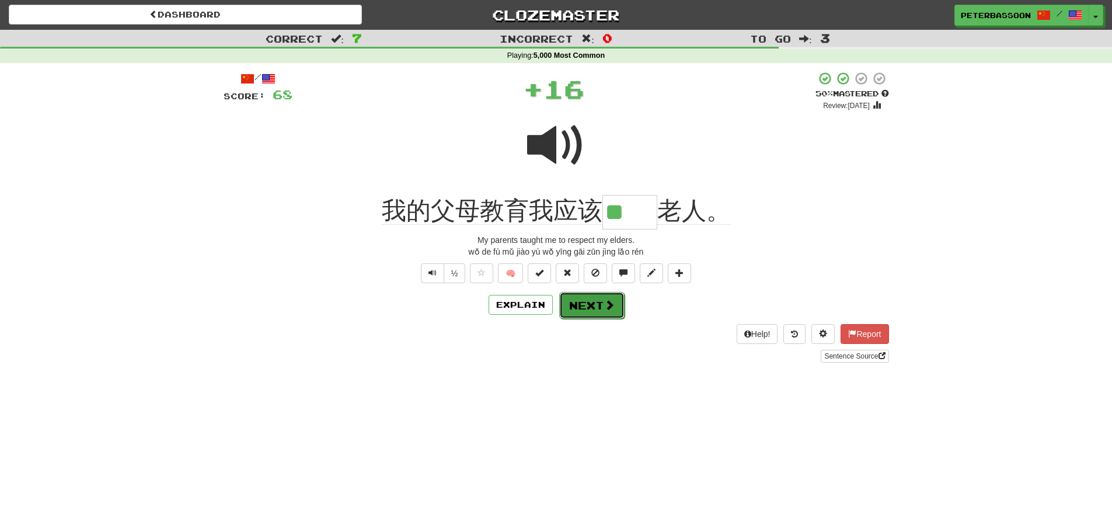
click at [592, 303] on button "Next" at bounding box center [591, 305] width 65 height 27
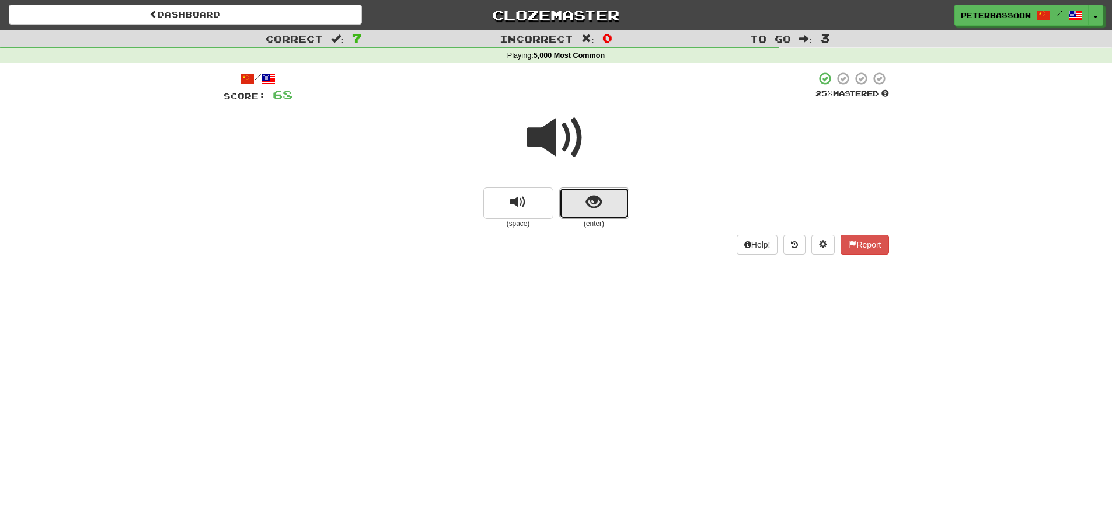
click at [587, 203] on span "show sentence" at bounding box center [594, 202] width 16 height 16
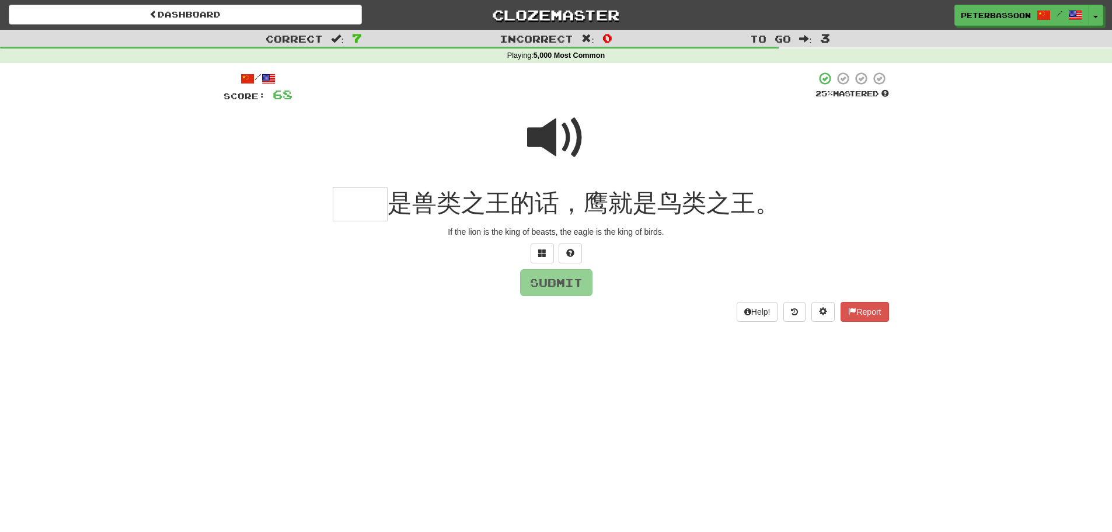
drag, startPoint x: 564, startPoint y: 124, endPoint x: 511, endPoint y: 149, distance: 58.8
click at [564, 124] on span at bounding box center [556, 138] width 58 height 58
drag, startPoint x: 361, startPoint y: 214, endPoint x: 576, endPoint y: 209, distance: 214.4
click at [369, 214] on input "text" at bounding box center [360, 204] width 55 height 34
type input "**"
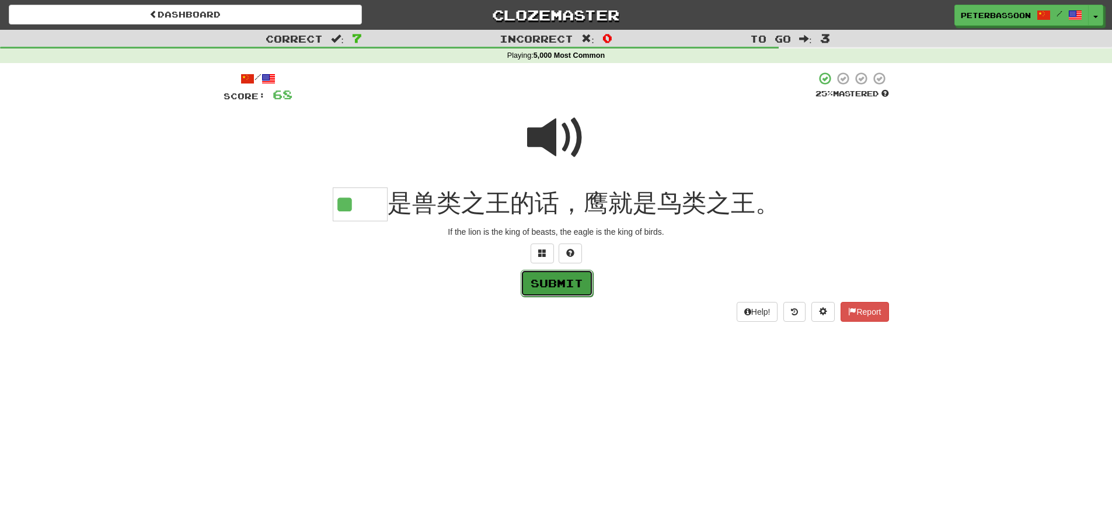
click at [571, 283] on button "Submit" at bounding box center [557, 283] width 72 height 27
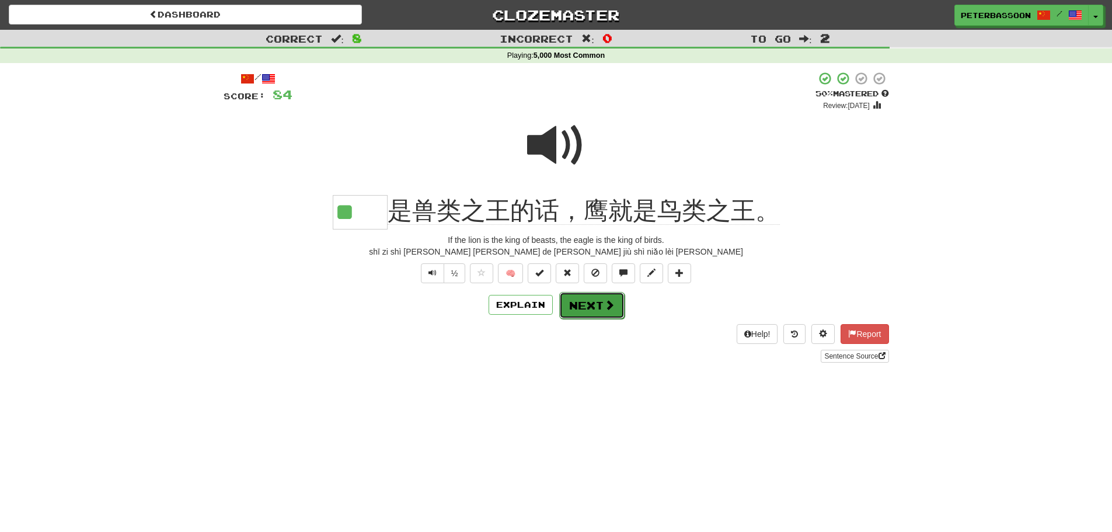
click at [590, 305] on button "Next" at bounding box center [591, 305] width 65 height 27
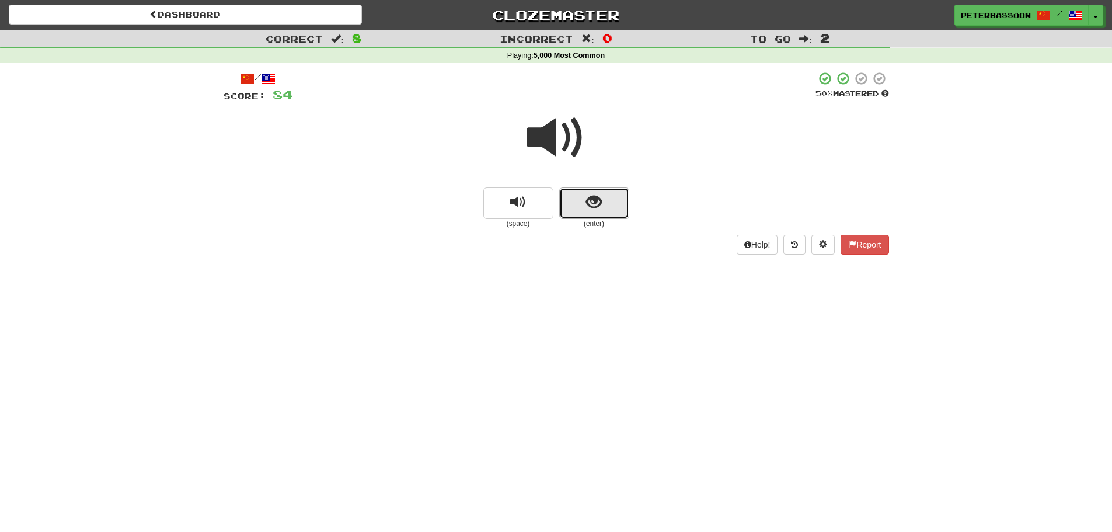
click at [596, 200] on span "show sentence" at bounding box center [594, 202] width 16 height 16
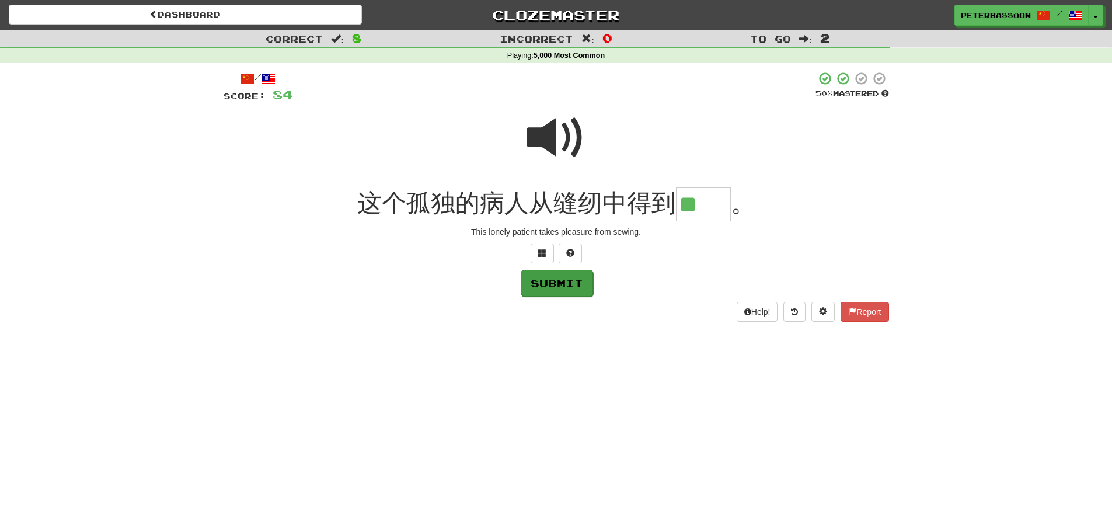
type input "**"
click at [563, 288] on button "Submit" at bounding box center [557, 283] width 72 height 27
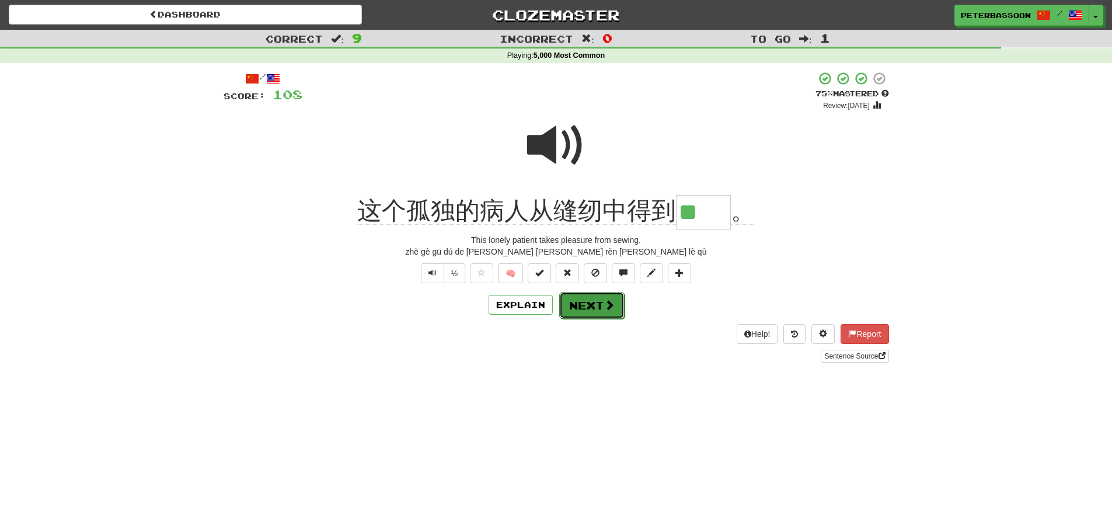
click at [600, 302] on button "Next" at bounding box center [591, 305] width 65 height 27
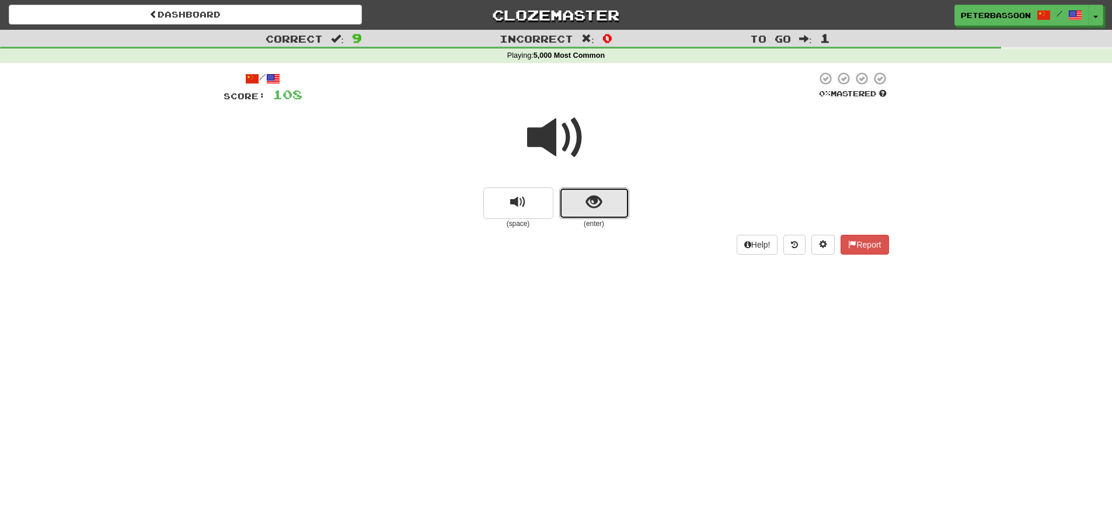
click at [592, 200] on span "show sentence" at bounding box center [594, 202] width 16 height 16
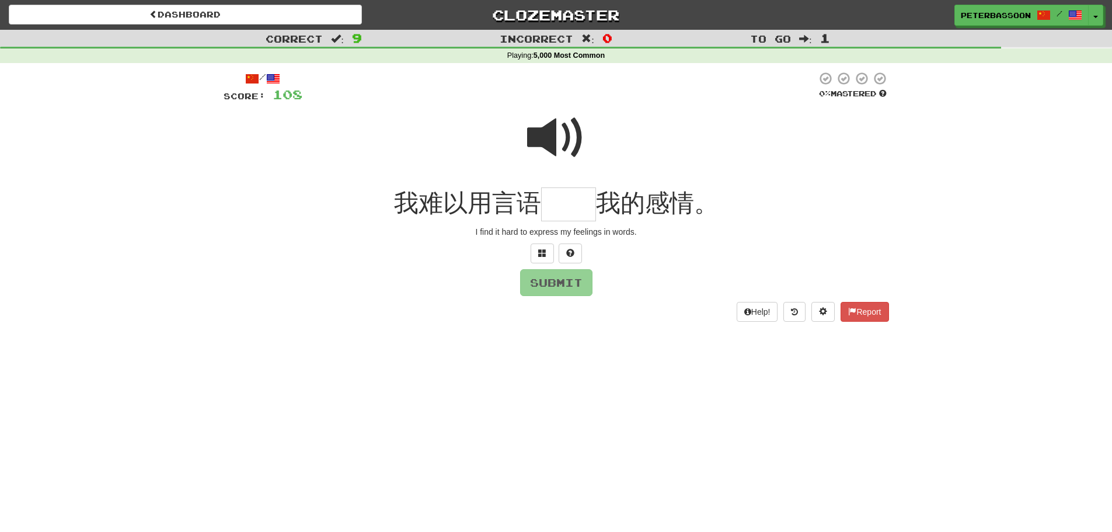
click at [562, 141] on span at bounding box center [556, 138] width 58 height 58
click at [575, 207] on input "text" at bounding box center [568, 204] width 55 height 34
type input "**"
click at [568, 283] on button "Submit" at bounding box center [557, 283] width 72 height 27
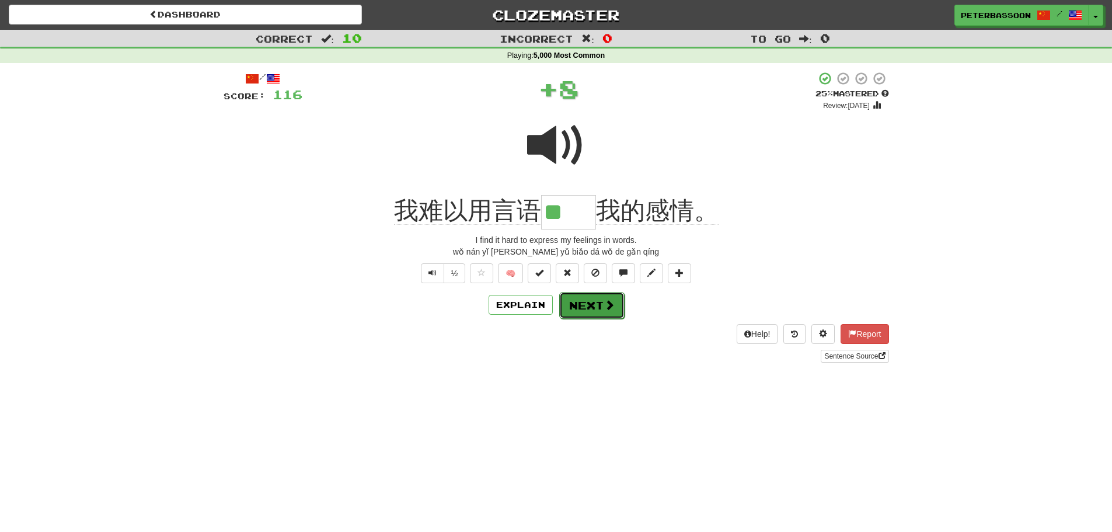
click at [590, 306] on button "Next" at bounding box center [591, 305] width 65 height 27
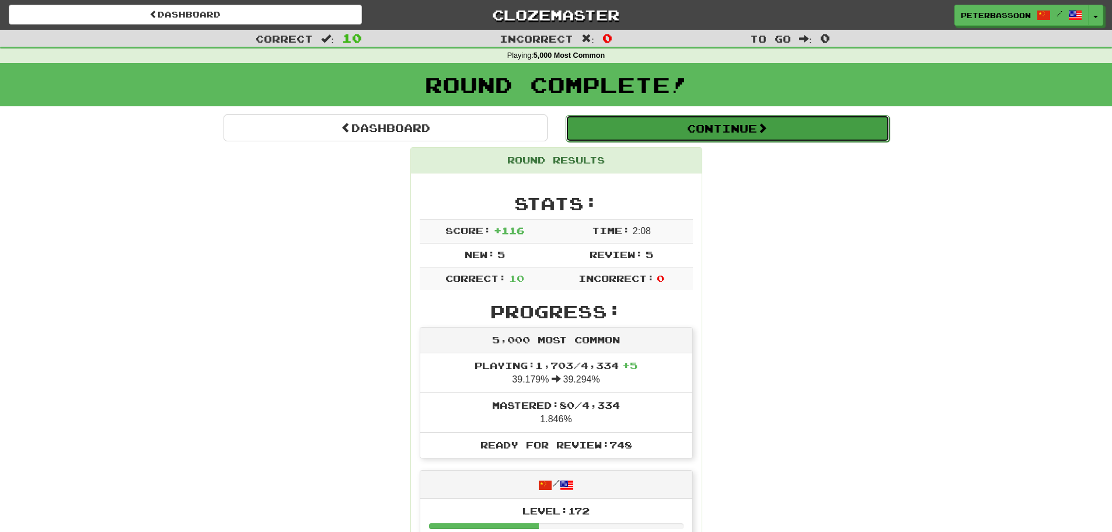
click at [697, 128] on button "Continue" at bounding box center [728, 128] width 324 height 27
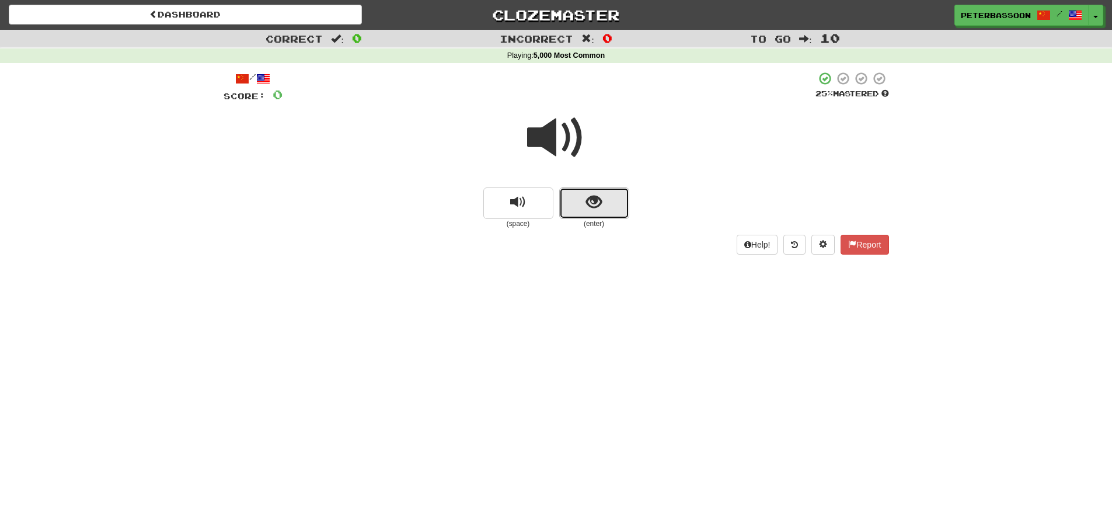
click at [583, 204] on button "show sentence" at bounding box center [594, 203] width 70 height 32
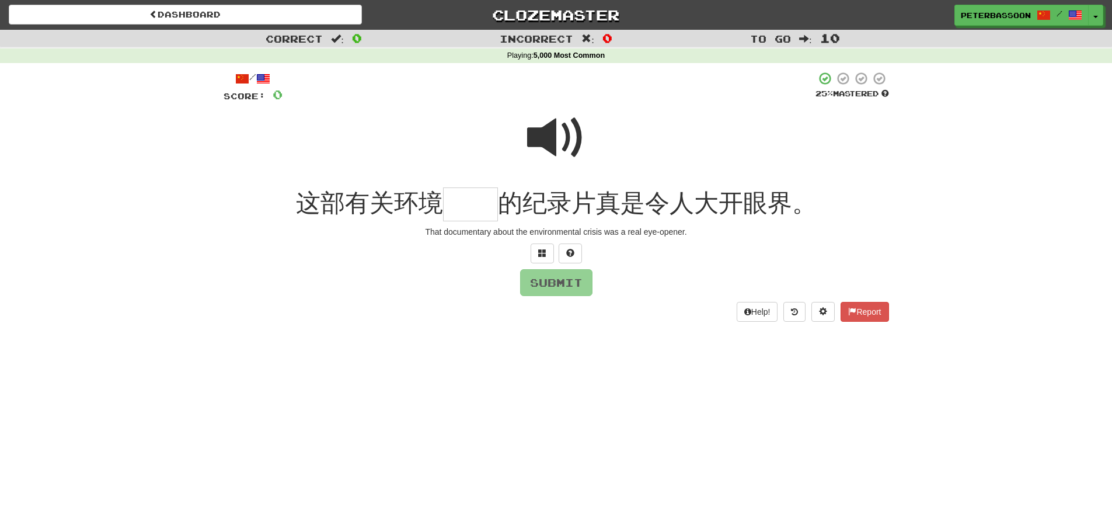
click at [564, 133] on span at bounding box center [556, 138] width 58 height 58
click at [473, 212] on input "text" at bounding box center [470, 204] width 55 height 34
click at [542, 251] on span at bounding box center [542, 253] width 8 height 8
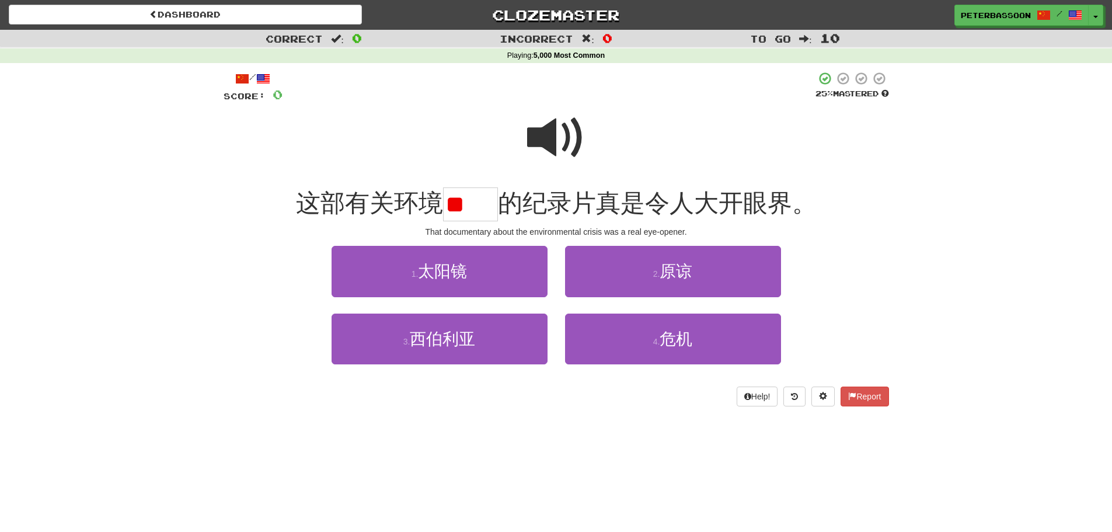
click at [540, 135] on span at bounding box center [556, 138] width 58 height 58
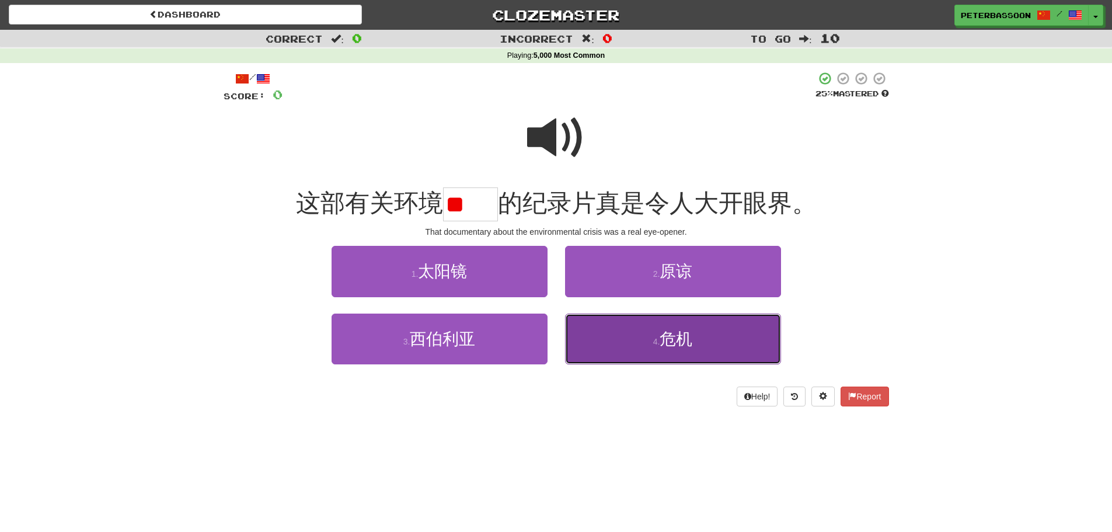
click at [694, 335] on button "4 . 危机" at bounding box center [673, 339] width 216 height 51
type input "**"
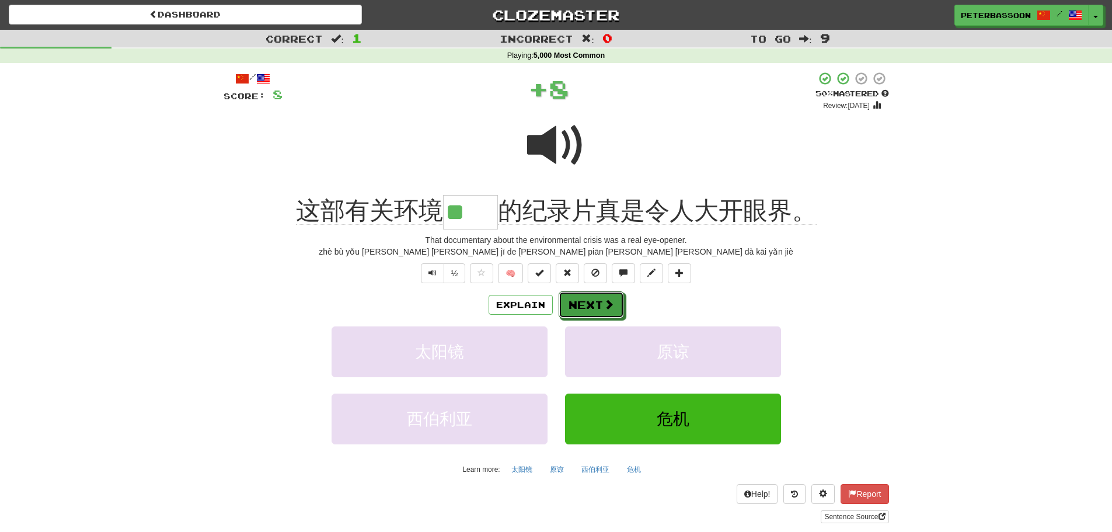
click at [582, 298] on button "Next" at bounding box center [591, 304] width 65 height 27
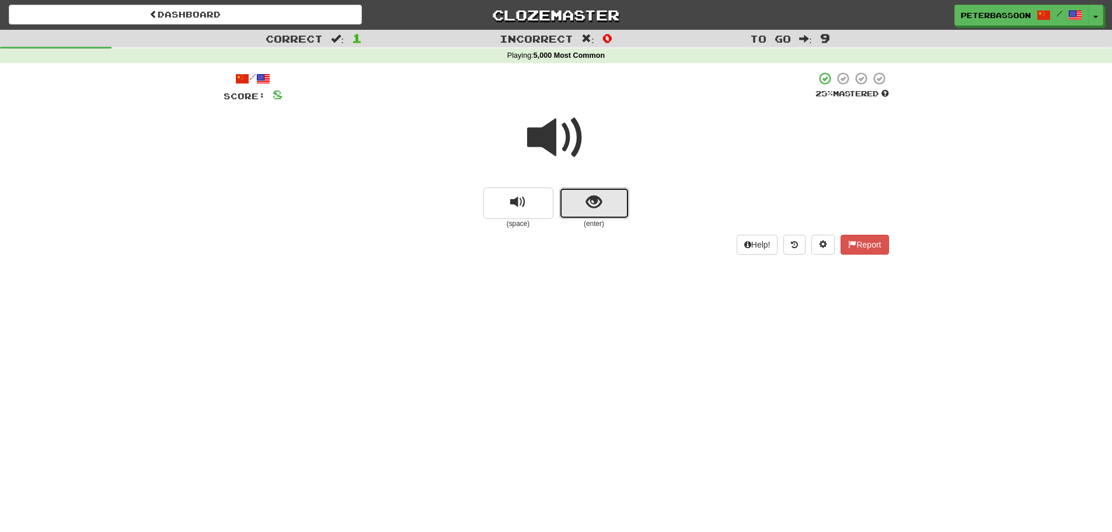
click at [583, 194] on button "show sentence" at bounding box center [594, 203] width 70 height 32
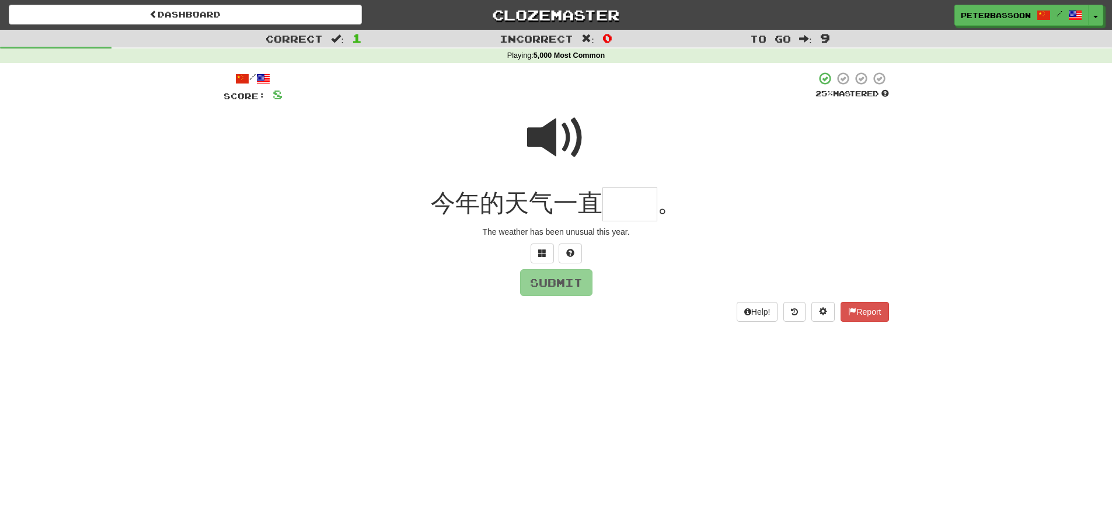
click at [548, 130] on span at bounding box center [556, 138] width 58 height 58
click at [623, 209] on input "text" at bounding box center [630, 204] width 55 height 34
click at [543, 249] on span at bounding box center [542, 253] width 8 height 8
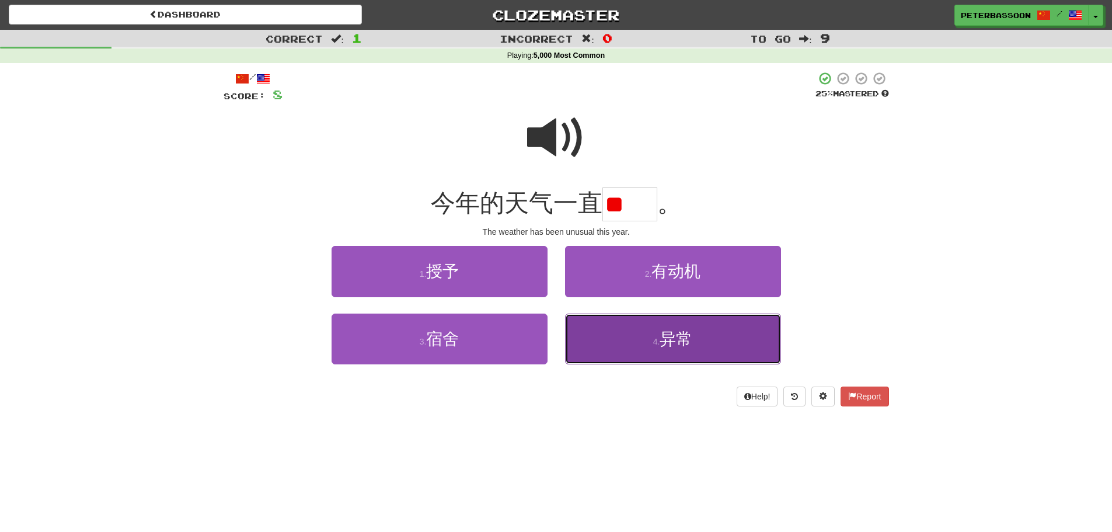
click at [681, 337] on span "异常" at bounding box center [676, 339] width 33 height 18
type input "**"
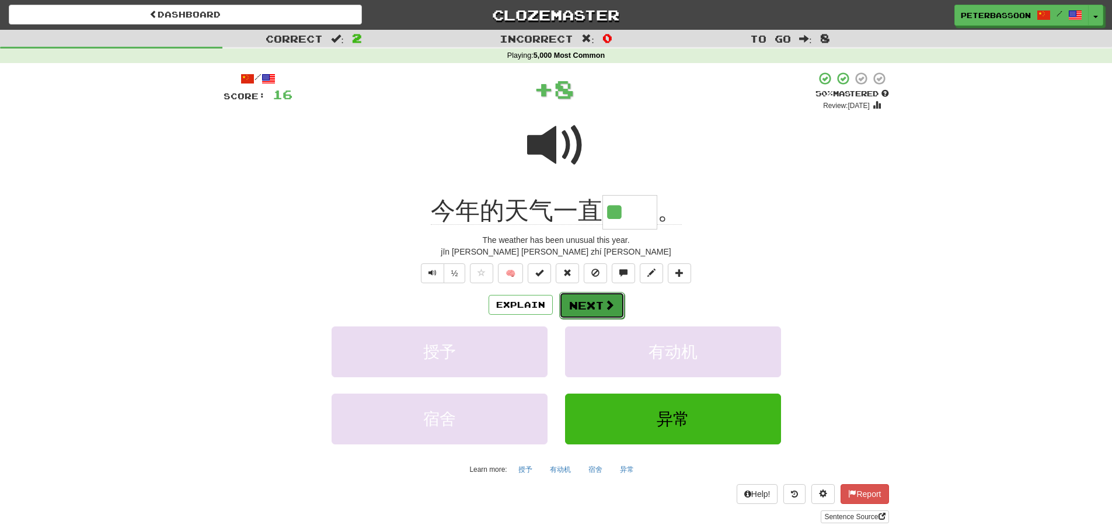
click at [590, 300] on button "Next" at bounding box center [591, 305] width 65 height 27
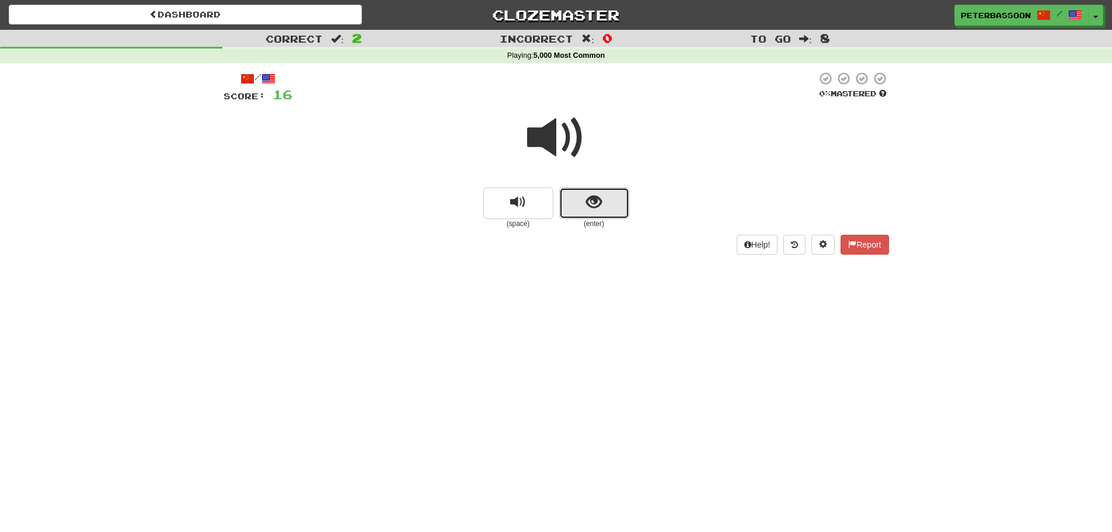
click at [597, 199] on span "show sentence" at bounding box center [594, 202] width 16 height 16
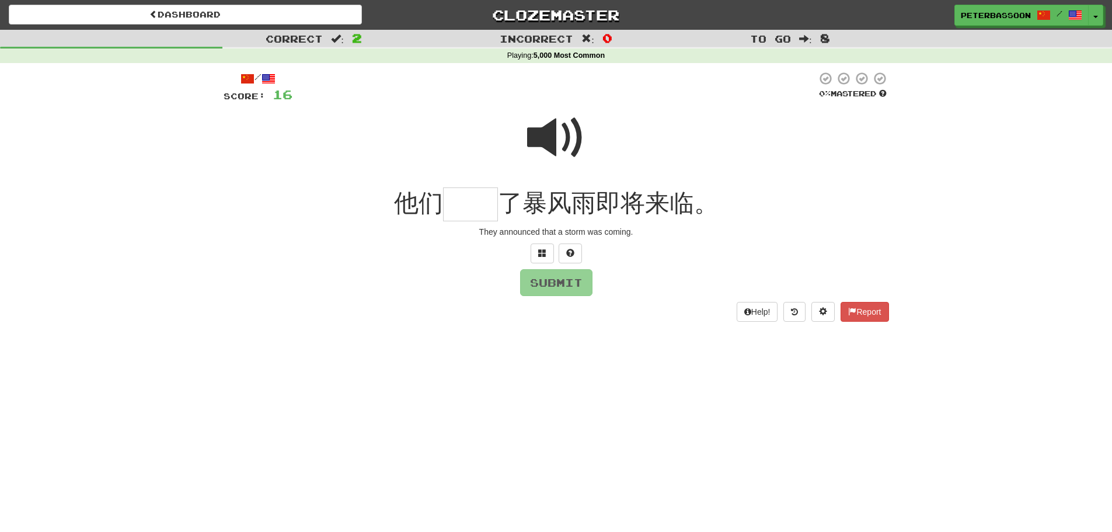
click at [550, 130] on span at bounding box center [556, 138] width 58 height 58
click at [488, 210] on input "text" at bounding box center [470, 204] width 55 height 34
click at [542, 249] on span at bounding box center [542, 253] width 8 height 8
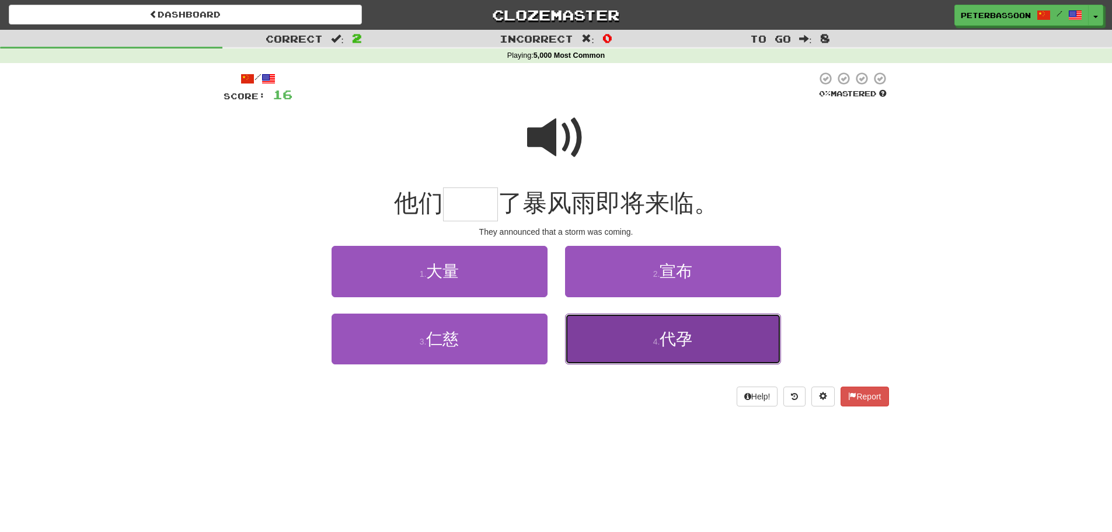
click at [680, 334] on span "代孕" at bounding box center [676, 339] width 33 height 18
type input "**"
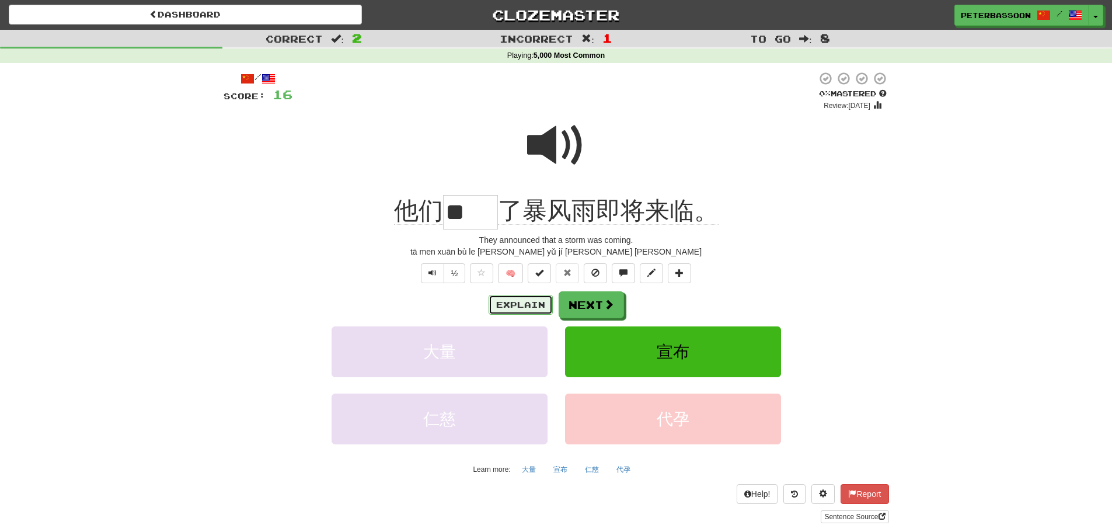
click at [508, 298] on button "Explain" at bounding box center [521, 305] width 64 height 20
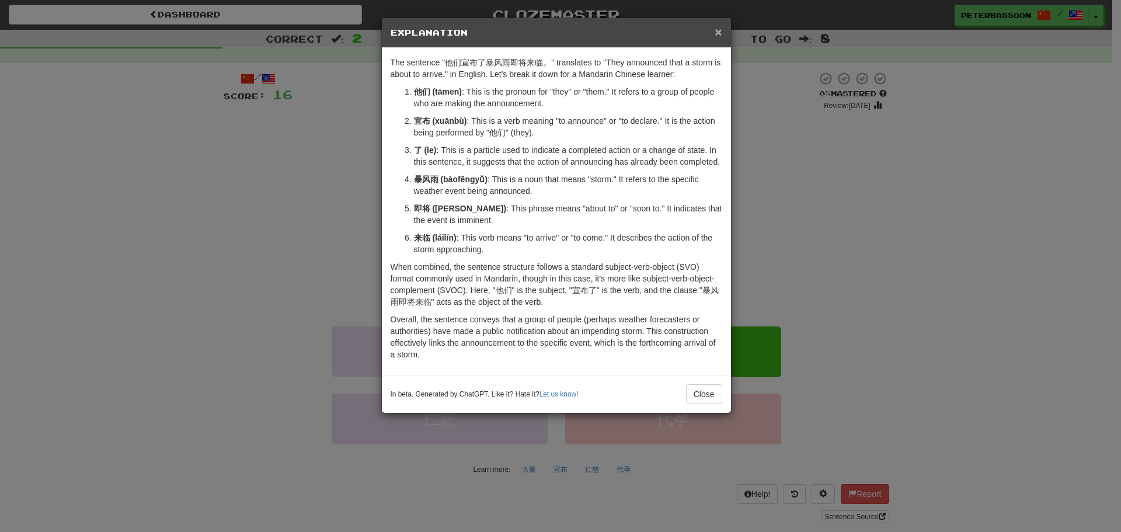
click at [718, 30] on span "×" at bounding box center [718, 31] width 7 height 13
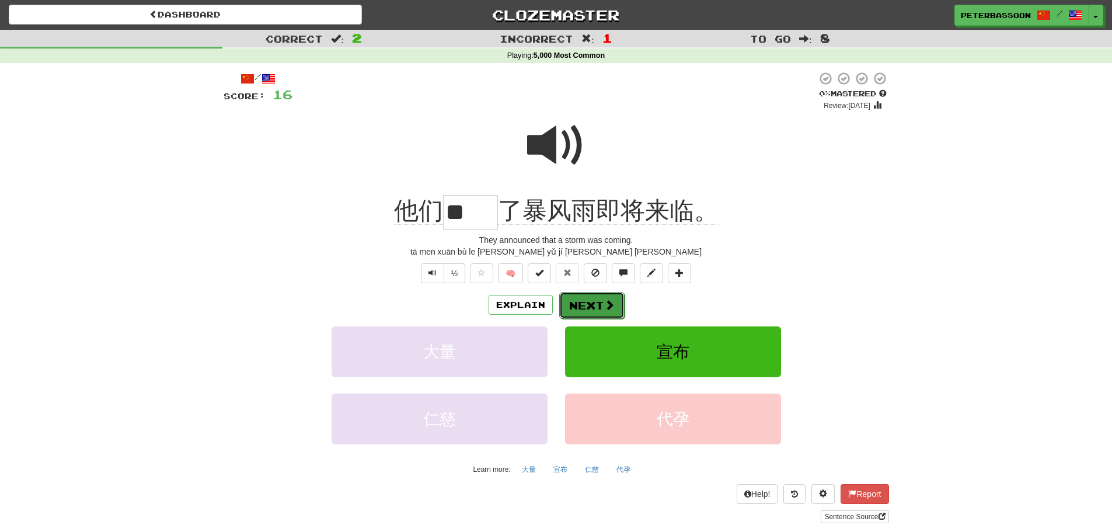
click at [597, 307] on button "Next" at bounding box center [591, 305] width 65 height 27
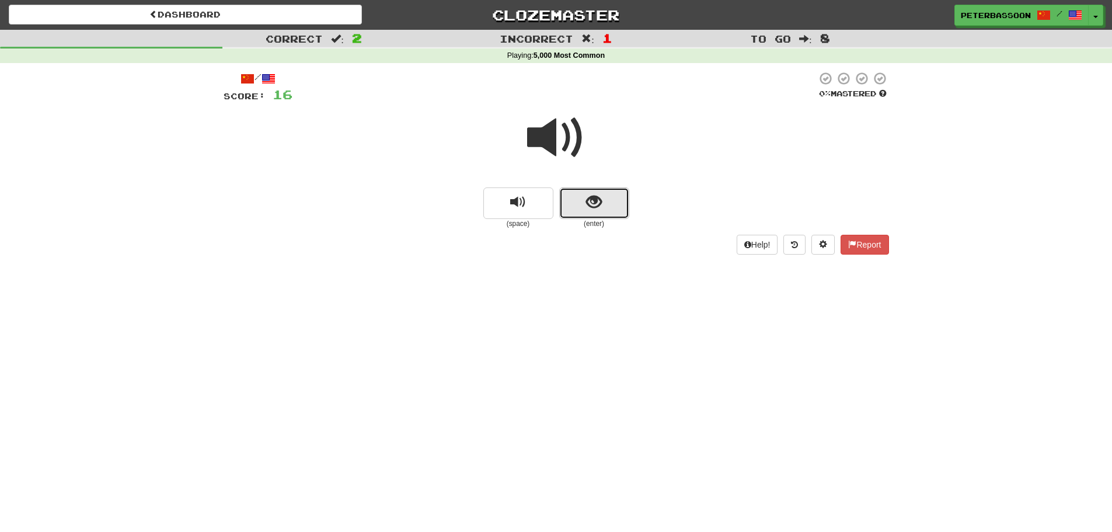
click at [572, 203] on button "show sentence" at bounding box center [594, 203] width 70 height 32
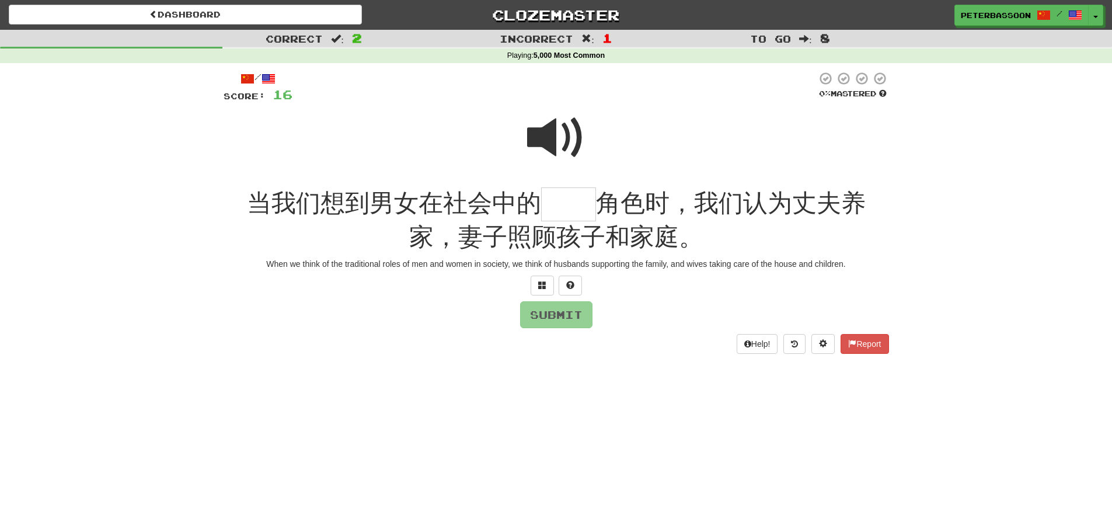
drag, startPoint x: 571, startPoint y: 134, endPoint x: 540, endPoint y: 147, distance: 33.3
click at [569, 134] on span at bounding box center [556, 138] width 58 height 58
click at [548, 210] on input "text" at bounding box center [568, 204] width 55 height 34
type input "*"
click at [547, 281] on button at bounding box center [542, 286] width 23 height 20
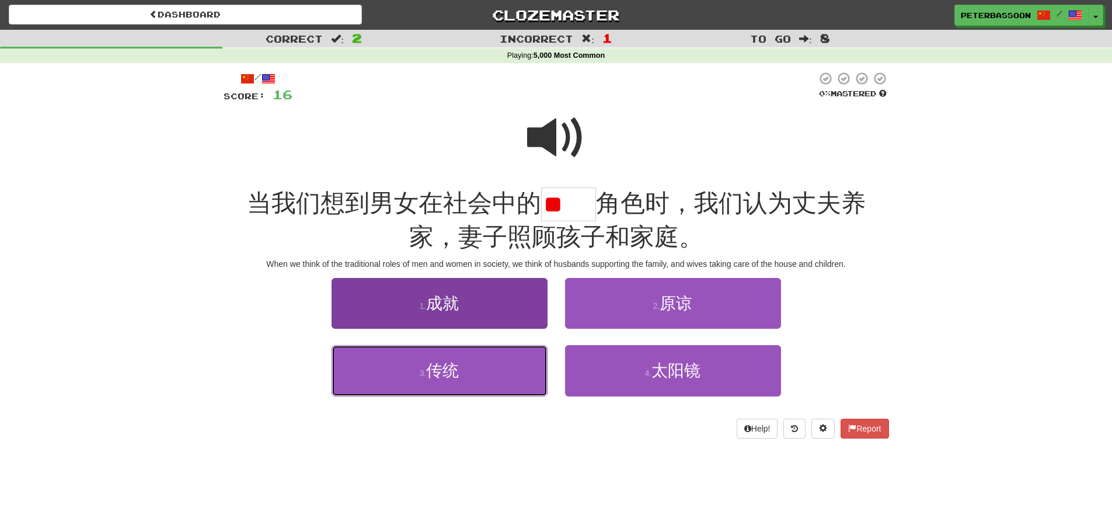
drag, startPoint x: 498, startPoint y: 374, endPoint x: 514, endPoint y: 369, distance: 17.2
click at [498, 374] on button "3 . 传统" at bounding box center [440, 370] width 216 height 51
type input "**"
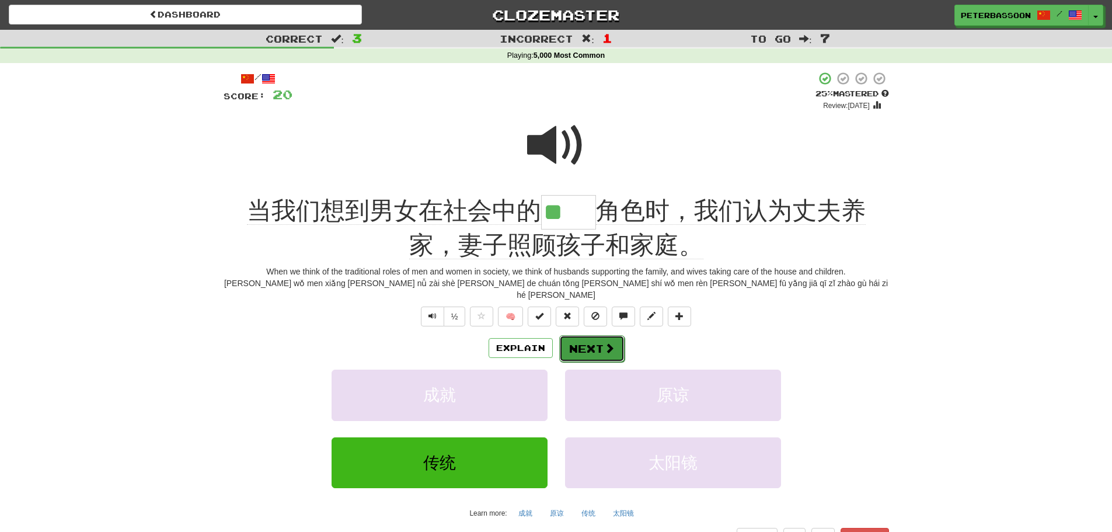
click at [592, 335] on button "Next" at bounding box center [591, 348] width 65 height 27
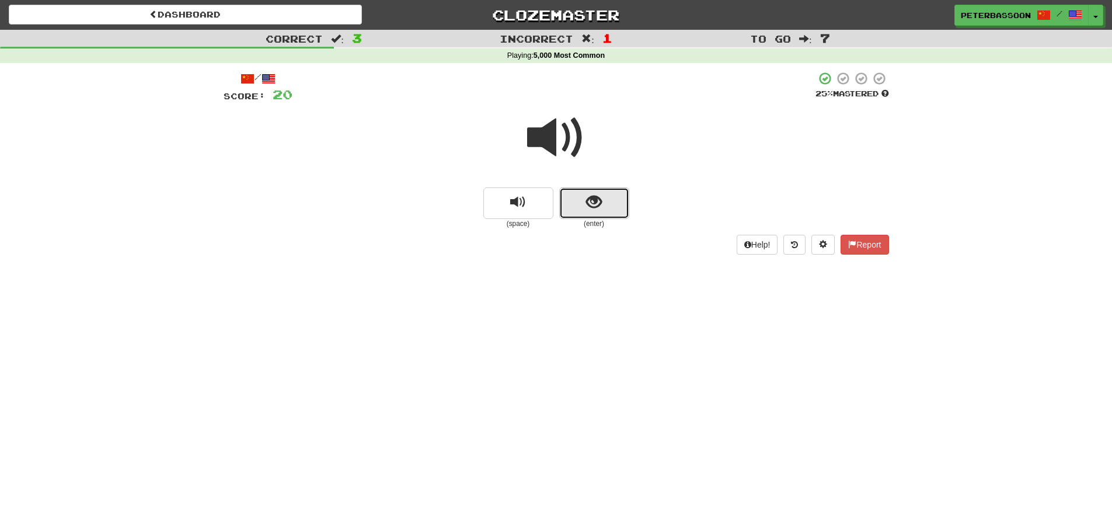
click at [587, 207] on span "show sentence" at bounding box center [594, 202] width 16 height 16
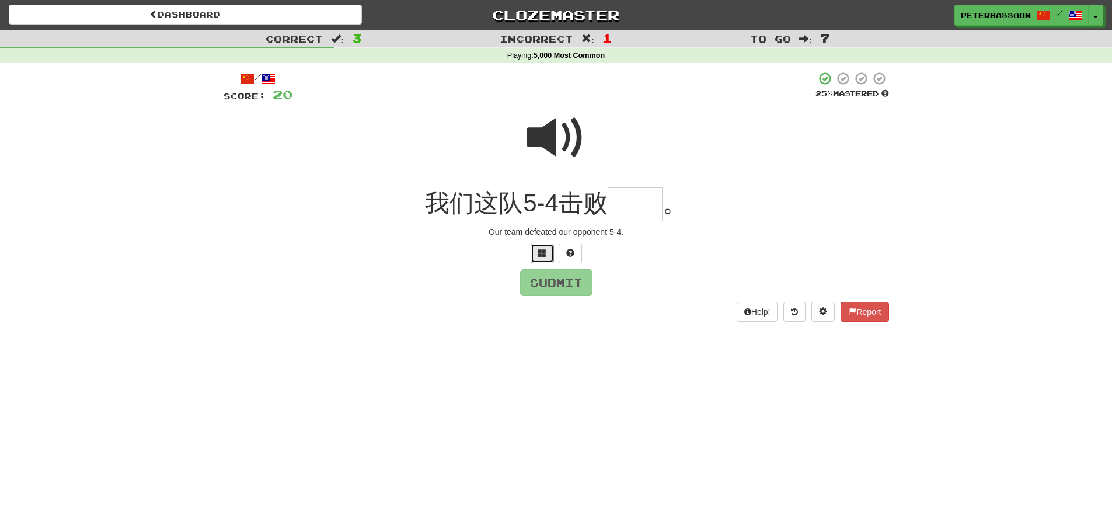
click at [540, 245] on button at bounding box center [542, 254] width 23 height 20
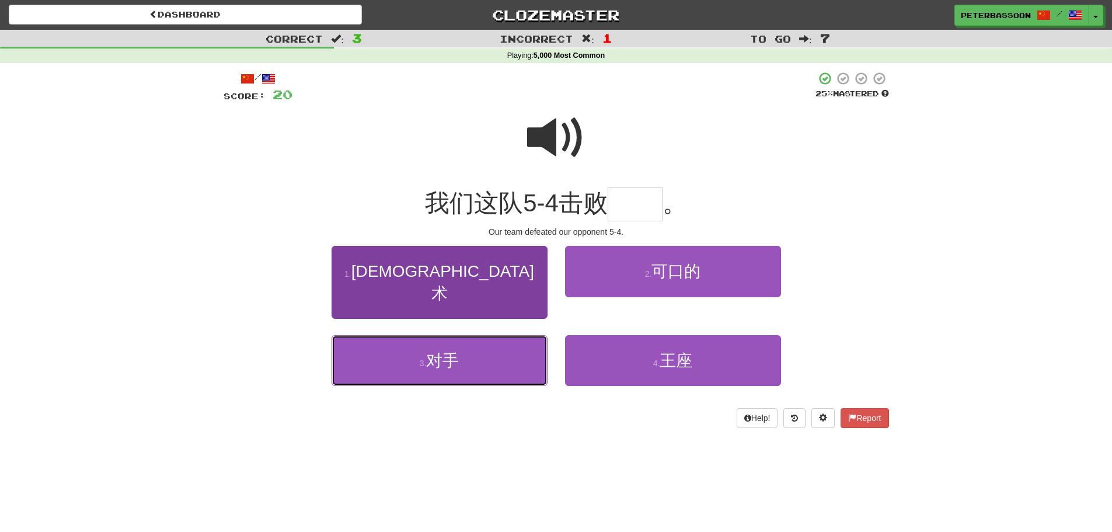
click at [508, 337] on button "3 . 对手" at bounding box center [440, 360] width 216 height 51
type input "**"
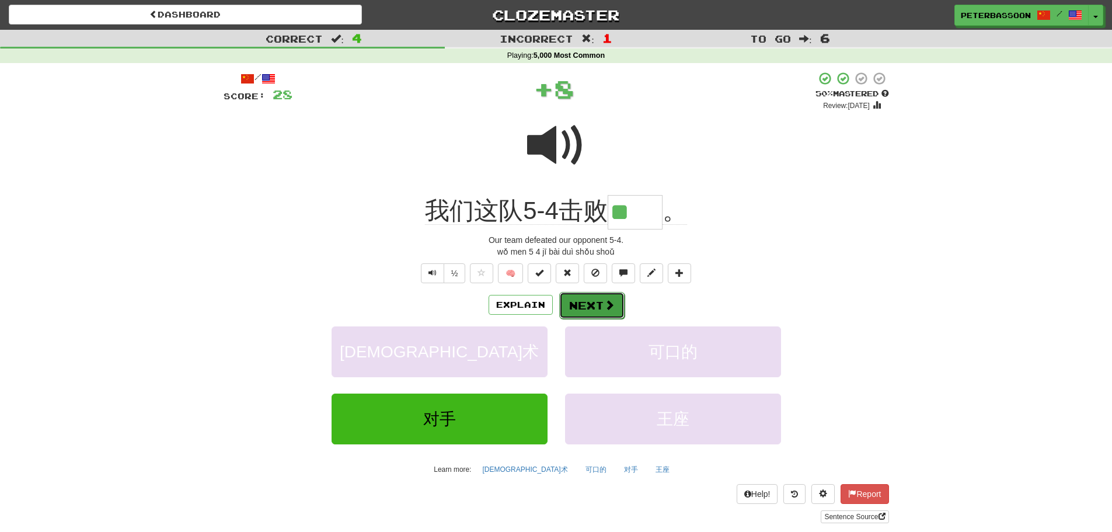
click at [593, 294] on button "Next" at bounding box center [591, 305] width 65 height 27
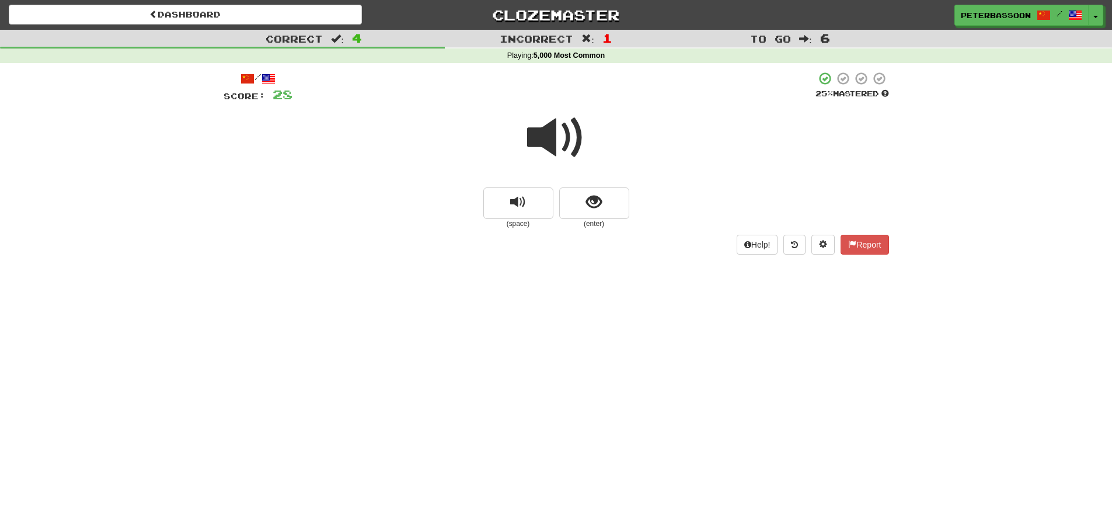
click at [588, 187] on button "show sentence" at bounding box center [594, 203] width 70 height 32
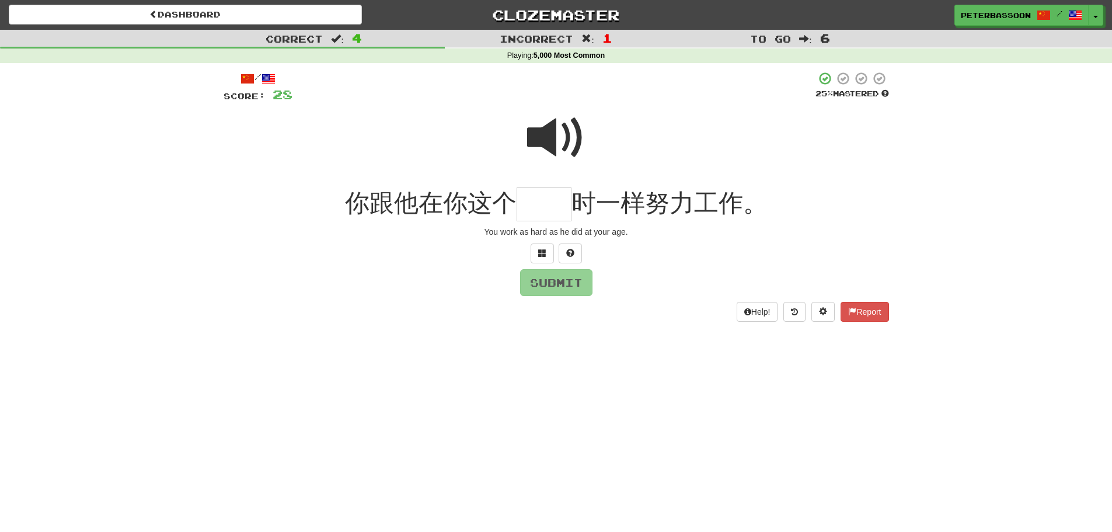
click at [552, 128] on span at bounding box center [556, 138] width 58 height 58
click at [540, 211] on input "text" at bounding box center [544, 204] width 55 height 34
type input "**"
drag, startPoint x: 554, startPoint y: 284, endPoint x: 611, endPoint y: 287, distance: 57.3
click at [555, 284] on button "Submit" at bounding box center [556, 282] width 72 height 27
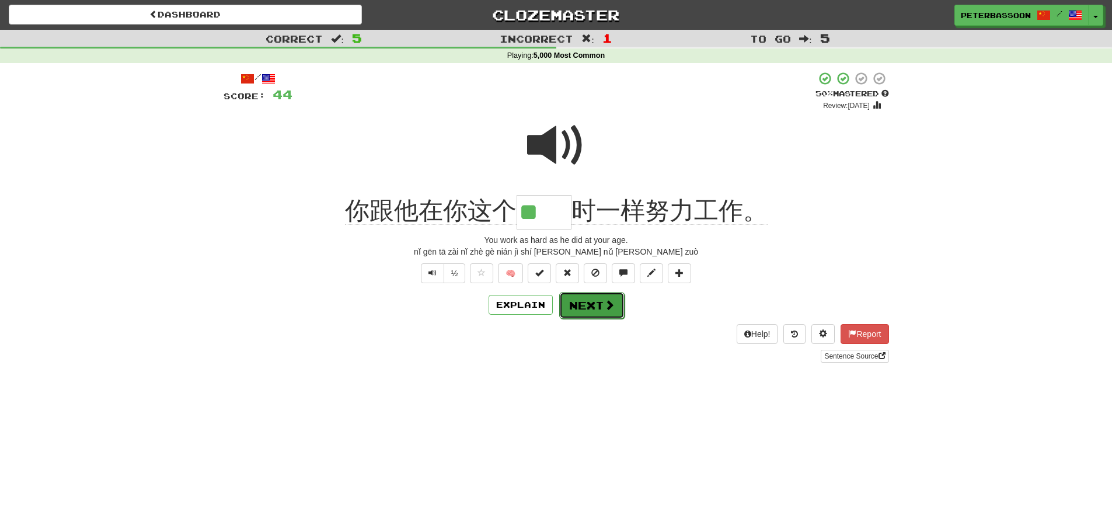
drag, startPoint x: 603, startPoint y: 305, endPoint x: 614, endPoint y: 304, distance: 10.6
click at [604, 305] on span at bounding box center [609, 304] width 11 height 11
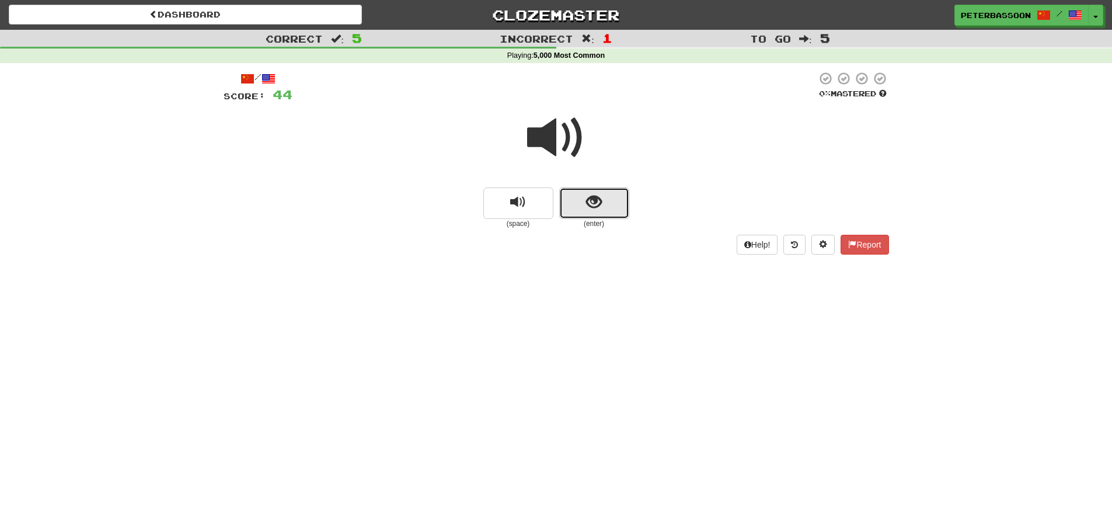
click at [594, 197] on span "show sentence" at bounding box center [594, 202] width 16 height 16
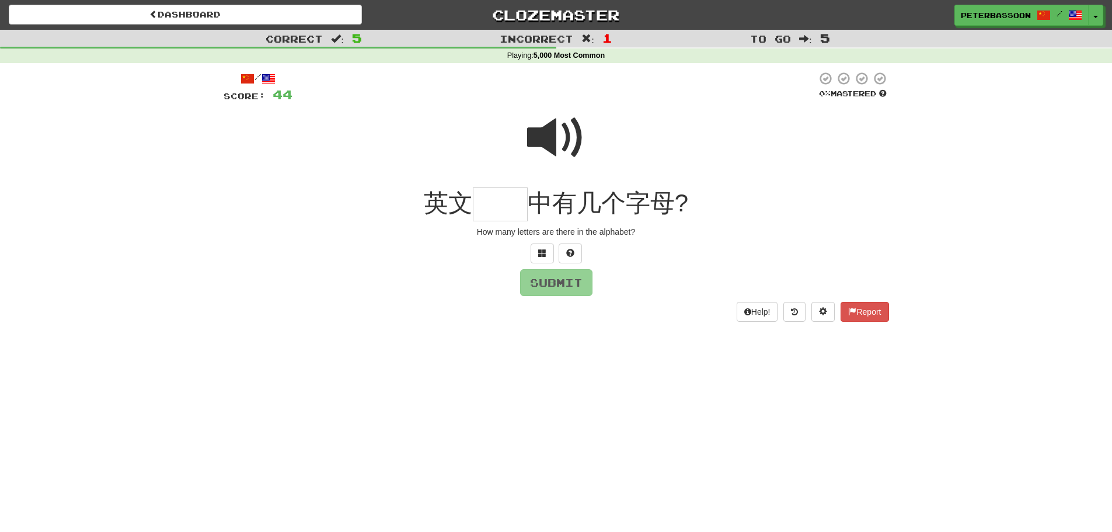
drag, startPoint x: 541, startPoint y: 130, endPoint x: 520, endPoint y: 170, distance: 45.7
click at [541, 131] on span at bounding box center [556, 138] width 58 height 58
click at [507, 210] on input "text" at bounding box center [500, 204] width 55 height 34
type input "**"
click at [561, 283] on button "Submit" at bounding box center [557, 283] width 72 height 27
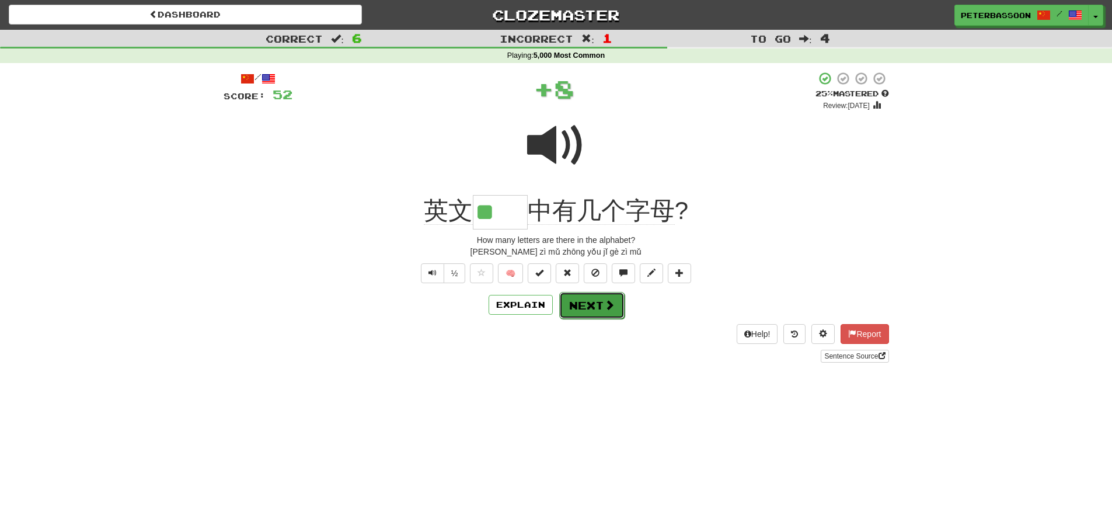
click at [587, 305] on button "Next" at bounding box center [591, 305] width 65 height 27
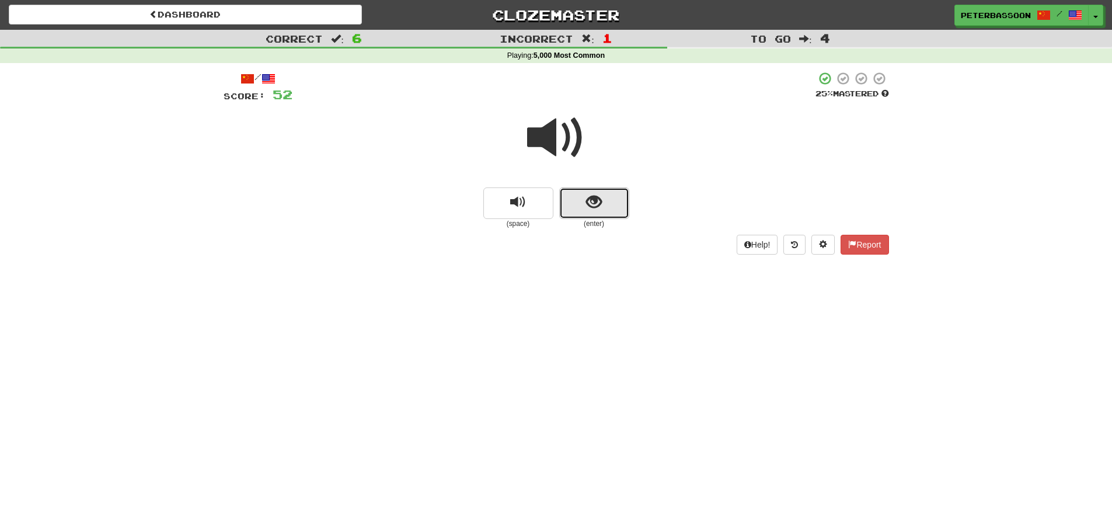
click at [582, 199] on button "show sentence" at bounding box center [594, 203] width 70 height 32
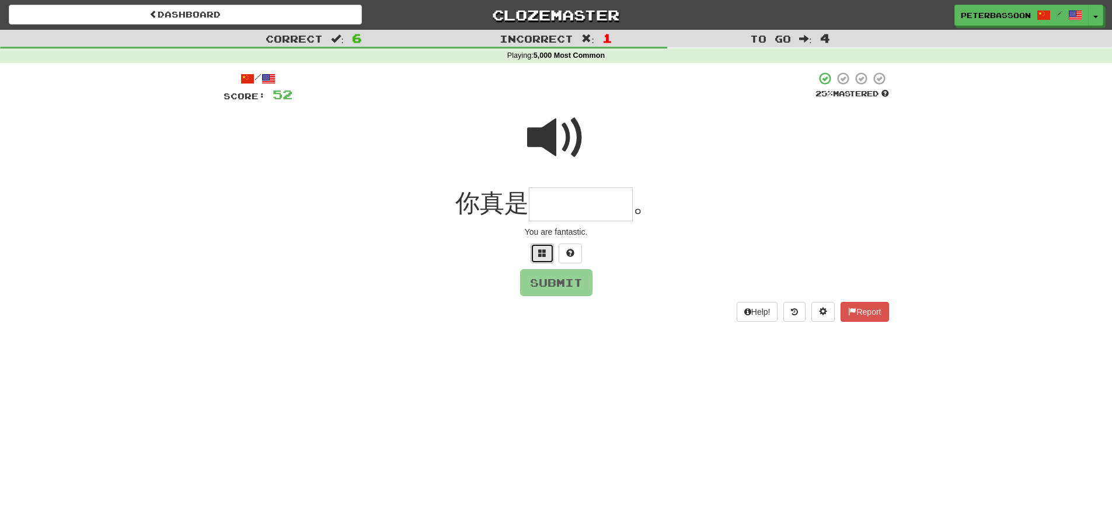
click at [537, 248] on button at bounding box center [542, 254] width 23 height 20
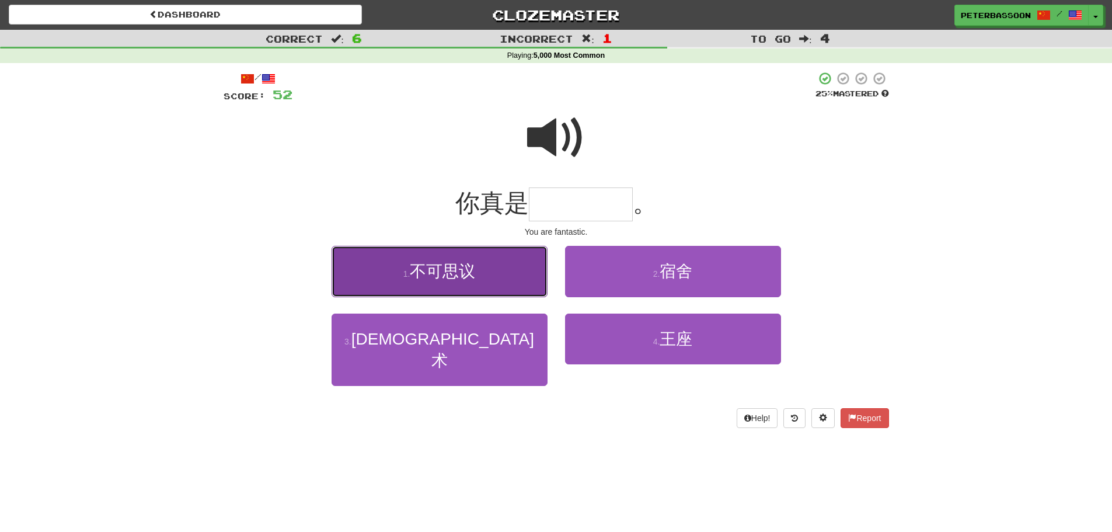
drag, startPoint x: 451, startPoint y: 272, endPoint x: 458, endPoint y: 274, distance: 7.6
click at [458, 274] on span "不可思议" at bounding box center [442, 271] width 65 height 18
type input "****"
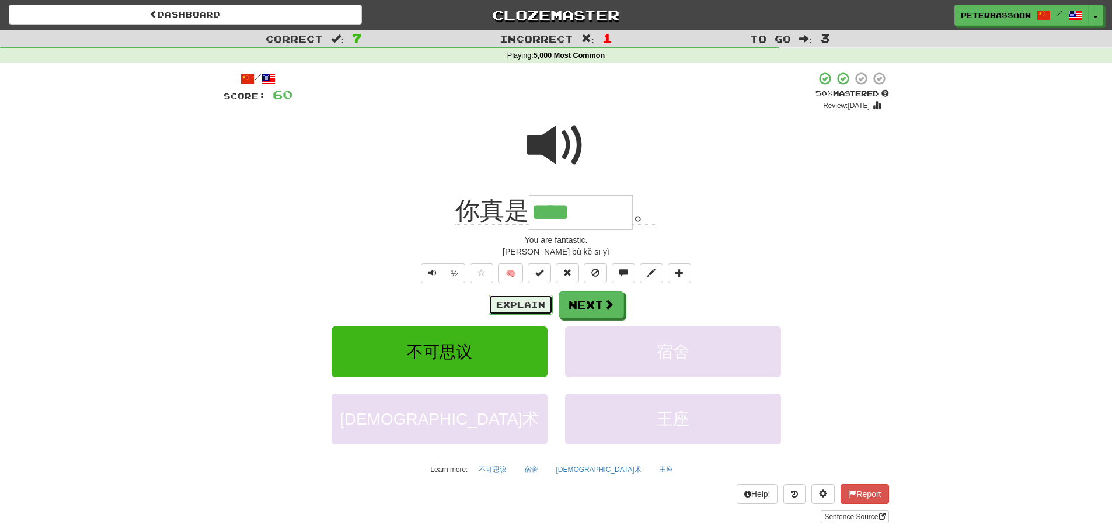
click at [537, 301] on button "Explain" at bounding box center [521, 305] width 64 height 20
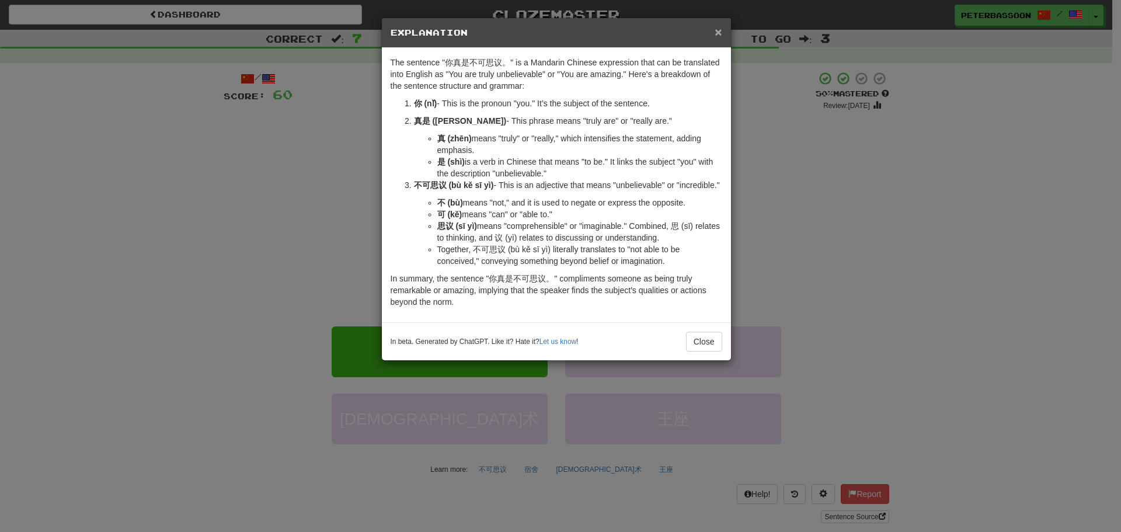
click at [719, 27] on span "×" at bounding box center [718, 31] width 7 height 13
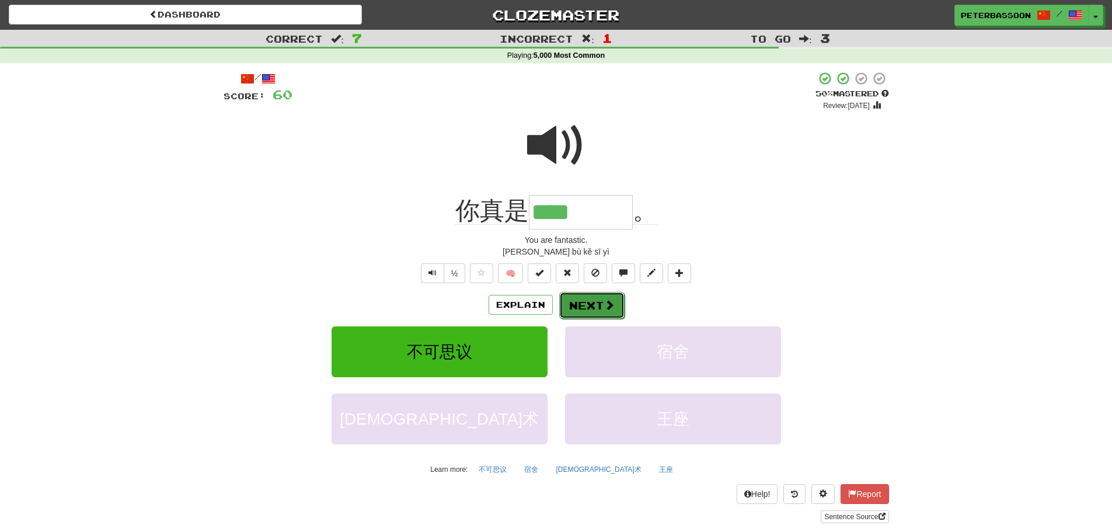
click at [601, 296] on button "Next" at bounding box center [591, 305] width 65 height 27
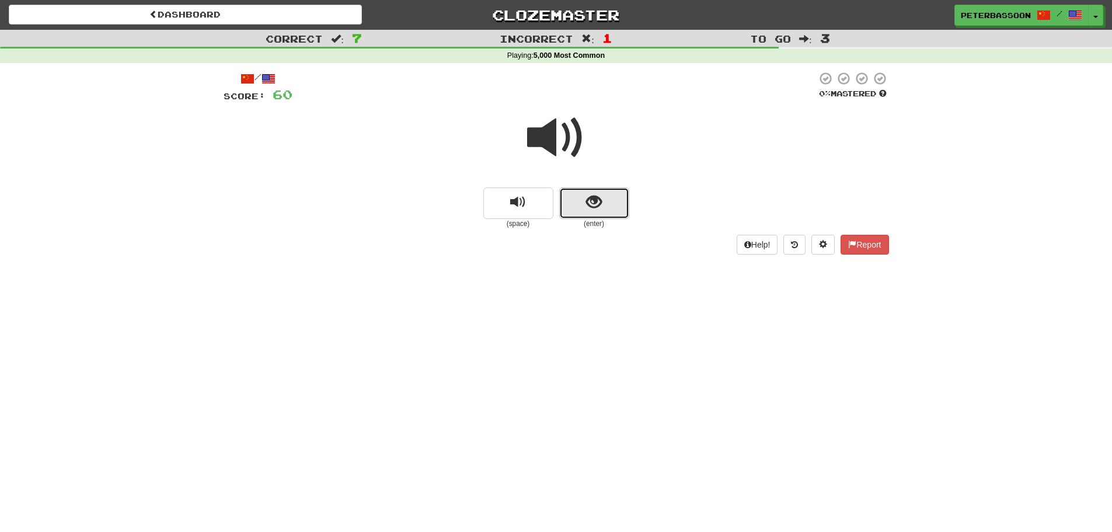
click at [589, 200] on span "show sentence" at bounding box center [594, 202] width 16 height 16
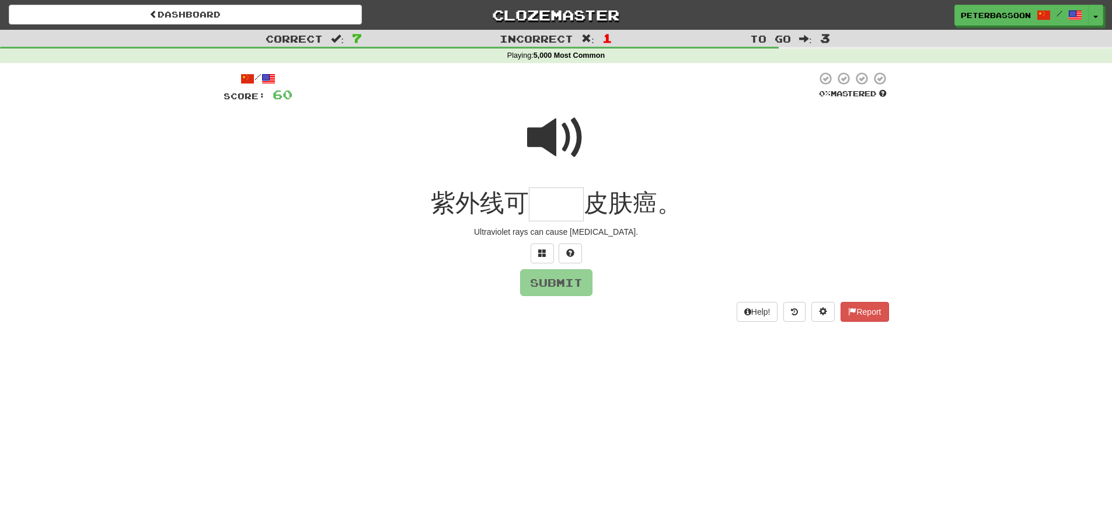
click at [544, 143] on span at bounding box center [556, 138] width 58 height 58
drag, startPoint x: 545, startPoint y: 249, endPoint x: 554, endPoint y: 247, distance: 8.5
click at [554, 247] on button at bounding box center [542, 254] width 23 height 20
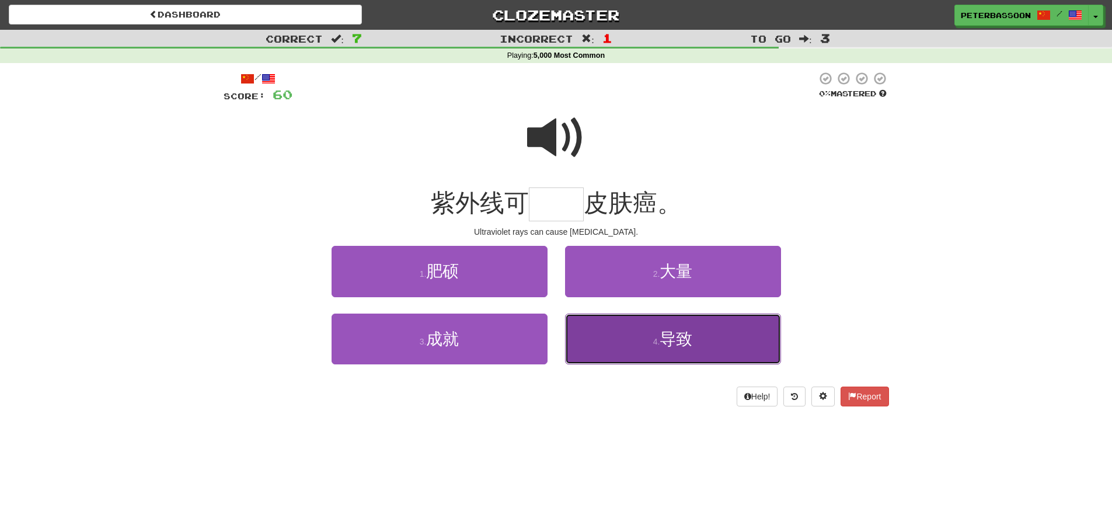
click at [696, 348] on button "4 . 导致" at bounding box center [673, 339] width 216 height 51
type input "**"
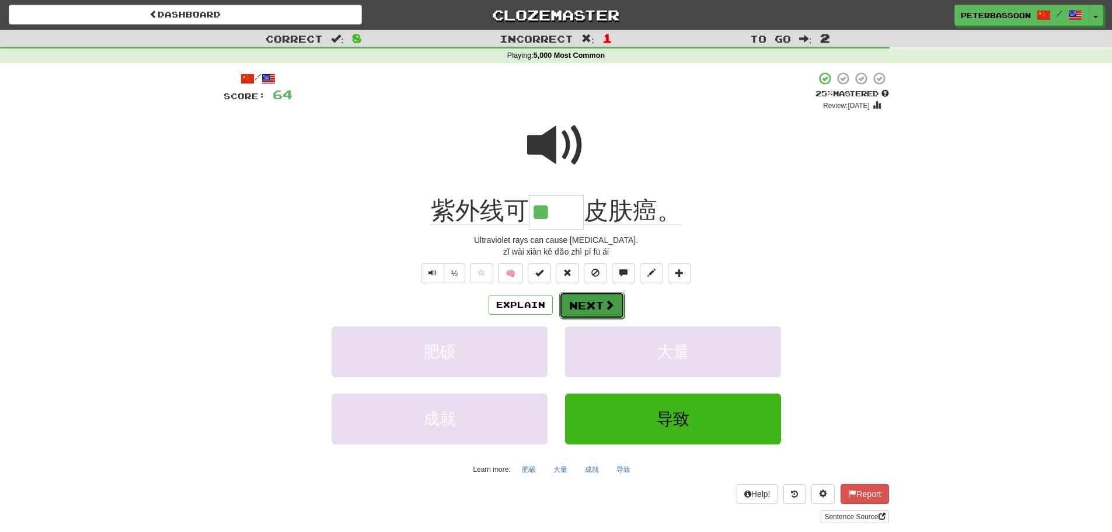
click at [596, 305] on button "Next" at bounding box center [591, 305] width 65 height 27
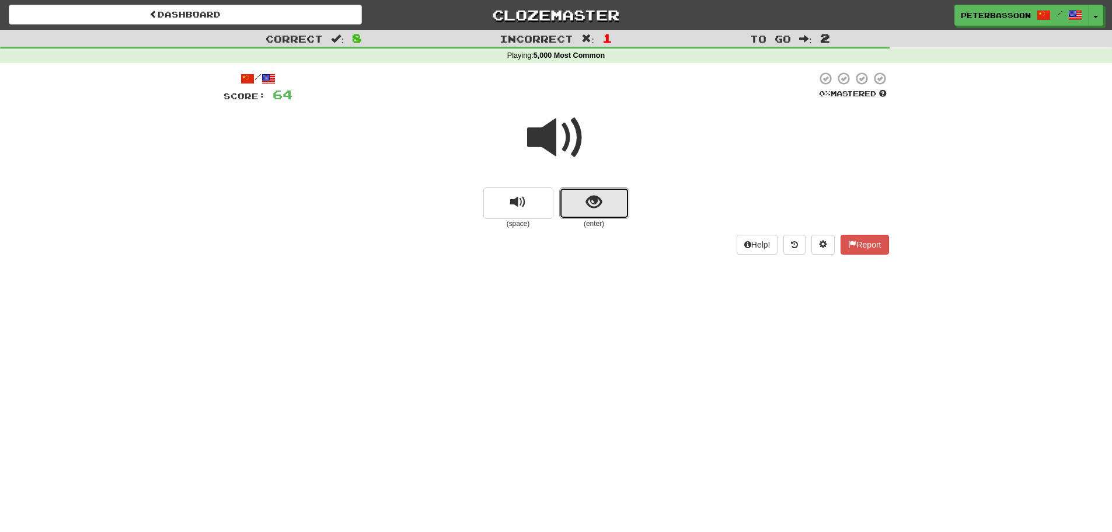
click at [596, 195] on span "show sentence" at bounding box center [594, 202] width 16 height 16
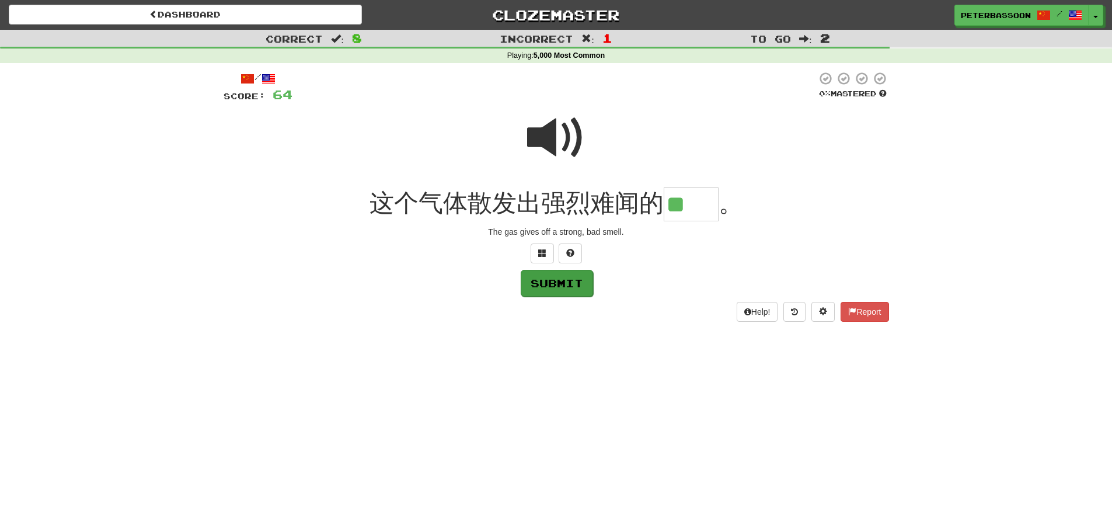
type input "**"
drag, startPoint x: 554, startPoint y: 285, endPoint x: 575, endPoint y: 285, distance: 20.4
click at [564, 285] on button "Submit" at bounding box center [556, 282] width 72 height 27
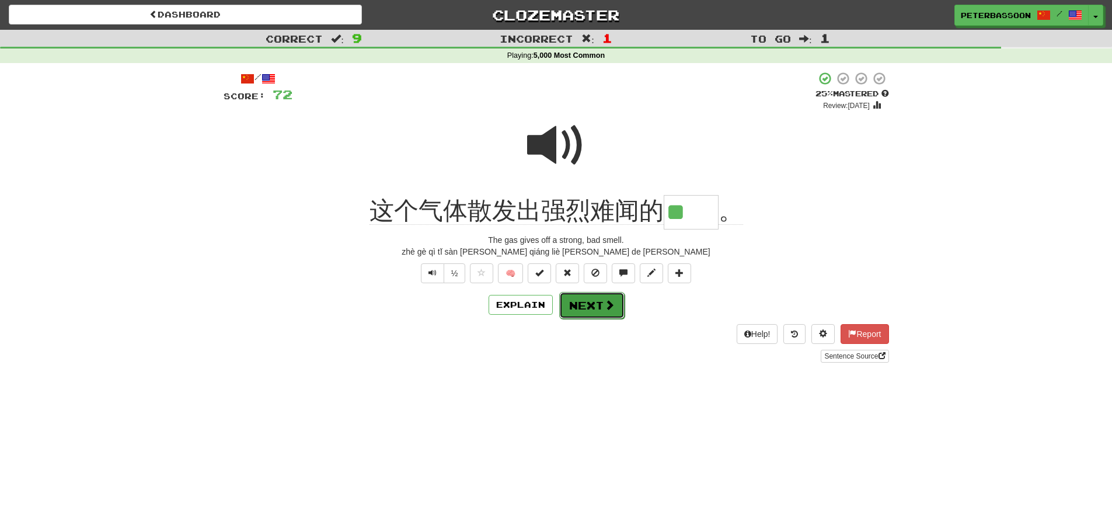
click at [601, 306] on button "Next" at bounding box center [591, 305] width 65 height 27
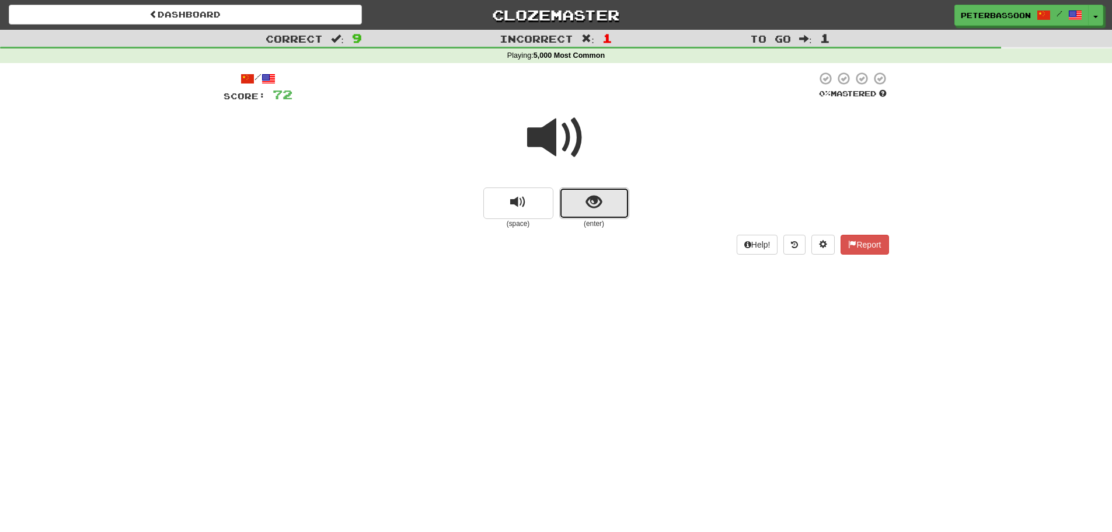
click at [605, 205] on button "show sentence" at bounding box center [594, 203] width 70 height 32
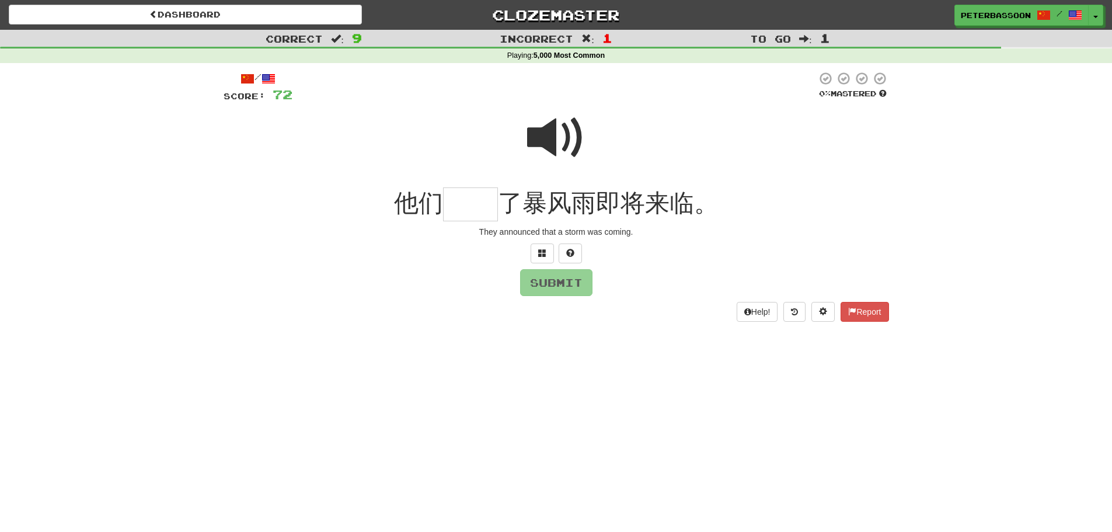
click at [563, 137] on span at bounding box center [556, 138] width 58 height 58
drag, startPoint x: 486, startPoint y: 206, endPoint x: 651, endPoint y: 186, distance: 166.5
click at [487, 206] on input "text" at bounding box center [470, 204] width 55 height 34
click at [543, 250] on span at bounding box center [542, 253] width 8 height 8
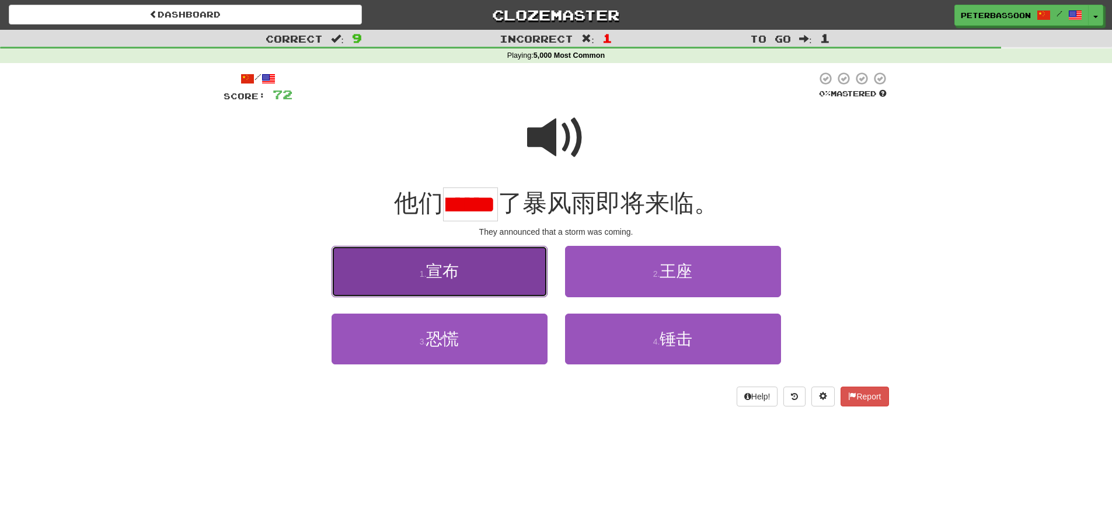
scroll to position [0, 0]
click at [503, 280] on button "1 . 宣布" at bounding box center [440, 271] width 216 height 51
type input "**"
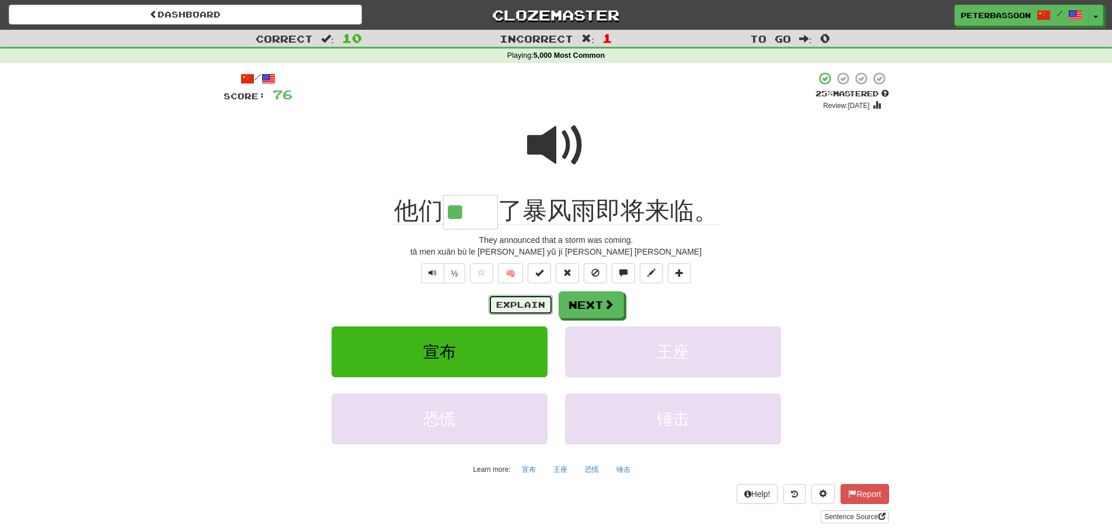
click at [512, 298] on button "Explain" at bounding box center [521, 305] width 64 height 20
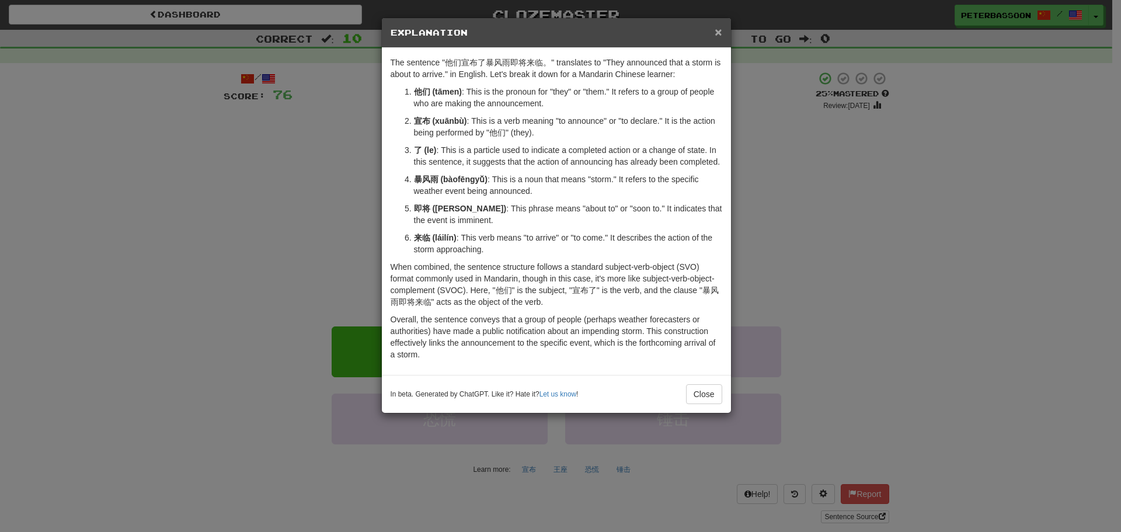
click at [717, 29] on span "×" at bounding box center [718, 31] width 7 height 13
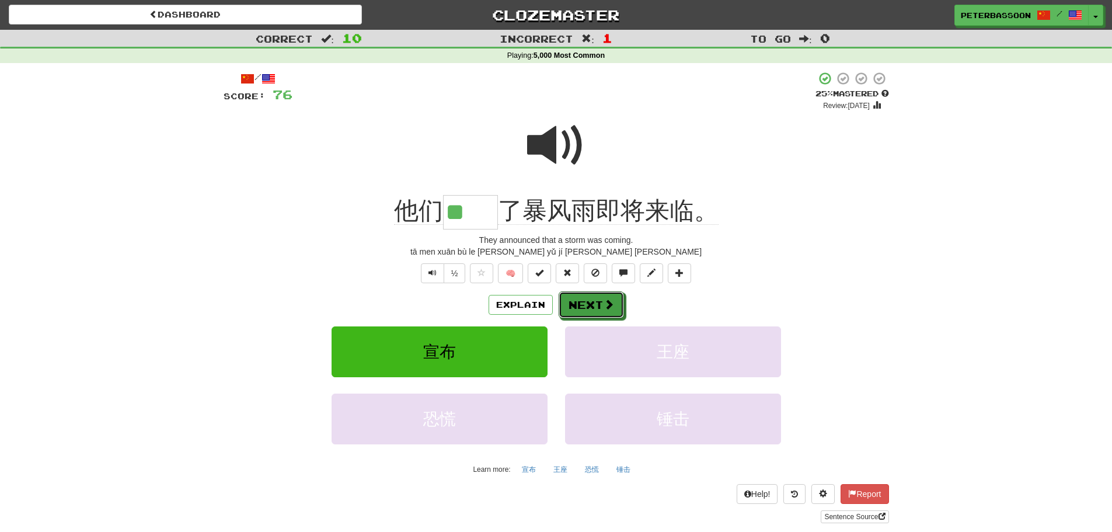
click at [590, 302] on button "Next" at bounding box center [591, 304] width 65 height 27
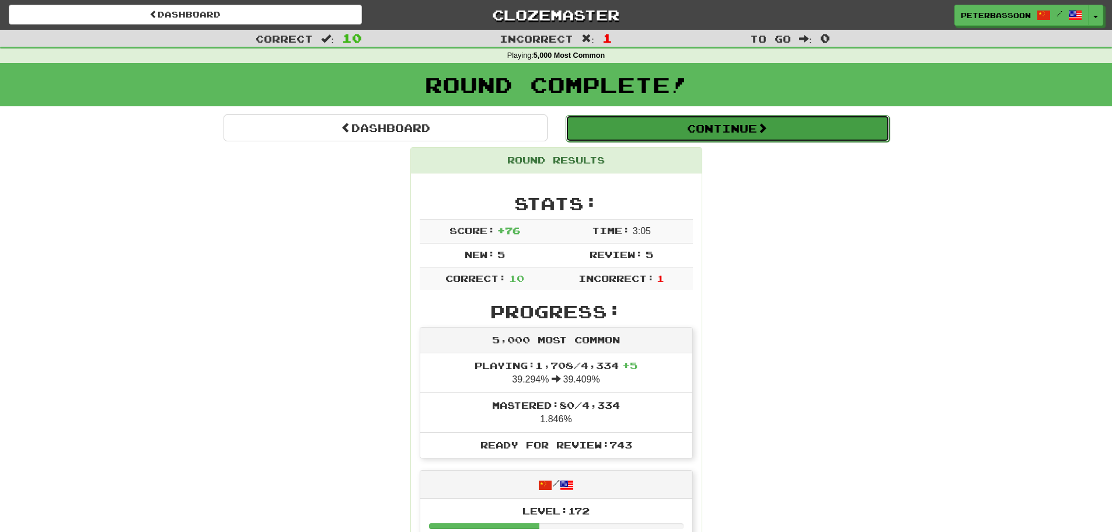
click at [726, 123] on button "Continue" at bounding box center [728, 128] width 324 height 27
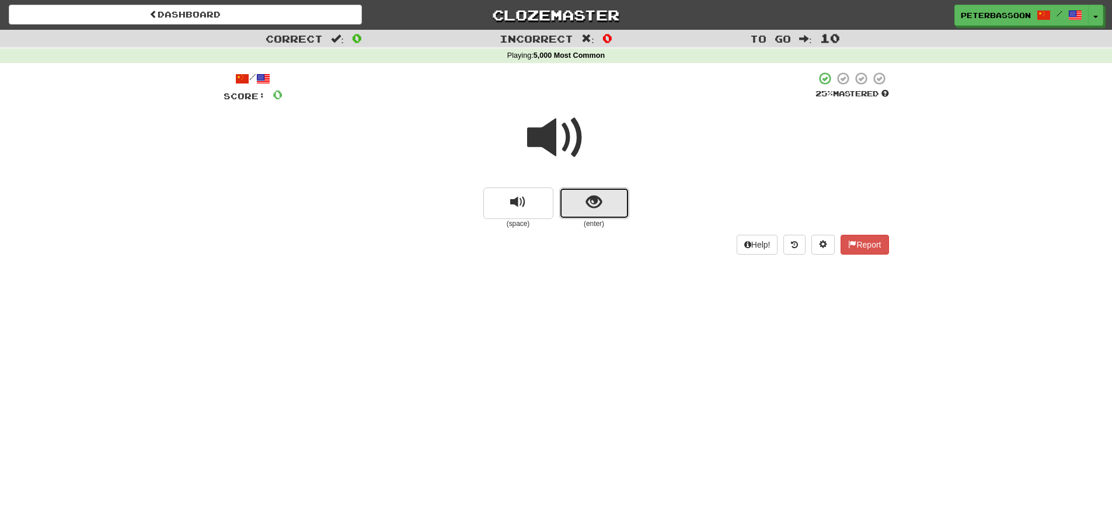
click at [598, 210] on span "show sentence" at bounding box center [594, 202] width 16 height 16
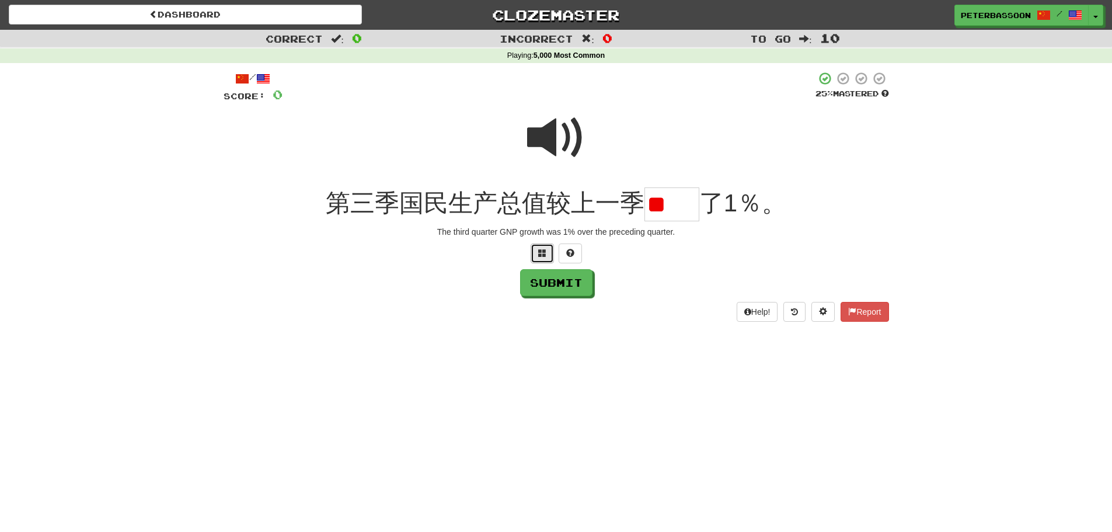
click at [536, 251] on button at bounding box center [542, 254] width 23 height 20
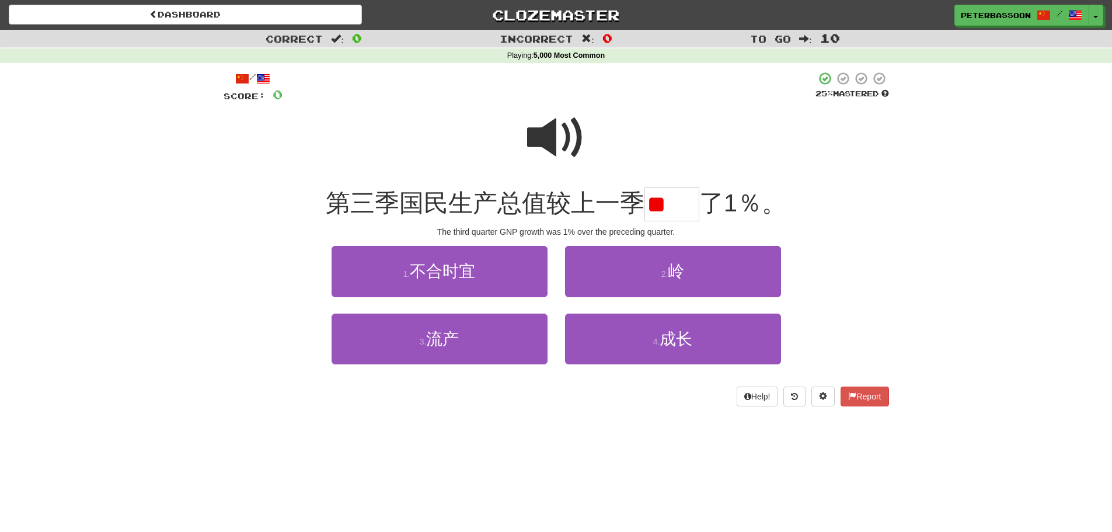
click at [558, 130] on span at bounding box center [556, 138] width 58 height 58
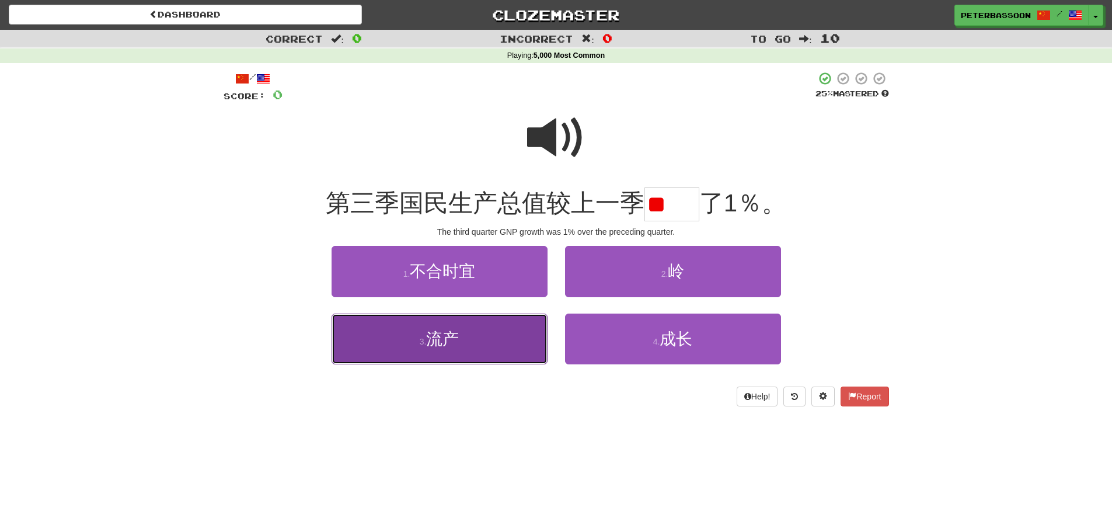
click at [489, 338] on button "3 . 流产" at bounding box center [440, 339] width 216 height 51
type input "**"
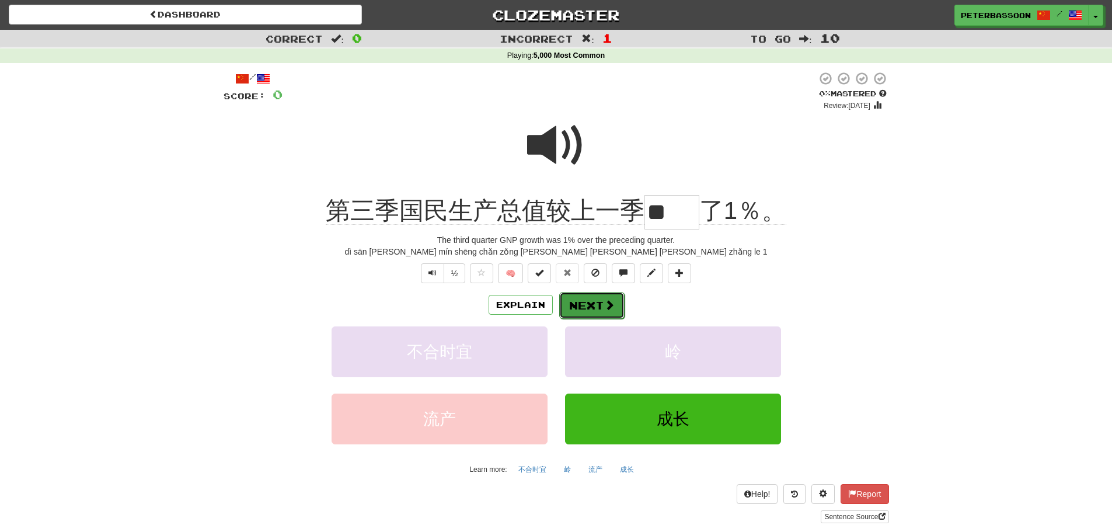
drag, startPoint x: 602, startPoint y: 303, endPoint x: 639, endPoint y: 295, distance: 38.3
click at [603, 303] on button "Next" at bounding box center [591, 304] width 65 height 27
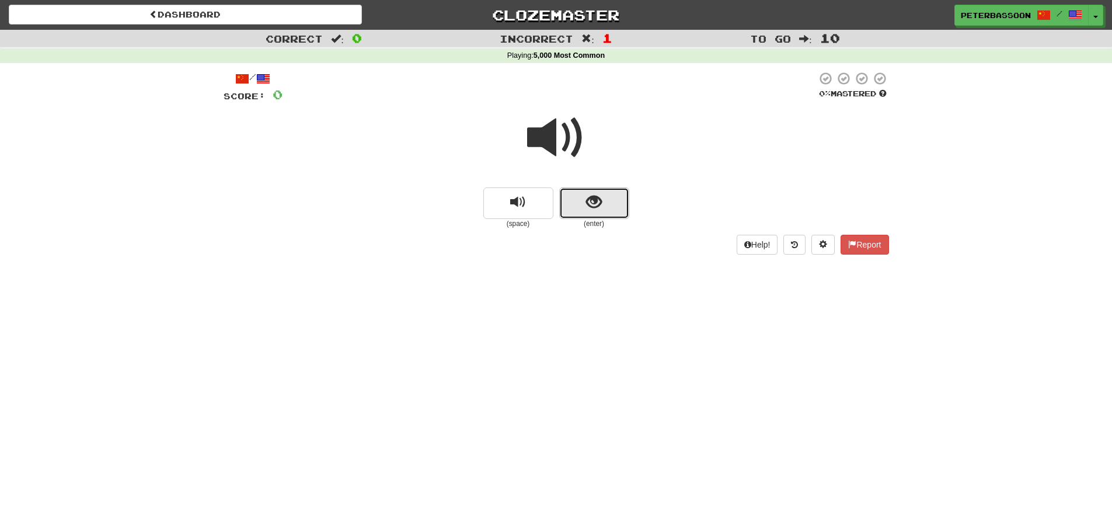
click at [596, 198] on span "show sentence" at bounding box center [594, 202] width 16 height 16
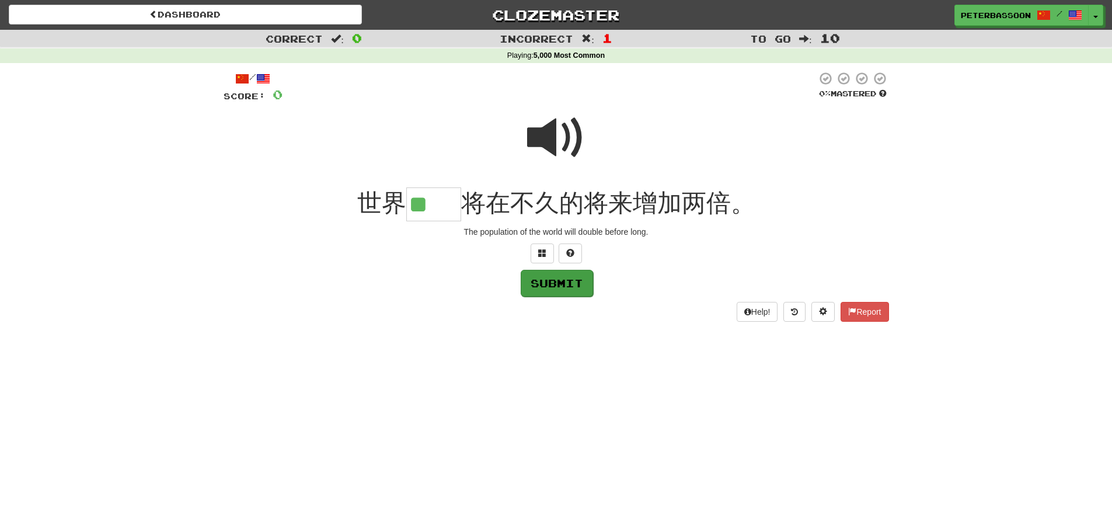
type input "**"
drag, startPoint x: 564, startPoint y: 286, endPoint x: 666, endPoint y: 283, distance: 102.2
click at [564, 286] on button "Submit" at bounding box center [556, 282] width 72 height 27
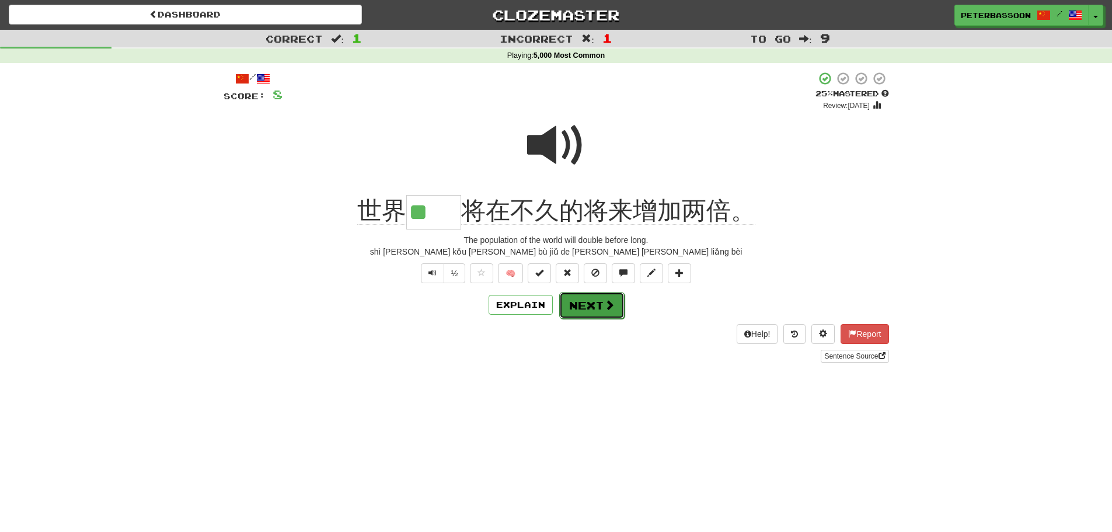
click at [600, 309] on button "Next" at bounding box center [591, 305] width 65 height 27
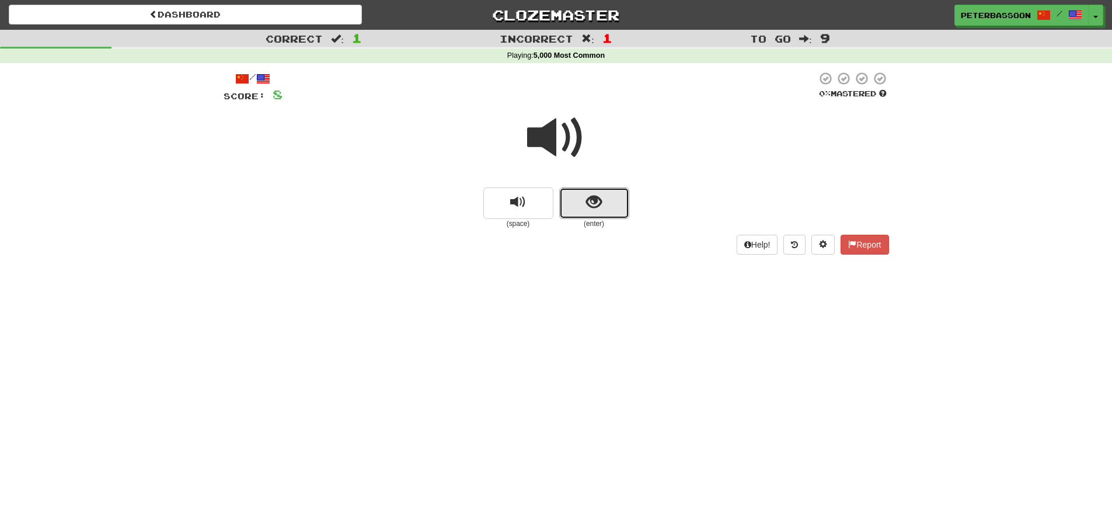
click at [582, 203] on button "show sentence" at bounding box center [594, 203] width 70 height 32
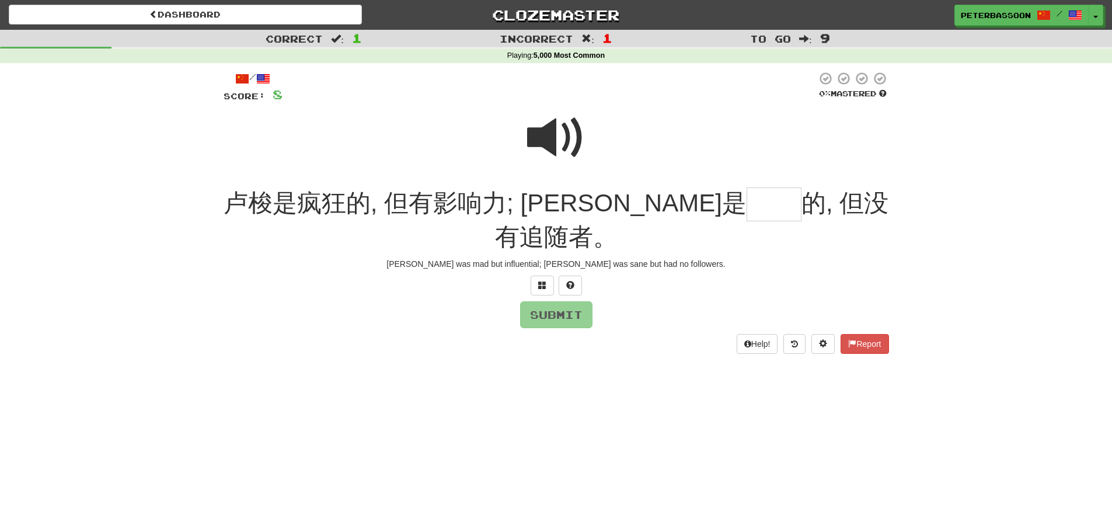
click at [565, 133] on span at bounding box center [556, 138] width 58 height 58
click at [747, 213] on input "text" at bounding box center [774, 204] width 55 height 34
click at [541, 281] on span at bounding box center [542, 285] width 8 height 8
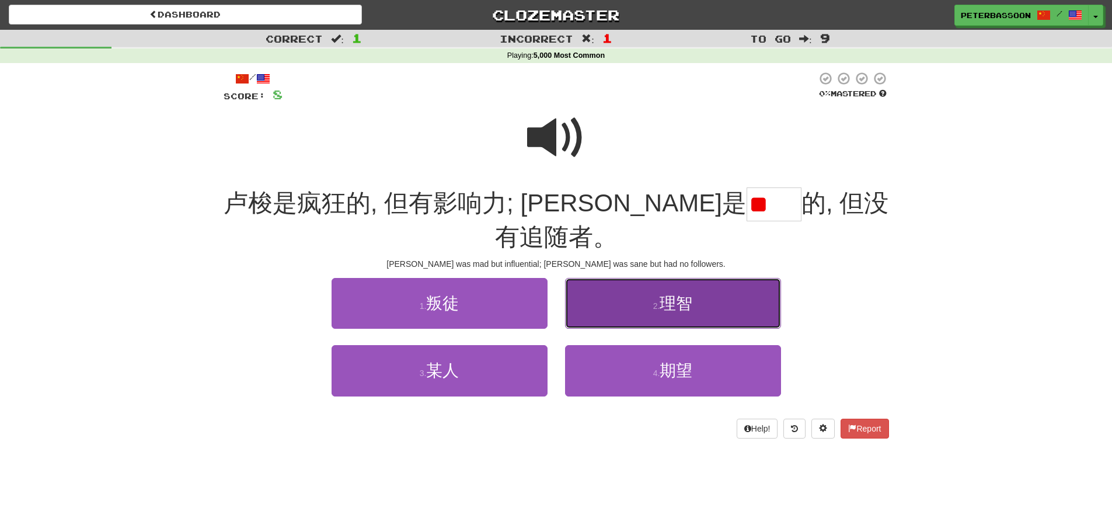
click at [663, 294] on span "理智" at bounding box center [676, 303] width 33 height 18
type input "**"
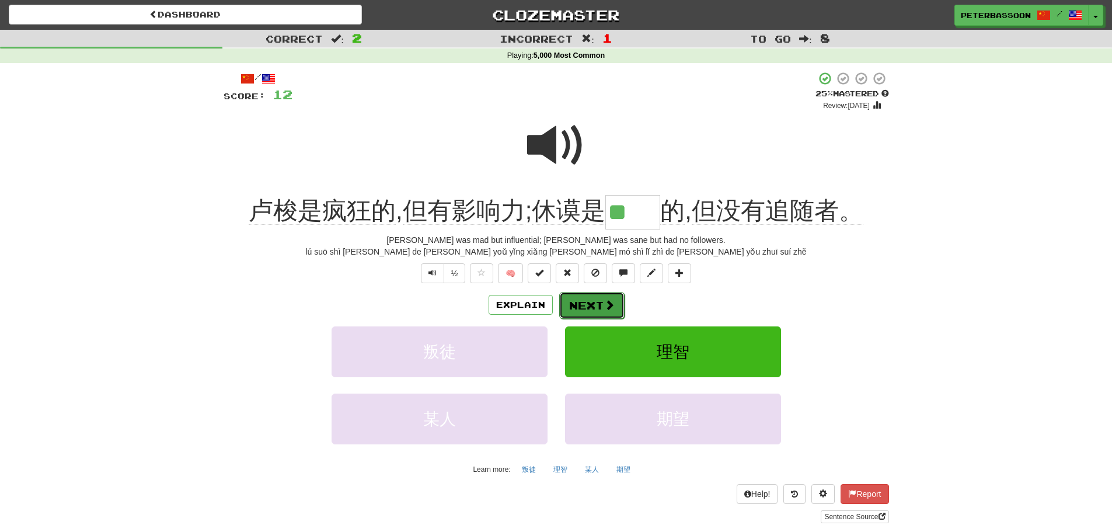
click at [607, 302] on span at bounding box center [609, 305] width 11 height 11
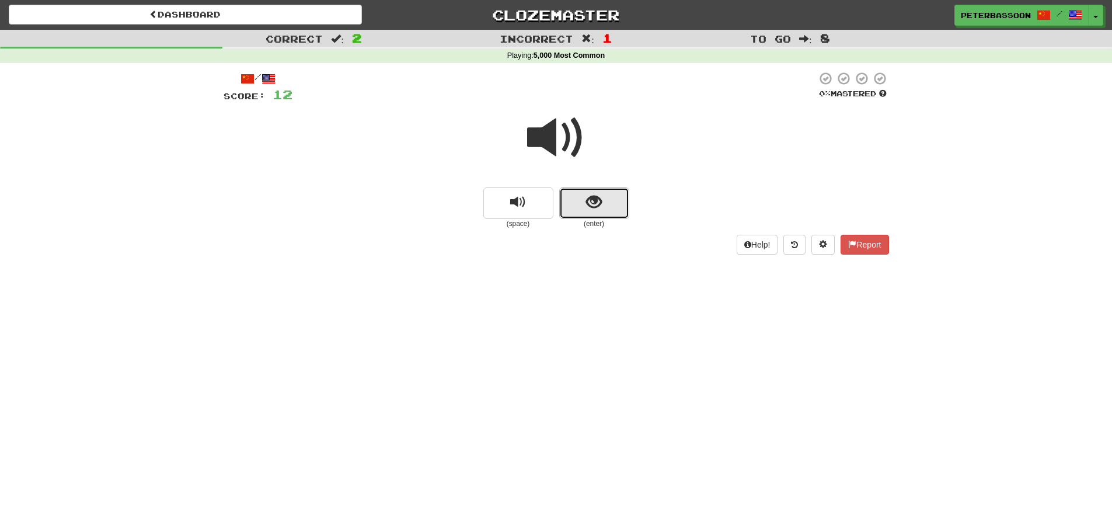
click at [594, 199] on span "show sentence" at bounding box center [594, 202] width 16 height 16
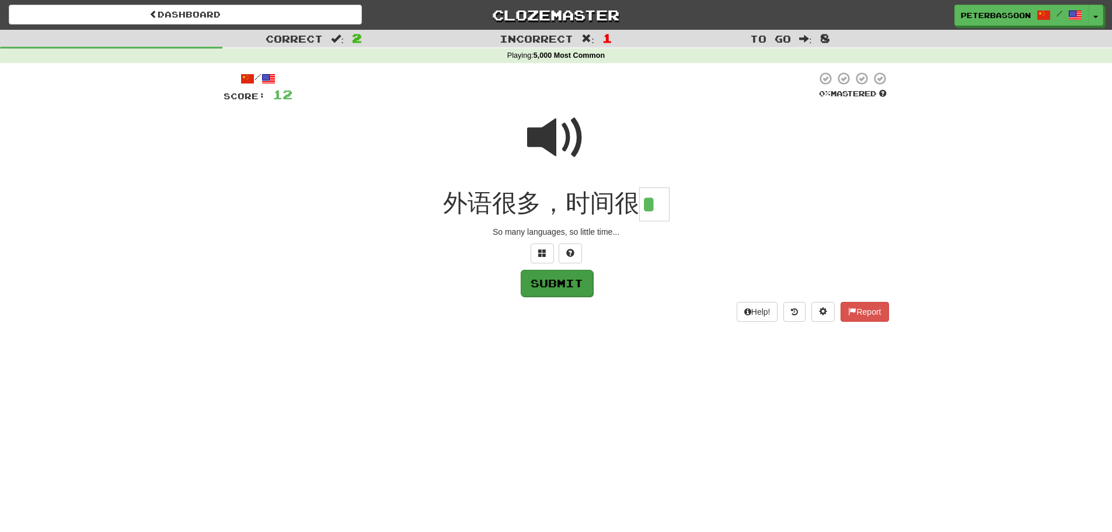
type input "*"
click at [565, 284] on button "Submit" at bounding box center [557, 283] width 72 height 27
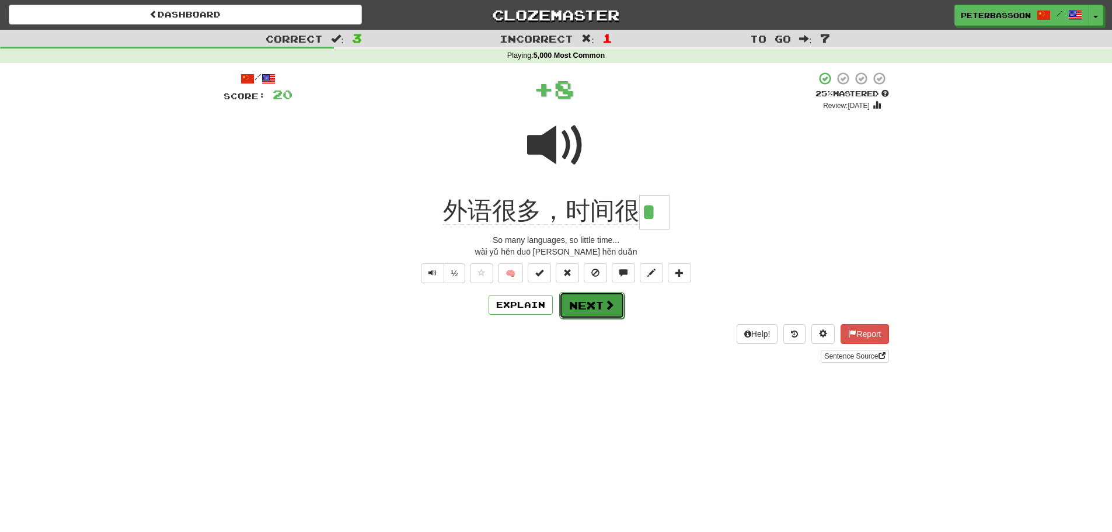
click at [596, 309] on button "Next" at bounding box center [591, 305] width 65 height 27
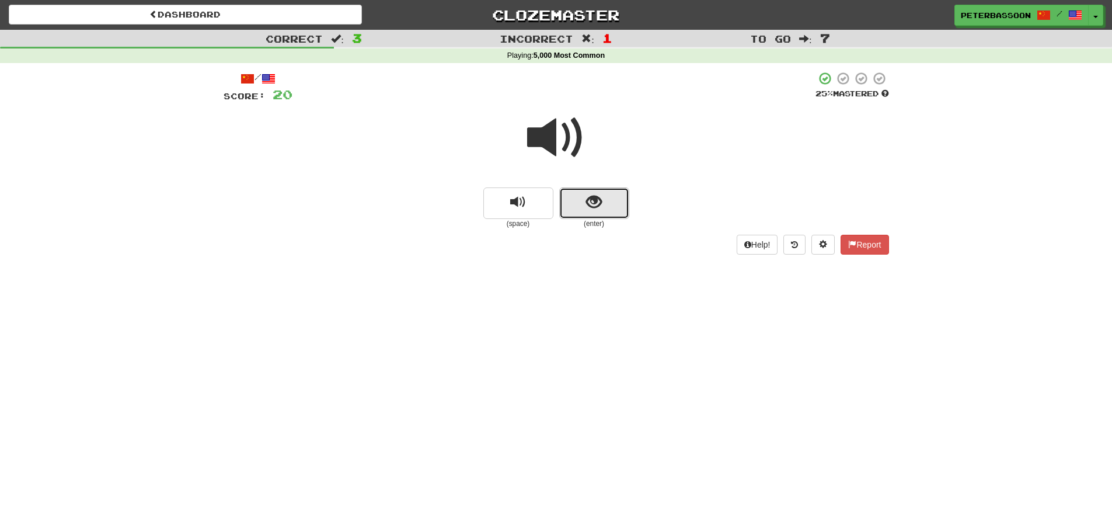
click at [604, 199] on button "show sentence" at bounding box center [594, 203] width 70 height 32
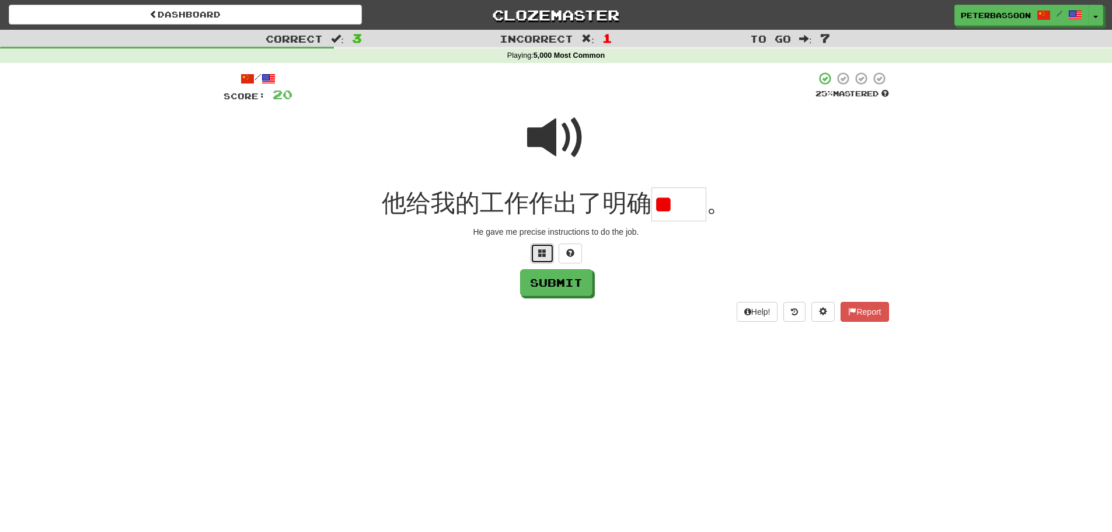
click at [538, 253] on button at bounding box center [542, 254] width 23 height 20
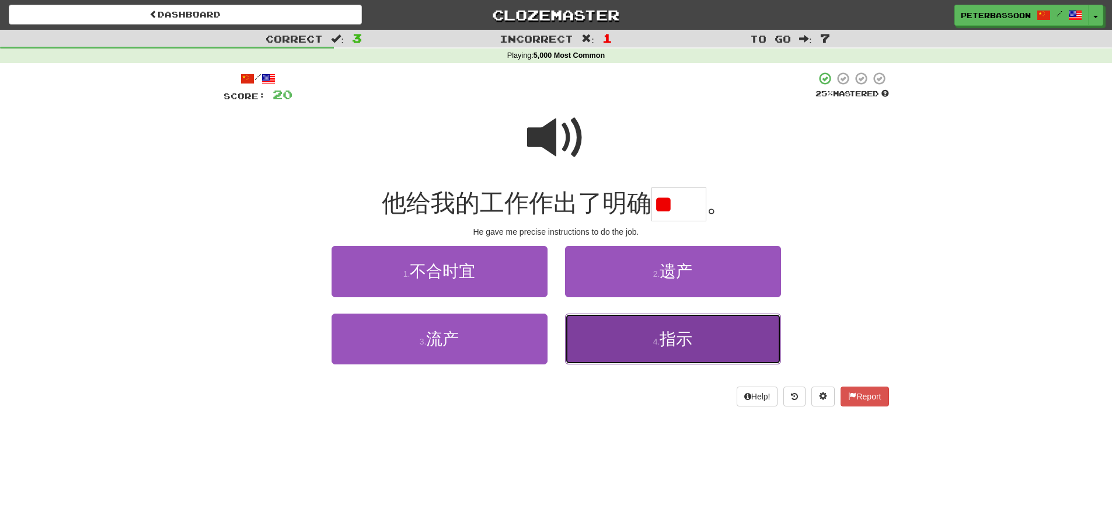
click at [684, 341] on span "指示" at bounding box center [676, 339] width 33 height 18
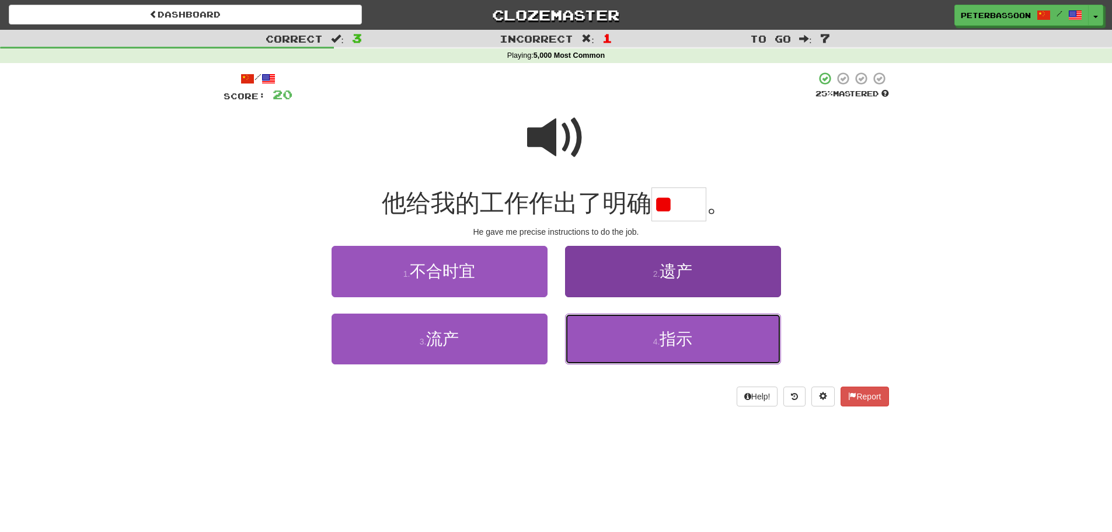
type input "**"
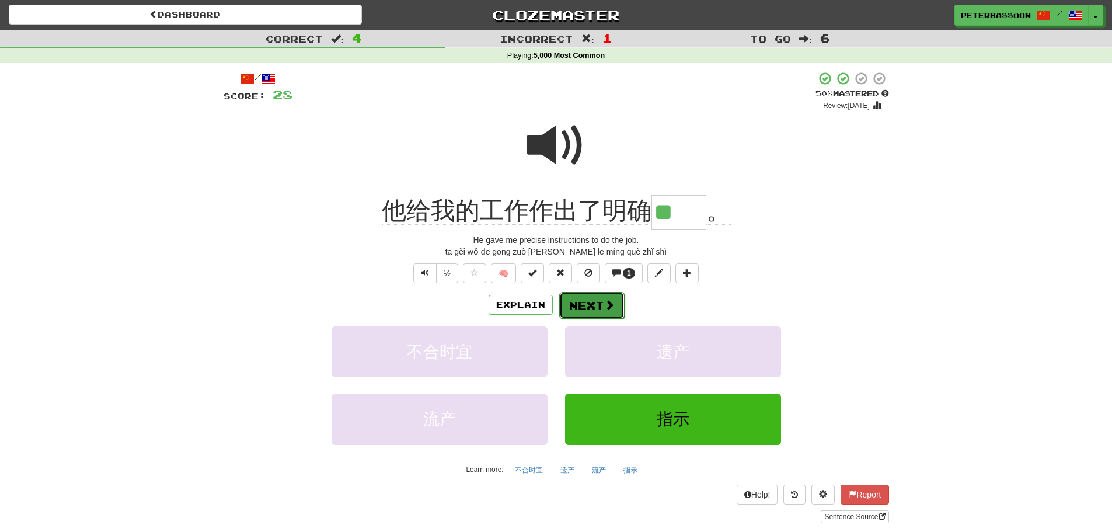
click at [603, 299] on button "Next" at bounding box center [591, 305] width 65 height 27
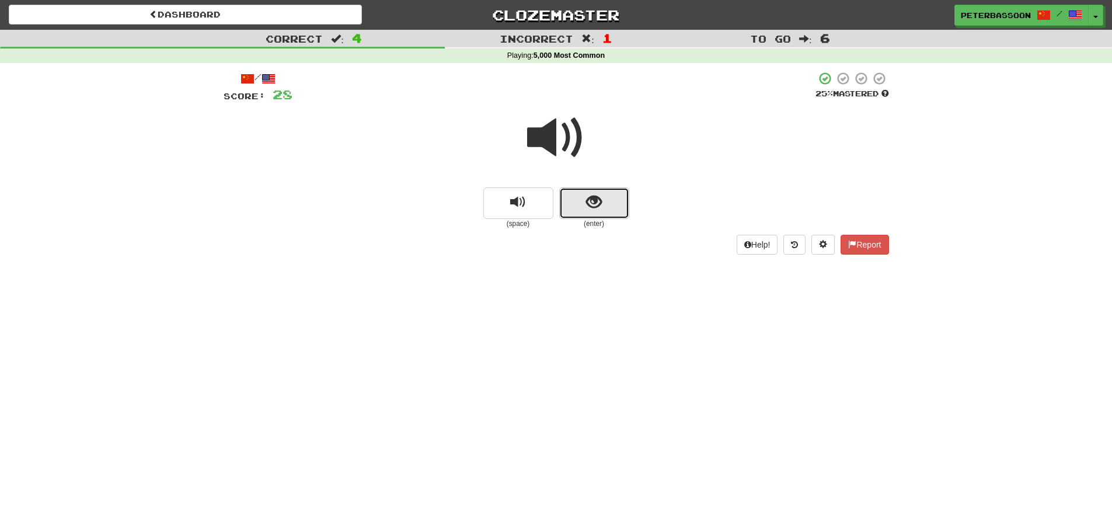
click at [600, 208] on span "show sentence" at bounding box center [594, 202] width 16 height 16
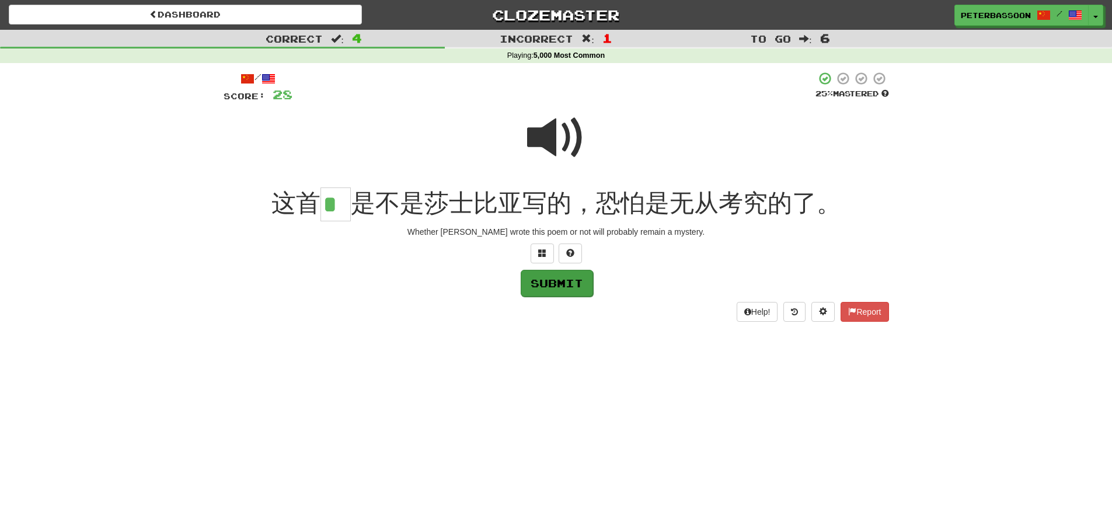
type input "*"
click at [566, 280] on button "Submit" at bounding box center [557, 283] width 72 height 27
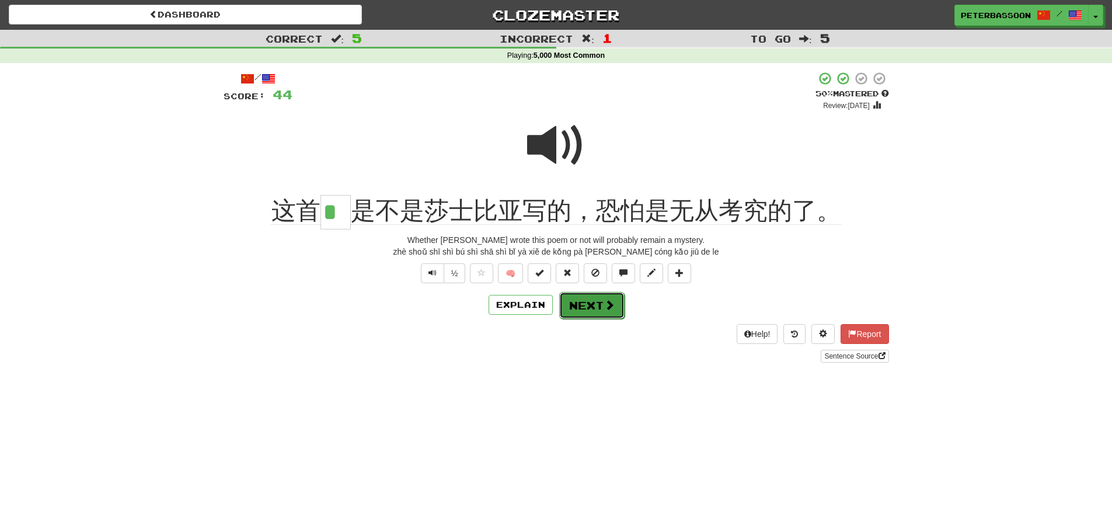
click at [597, 306] on button "Next" at bounding box center [591, 305] width 65 height 27
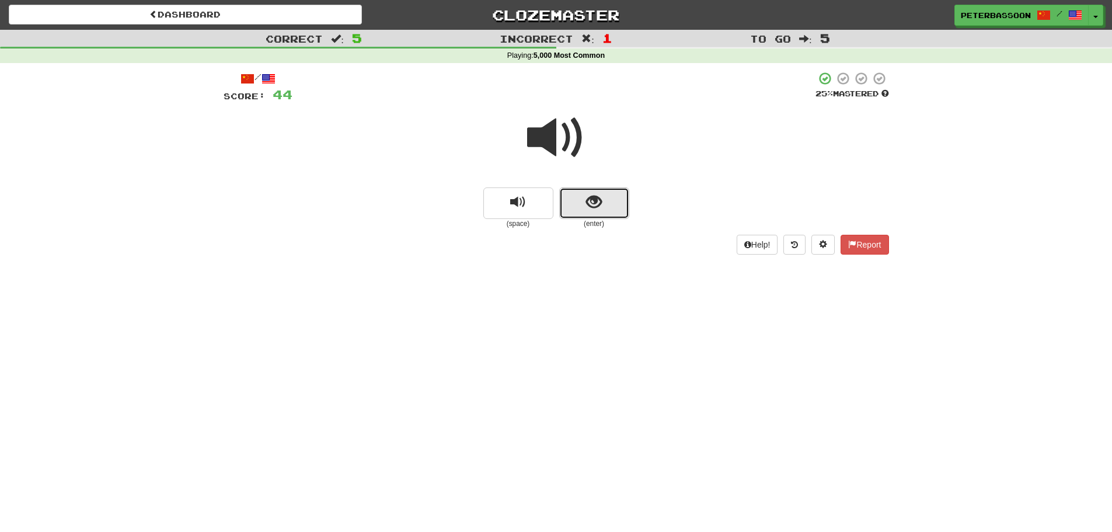
click at [585, 199] on button "show sentence" at bounding box center [594, 203] width 70 height 32
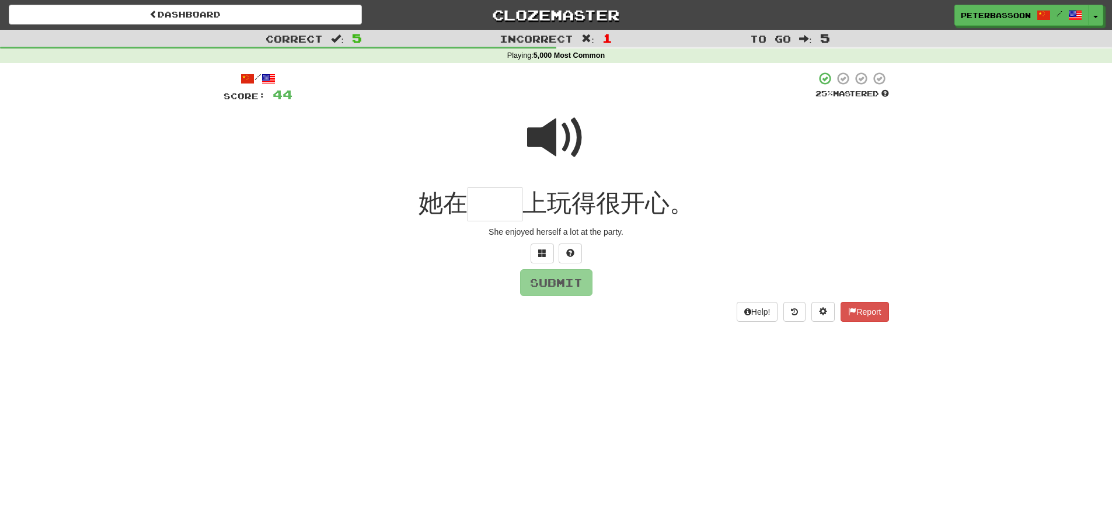
click at [561, 135] on span at bounding box center [556, 138] width 58 height 58
click at [504, 212] on input "text" at bounding box center [495, 204] width 55 height 34
type input "**"
click at [555, 283] on button "Submit" at bounding box center [557, 283] width 72 height 27
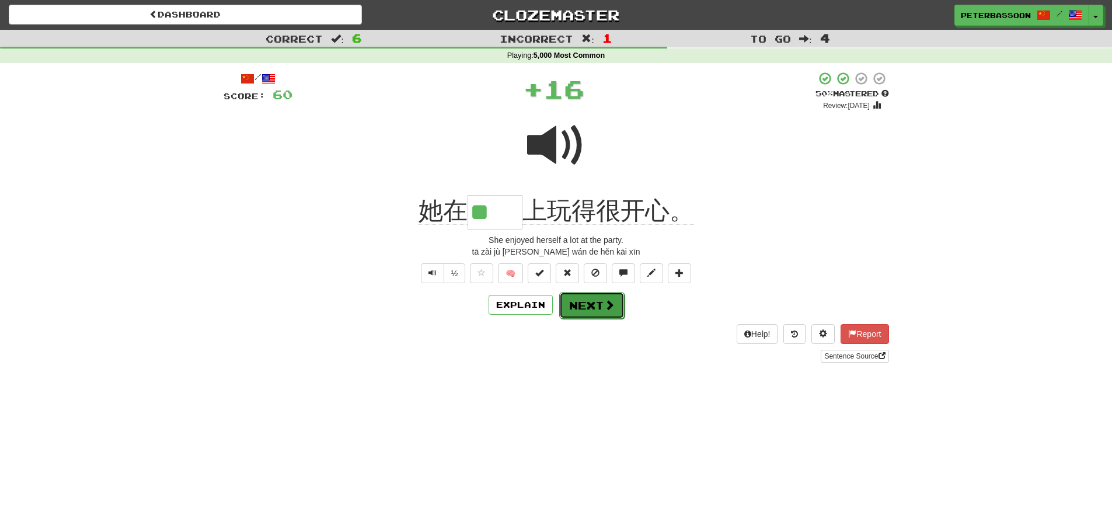
click at [594, 302] on button "Next" at bounding box center [591, 305] width 65 height 27
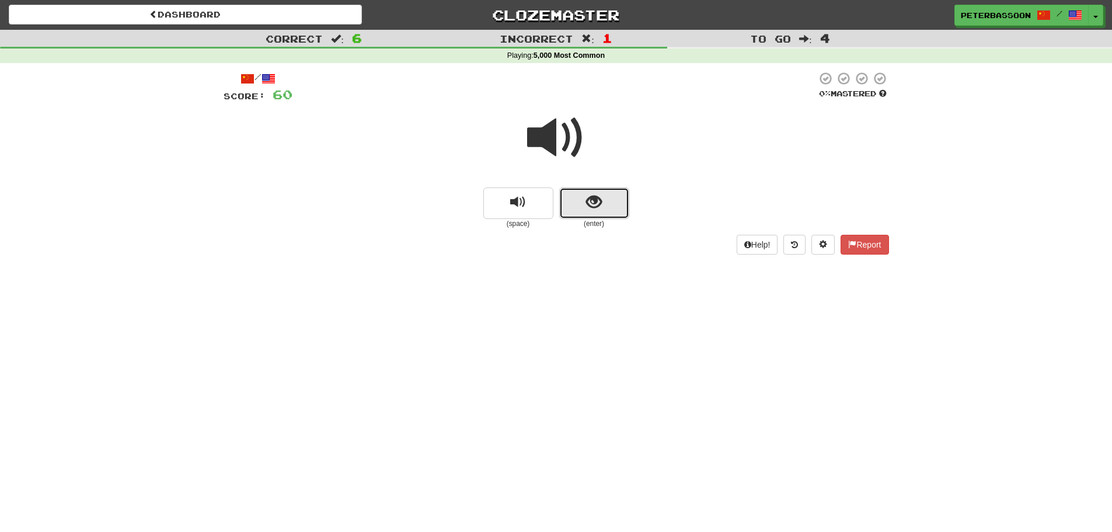
click at [583, 196] on button "show sentence" at bounding box center [594, 203] width 70 height 32
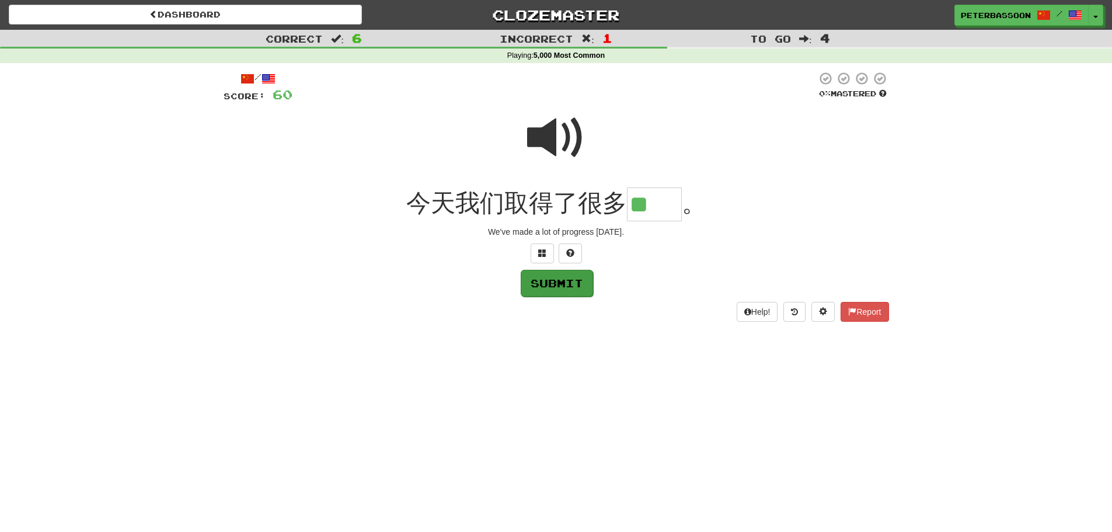
type input "**"
click at [554, 286] on button "Submit" at bounding box center [557, 283] width 72 height 27
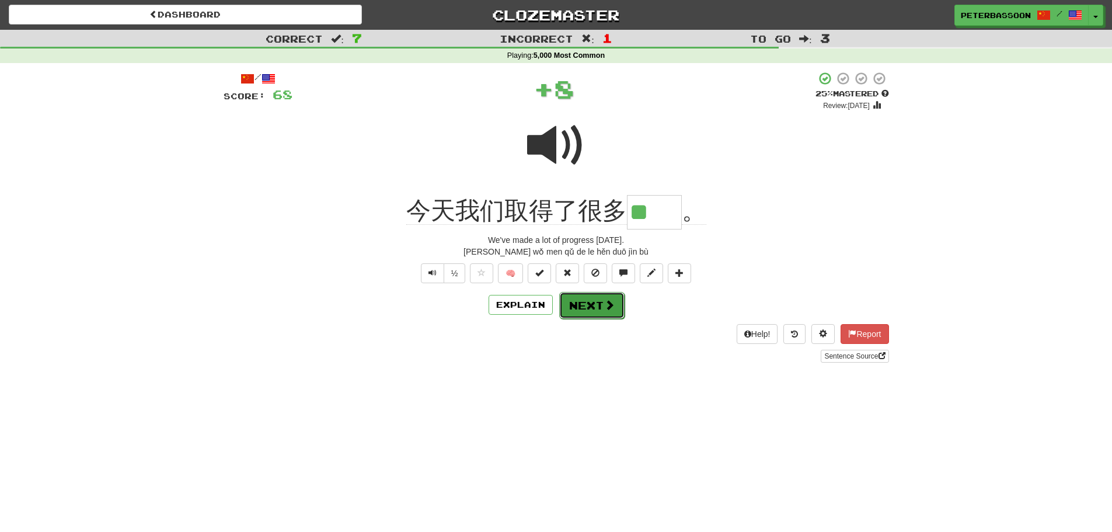
click at [595, 306] on button "Next" at bounding box center [591, 305] width 65 height 27
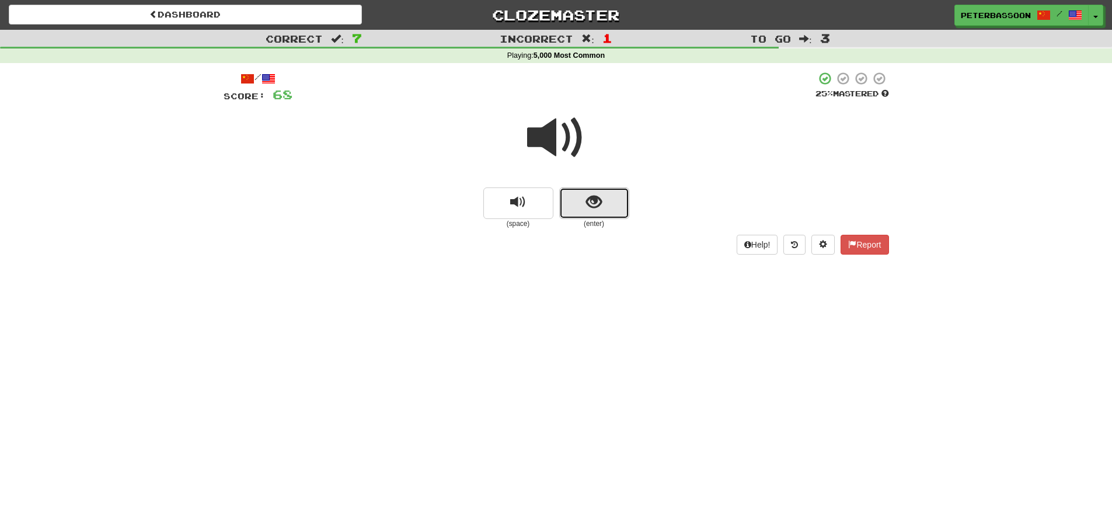
click at [601, 200] on span "show sentence" at bounding box center [594, 202] width 16 height 16
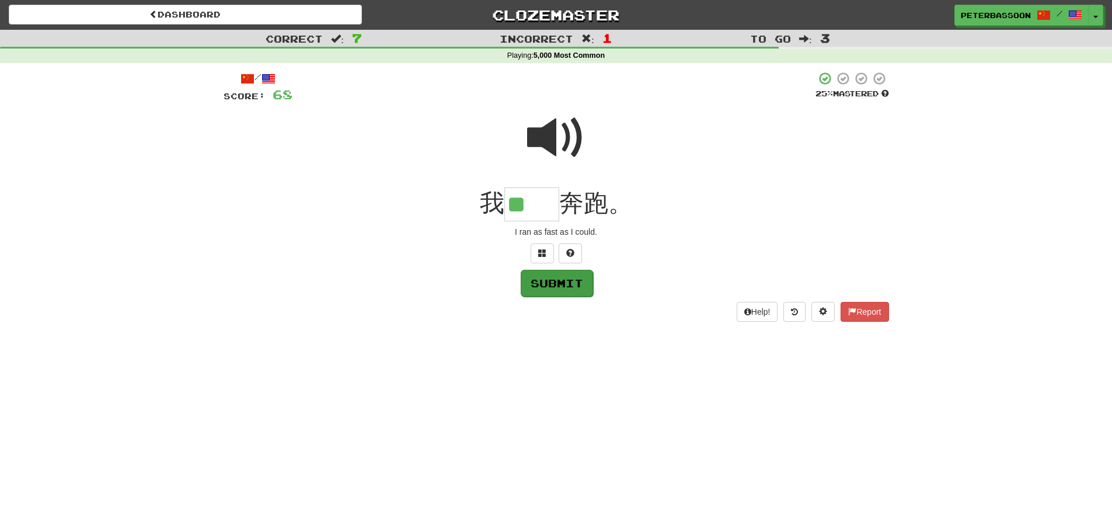
type input "**"
drag, startPoint x: 560, startPoint y: 284, endPoint x: 771, endPoint y: 265, distance: 211.7
click at [569, 284] on button "Submit" at bounding box center [556, 282] width 72 height 27
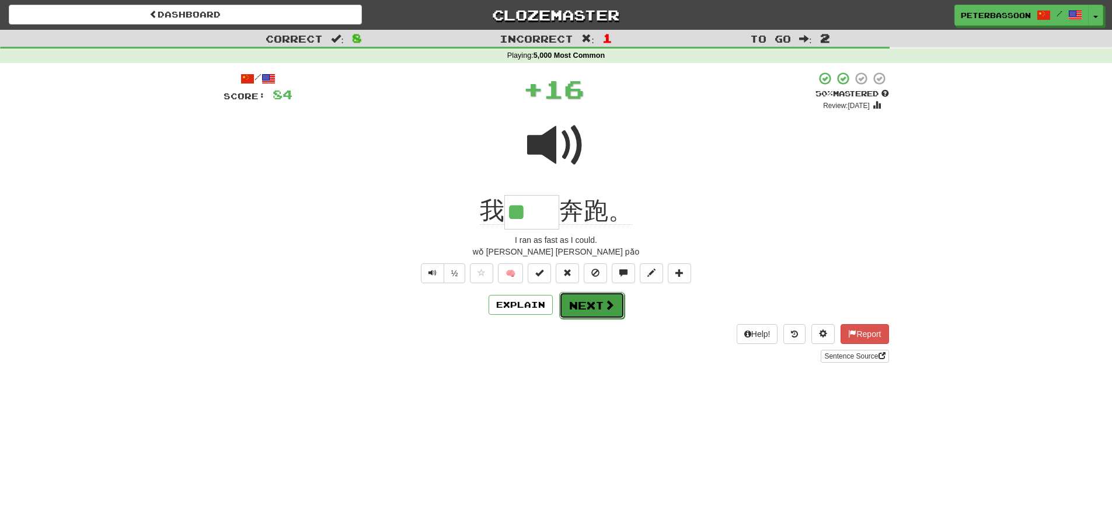
drag, startPoint x: 595, startPoint y: 302, endPoint x: 749, endPoint y: 272, distance: 156.6
click at [600, 300] on button "Next" at bounding box center [591, 304] width 65 height 27
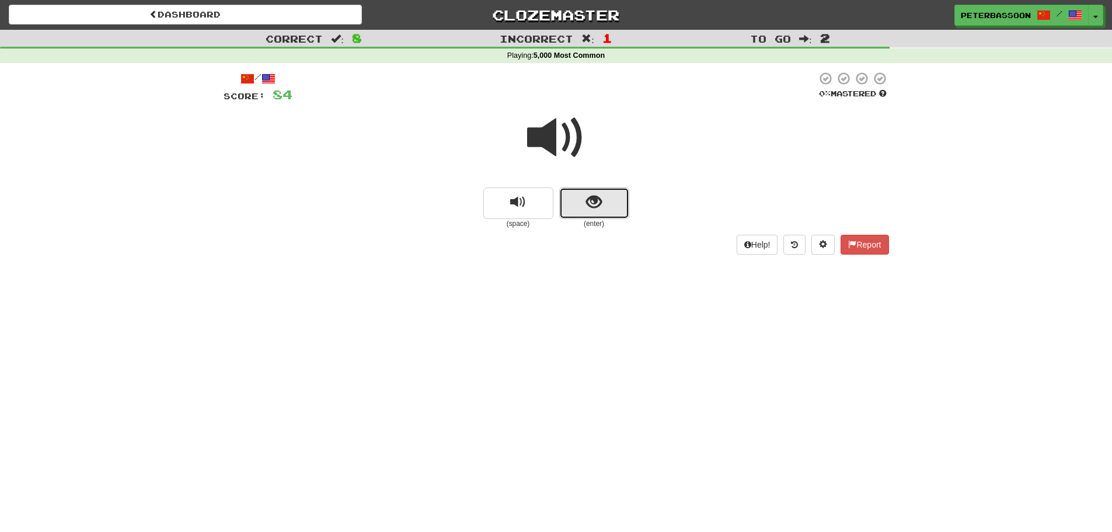
click at [588, 202] on button "show sentence" at bounding box center [594, 203] width 70 height 32
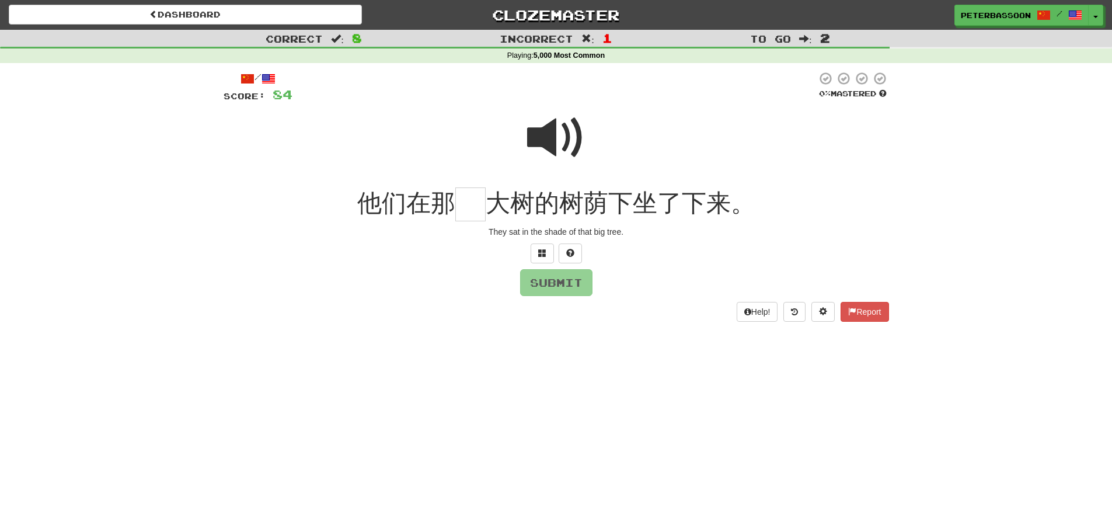
click at [540, 130] on span at bounding box center [556, 138] width 58 height 58
click at [471, 208] on input "text" at bounding box center [470, 204] width 30 height 34
type input "*"
click at [548, 278] on button "Submit" at bounding box center [557, 283] width 72 height 27
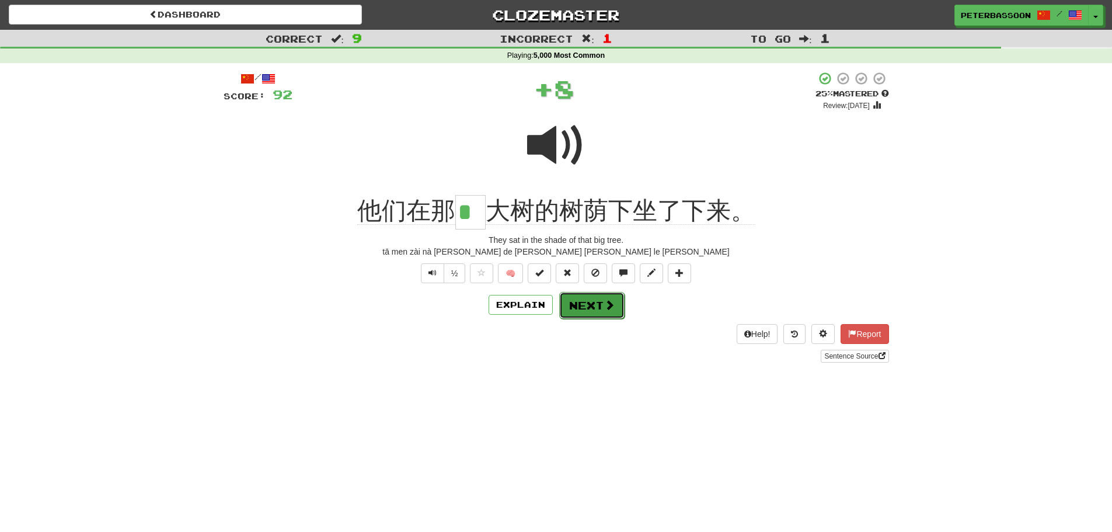
click at [599, 305] on button "Next" at bounding box center [591, 305] width 65 height 27
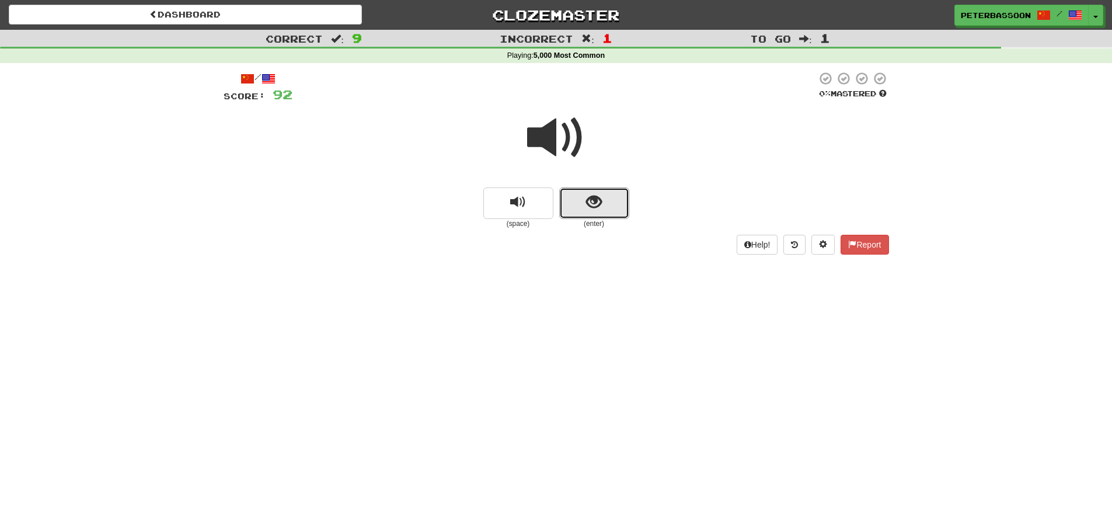
click at [585, 190] on button "show sentence" at bounding box center [594, 203] width 70 height 32
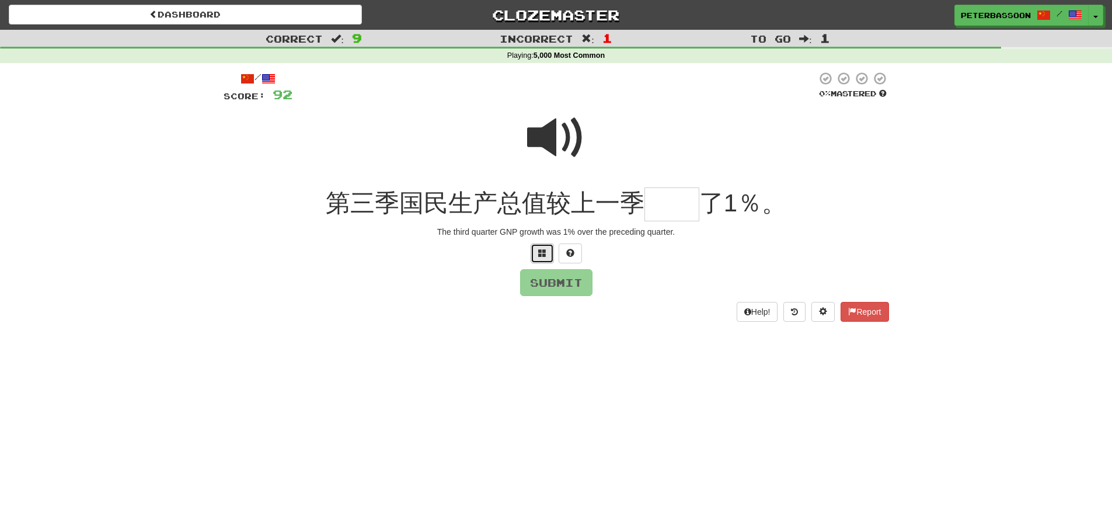
click at [537, 250] on button at bounding box center [542, 254] width 23 height 20
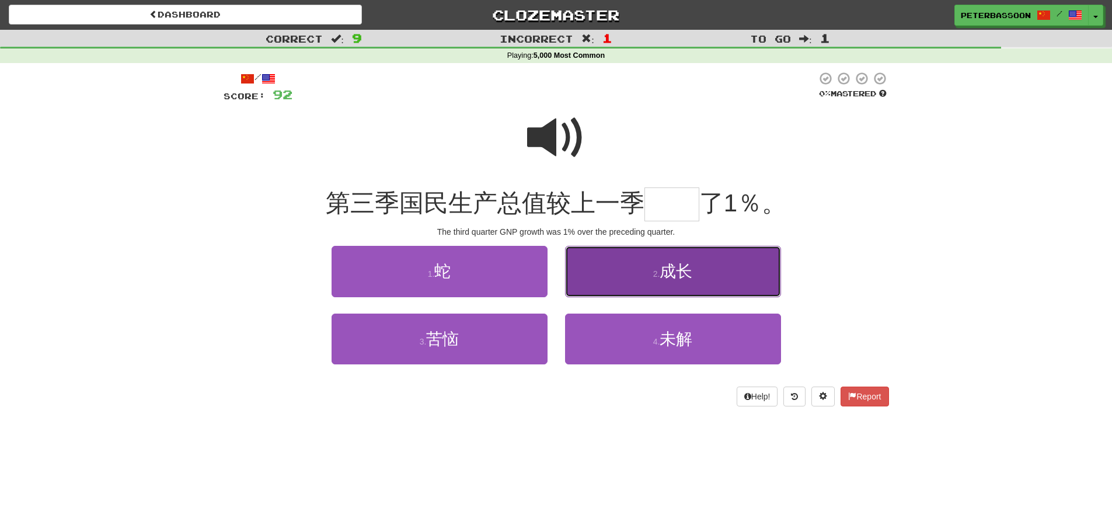
click at [672, 274] on span "成长" at bounding box center [676, 271] width 33 height 18
type input "**"
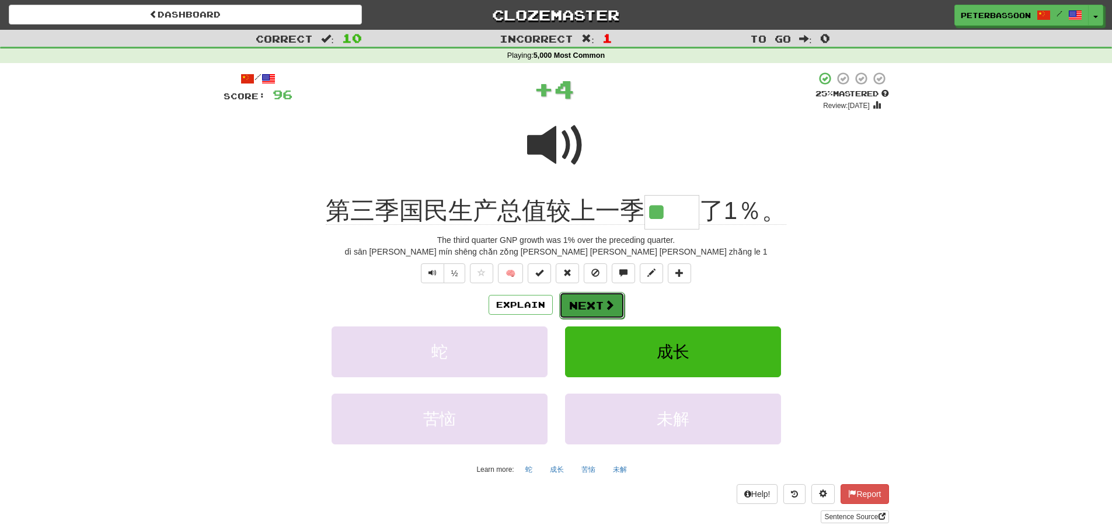
click at [600, 301] on button "Next" at bounding box center [591, 305] width 65 height 27
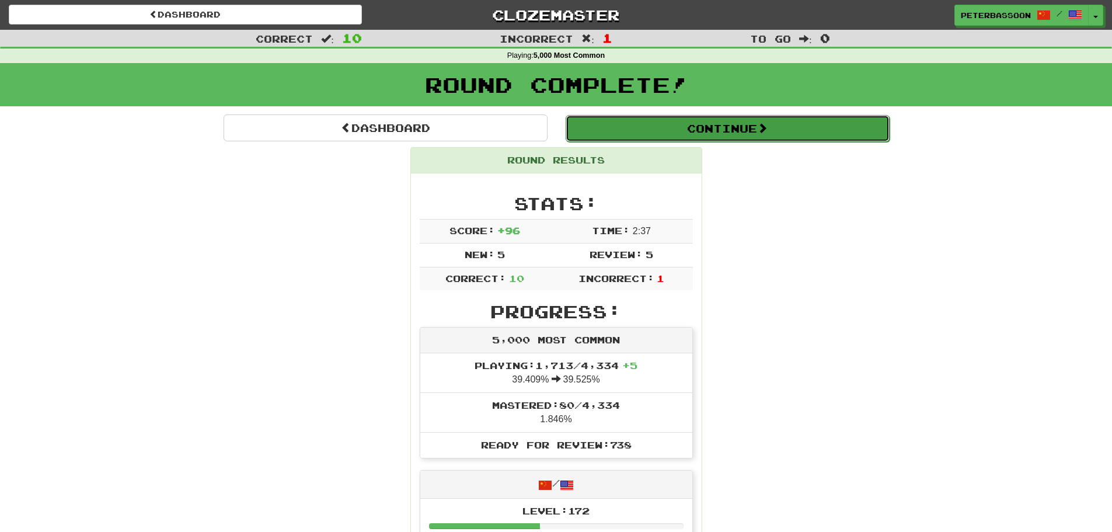
click at [729, 121] on button "Continue" at bounding box center [728, 128] width 324 height 27
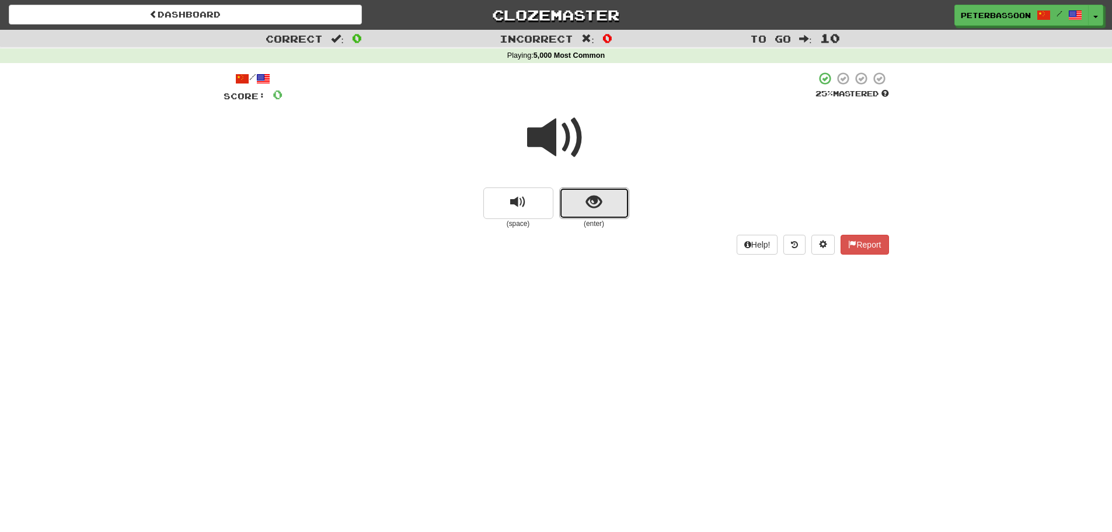
drag, startPoint x: 592, startPoint y: 198, endPoint x: 763, endPoint y: 178, distance: 172.8
click at [597, 196] on span "show sentence" at bounding box center [594, 202] width 16 height 16
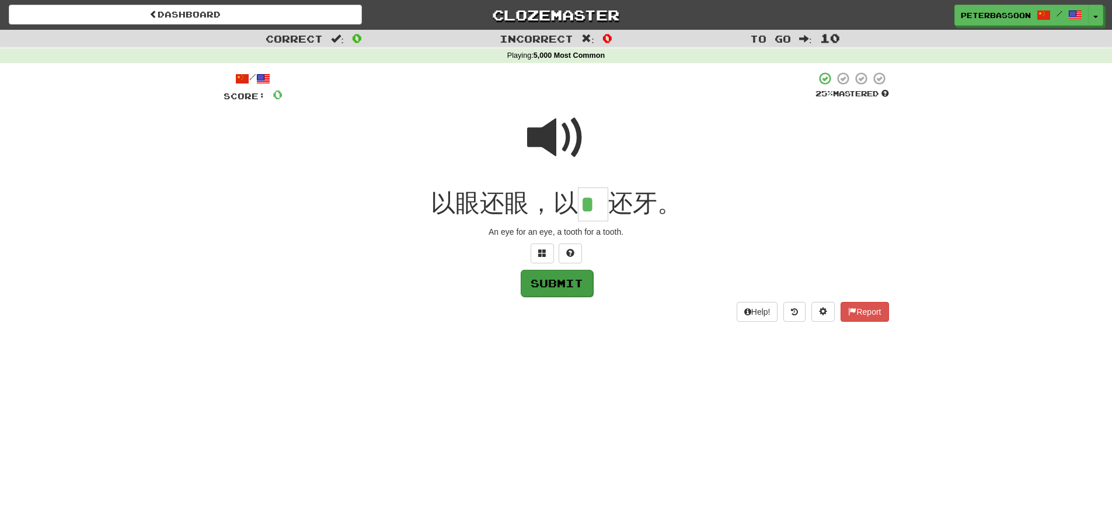
type input "*"
click at [575, 276] on button "Submit" at bounding box center [557, 283] width 72 height 27
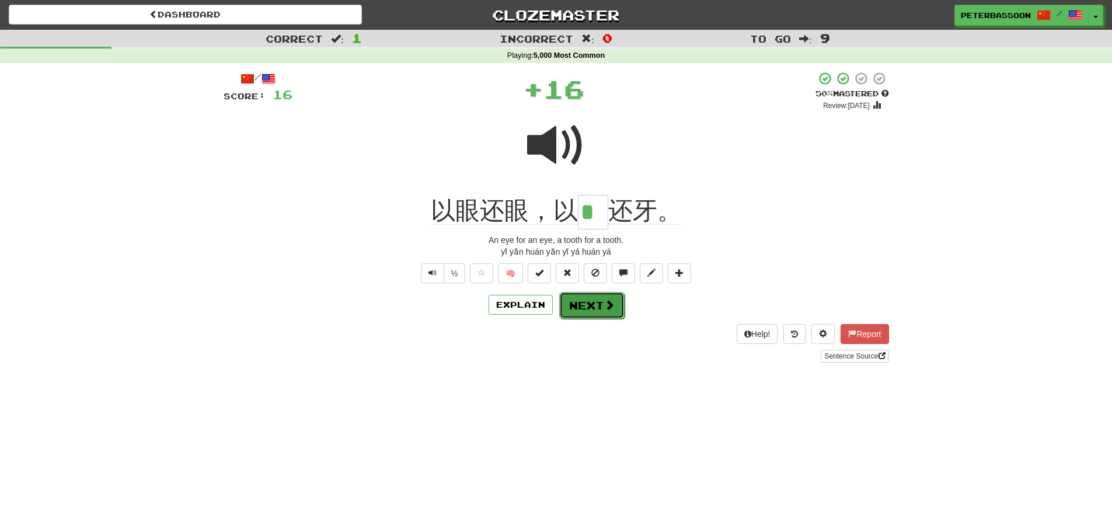
click at [586, 305] on button "Next" at bounding box center [591, 305] width 65 height 27
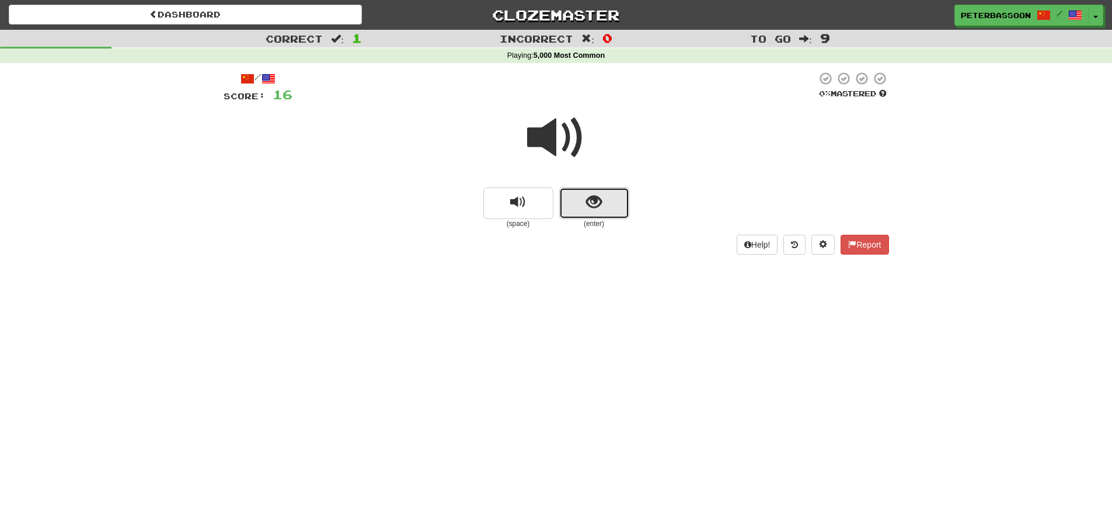
click at [598, 194] on span "show sentence" at bounding box center [594, 202] width 16 height 16
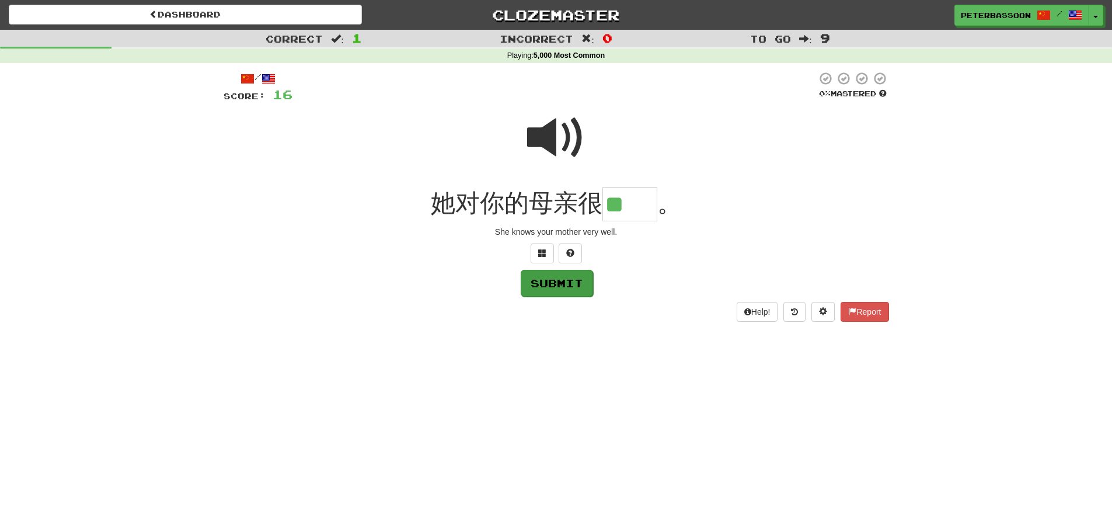
type input "**"
click at [574, 287] on button "Submit" at bounding box center [557, 283] width 72 height 27
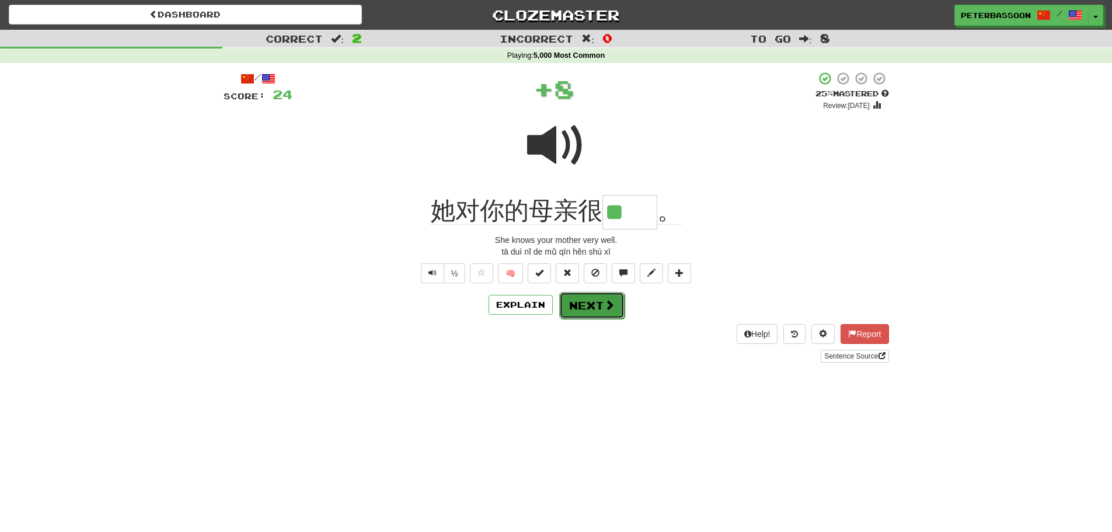
click at [599, 301] on button "Next" at bounding box center [591, 305] width 65 height 27
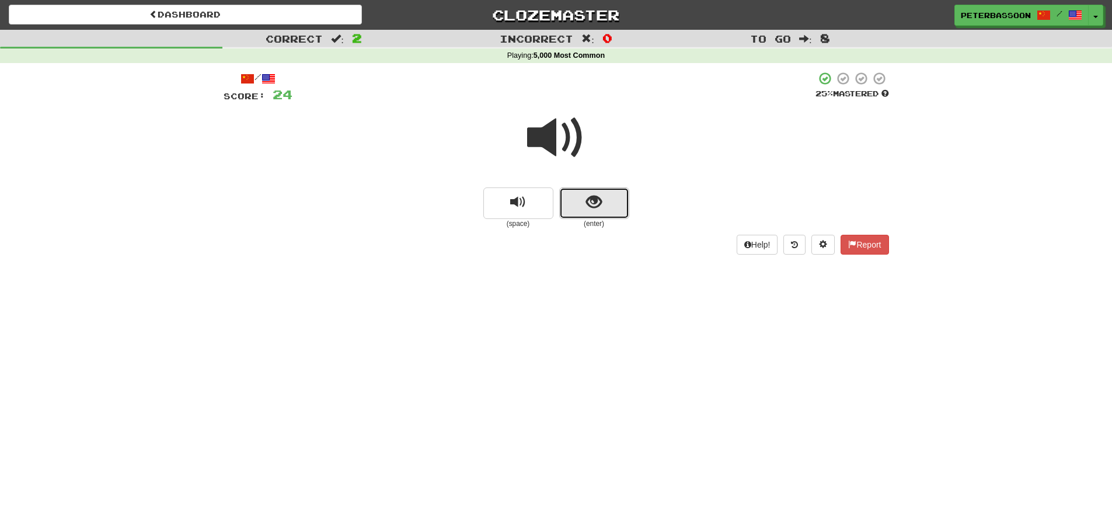
click at [594, 194] on span "show sentence" at bounding box center [594, 202] width 16 height 16
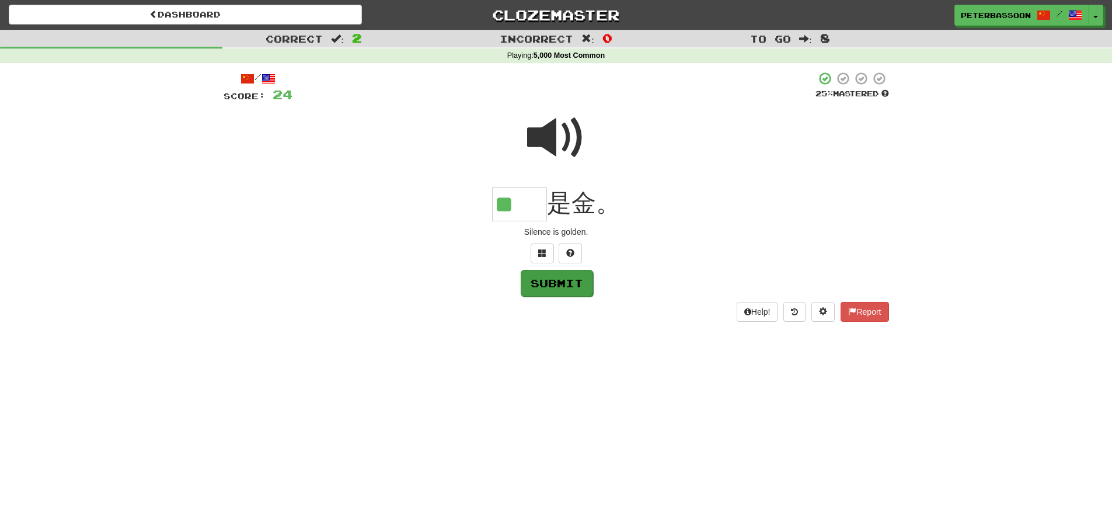
type input "**"
drag, startPoint x: 564, startPoint y: 287, endPoint x: 617, endPoint y: 285, distance: 53.8
click at [569, 286] on button "Submit" at bounding box center [556, 282] width 72 height 27
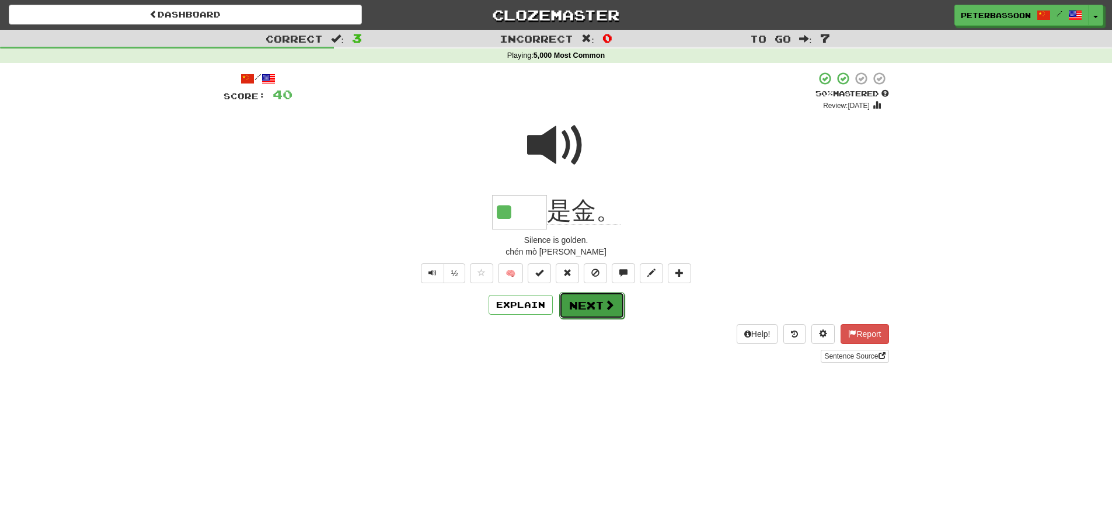
click at [602, 307] on button "Next" at bounding box center [591, 305] width 65 height 27
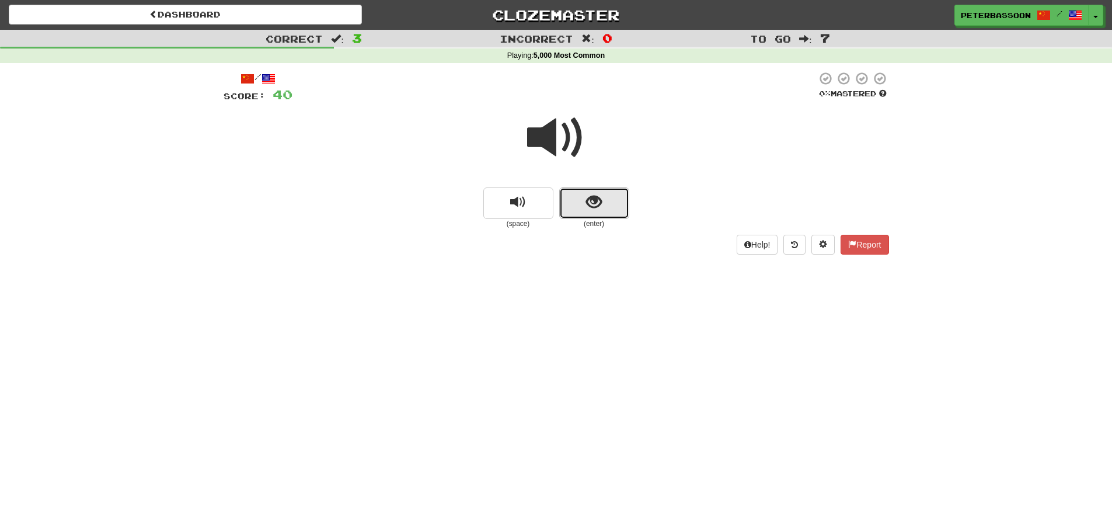
click at [579, 200] on button "show sentence" at bounding box center [594, 203] width 70 height 32
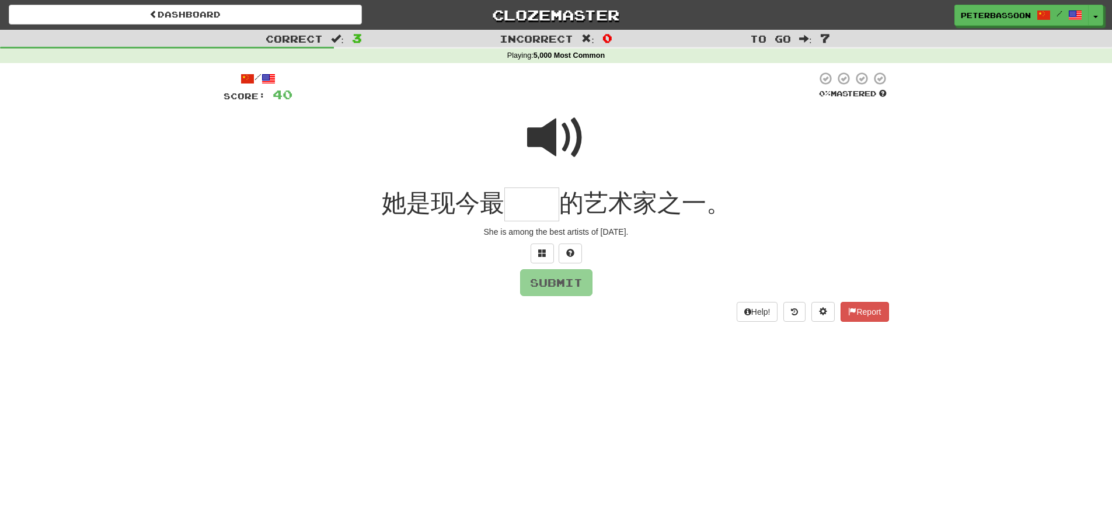
click at [541, 134] on span at bounding box center [556, 138] width 58 height 58
click at [529, 210] on input "text" at bounding box center [532, 204] width 55 height 34
drag, startPoint x: 545, startPoint y: 251, endPoint x: 551, endPoint y: 249, distance: 6.1
click at [551, 249] on button at bounding box center [542, 254] width 23 height 20
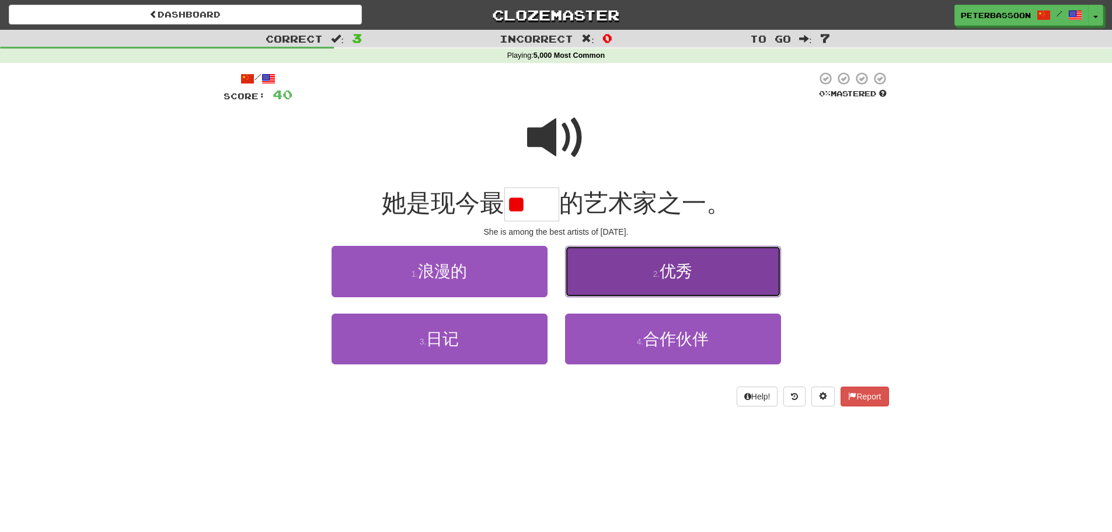
click at [688, 264] on span "优秀" at bounding box center [676, 271] width 33 height 18
type input "**"
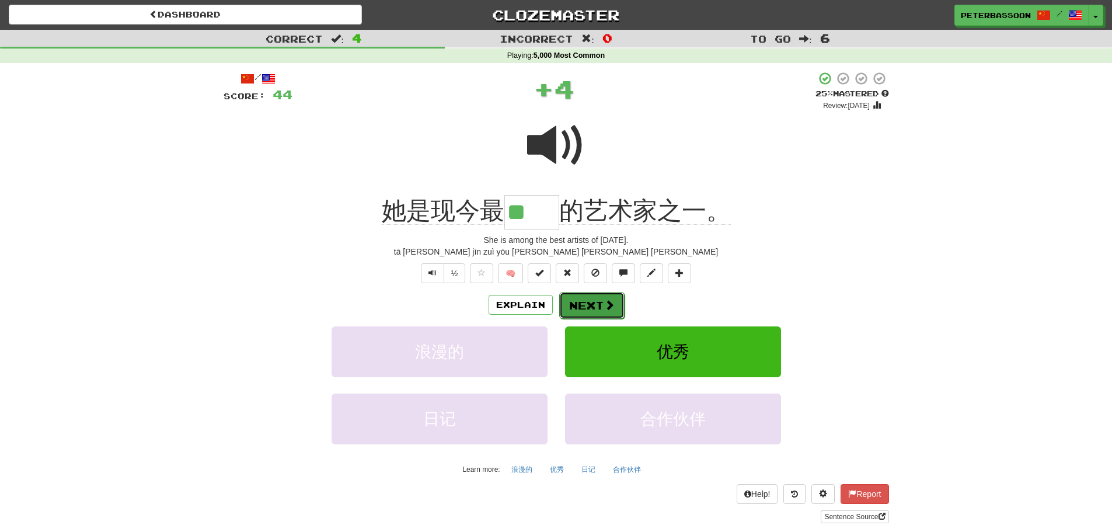
click at [600, 300] on button "Next" at bounding box center [591, 305] width 65 height 27
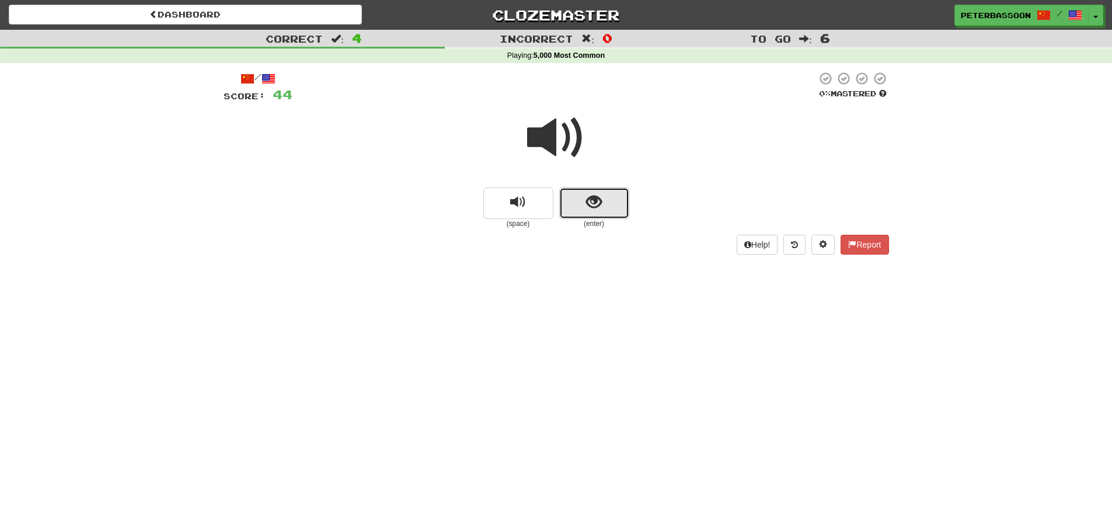
drag, startPoint x: 592, startPoint y: 204, endPoint x: 864, endPoint y: 183, distance: 273.6
click at [600, 197] on span "show sentence" at bounding box center [594, 202] width 16 height 16
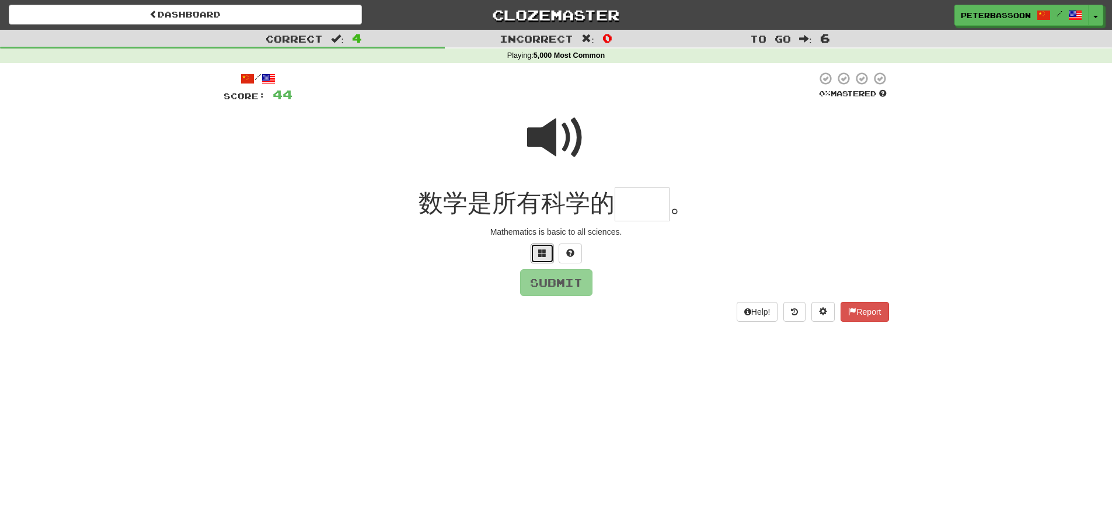
drag, startPoint x: 543, startPoint y: 247, endPoint x: 871, endPoint y: 227, distance: 328.8
click at [548, 244] on button at bounding box center [542, 254] width 23 height 20
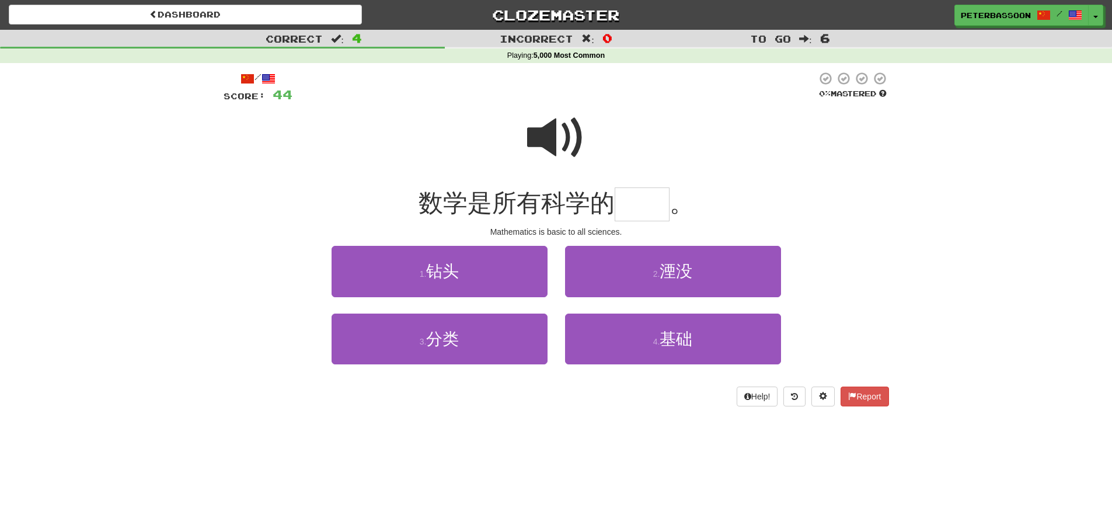
click at [554, 135] on span at bounding box center [556, 138] width 58 height 58
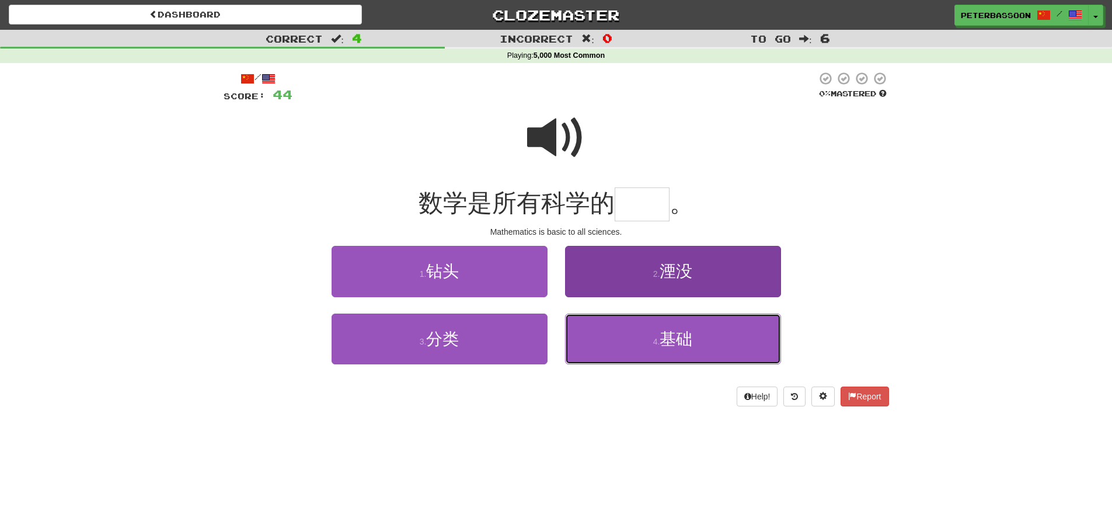
click at [662, 339] on span "基础" at bounding box center [676, 339] width 33 height 18
type input "**"
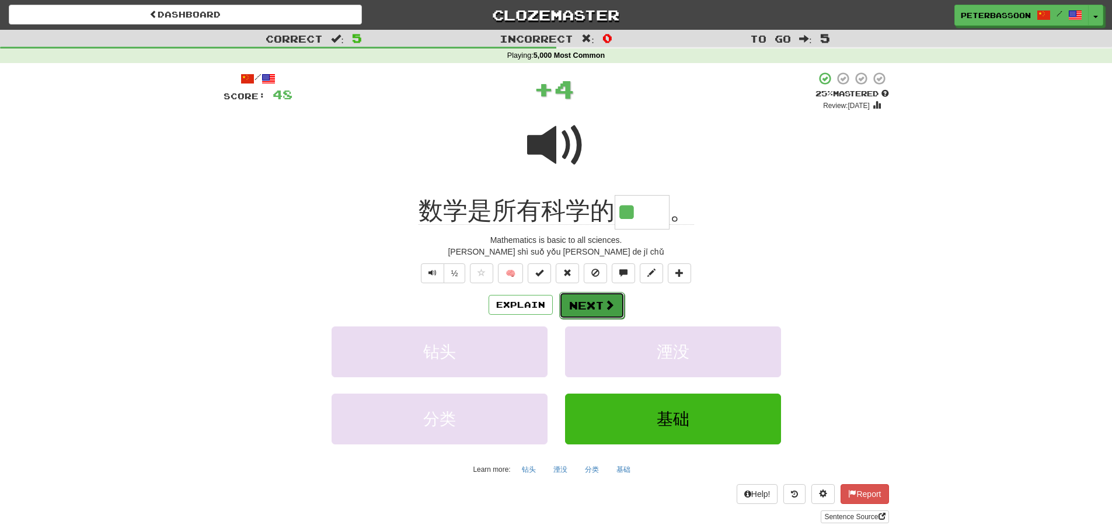
click at [592, 305] on button "Next" at bounding box center [591, 305] width 65 height 27
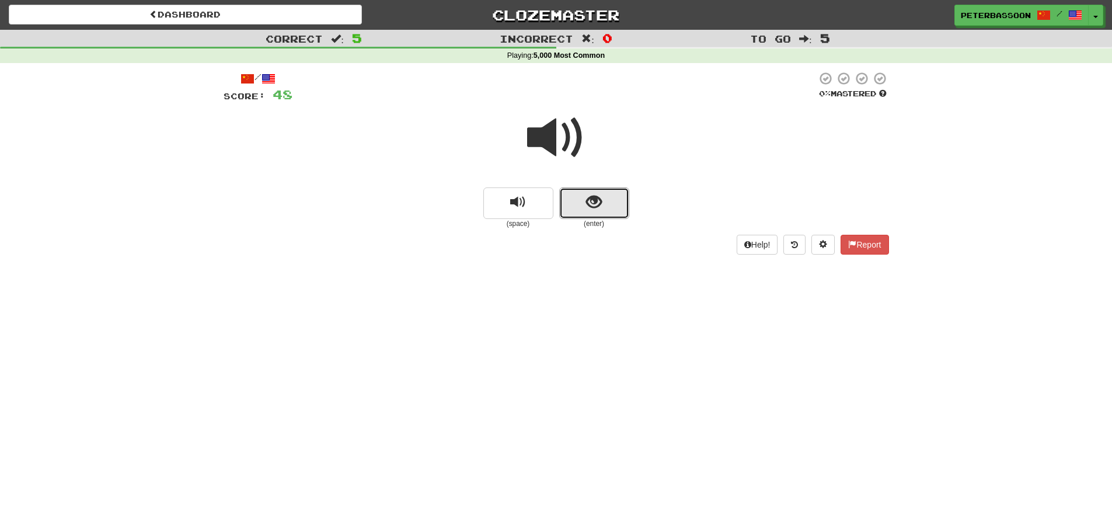
drag, startPoint x: 588, startPoint y: 198, endPoint x: 720, endPoint y: 179, distance: 133.4
click at [598, 195] on span "show sentence" at bounding box center [594, 202] width 16 height 16
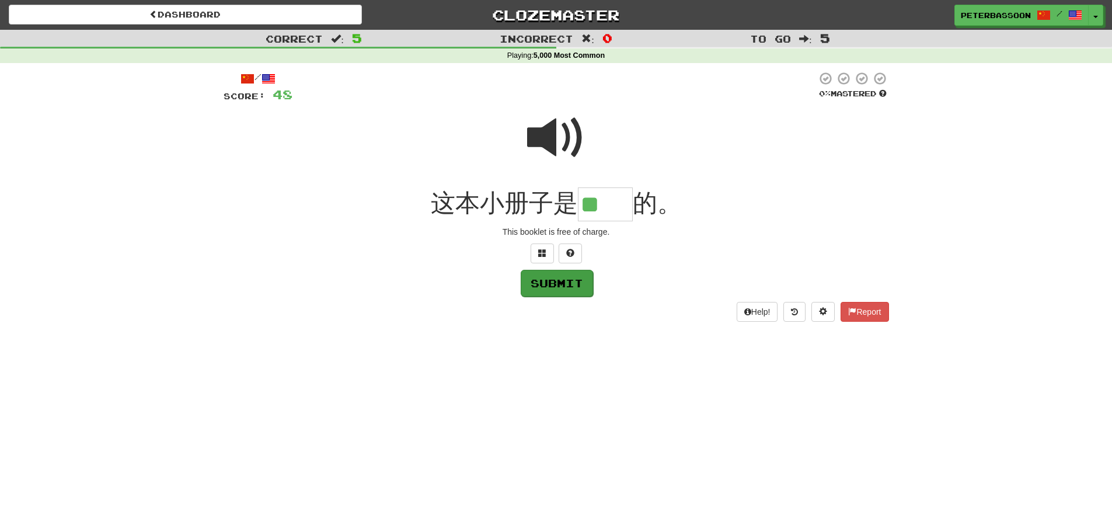
type input "**"
drag, startPoint x: 571, startPoint y: 283, endPoint x: 610, endPoint y: 281, distance: 38.6
click at [576, 281] on button "Submit" at bounding box center [556, 282] width 72 height 27
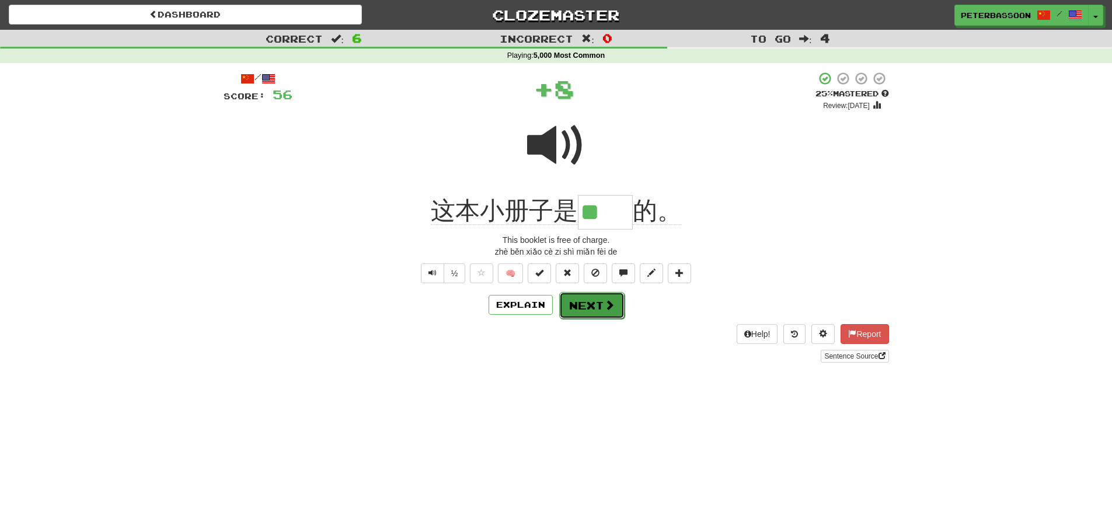
click at [605, 310] on span at bounding box center [609, 305] width 11 height 11
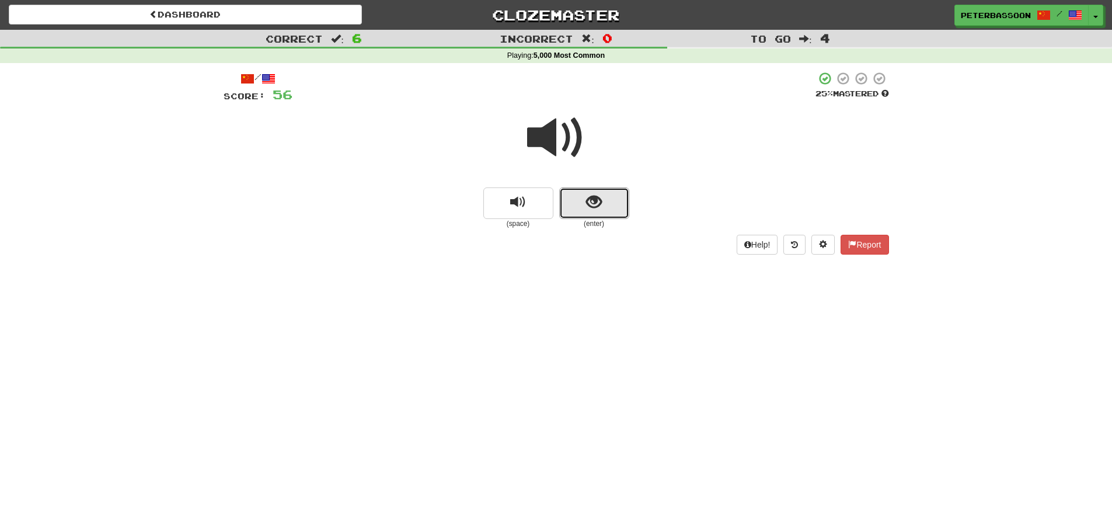
drag, startPoint x: 593, startPoint y: 210, endPoint x: 600, endPoint y: 208, distance: 7.2
click at [600, 208] on span "show sentence" at bounding box center [594, 202] width 16 height 16
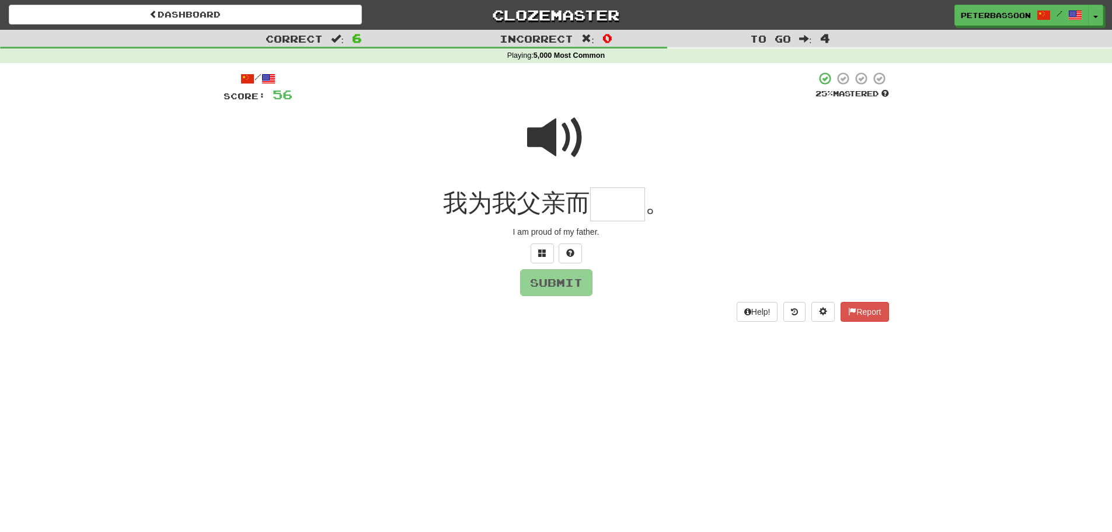
click at [562, 137] on span at bounding box center [556, 138] width 58 height 58
click at [609, 213] on input "text" at bounding box center [617, 204] width 55 height 34
type input "**"
click at [570, 284] on button "Submit" at bounding box center [557, 283] width 72 height 27
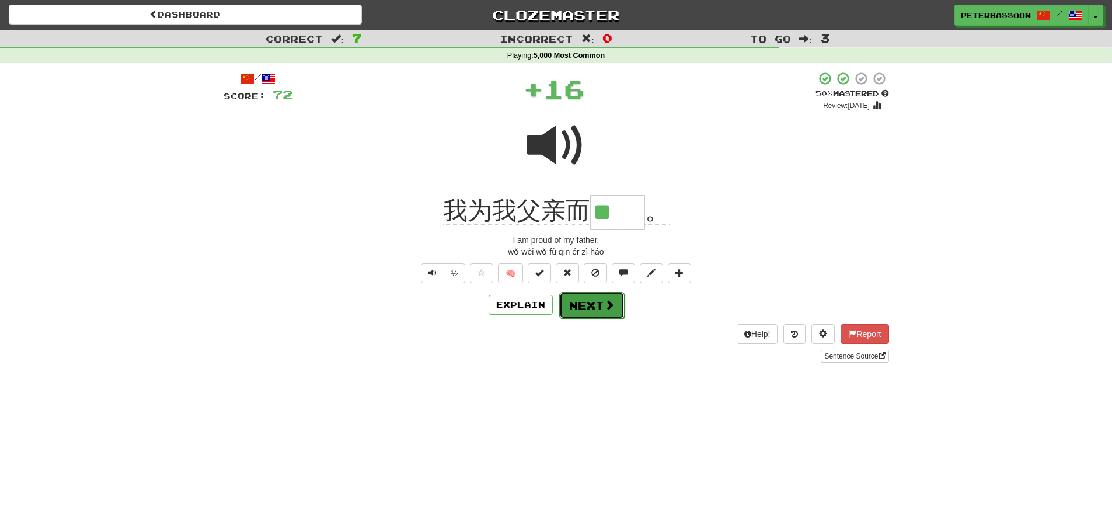
click at [593, 304] on button "Next" at bounding box center [591, 305] width 65 height 27
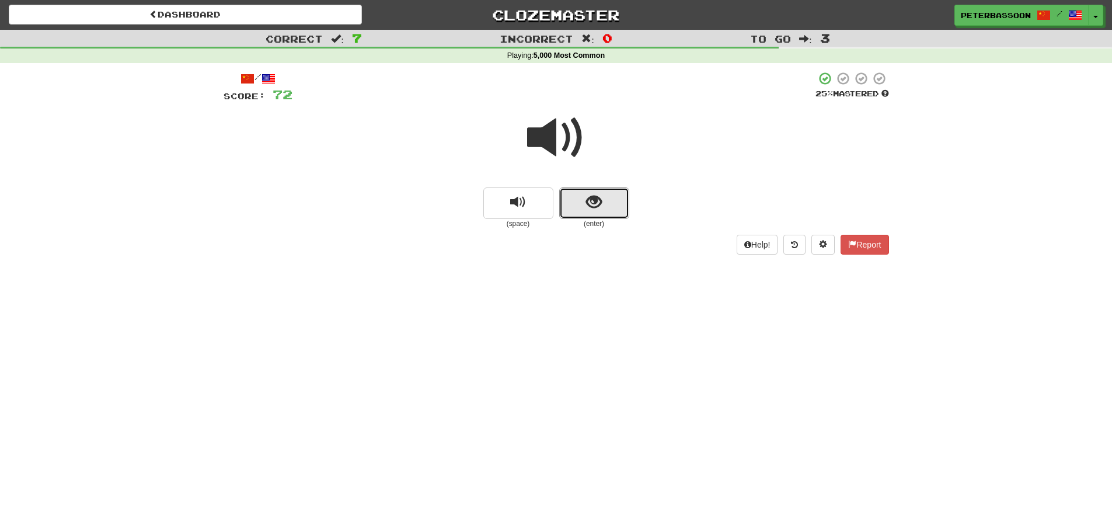
click at [590, 200] on span "show sentence" at bounding box center [594, 202] width 16 height 16
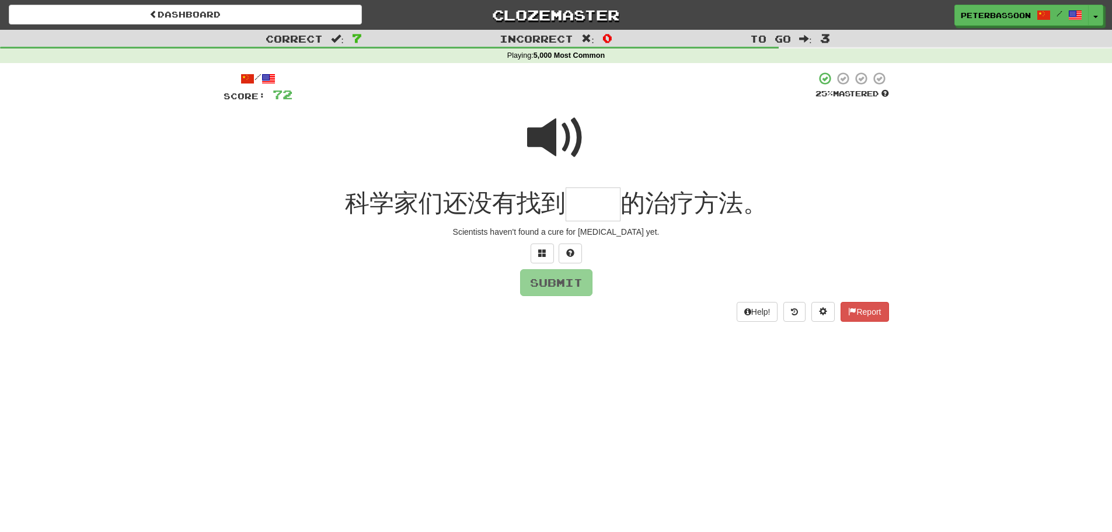
click at [559, 138] on span at bounding box center [556, 138] width 58 height 58
click at [589, 202] on input "text" at bounding box center [593, 204] width 55 height 34
type input "**"
drag, startPoint x: 569, startPoint y: 288, endPoint x: 614, endPoint y: 288, distance: 44.4
click at [572, 288] on button "Submit" at bounding box center [557, 283] width 72 height 27
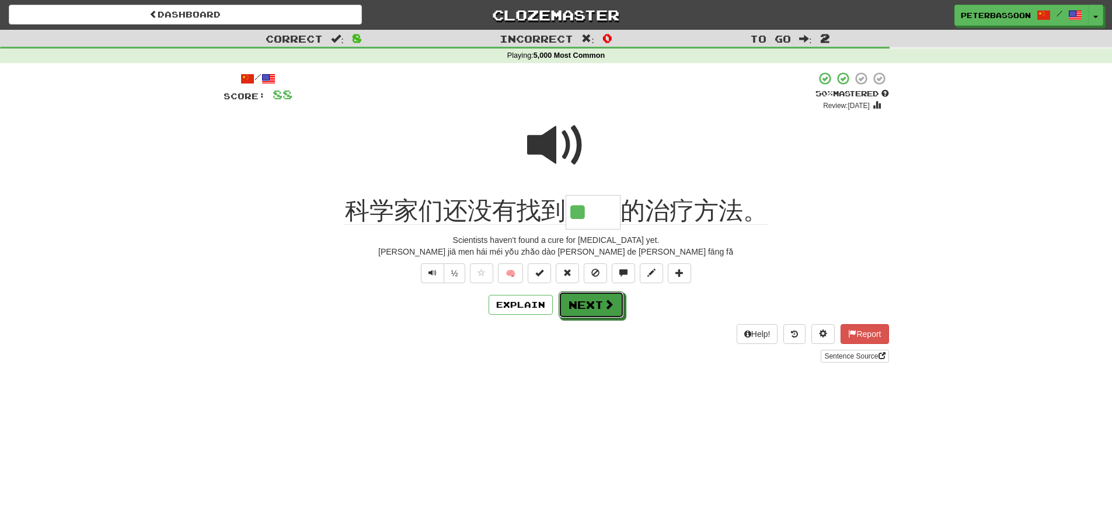
drag, startPoint x: 592, startPoint y: 305, endPoint x: 618, endPoint y: 300, distance: 26.8
click at [592, 305] on button "Next" at bounding box center [591, 304] width 65 height 27
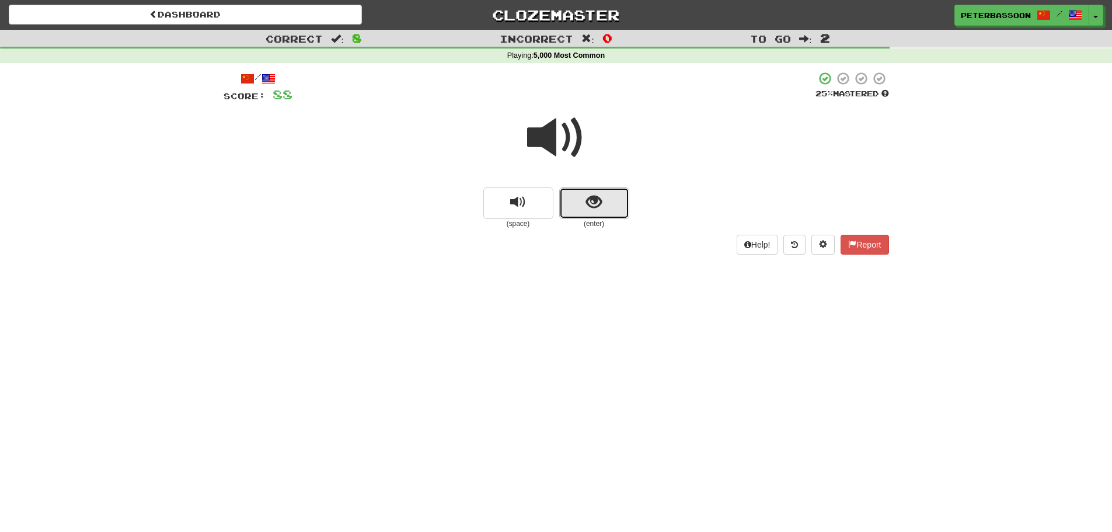
drag, startPoint x: 592, startPoint y: 197, endPoint x: 598, endPoint y: 197, distance: 6.5
click at [598, 197] on span "show sentence" at bounding box center [594, 202] width 16 height 16
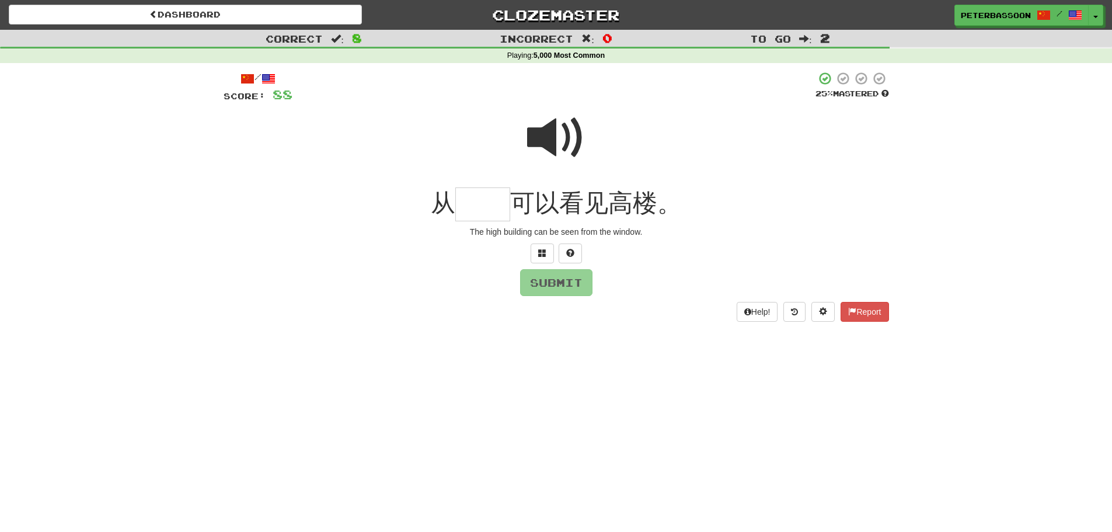
click at [566, 131] on span at bounding box center [556, 138] width 58 height 58
drag, startPoint x: 489, startPoint y: 208, endPoint x: 579, endPoint y: 194, distance: 90.9
click at [514, 199] on div "从 可以看见高楼。" at bounding box center [557, 204] width 666 height 34
type input "**"
click at [559, 287] on button "Submit" at bounding box center [556, 282] width 72 height 27
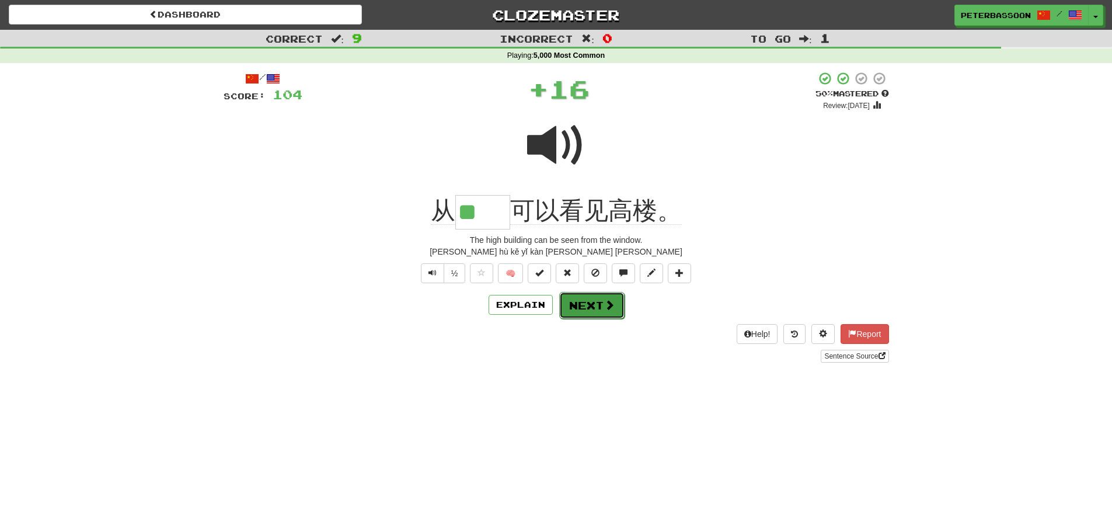
click at [587, 301] on button "Next" at bounding box center [591, 305] width 65 height 27
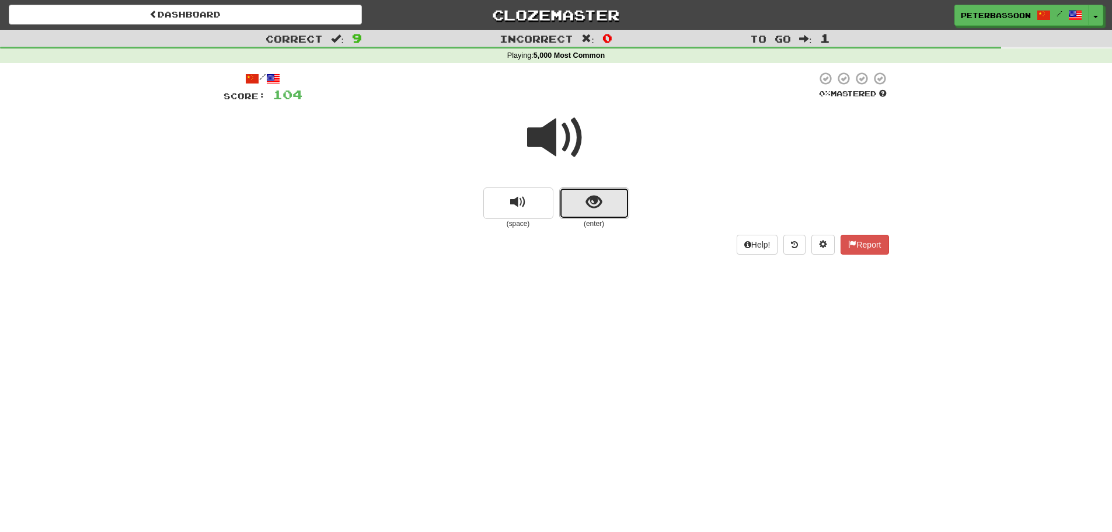
click at [591, 205] on span "show sentence" at bounding box center [594, 202] width 16 height 16
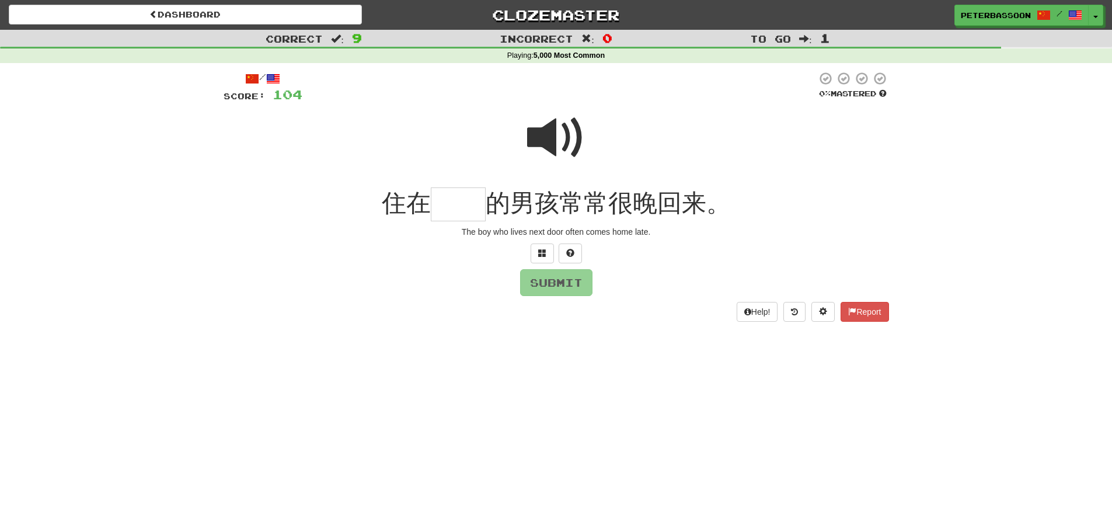
type input "*"
type input "**"
drag, startPoint x: 561, startPoint y: 283, endPoint x: 590, endPoint y: 290, distance: 29.9
click at [562, 285] on button "Submit" at bounding box center [556, 282] width 72 height 27
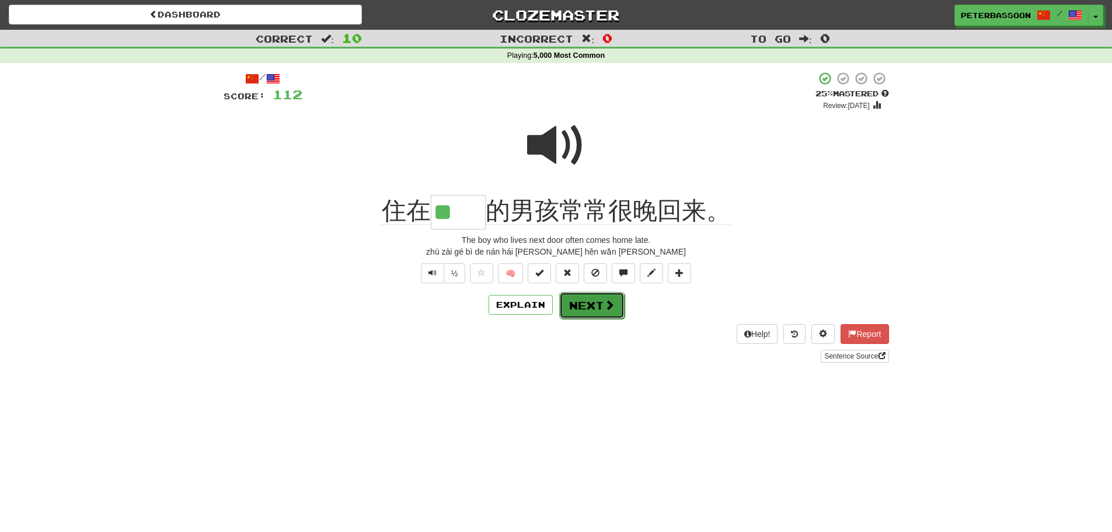
click at [583, 303] on button "Next" at bounding box center [591, 305] width 65 height 27
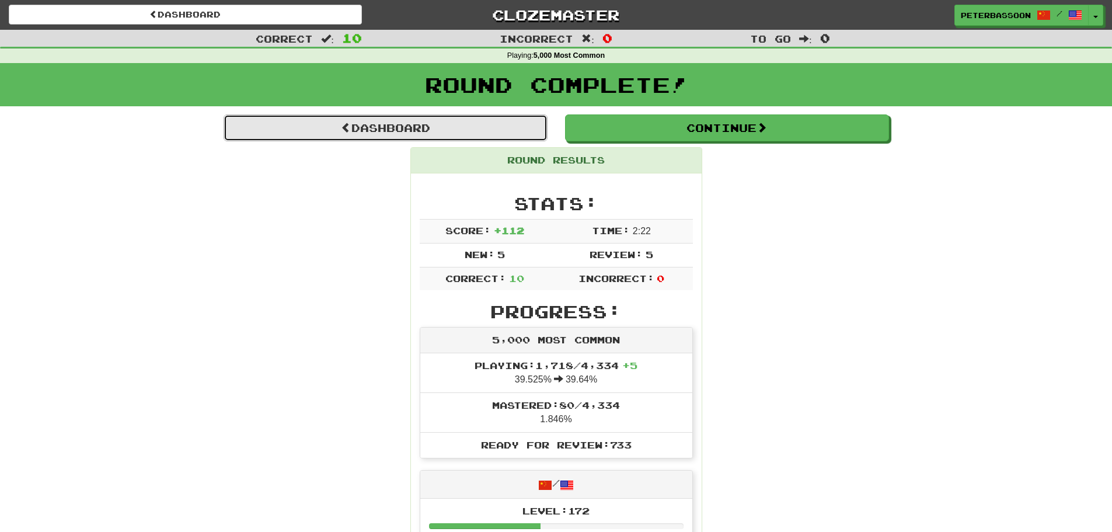
click at [395, 119] on link "Dashboard" at bounding box center [386, 127] width 324 height 27
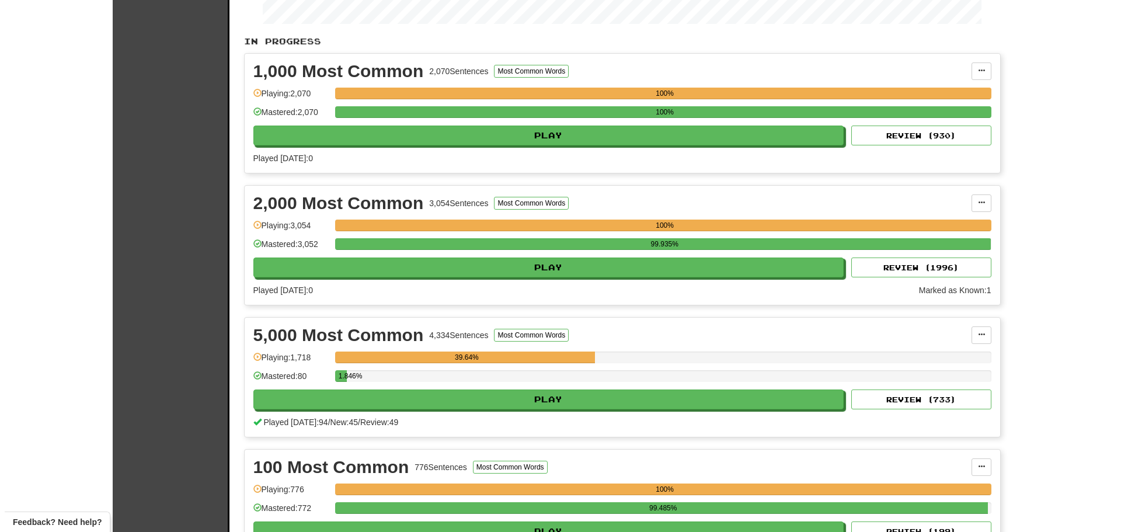
scroll to position [234, 0]
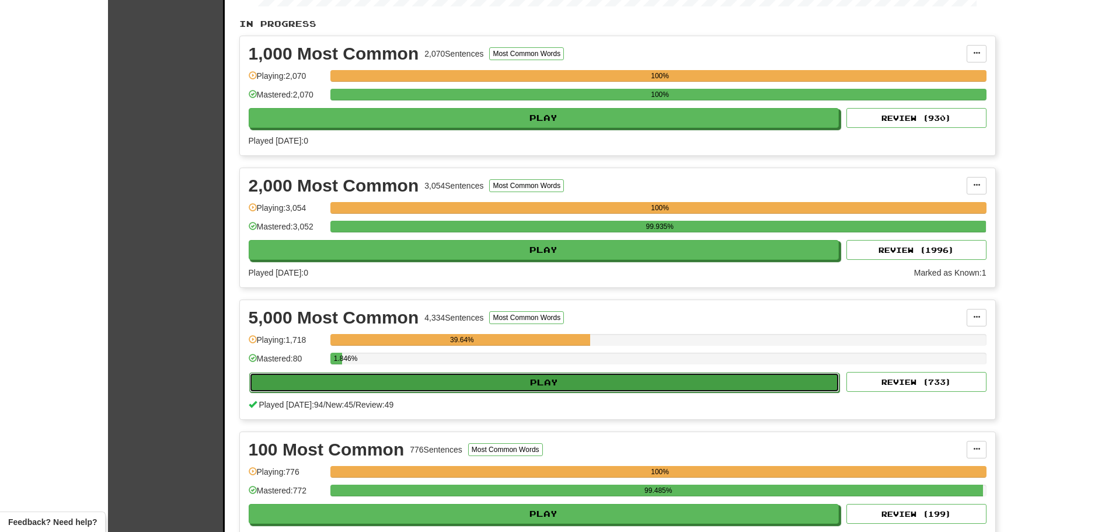
click at [557, 375] on button "Play" at bounding box center [544, 383] width 591 height 20
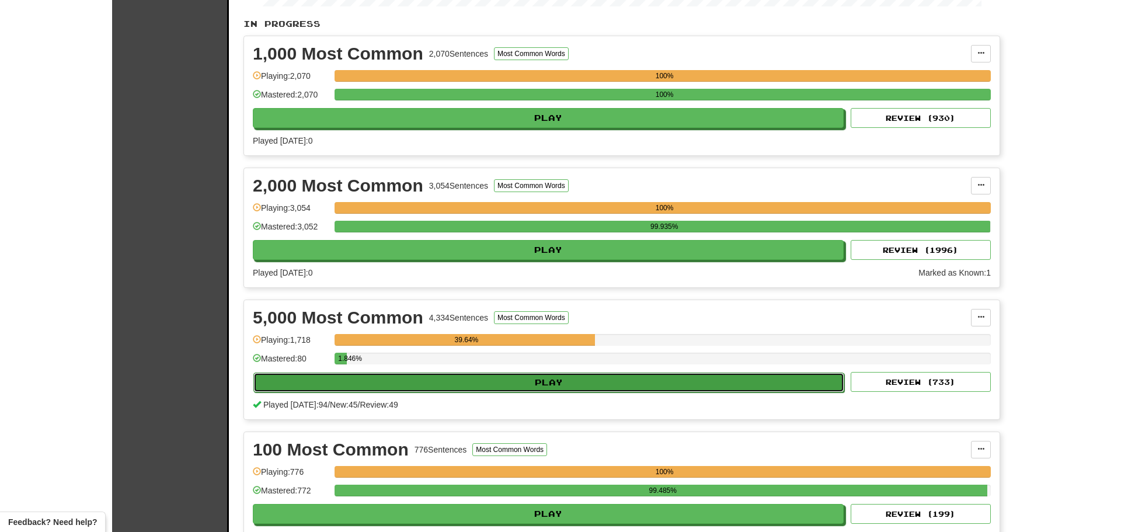
select select "**"
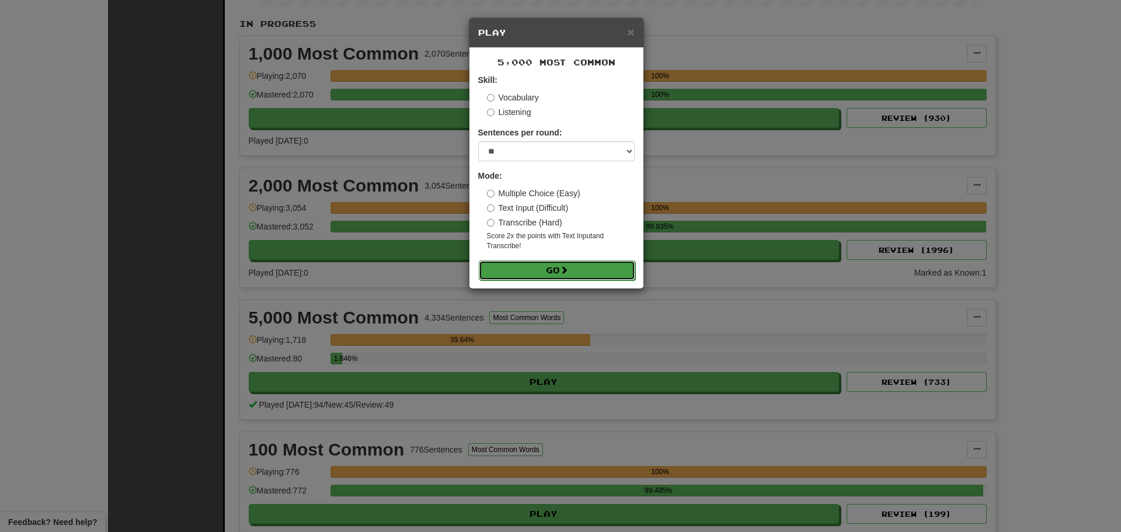
click at [534, 265] on button "Go" at bounding box center [557, 270] width 157 height 20
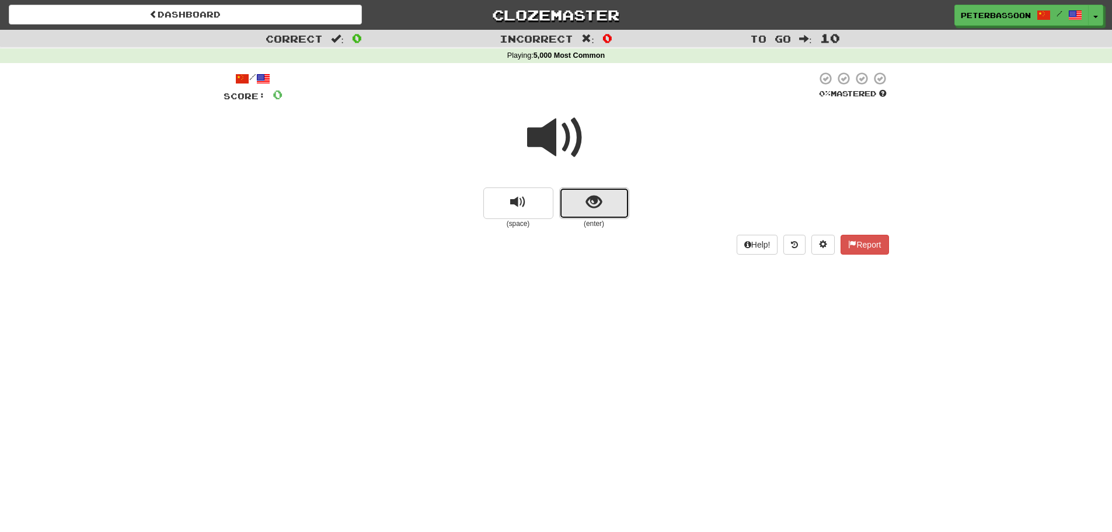
click at [582, 201] on button "show sentence" at bounding box center [594, 203] width 70 height 32
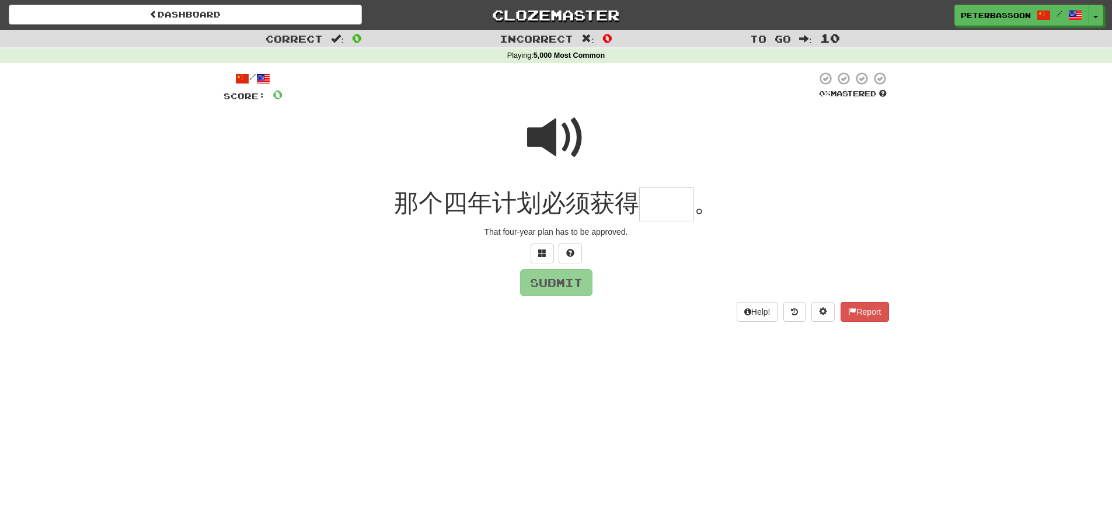
drag, startPoint x: 566, startPoint y: 131, endPoint x: 579, endPoint y: 144, distance: 18.6
click at [566, 131] on span at bounding box center [556, 138] width 58 height 58
click at [666, 211] on input "text" at bounding box center [666, 204] width 55 height 34
type input "**"
drag, startPoint x: 551, startPoint y: 281, endPoint x: 566, endPoint y: 288, distance: 16.7
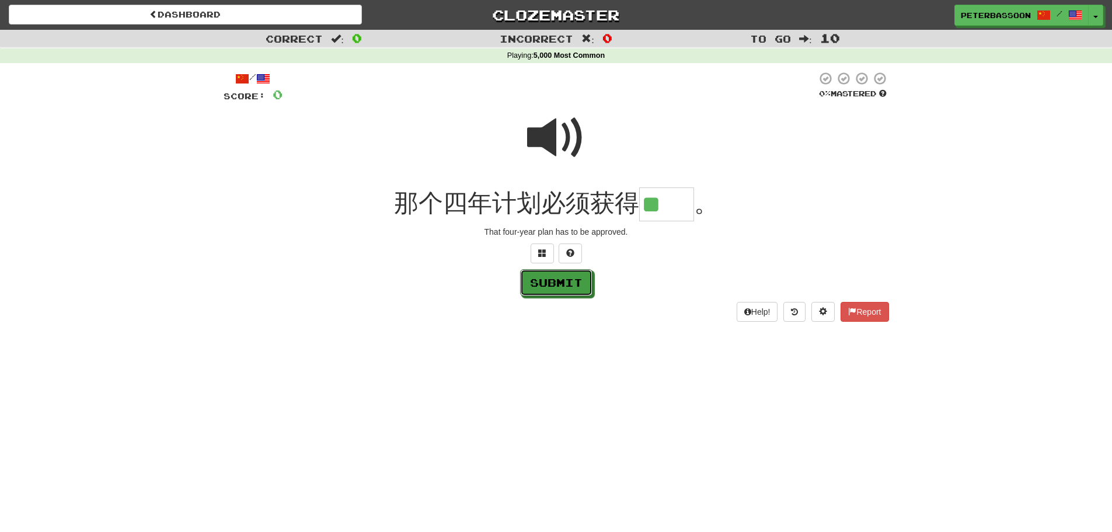
click at [552, 281] on button "Submit" at bounding box center [556, 282] width 72 height 27
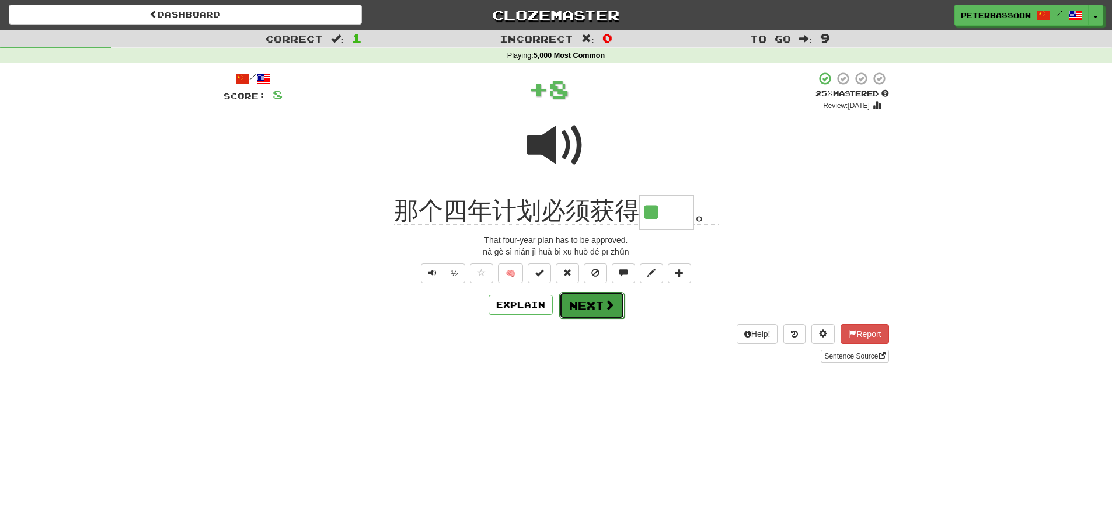
click at [600, 299] on button "Next" at bounding box center [591, 305] width 65 height 27
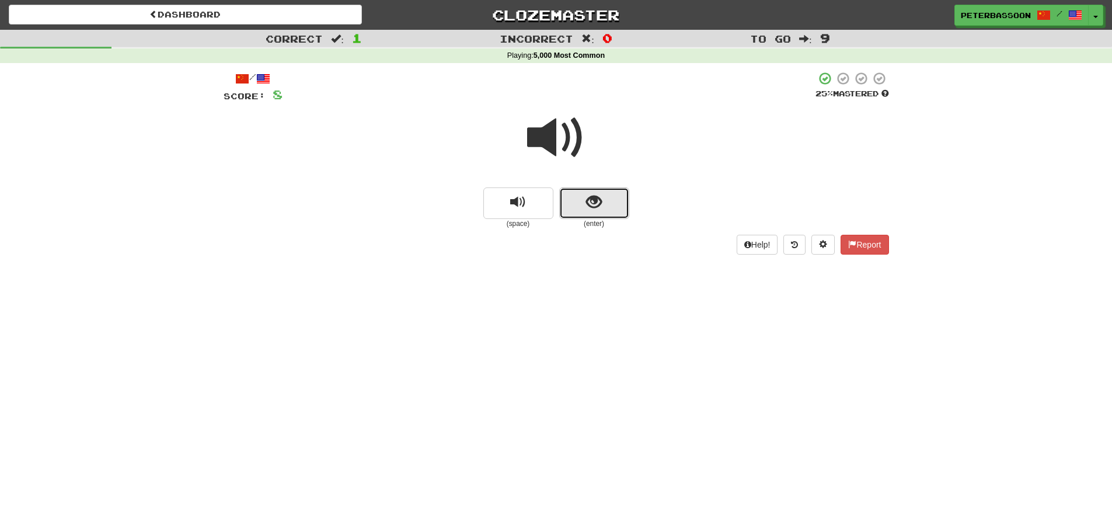
click at [586, 194] on span "show sentence" at bounding box center [594, 202] width 16 height 16
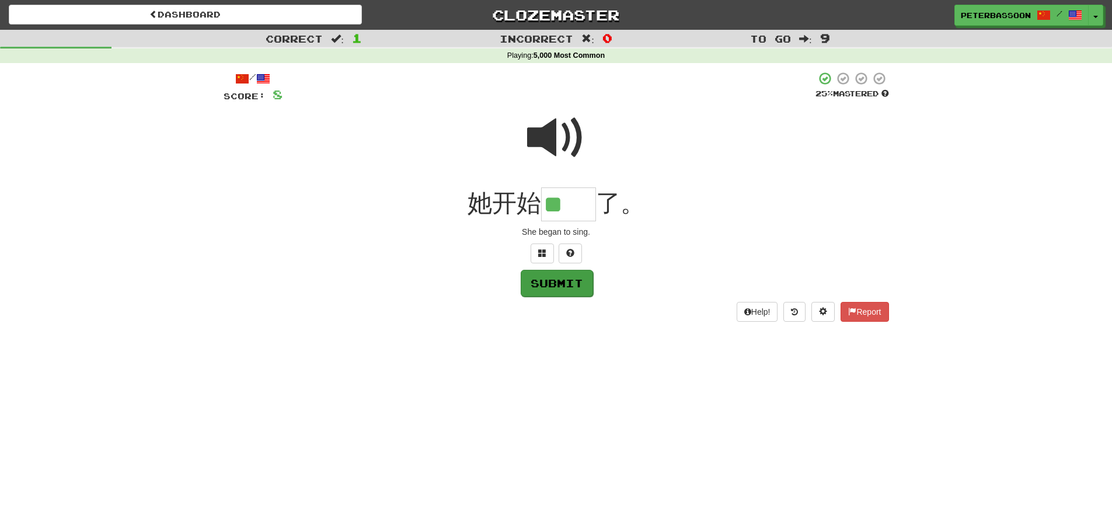
type input "**"
click at [568, 288] on button "Submit" at bounding box center [557, 283] width 72 height 27
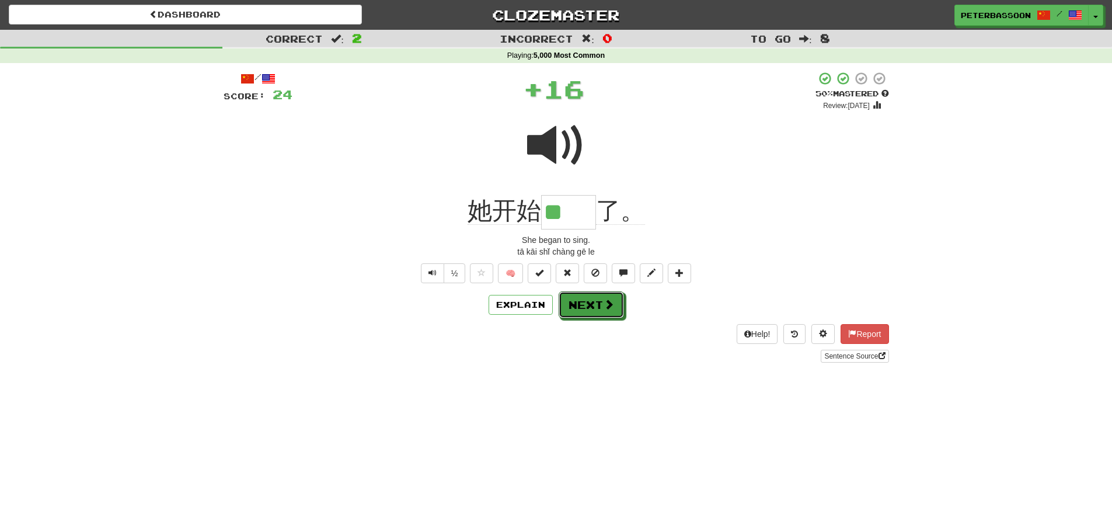
click at [589, 305] on button "Next" at bounding box center [591, 304] width 65 height 27
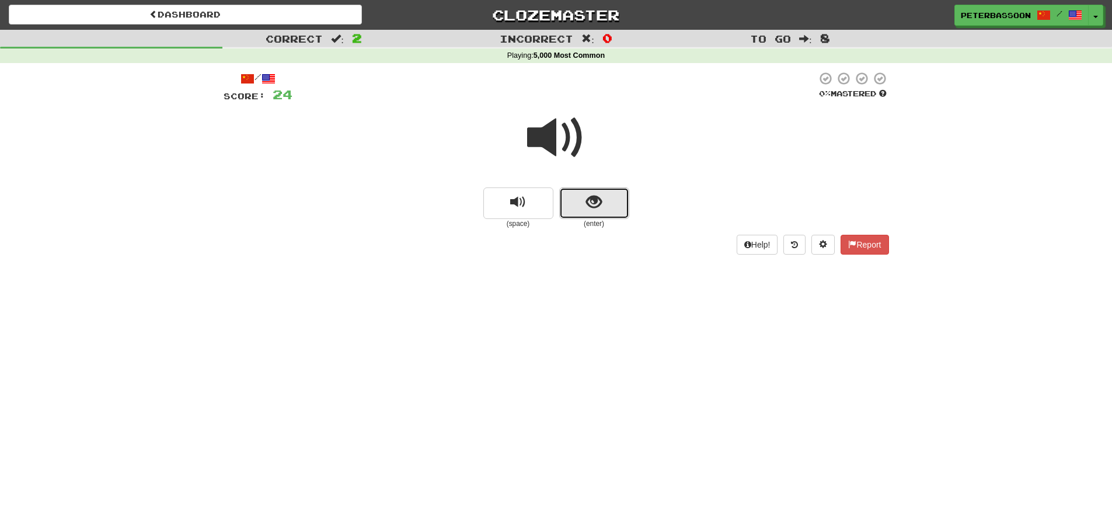
click at [601, 206] on span "show sentence" at bounding box center [594, 202] width 16 height 16
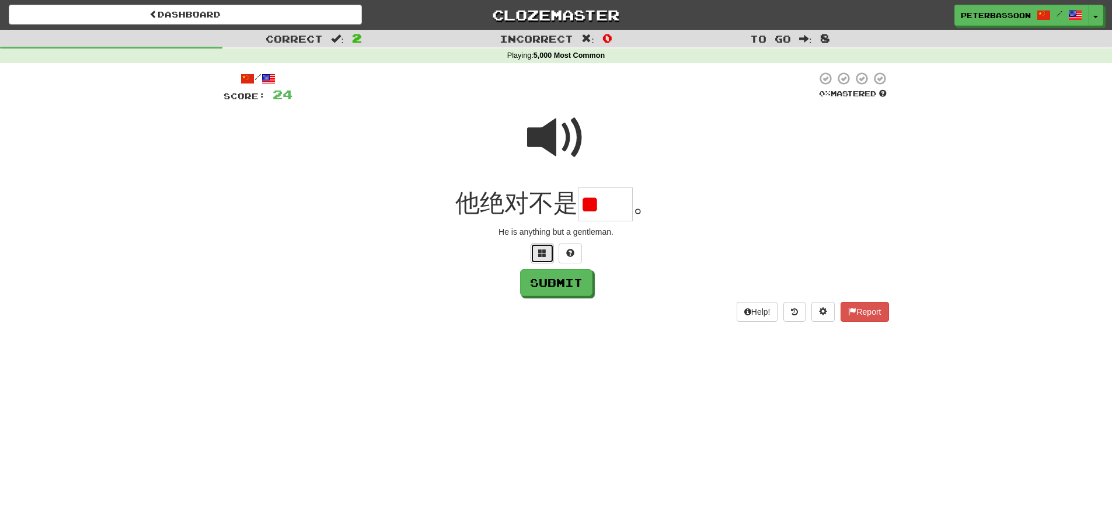
click at [539, 255] on span at bounding box center [542, 253] width 8 height 8
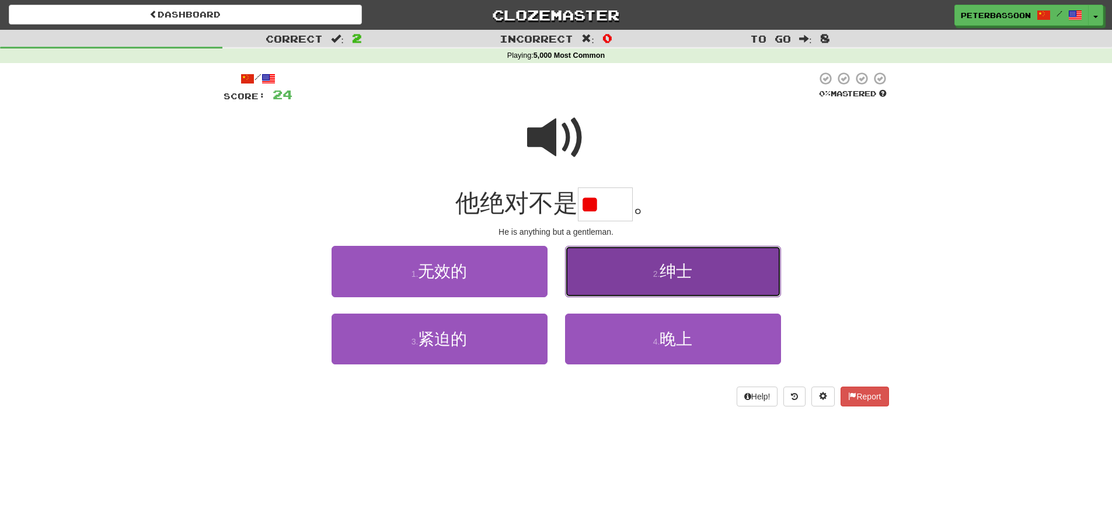
click at [688, 268] on span "绅士" at bounding box center [676, 271] width 33 height 18
type input "**"
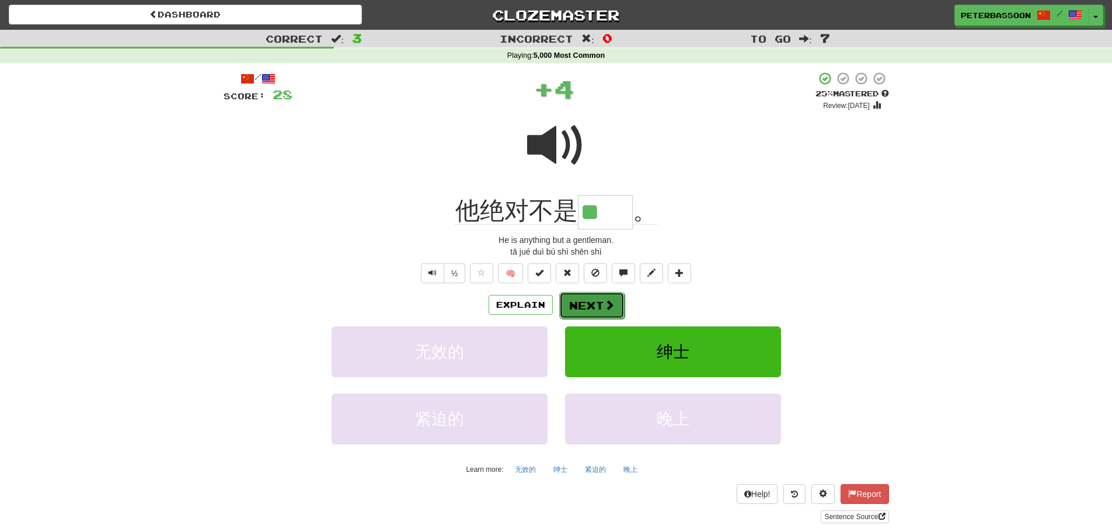
click at [593, 299] on button "Next" at bounding box center [591, 305] width 65 height 27
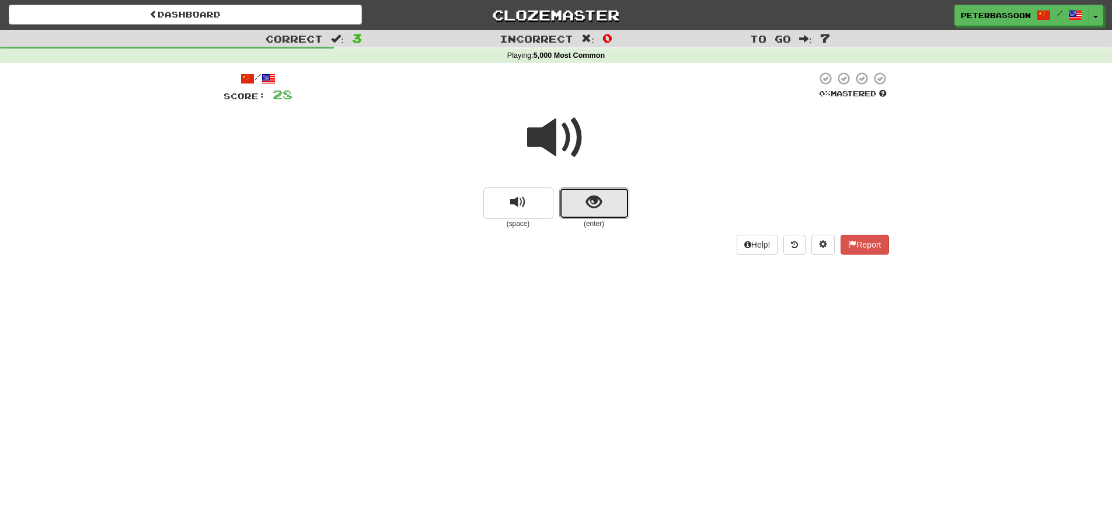
click at [600, 201] on span "show sentence" at bounding box center [594, 202] width 16 height 16
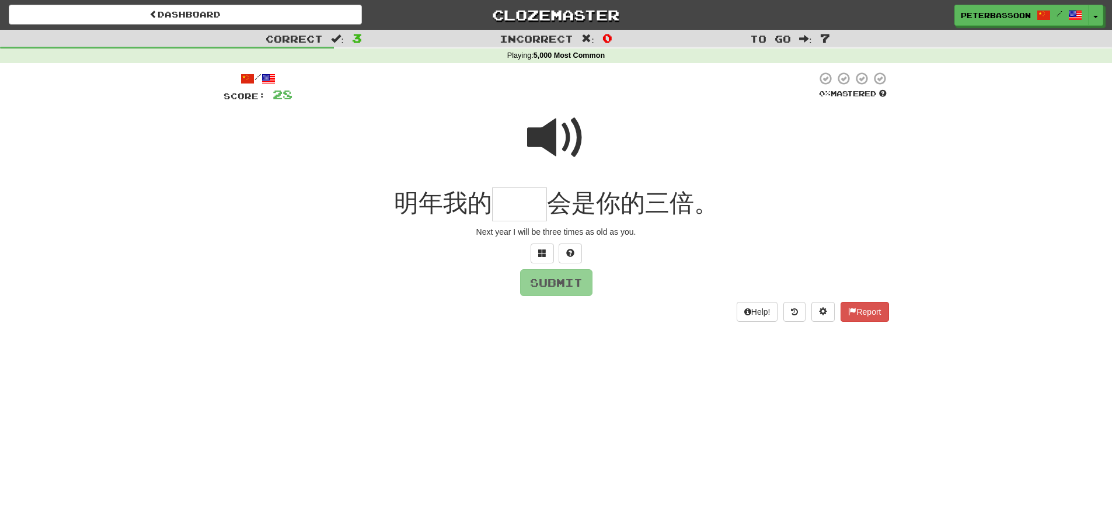
click at [557, 135] on span at bounding box center [556, 138] width 58 height 58
drag, startPoint x: 501, startPoint y: 207, endPoint x: 556, endPoint y: 211, distance: 55.0
click at [503, 207] on input "text" at bounding box center [519, 204] width 55 height 34
type input "*"
type input "**"
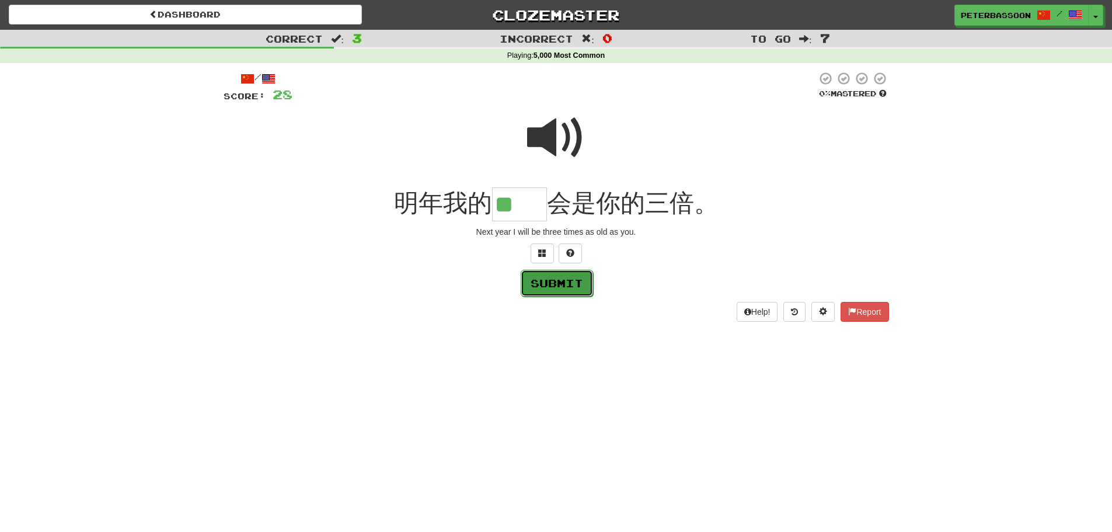
click at [573, 284] on button "Submit" at bounding box center [557, 283] width 72 height 27
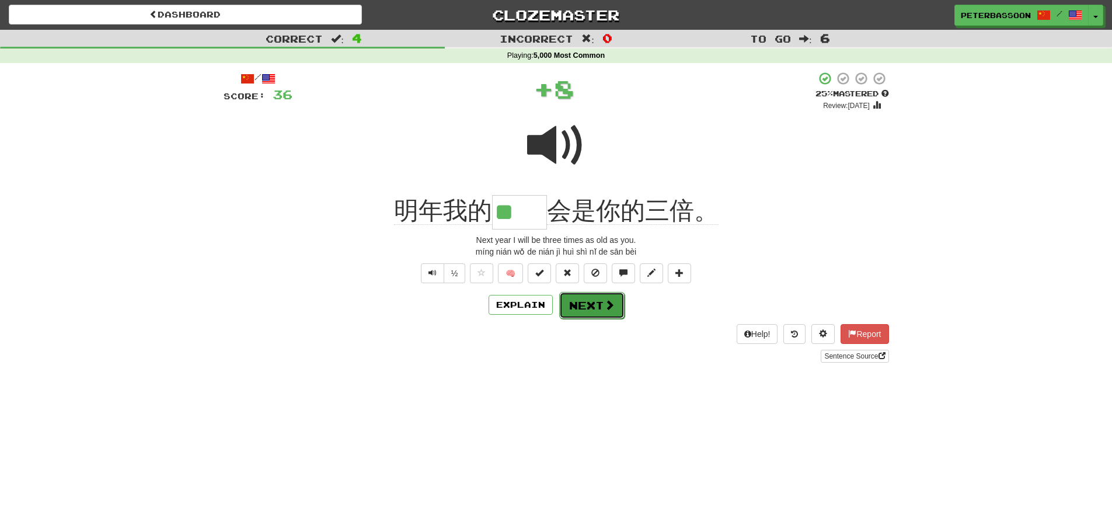
click at [596, 302] on button "Next" at bounding box center [591, 305] width 65 height 27
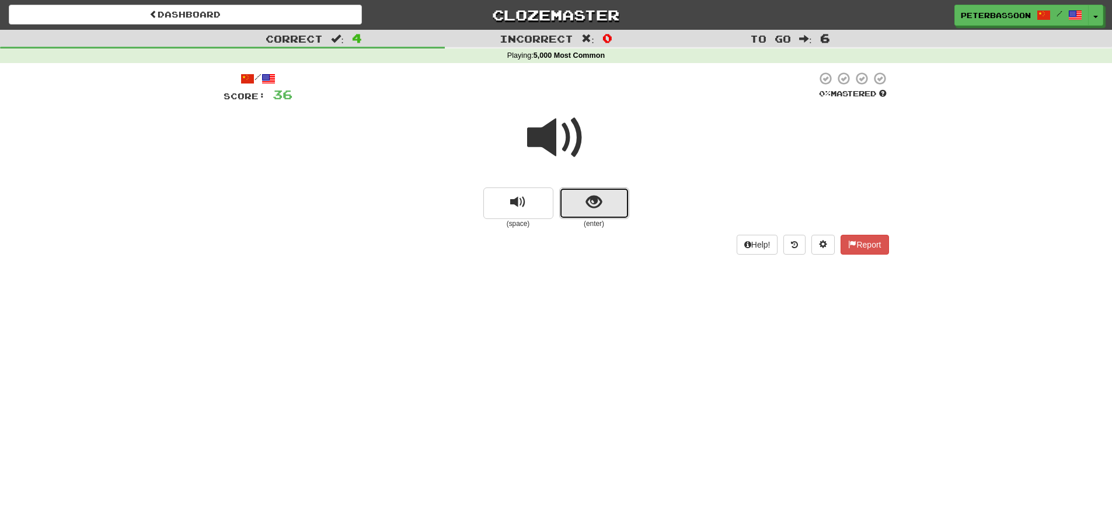
click at [580, 194] on button "show sentence" at bounding box center [594, 203] width 70 height 32
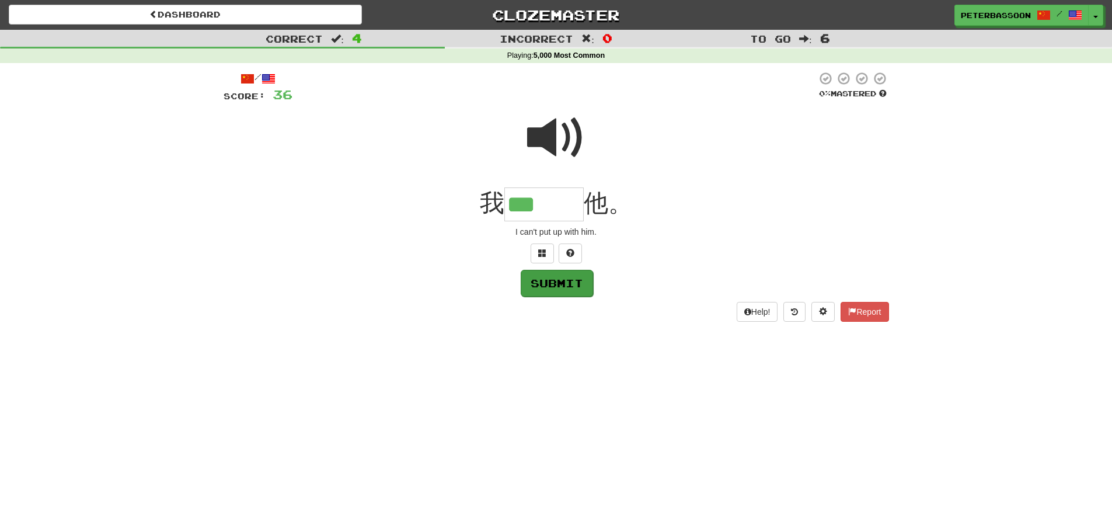
type input "***"
click at [569, 281] on button "Submit" at bounding box center [557, 283] width 72 height 27
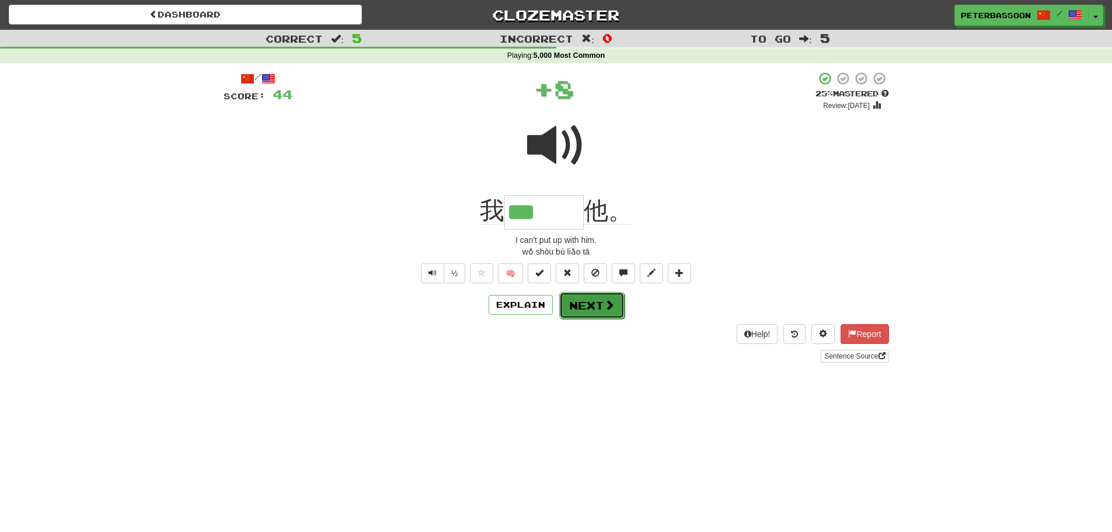
click at [580, 303] on button "Next" at bounding box center [591, 305] width 65 height 27
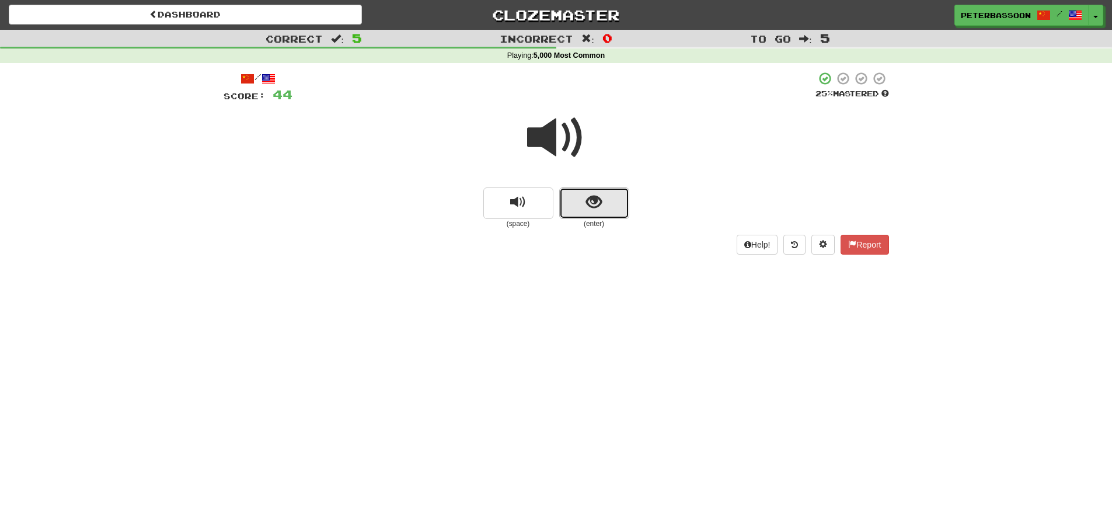
click at [585, 199] on button "show sentence" at bounding box center [594, 203] width 70 height 32
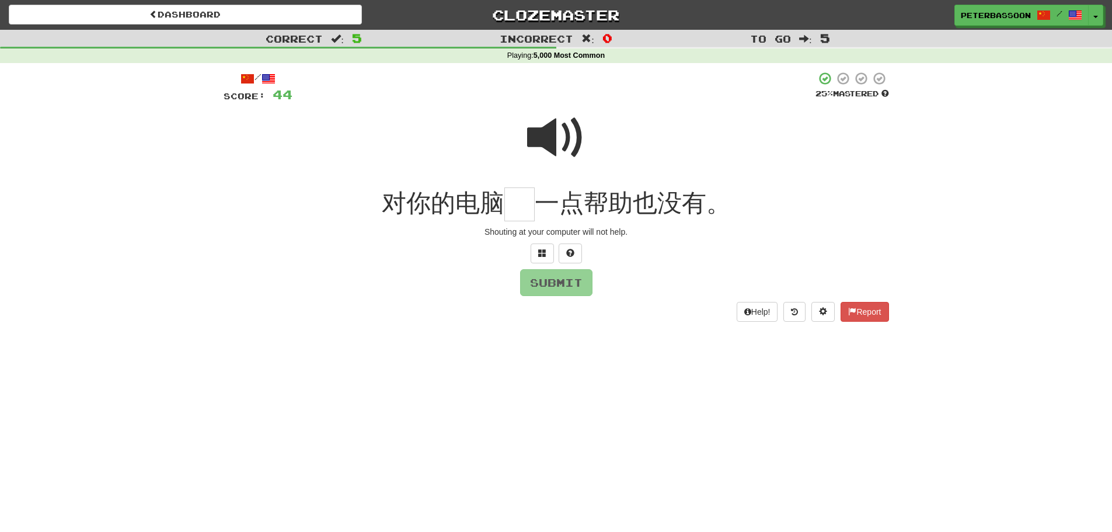
click at [559, 137] on span at bounding box center [556, 138] width 58 height 58
click at [524, 211] on input "text" at bounding box center [520, 204] width 30 height 34
click at [538, 249] on span at bounding box center [542, 253] width 8 height 8
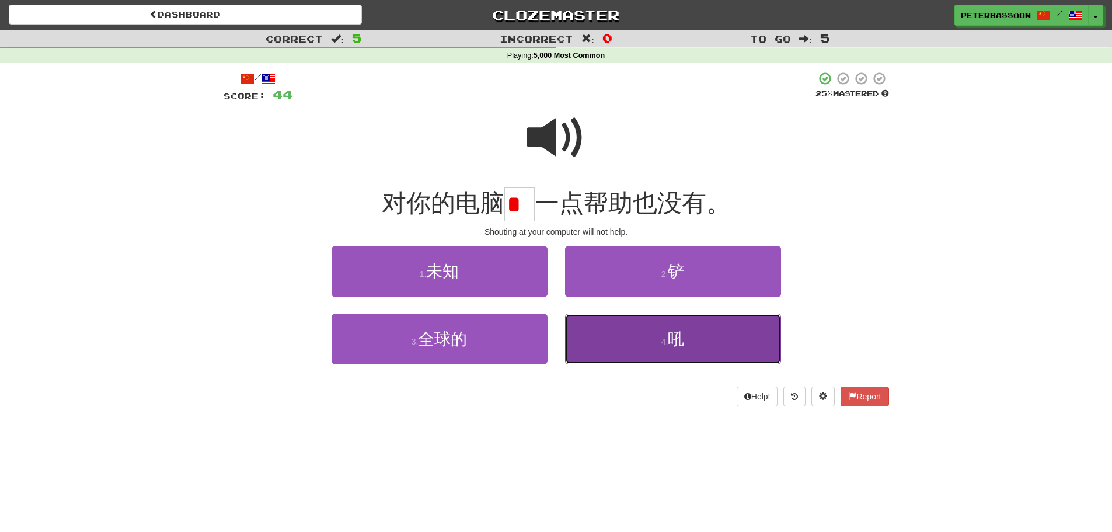
click at [671, 340] on span "吼" at bounding box center [676, 339] width 16 height 18
type input "*"
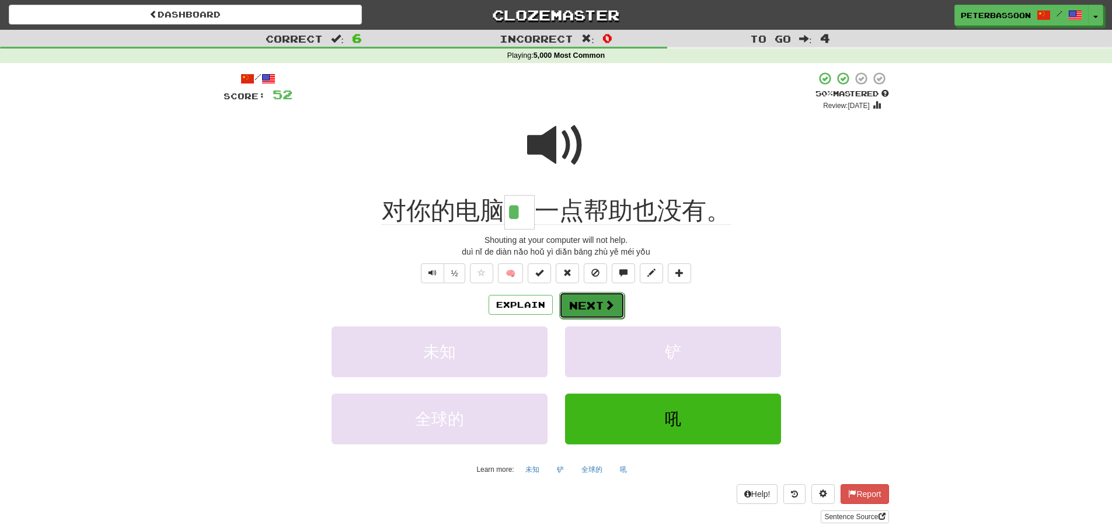
click at [604, 300] on span at bounding box center [609, 305] width 11 height 11
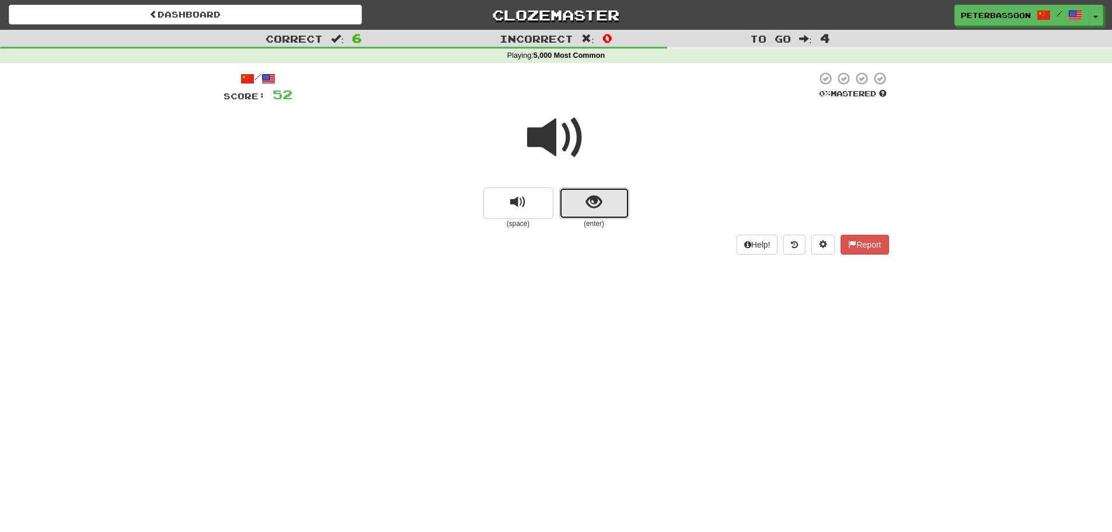
click at [597, 197] on span "show sentence" at bounding box center [594, 202] width 16 height 16
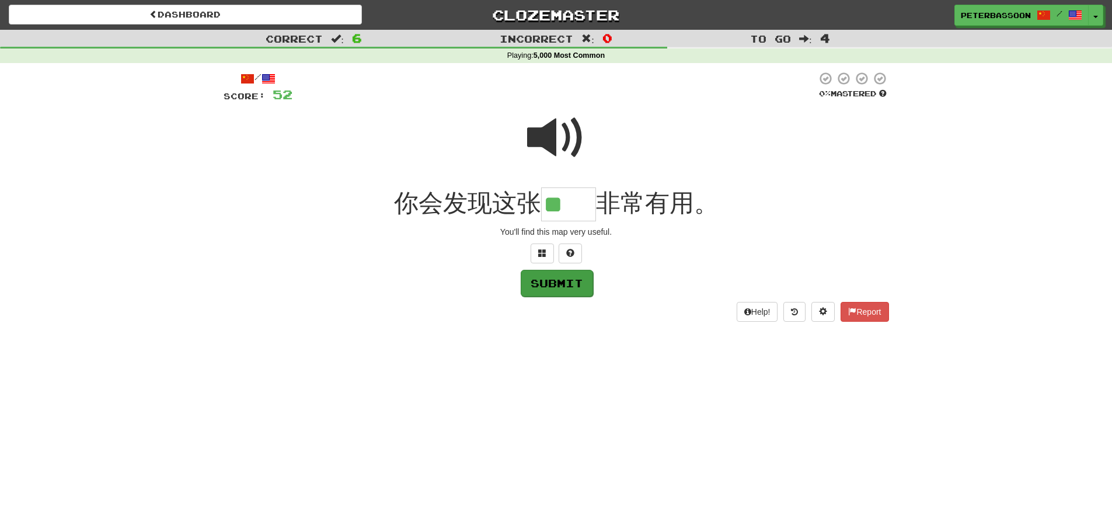
type input "**"
click at [574, 283] on button "Submit" at bounding box center [557, 283] width 72 height 27
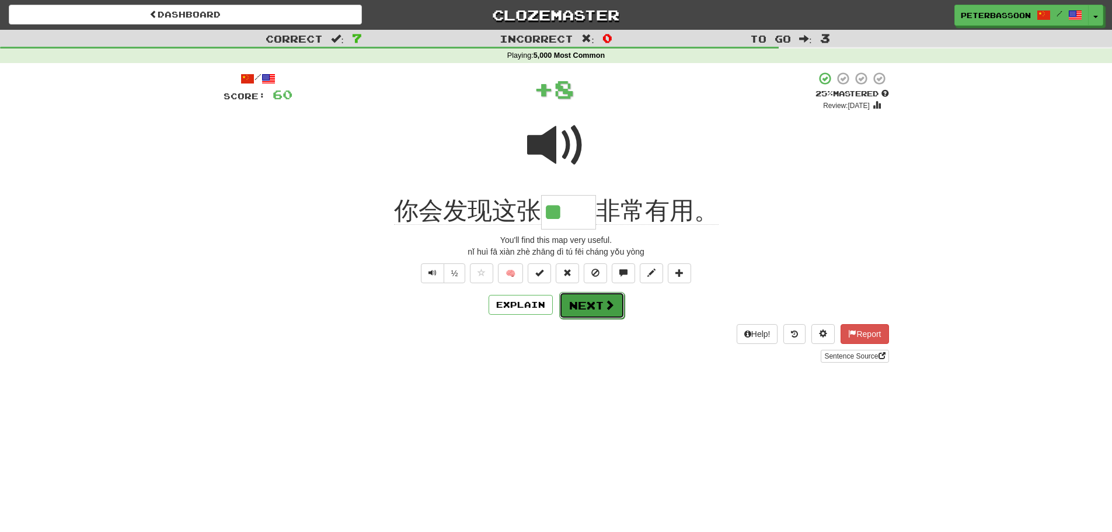
click at [590, 300] on button "Next" at bounding box center [591, 305] width 65 height 27
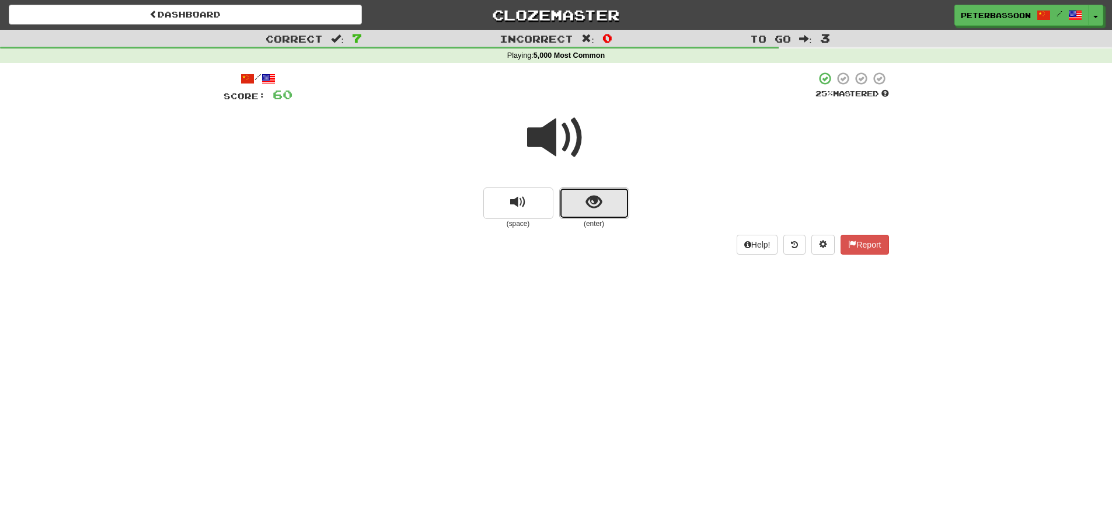
click at [591, 205] on span "show sentence" at bounding box center [594, 202] width 16 height 16
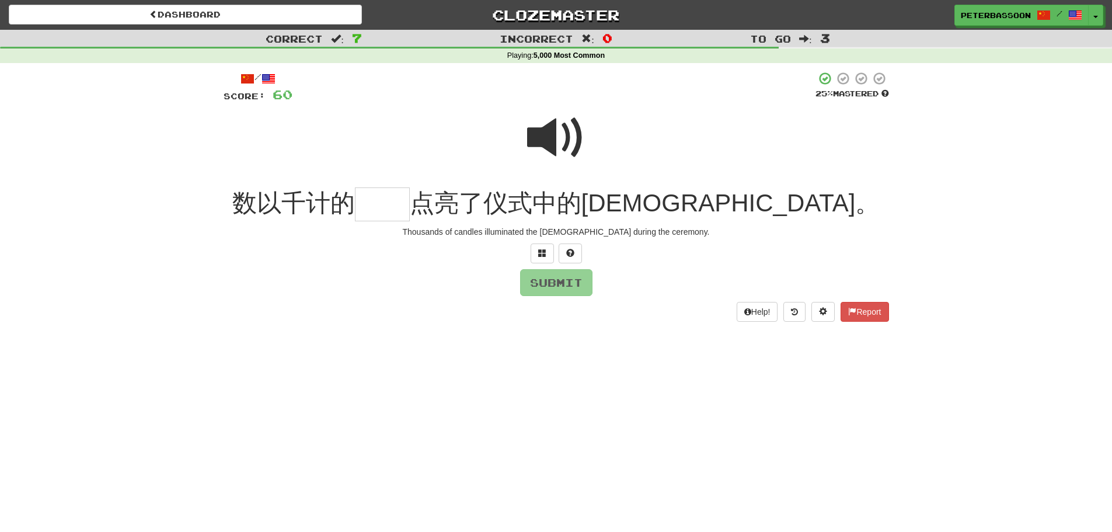
drag, startPoint x: 559, startPoint y: 131, endPoint x: 481, endPoint y: 172, distance: 88.8
click at [557, 138] on span at bounding box center [556, 138] width 58 height 58
click at [410, 213] on input "text" at bounding box center [382, 204] width 55 height 34
type input "**"
click at [557, 281] on button "Submit" at bounding box center [557, 283] width 72 height 27
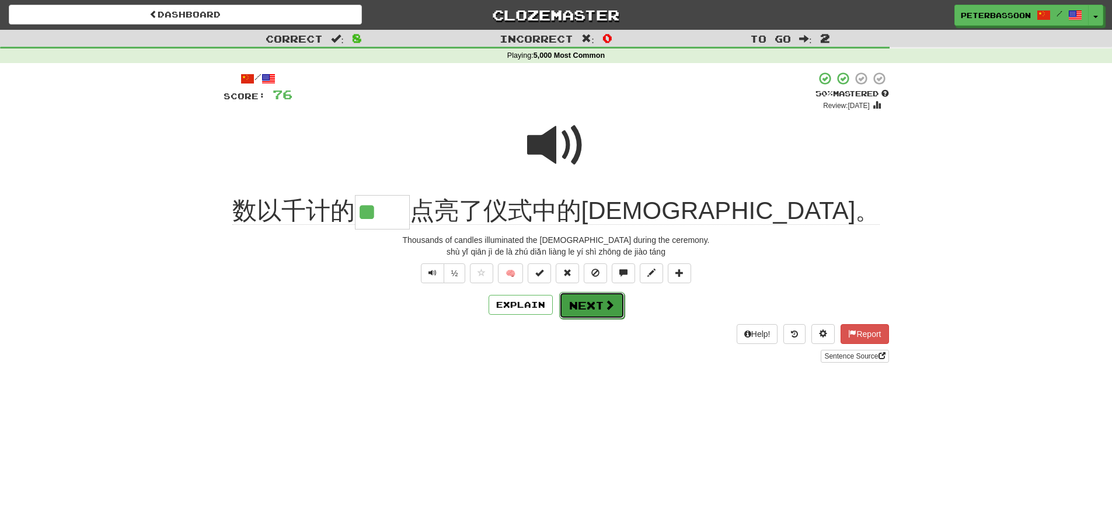
click at [597, 307] on button "Next" at bounding box center [591, 305] width 65 height 27
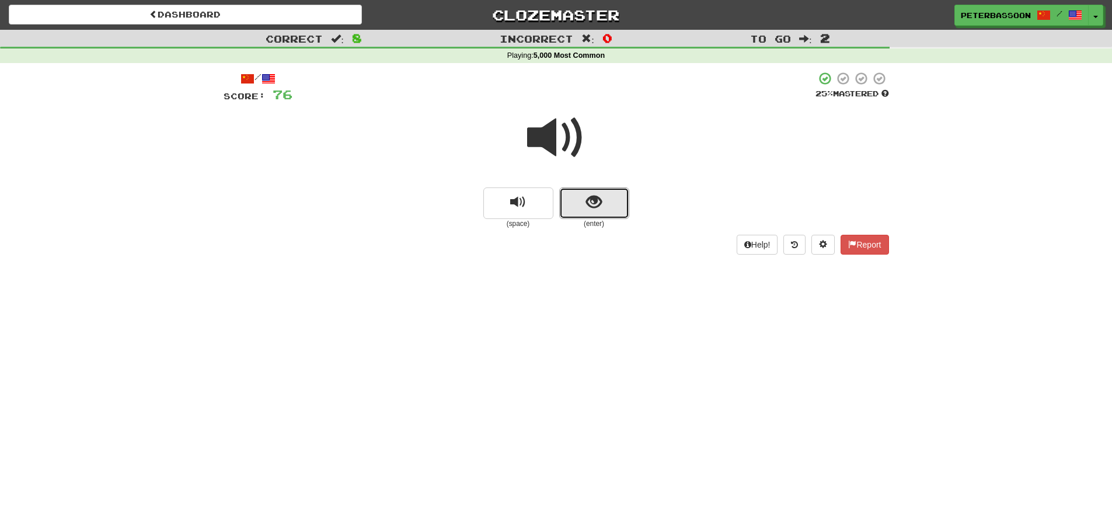
click at [579, 198] on button "show sentence" at bounding box center [594, 203] width 70 height 32
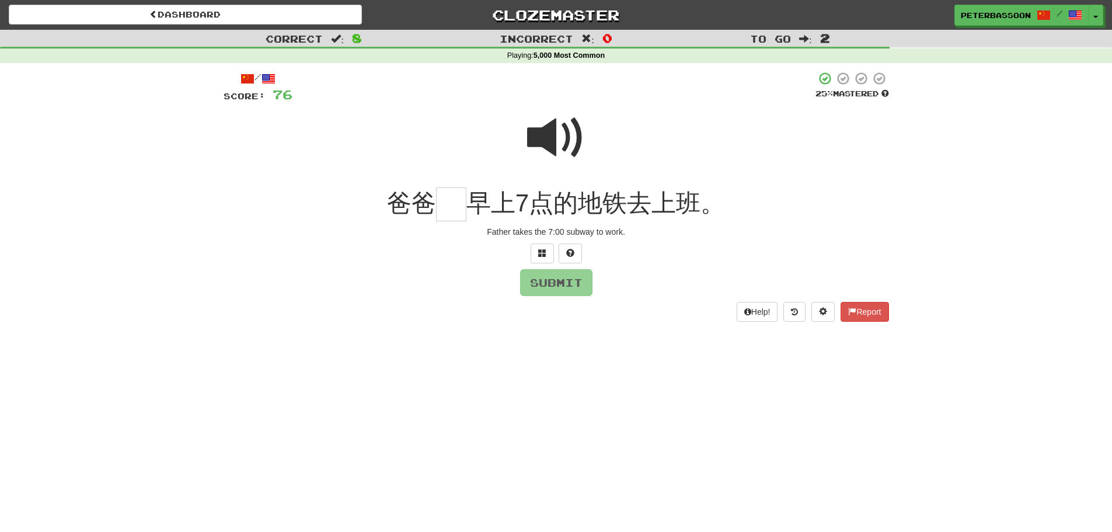
click at [557, 131] on span at bounding box center [556, 138] width 58 height 58
click at [454, 216] on input "text" at bounding box center [451, 204] width 30 height 34
type input "*"
drag, startPoint x: 562, startPoint y: 284, endPoint x: 603, endPoint y: 288, distance: 41.1
click at [567, 284] on button "Submit" at bounding box center [556, 282] width 72 height 27
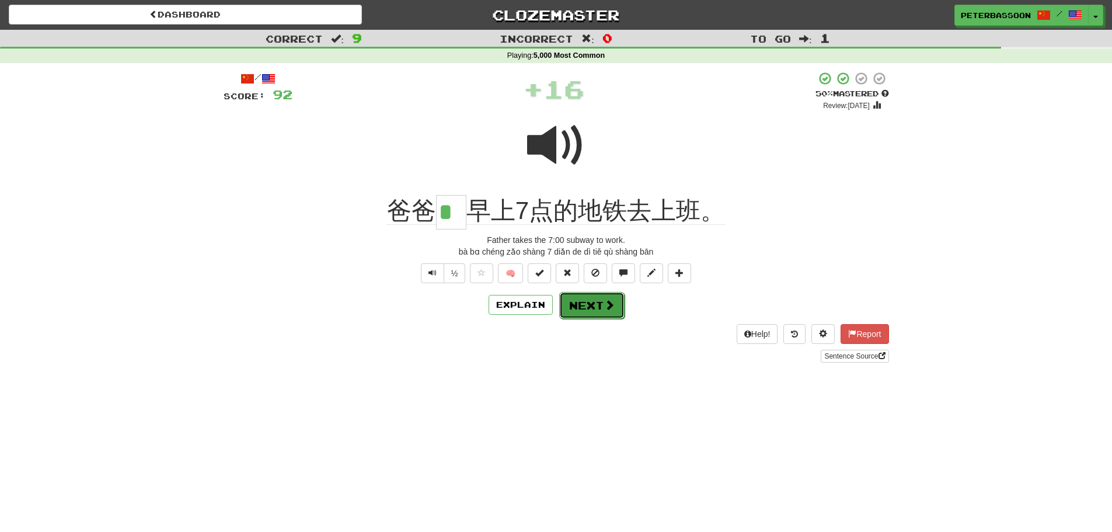
click at [597, 305] on button "Next" at bounding box center [591, 305] width 65 height 27
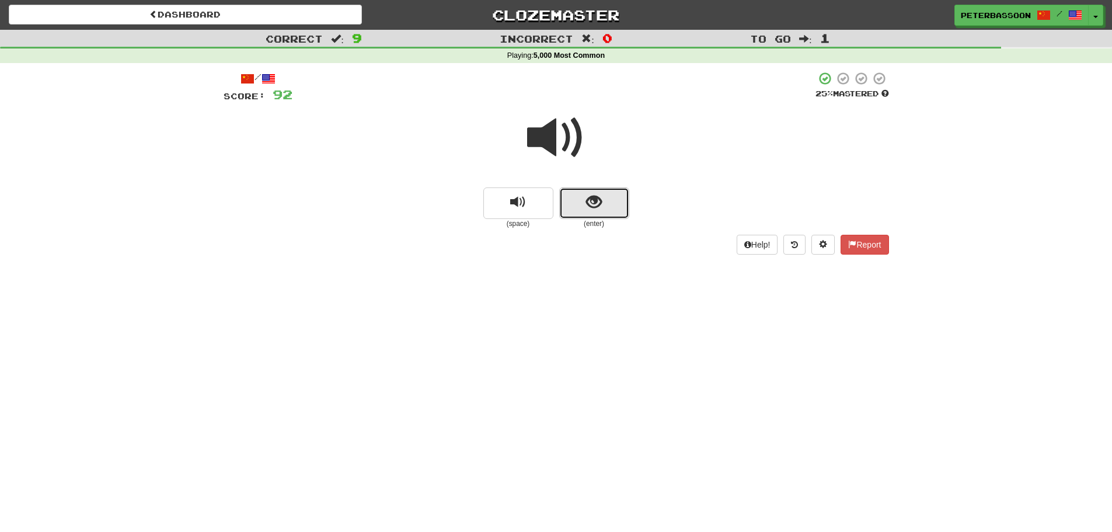
click at [607, 200] on button "show sentence" at bounding box center [594, 203] width 70 height 32
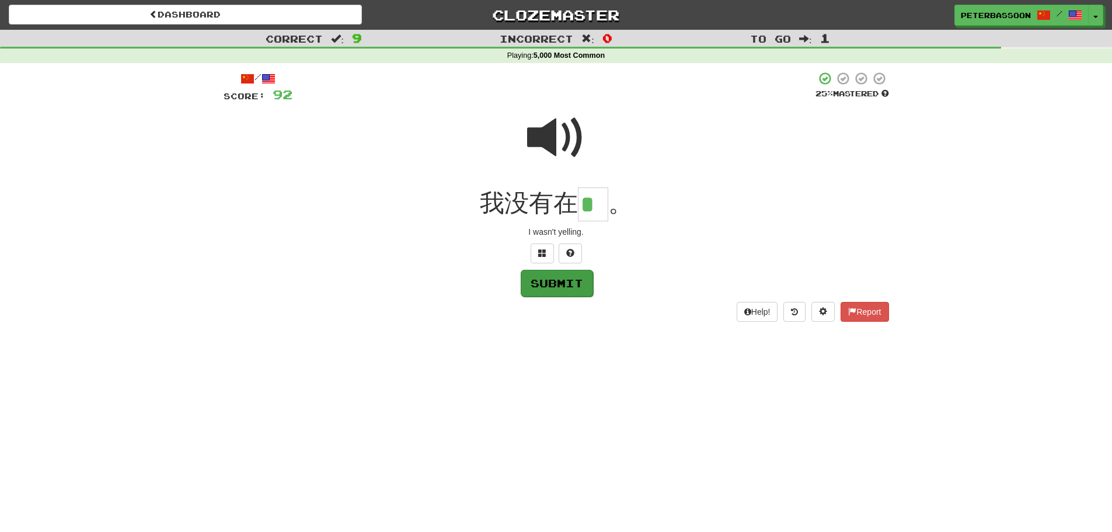
type input "*"
drag, startPoint x: 549, startPoint y: 283, endPoint x: 567, endPoint y: 284, distance: 18.1
click at [551, 284] on button "Submit" at bounding box center [556, 282] width 72 height 27
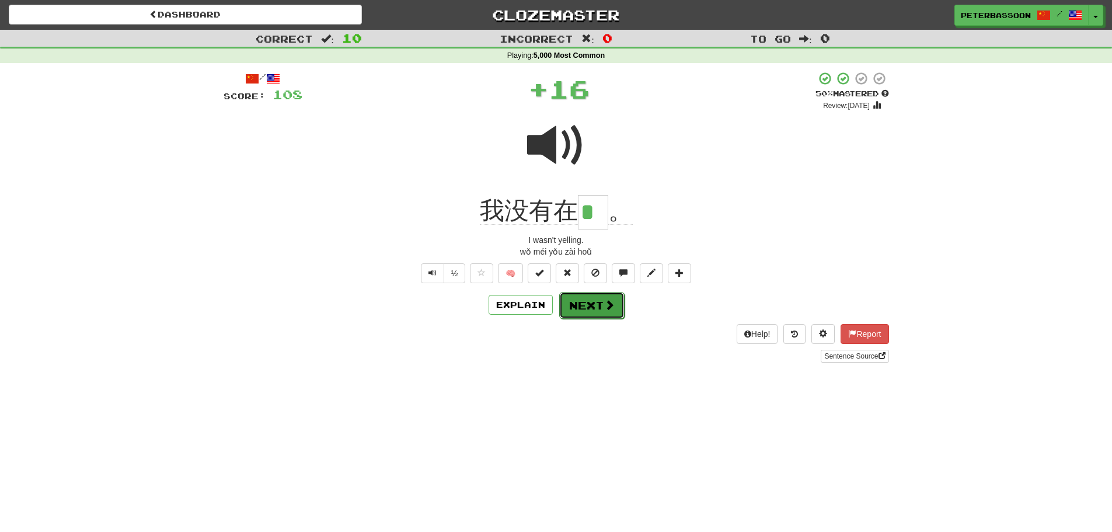
click at [591, 304] on button "Next" at bounding box center [591, 305] width 65 height 27
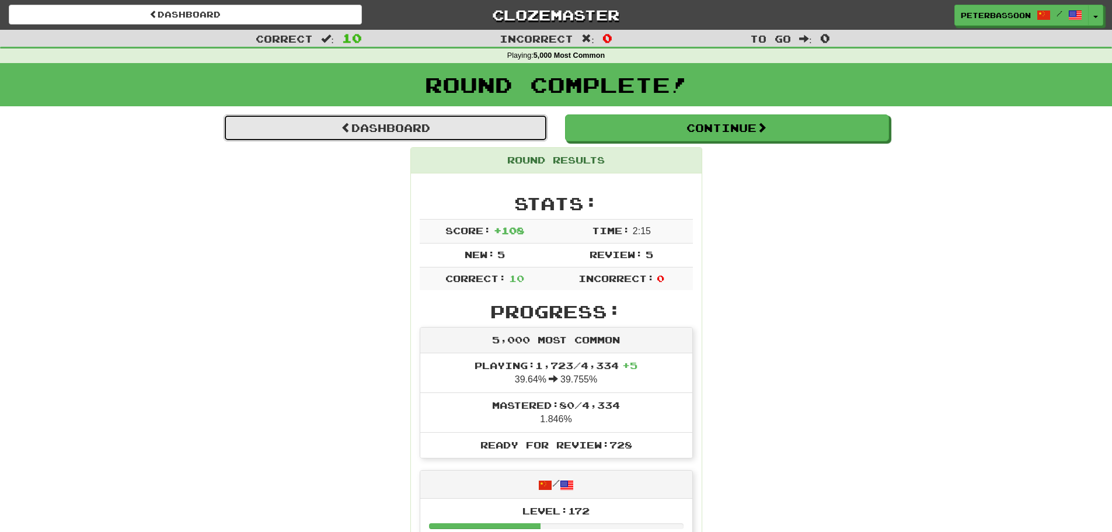
click at [433, 126] on link "Dashboard" at bounding box center [386, 127] width 324 height 27
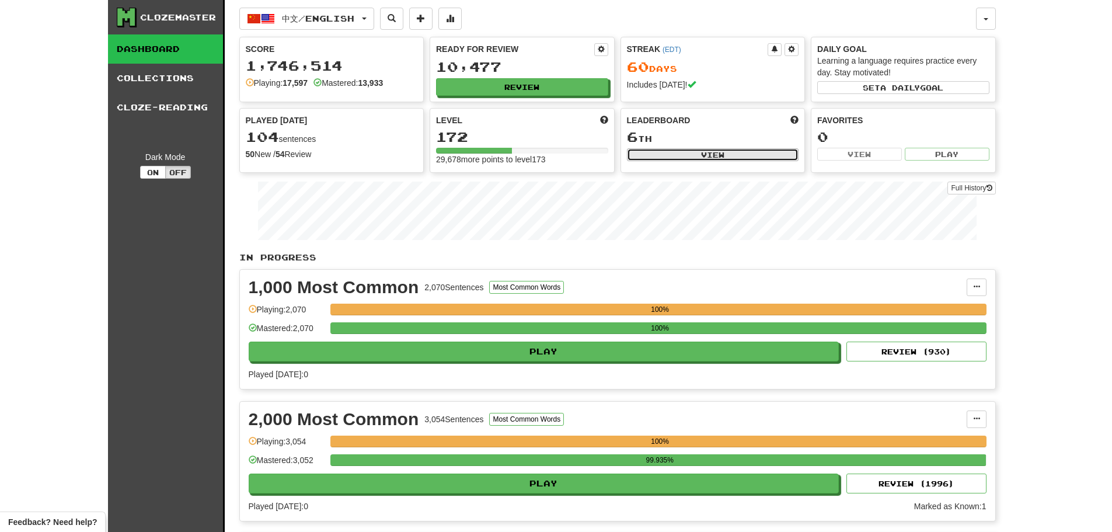
click at [711, 150] on button "View" at bounding box center [713, 154] width 172 height 13
select select "**********"
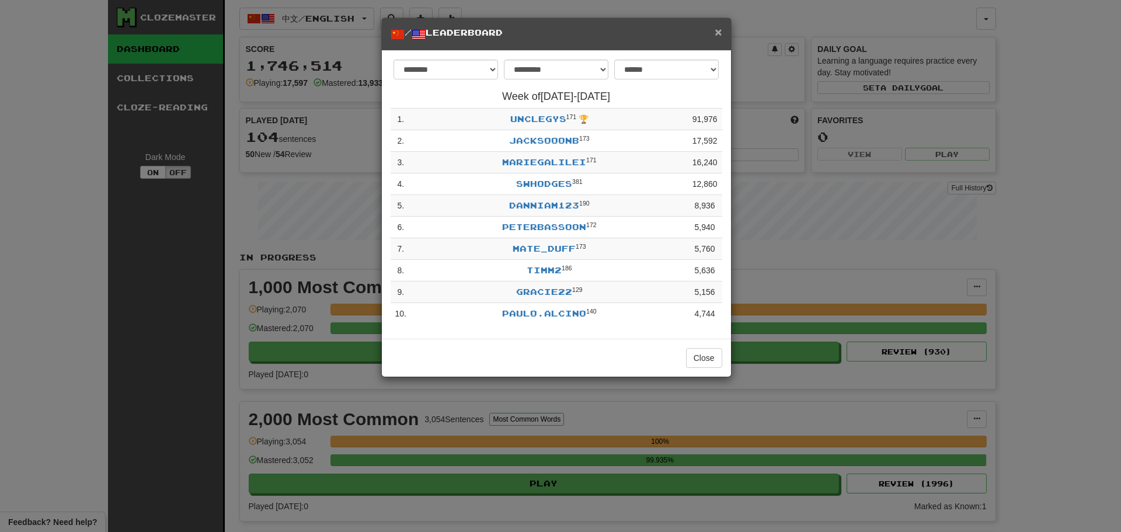
click at [718, 27] on span "×" at bounding box center [718, 31] width 7 height 13
